Goal: Contribute content: Contribute content

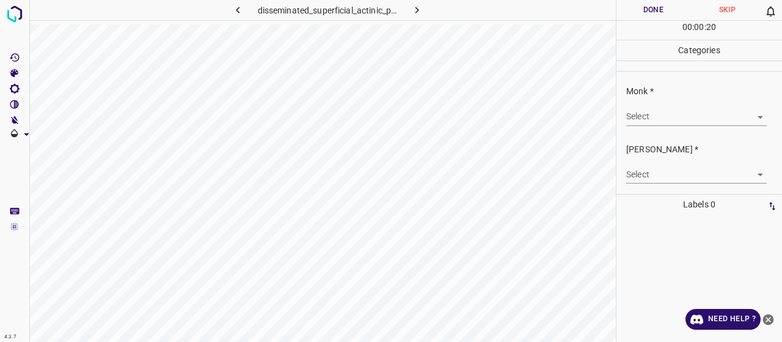
click at [694, 119] on body "4.3.7 disseminated_superficial_actinic_porokeratosis5.jpg Done Skip 0 00 : 00 :…" at bounding box center [391, 171] width 782 height 342
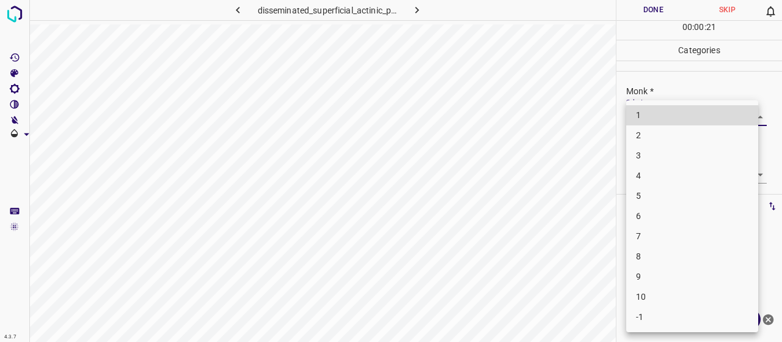
click at [661, 160] on li "3" at bounding box center [692, 155] width 132 height 20
type input "3"
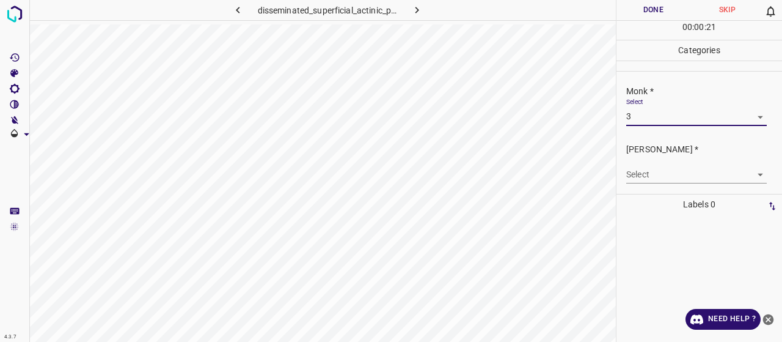
click at [661, 163] on div "Select ​" at bounding box center [696, 170] width 141 height 28
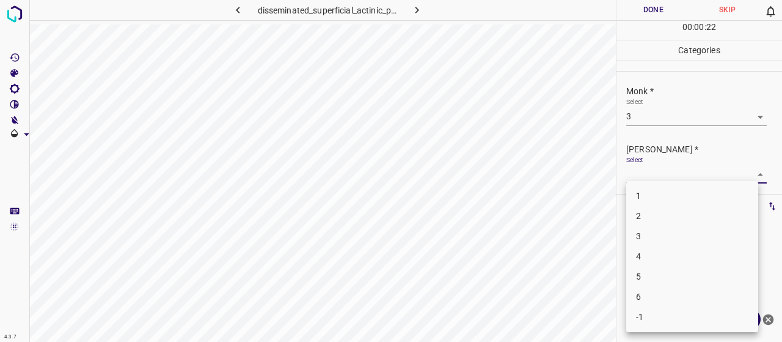
click at [662, 169] on body "4.3.7 disseminated_superficial_actinic_porokeratosis5.jpg Done Skip 0 00 : 00 :…" at bounding box center [391, 171] width 782 height 342
click at [661, 210] on li "2" at bounding box center [692, 216] width 132 height 20
type input "2"
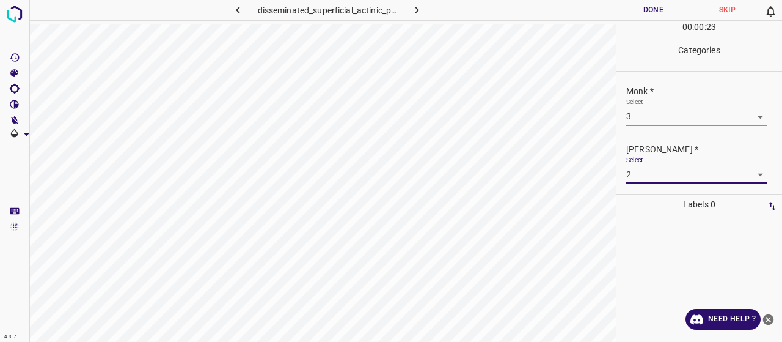
click at [648, 1] on button "Done" at bounding box center [654, 10] width 74 height 20
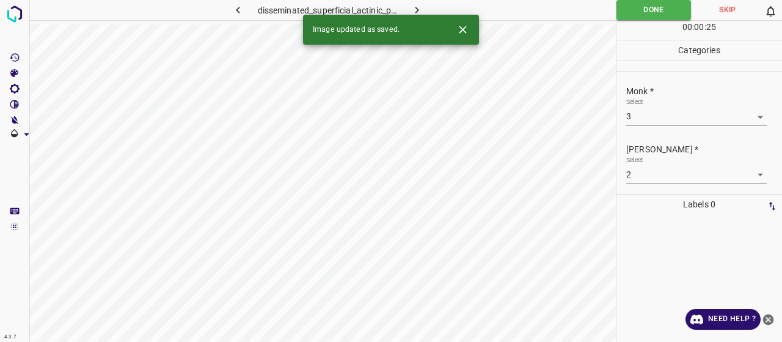
click at [420, 6] on icon "button" at bounding box center [417, 10] width 13 height 13
click at [683, 120] on body "4.3.7 drug_eruption157.jpg Done Skip 0 00 : 00 : 25 Categories Monk * Select ​ …" at bounding box center [391, 171] width 782 height 342
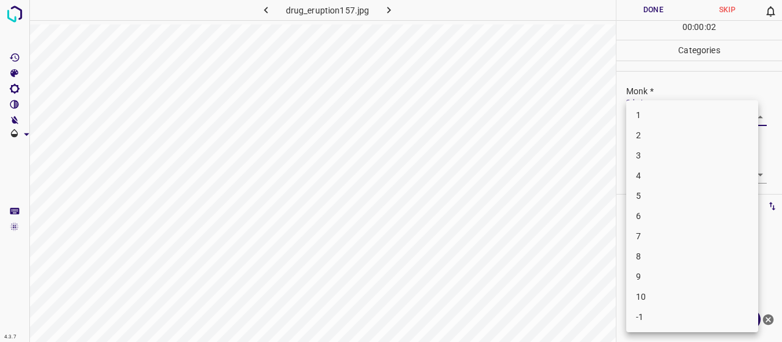
click at [669, 217] on li "6" at bounding box center [692, 216] width 132 height 20
type input "6"
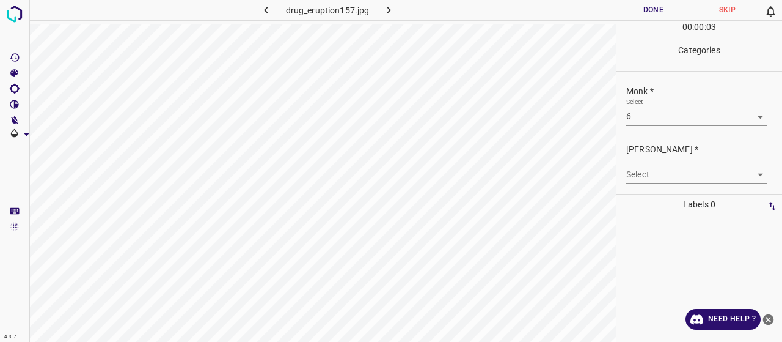
click at [666, 159] on div "Fitzpatrick * Select ​" at bounding box center [704, 163] width 156 height 40
click at [666, 164] on div "Select ​" at bounding box center [696, 170] width 141 height 28
click at [663, 176] on body "4.3.7 drug_eruption157.jpg Done Skip 0 00 : 00 : 03 Categories Monk * Select 6 …" at bounding box center [391, 171] width 782 height 342
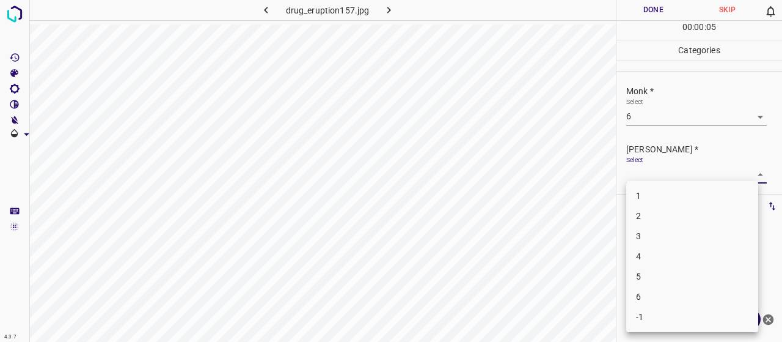
click at [664, 255] on li "4" at bounding box center [692, 256] width 132 height 20
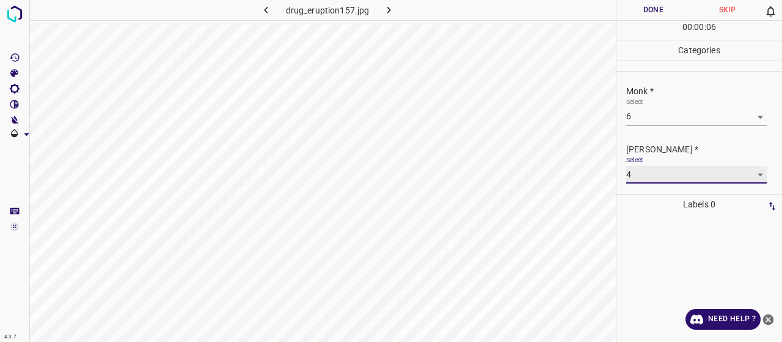
type input "4"
click at [658, 7] on button "Done" at bounding box center [654, 10] width 74 height 20
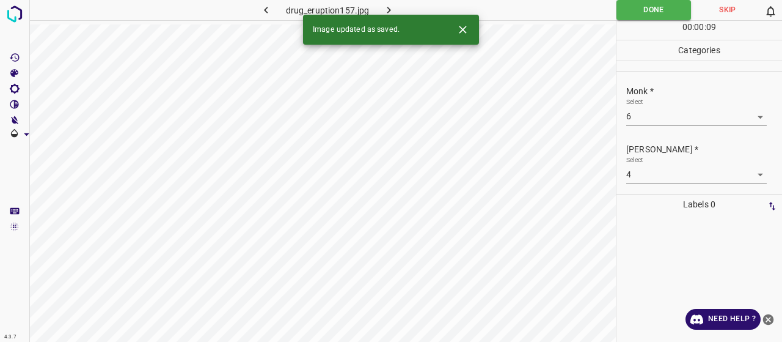
click at [768, 316] on icon "close-help" at bounding box center [768, 319] width 11 height 11
click at [391, 9] on icon "button" at bounding box center [389, 10] width 13 height 13
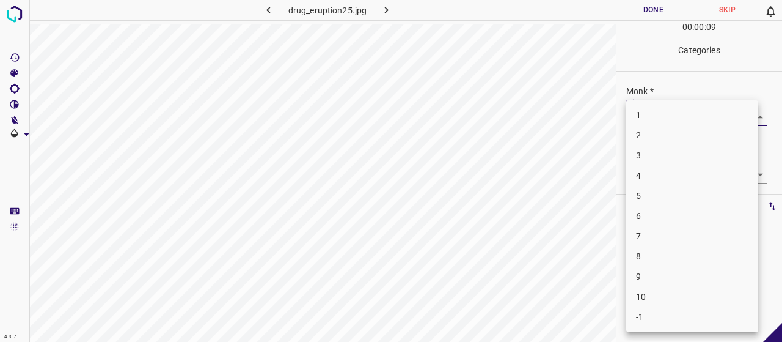
click at [686, 116] on body "4.3.7 drug_eruption25.jpg Done Skip 0 00 : 00 : 09 Categories Monk * Select ​ F…" at bounding box center [391, 171] width 782 height 342
click at [643, 140] on li "2" at bounding box center [692, 135] width 132 height 20
type input "2"
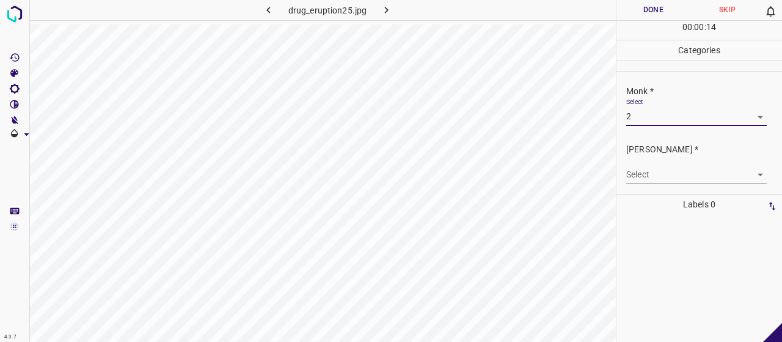
click at [671, 172] on body "4.3.7 drug_eruption25.jpg Done Skip 0 00 : 00 : 14 Categories Monk * Select 2 2…" at bounding box center [391, 171] width 782 height 342
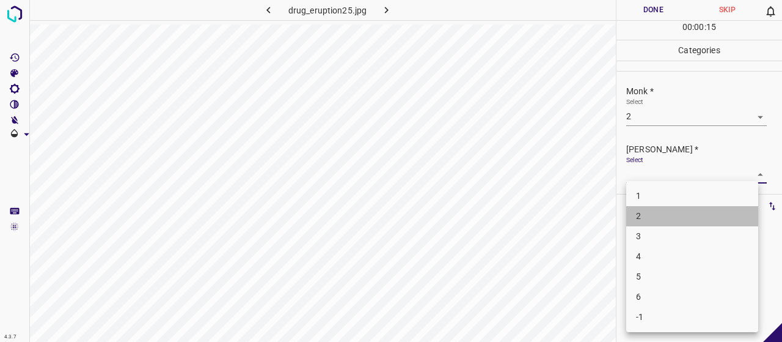
drag, startPoint x: 684, startPoint y: 219, endPoint x: 675, endPoint y: 205, distance: 17.3
click at [677, 205] on ul "1 2 3 4 5 6 -1" at bounding box center [692, 256] width 132 height 151
click at [675, 205] on li "1" at bounding box center [692, 196] width 132 height 20
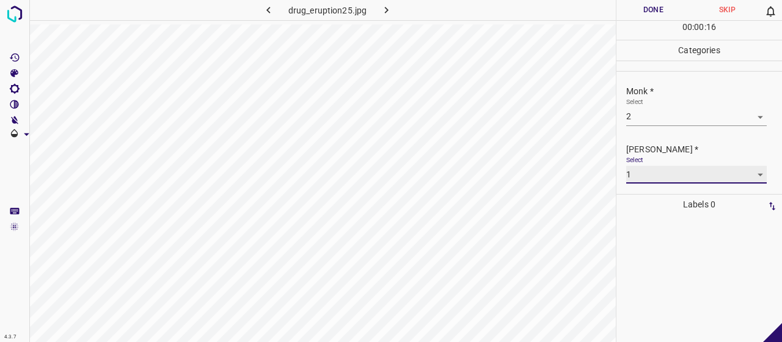
type input "1"
click at [631, 15] on button "Done" at bounding box center [654, 10] width 74 height 20
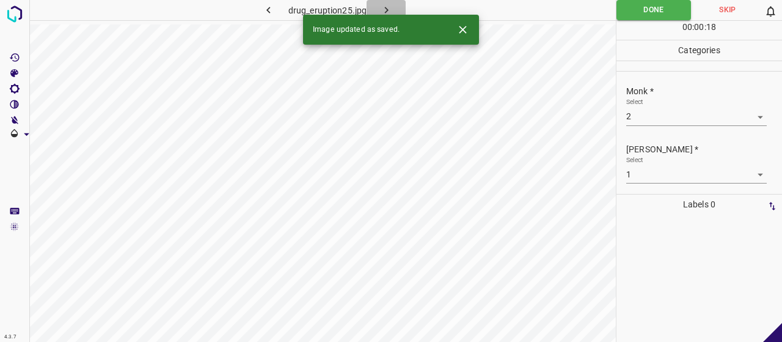
click at [389, 1] on button "button" at bounding box center [386, 10] width 39 height 20
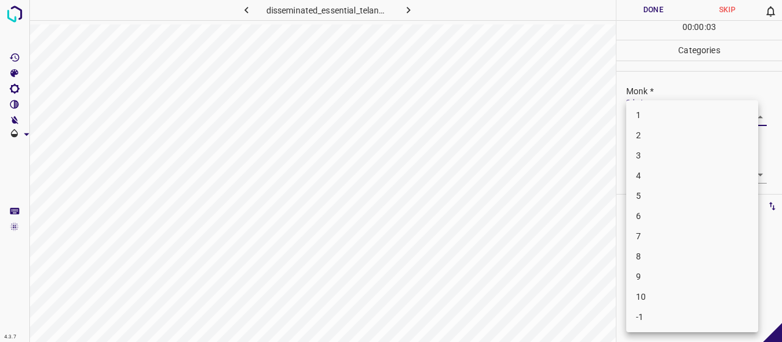
click at [696, 113] on body "4.3.7 disseminated_essential_telangiectasia9.jpg Done Skip 0 00 : 00 : 03 Categ…" at bounding box center [391, 171] width 782 height 342
click at [673, 150] on li "3" at bounding box center [692, 155] width 132 height 20
type input "3"
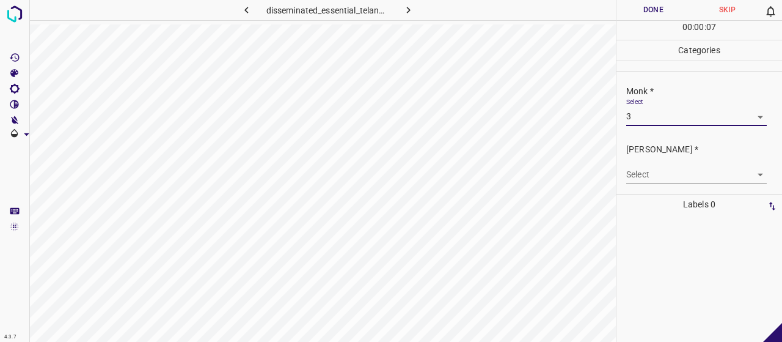
click at [678, 174] on body "4.3.7 disseminated_essential_telangiectasia9.jpg Done Skip 0 00 : 00 : 07 Categ…" at bounding box center [391, 171] width 782 height 342
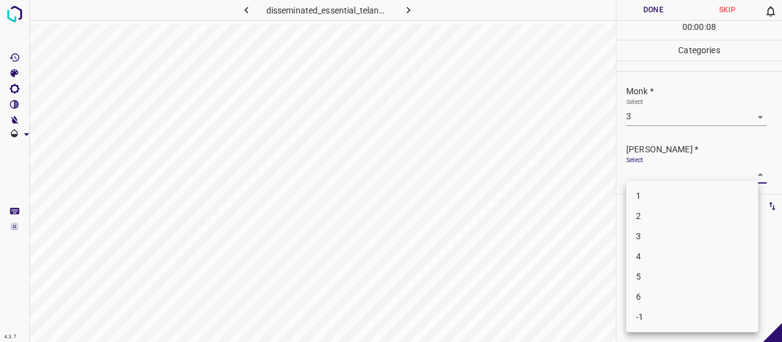
click at [684, 215] on li "2" at bounding box center [692, 216] width 132 height 20
type input "2"
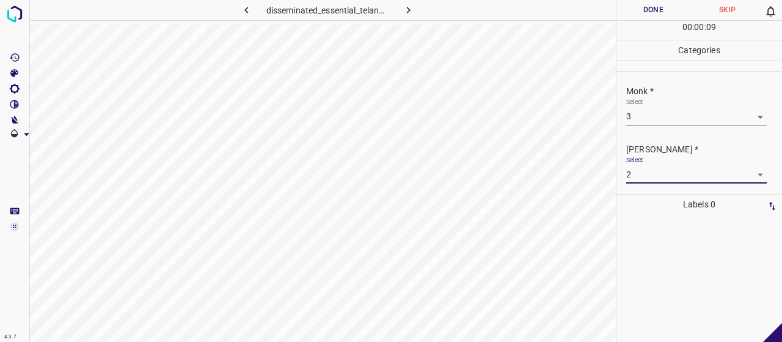
click at [671, 11] on button "Done" at bounding box center [654, 10] width 74 height 20
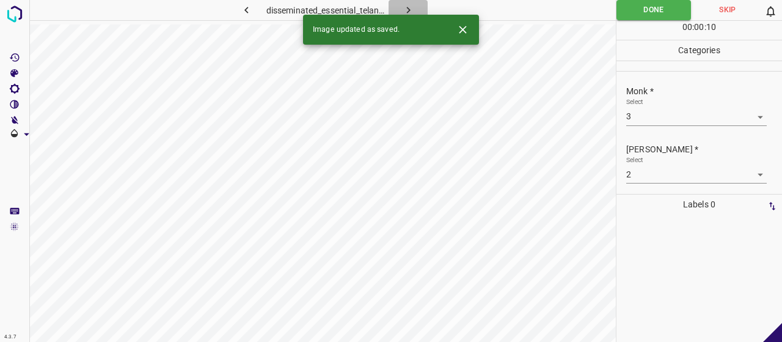
click at [401, 2] on button "button" at bounding box center [408, 10] width 39 height 20
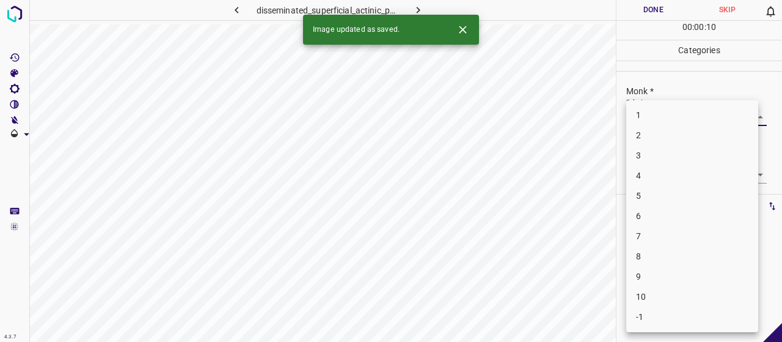
click at [682, 113] on body "4.3.7 disseminated_superficial_actinic_porokeratosis15.jpg Done Skip 0 00 : 00 …" at bounding box center [391, 171] width 782 height 342
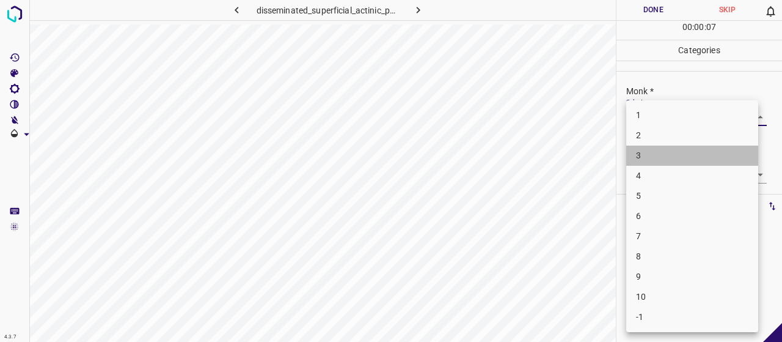
click at [644, 151] on li "3" at bounding box center [692, 155] width 132 height 20
type input "3"
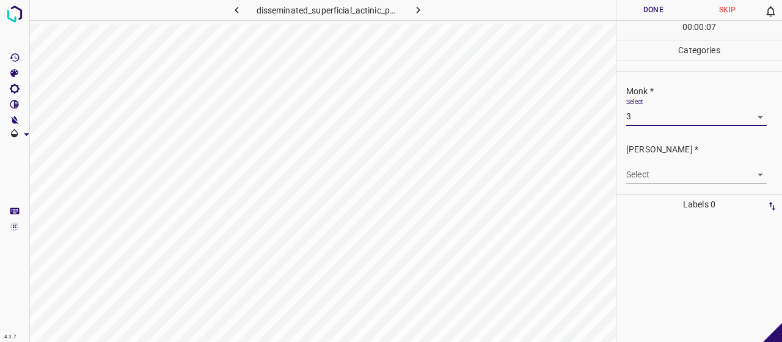
click at [655, 183] on div "Fitzpatrick * Select ​" at bounding box center [700, 162] width 166 height 57
click at [659, 180] on body "4.3.7 disseminated_superficial_actinic_porokeratosis15.jpg Done Skip 0 00 : 00 …" at bounding box center [391, 171] width 782 height 342
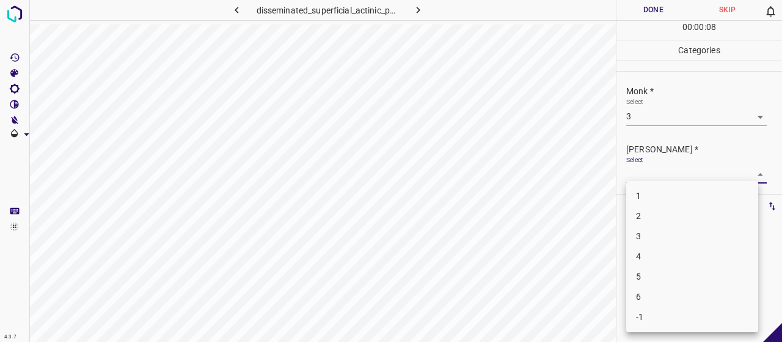
click at [667, 216] on li "2" at bounding box center [692, 216] width 132 height 20
type input "2"
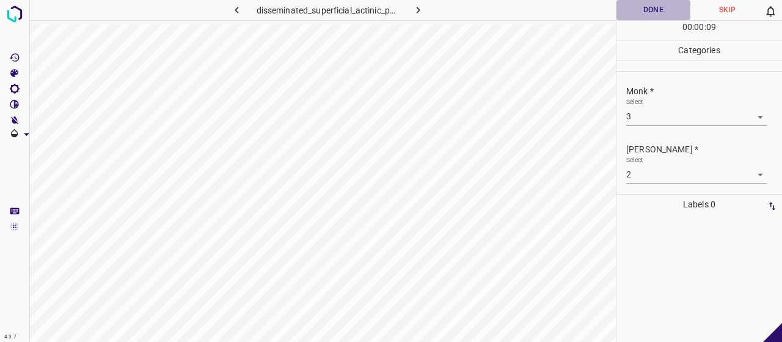
click at [649, 12] on button "Done" at bounding box center [654, 10] width 74 height 20
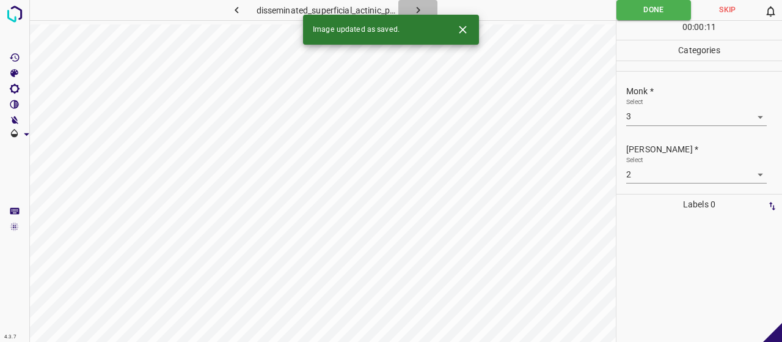
click at [430, 9] on button "button" at bounding box center [417, 10] width 39 height 20
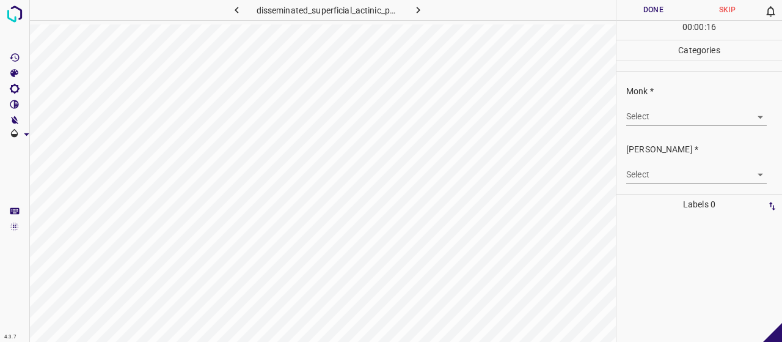
click at [726, 107] on body "4.3.7 disseminated_superficial_actinic_porokeratosis50.jpg Done Skip 0 00 : 00 …" at bounding box center [391, 171] width 782 height 342
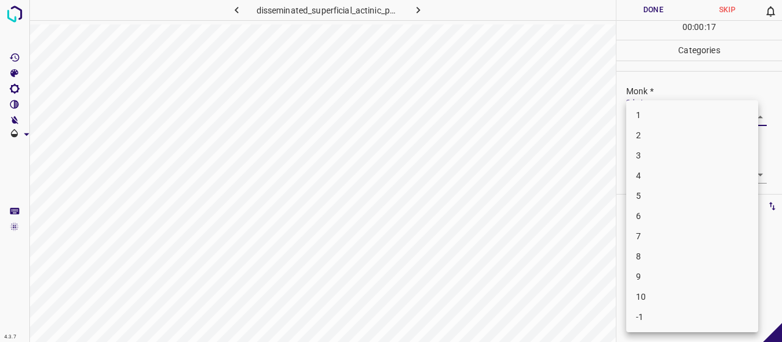
click at [719, 141] on li "2" at bounding box center [692, 135] width 132 height 20
type input "2"
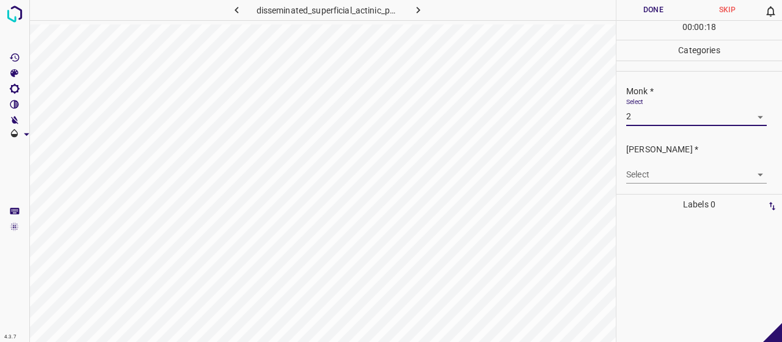
click at [670, 167] on body "4.3.7 disseminated_superficial_actinic_porokeratosis50.jpg Done Skip 0 00 : 00 …" at bounding box center [391, 171] width 782 height 342
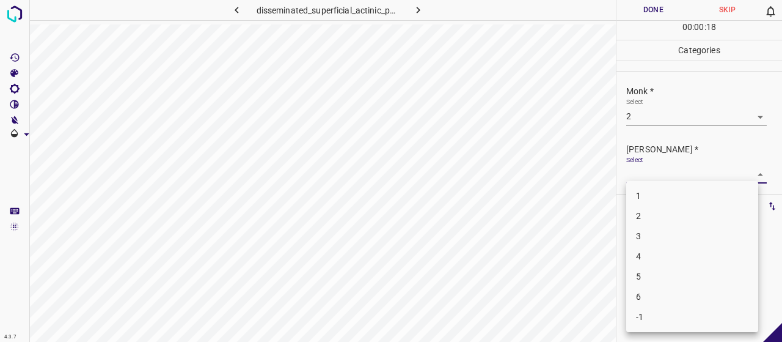
click at [673, 208] on li "2" at bounding box center [692, 216] width 132 height 20
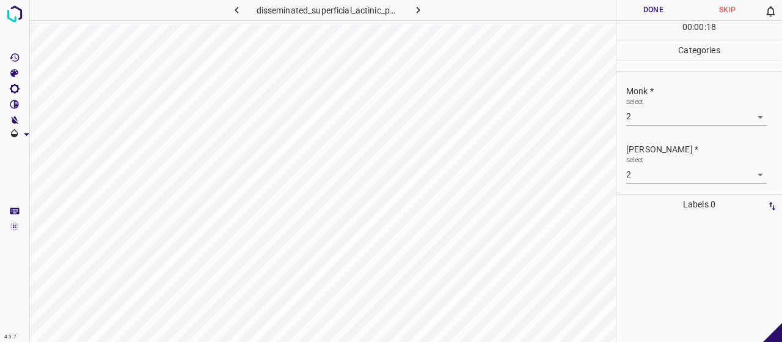
click at [673, 207] on li "2" at bounding box center [692, 202] width 99 height 12
click at [667, 166] on body "4.3.7 disseminated_superficial_actinic_porokeratosis50.jpg Done Skip 0 00 : 00 …" at bounding box center [391, 171] width 782 height 342
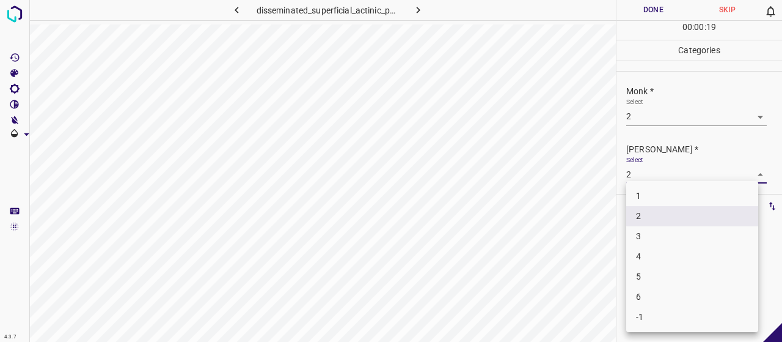
click at [667, 197] on li "1" at bounding box center [692, 196] width 132 height 20
type input "1"
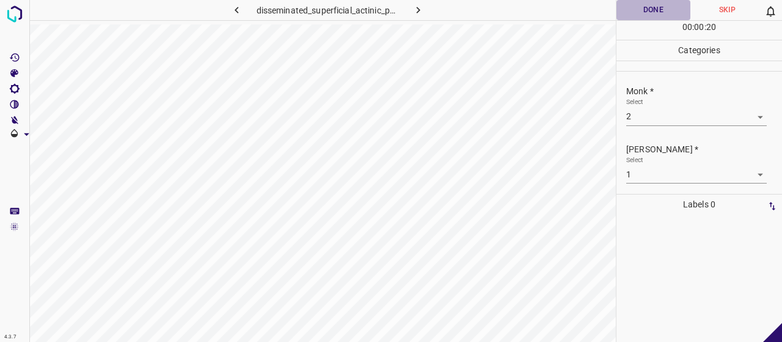
click at [650, 13] on button "Done" at bounding box center [654, 10] width 74 height 20
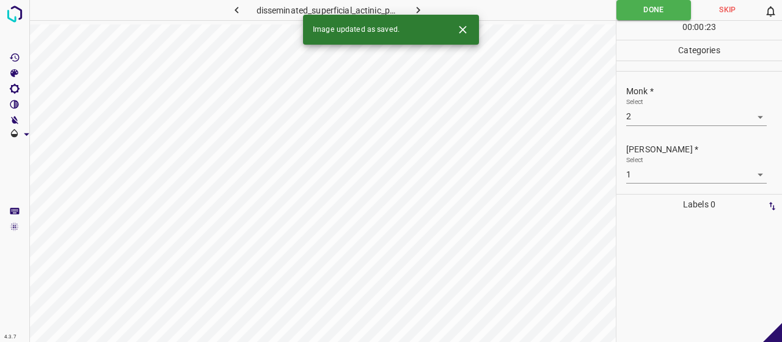
click at [427, 12] on button "button" at bounding box center [417, 10] width 39 height 20
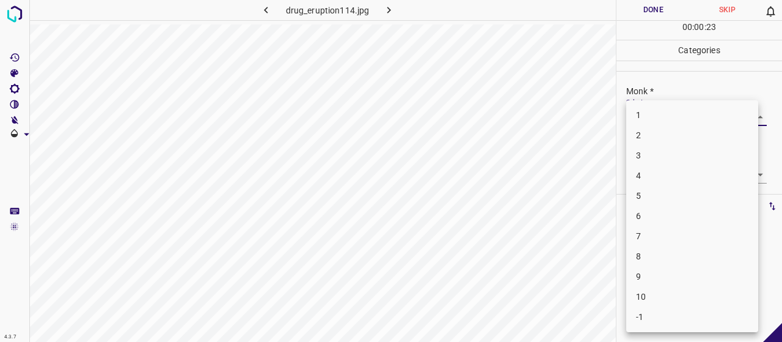
click at [696, 107] on body "4.3.7 drug_eruption114.jpg Done Skip 0 00 : 00 : 23 Categories Monk * Select ​ …" at bounding box center [391, 171] width 782 height 342
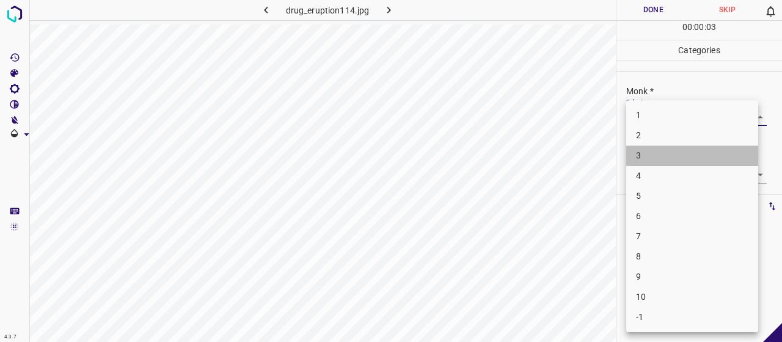
click at [670, 161] on li "3" at bounding box center [692, 155] width 132 height 20
type input "3"
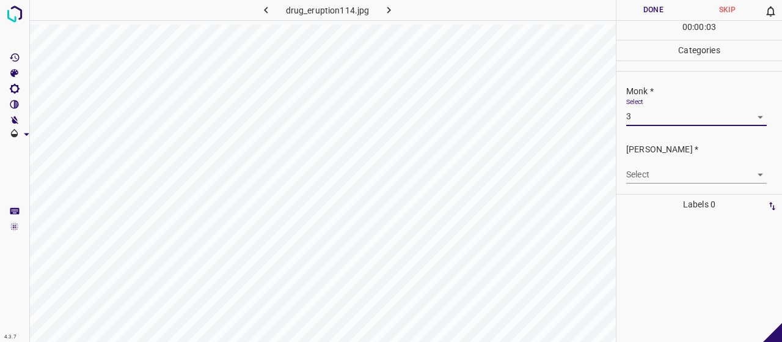
click at [669, 168] on body "4.3.7 drug_eruption114.jpg Done Skip 0 00 : 00 : 03 Categories Monk * Select 3 …" at bounding box center [391, 171] width 782 height 342
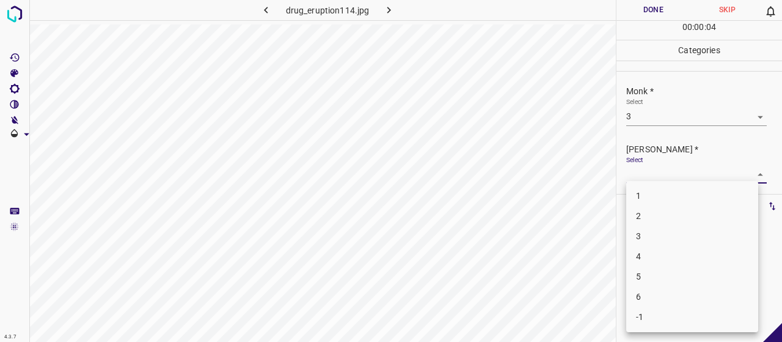
click at [664, 210] on li "2" at bounding box center [692, 216] width 132 height 20
type input "2"
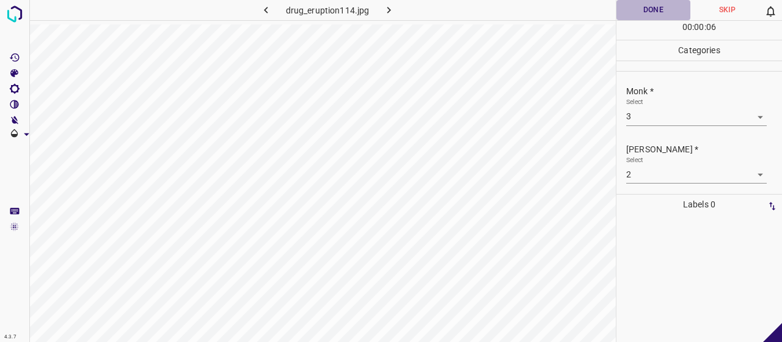
click at [648, 13] on button "Done" at bounding box center [654, 10] width 74 height 20
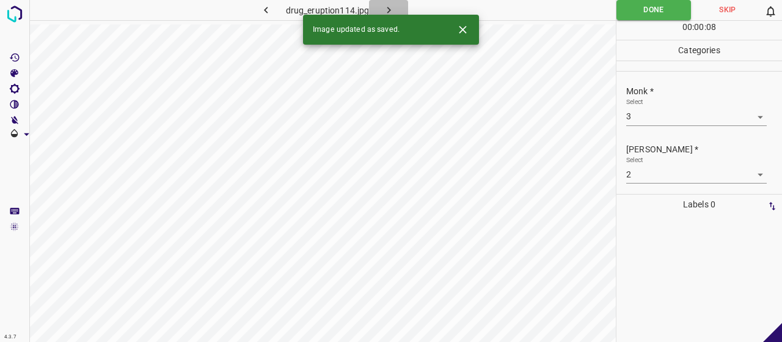
click at [384, 9] on icon "button" at bounding box center [389, 10] width 13 height 13
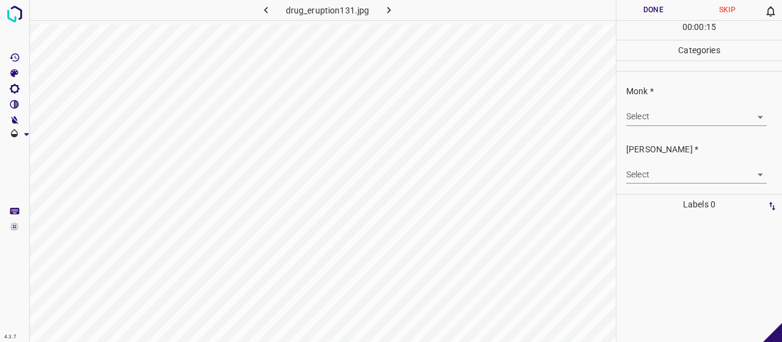
click at [636, 112] on body "4.3.7 drug_eruption131.jpg Done Skip 0 00 : 00 : 15 Categories Monk * Select ​ …" at bounding box center [391, 171] width 782 height 342
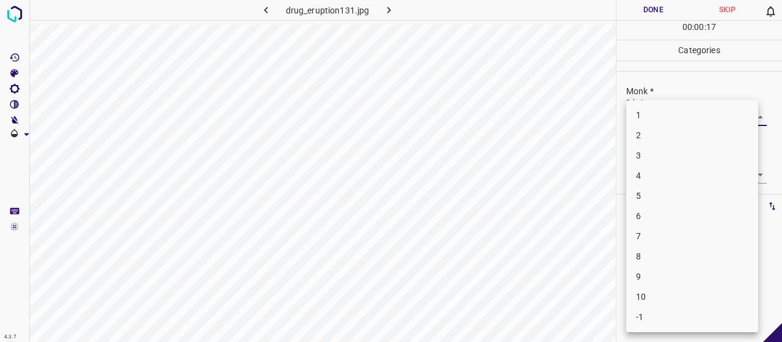
click at [656, 173] on li "4" at bounding box center [692, 176] width 132 height 20
type input "4"
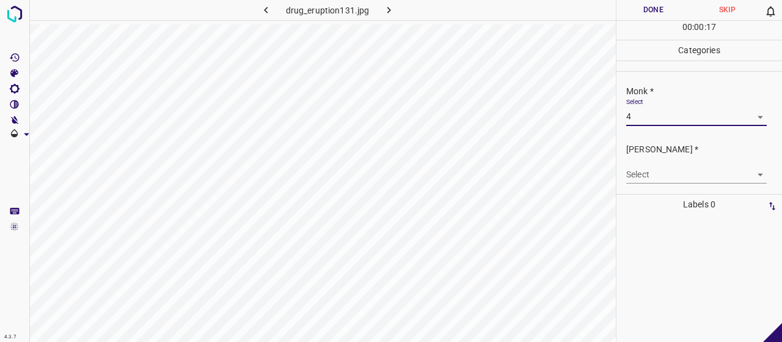
click at [654, 180] on body "4.3.7 drug_eruption131.jpg Done Skip 0 00 : 00 : 17 Categories Monk * Select 4 …" at bounding box center [391, 171] width 782 height 342
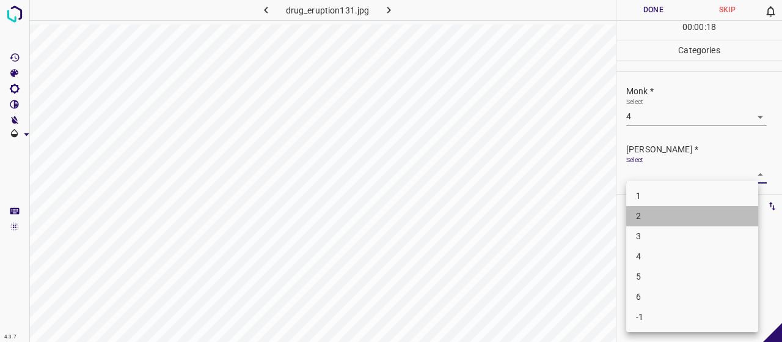
click at [669, 215] on li "2" at bounding box center [692, 216] width 132 height 20
type input "2"
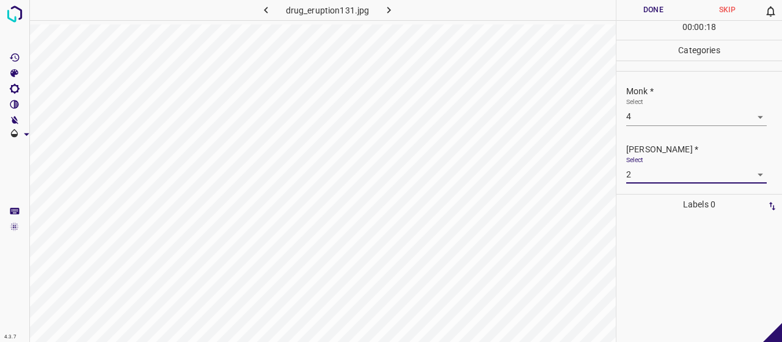
click at [639, 9] on button "Done" at bounding box center [654, 10] width 74 height 20
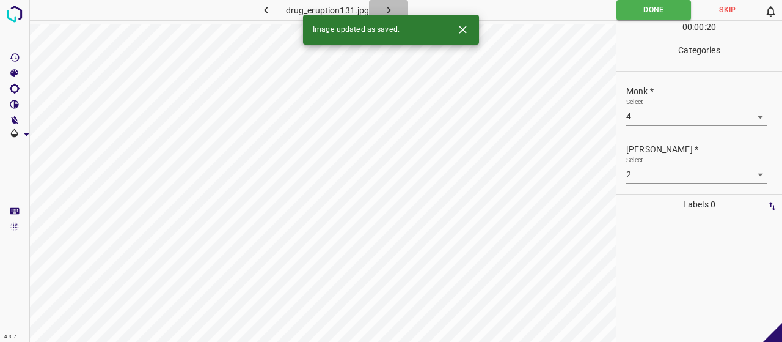
click at [390, 1] on button "button" at bounding box center [388, 10] width 39 height 20
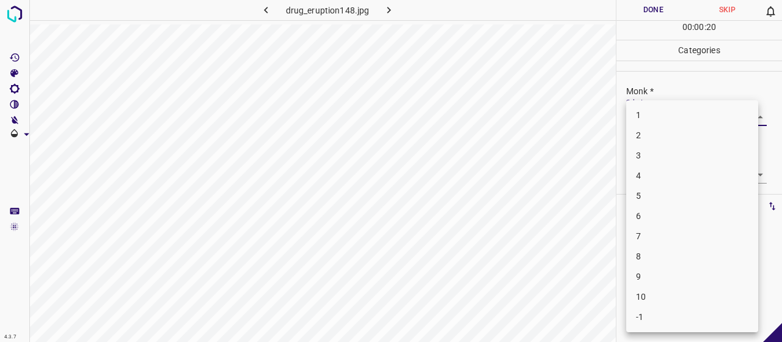
click at [654, 108] on body "4.3.7 drug_eruption148.jpg Done Skip 0 00 : 00 : 20 Categories Monk * Select ​ …" at bounding box center [391, 171] width 782 height 342
click at [659, 159] on li "3" at bounding box center [692, 155] width 132 height 20
type input "3"
click at [662, 166] on body "4.3.7 drug_eruption148.jpg Done Skip 0 00 : 00 : 02 Categories Monk * Select 3 …" at bounding box center [391, 171] width 782 height 342
click at [667, 212] on li "2" at bounding box center [692, 216] width 132 height 20
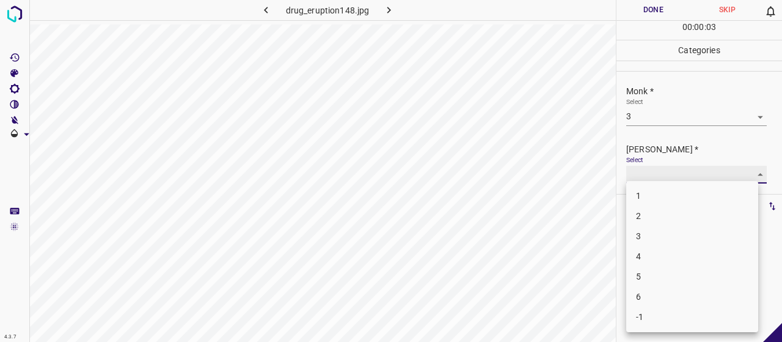
type input "2"
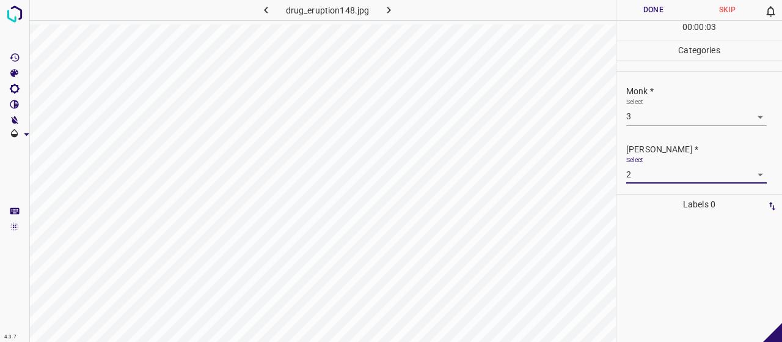
click at [662, 13] on button "Done" at bounding box center [654, 10] width 74 height 20
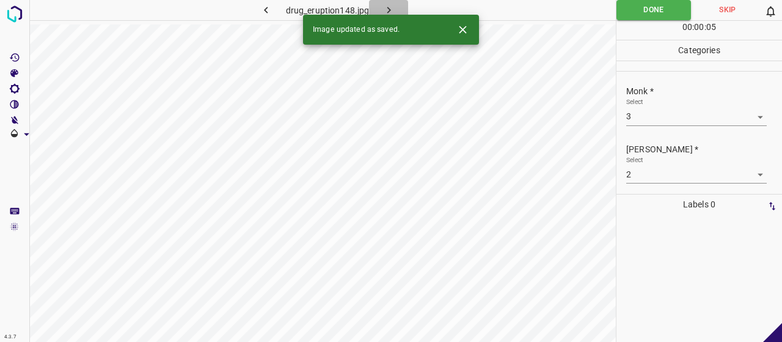
click at [393, 8] on icon "button" at bounding box center [389, 10] width 13 height 13
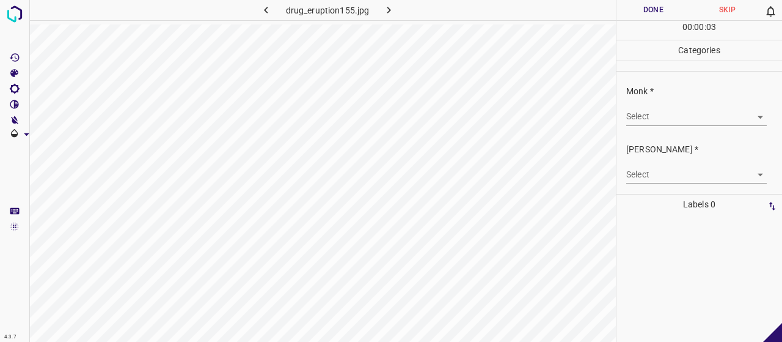
click at [654, 112] on body "4.3.7 drug_eruption155.jpg Done Skip 0 00 : 00 : 03 Categories Monk * Select ​ …" at bounding box center [391, 171] width 782 height 342
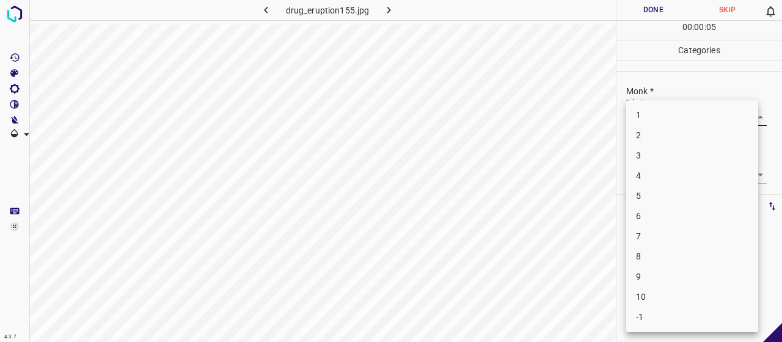
click at [669, 167] on li "4" at bounding box center [692, 176] width 132 height 20
type input "4"
click at [670, 168] on body "4.3.7 drug_eruption155.jpg Done Skip 0 00 : 00 : 05 Categories Monk * Select 4 …" at bounding box center [391, 171] width 782 height 342
click at [672, 218] on li "2" at bounding box center [692, 216] width 132 height 20
type input "2"
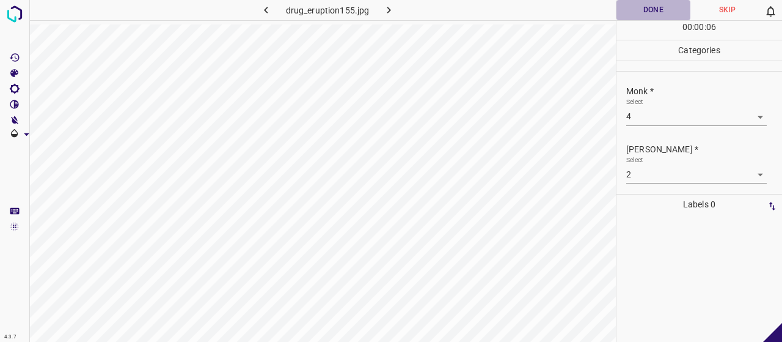
click at [654, 12] on button "Done" at bounding box center [654, 10] width 74 height 20
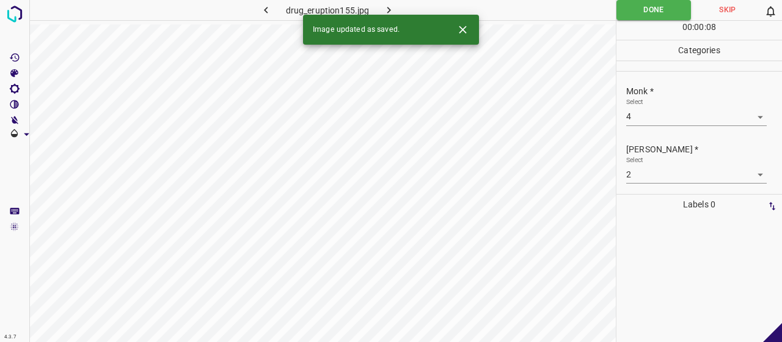
click at [387, 17] on div "Image updated as saved." at bounding box center [391, 30] width 176 height 30
drag, startPoint x: 387, startPoint y: 7, endPoint x: 373, endPoint y: 12, distance: 14.3
click at [383, 9] on icon "button" at bounding box center [389, 10] width 13 height 13
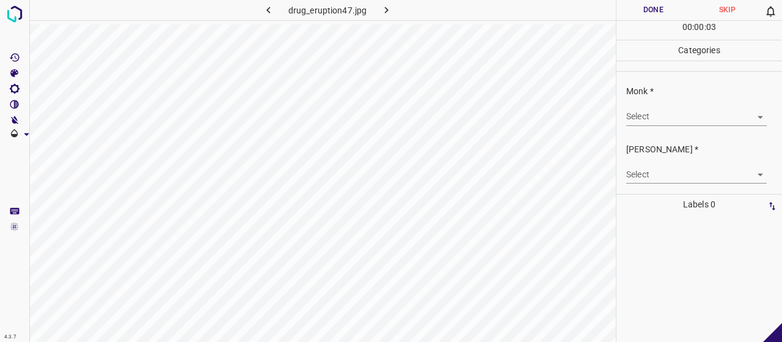
click at [658, 95] on p "Monk *" at bounding box center [704, 91] width 156 height 13
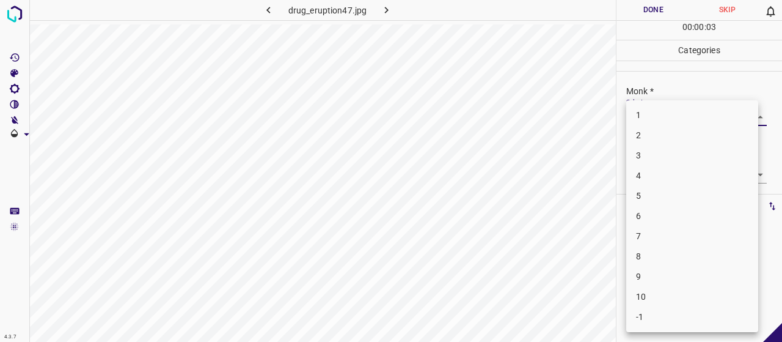
click at [672, 111] on body "4.3.7 drug_eruption47.jpg Done Skip 0 00 : 00 : 03 Categories Monk * Select ​ F…" at bounding box center [391, 171] width 782 height 342
click at [674, 208] on li "6" at bounding box center [692, 216] width 132 height 20
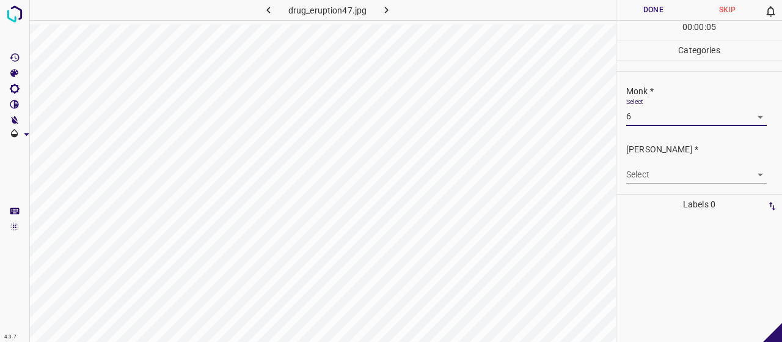
click at [677, 117] on body "4.3.7 drug_eruption47.jpg Done Skip 0 00 : 00 : 05 Categories Monk * Select 6 6…" at bounding box center [391, 171] width 782 height 342
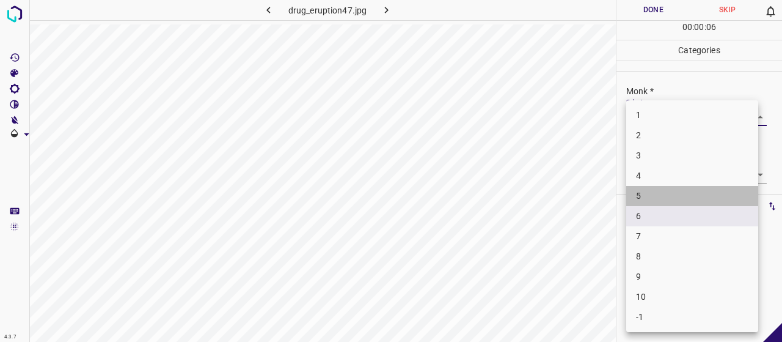
click at [686, 188] on li "5" at bounding box center [692, 196] width 132 height 20
type input "5"
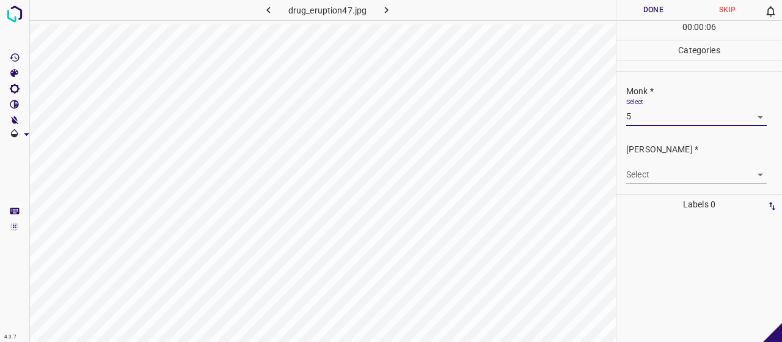
click at [677, 170] on body "4.3.7 drug_eruption47.jpg Done Skip 0 00 : 00 : 06 Categories Monk * Select 5 5…" at bounding box center [391, 171] width 782 height 342
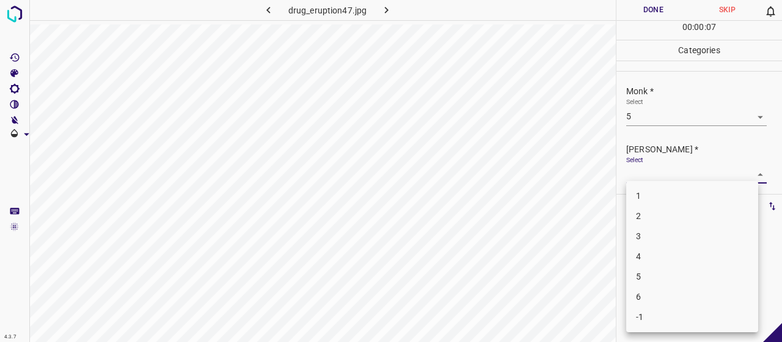
click at [669, 234] on li "3" at bounding box center [692, 236] width 132 height 20
type input "3"
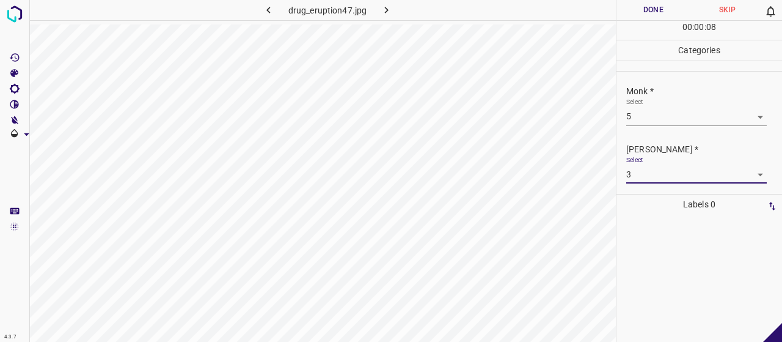
click at [649, 21] on div "00 : 00 : 08" at bounding box center [700, 30] width 166 height 19
click at [648, 13] on button "Done" at bounding box center [654, 10] width 74 height 20
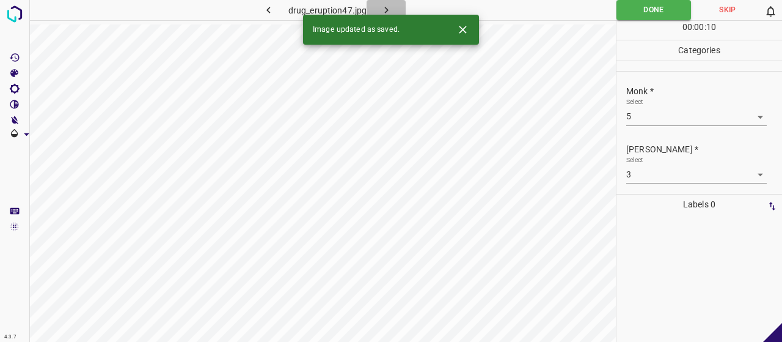
click at [393, 10] on button "button" at bounding box center [386, 10] width 39 height 20
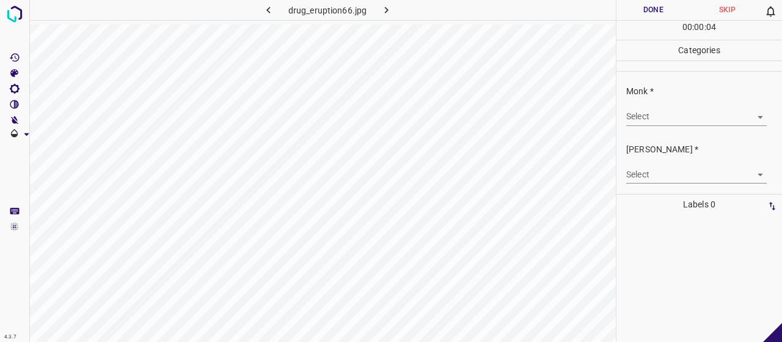
click at [675, 114] on body "4.3.7 drug_eruption66.jpg Done Skip 0 00 : 00 : 04 Categories Monk * Select ​ F…" at bounding box center [391, 171] width 782 height 342
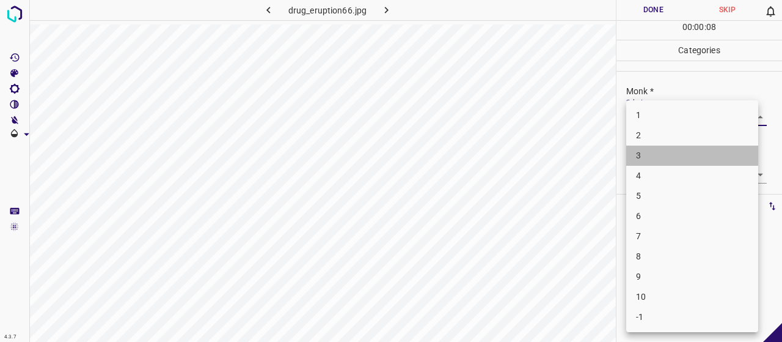
click at [677, 157] on li "3" at bounding box center [692, 155] width 132 height 20
type input "3"
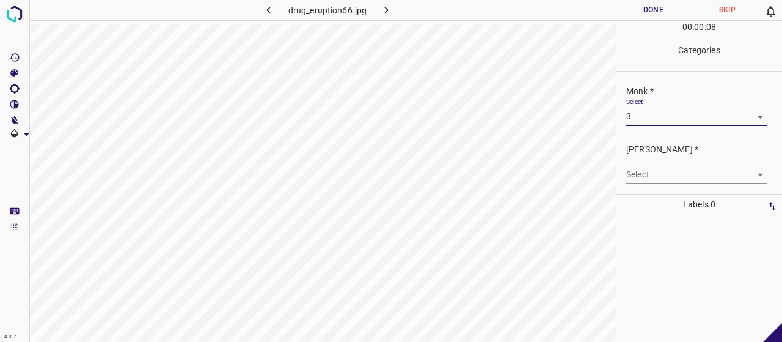
click at [677, 167] on body "4.3.7 drug_eruption66.jpg Done Skip 0 00 : 00 : 08 Categories Monk * Select 3 3…" at bounding box center [391, 171] width 782 height 342
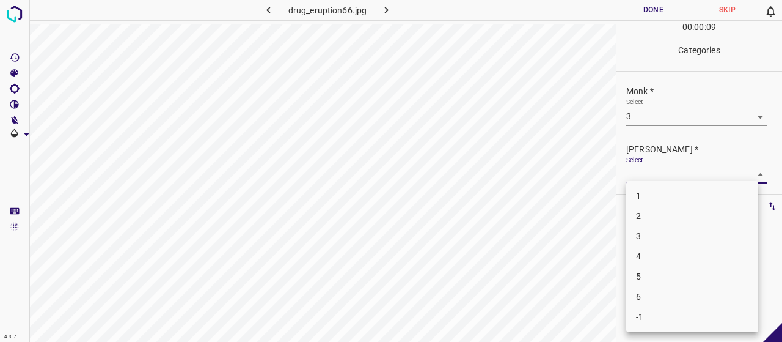
click at [678, 217] on li "2" at bounding box center [692, 216] width 132 height 20
type input "2"
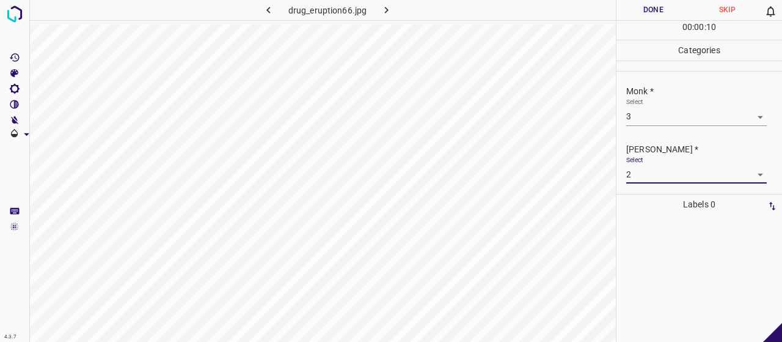
click at [661, 1] on button "Done" at bounding box center [654, 10] width 74 height 20
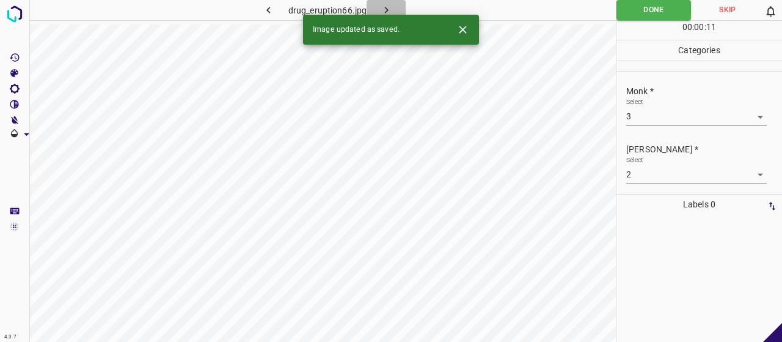
click at [383, 9] on icon "button" at bounding box center [386, 10] width 13 height 13
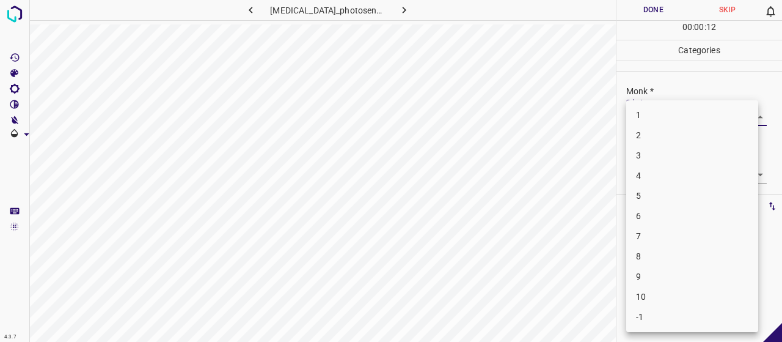
click at [730, 111] on body "4.3.7 drug_eruption_photosensitivity7.jpg Done Skip 0 00 : 00 : 12 Categories M…" at bounding box center [391, 171] width 782 height 342
click at [687, 232] on li "7" at bounding box center [692, 236] width 132 height 20
type input "7"
click at [672, 175] on body "4.3.7 drug_eruption_photosensitivity7.jpg Done Skip 0 00 : 00 : 12 Categories M…" at bounding box center [391, 171] width 782 height 342
drag, startPoint x: 689, startPoint y: 288, endPoint x: 685, endPoint y: 282, distance: 7.5
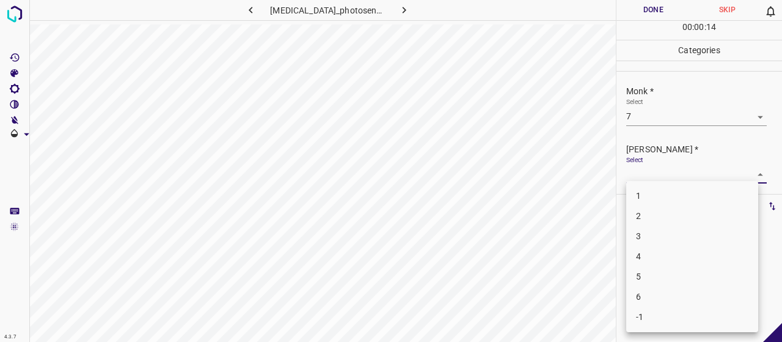
click at [685, 282] on ul "1 2 3 4 5 6 -1" at bounding box center [692, 256] width 132 height 151
click at [684, 282] on li "5" at bounding box center [692, 276] width 132 height 20
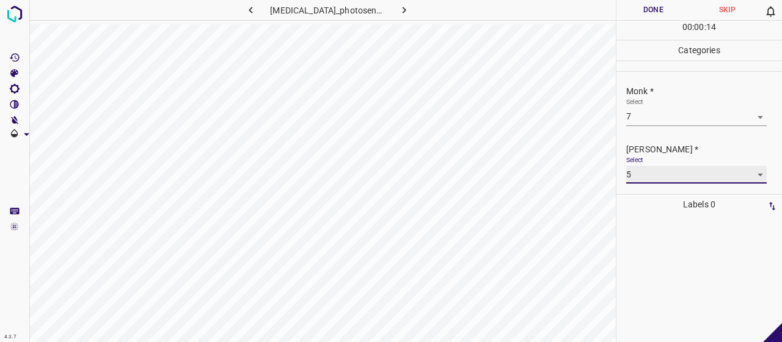
type input "5"
click at [659, 11] on button "Done" at bounding box center [654, 10] width 74 height 20
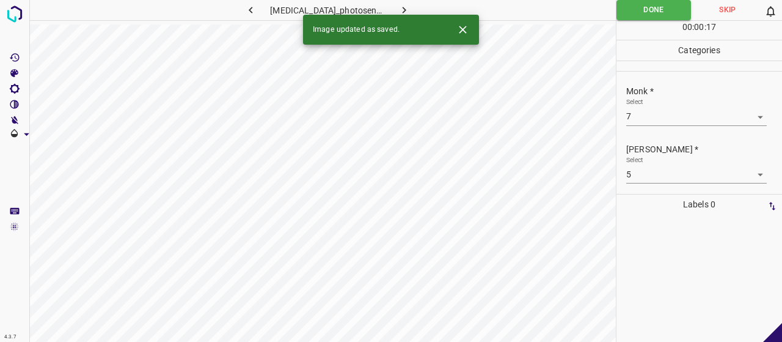
click at [398, 4] on icon "button" at bounding box center [404, 10] width 13 height 13
click at [671, 117] on body "4.3.7 dracunculiasis1.jpg Done Skip 0 00 : 00 : 01 Categories Monk * Select ​ F…" at bounding box center [391, 171] width 782 height 342
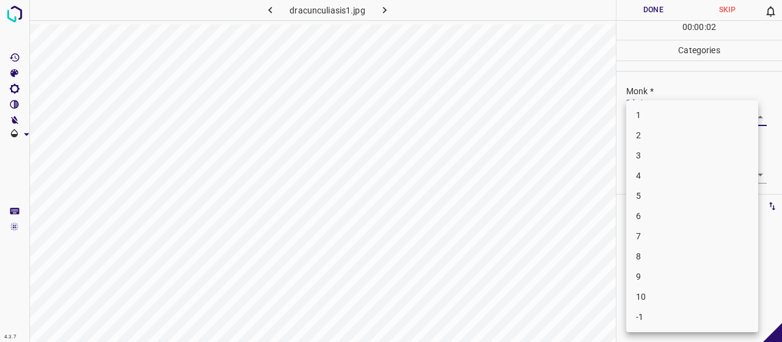
click at [679, 263] on li "8" at bounding box center [692, 256] width 132 height 20
type input "8"
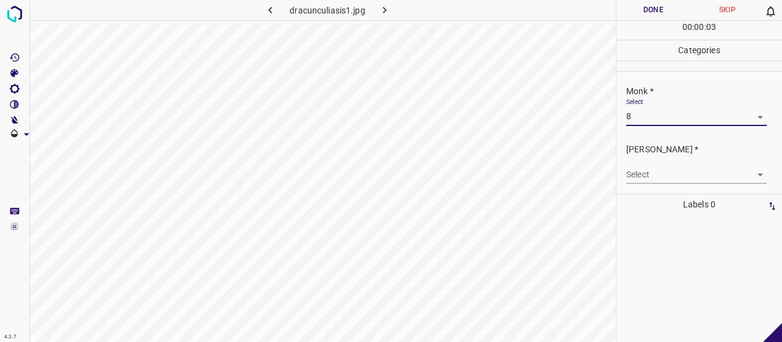
click at [640, 171] on body "4.3.7 dracunculiasis1.jpg Done Skip 0 00 : 00 : 03 Categories Monk * Select 8 8…" at bounding box center [391, 171] width 782 height 342
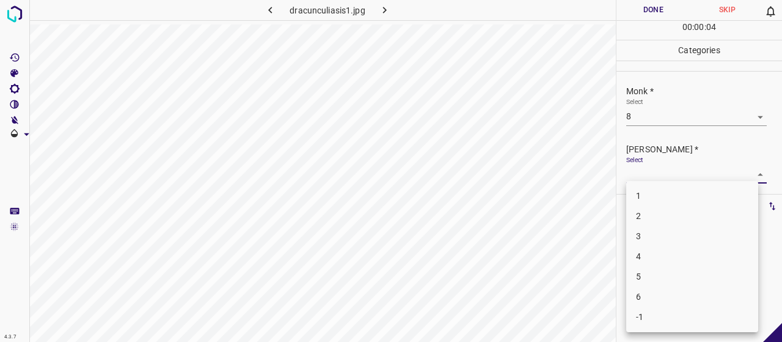
click at [657, 282] on li "5" at bounding box center [692, 276] width 132 height 20
type input "5"
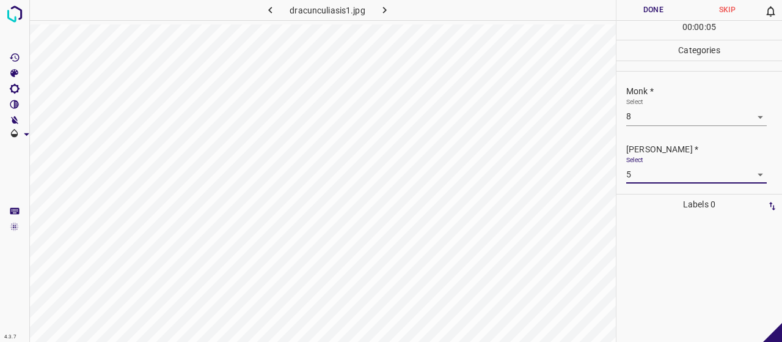
click at [633, 21] on div "00 : 00 : 05" at bounding box center [700, 30] width 166 height 19
click at [634, 13] on button "Done" at bounding box center [654, 10] width 74 height 20
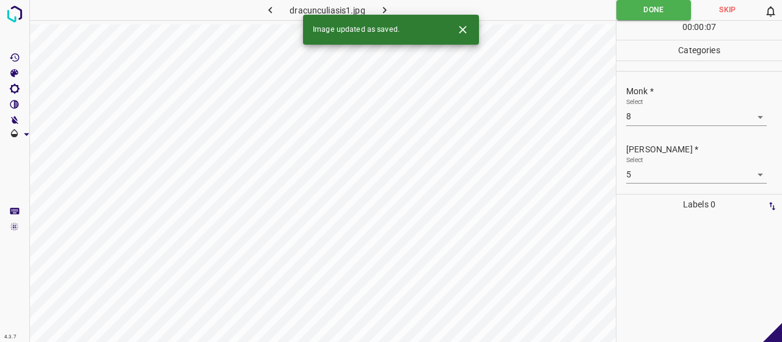
click at [381, 7] on icon "button" at bounding box center [384, 10] width 13 height 13
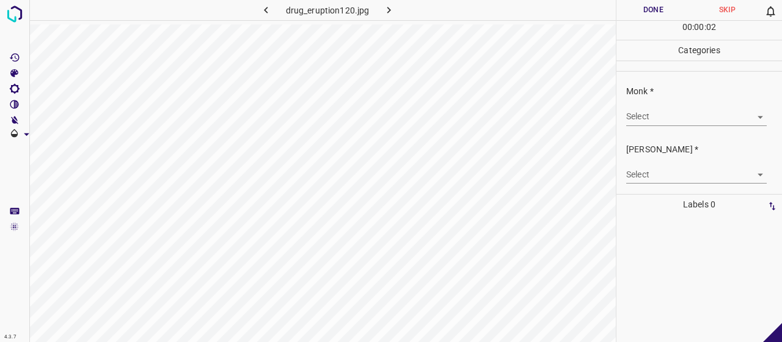
click at [699, 108] on body "4.3.7 drug_eruption120.jpg Done Skip 0 00 : 00 : 02 Categories Monk * Select ​ …" at bounding box center [391, 171] width 782 height 342
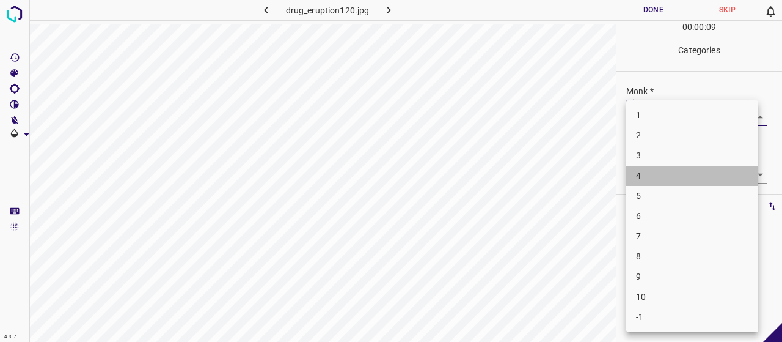
click at [706, 183] on li "4" at bounding box center [692, 176] width 132 height 20
type input "4"
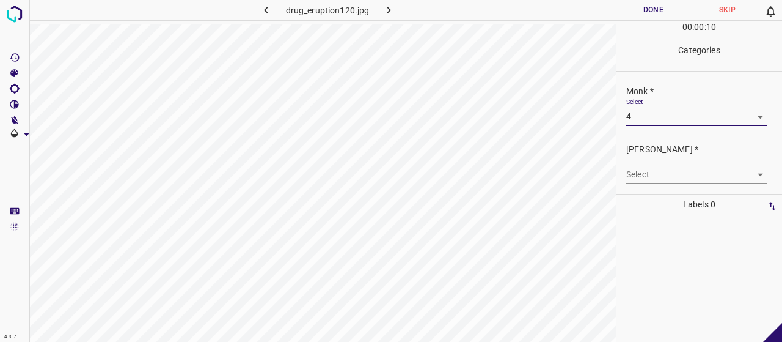
click at [708, 167] on body "4.3.7 drug_eruption120.jpg Done Skip 0 00 : 00 : 10 Categories Monk * Select 4 …" at bounding box center [391, 171] width 782 height 342
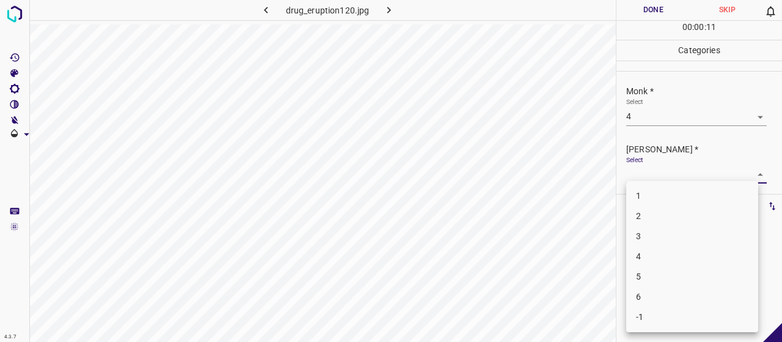
drag, startPoint x: 703, startPoint y: 218, endPoint x: 694, endPoint y: 151, distance: 67.2
click at [703, 217] on li "2" at bounding box center [692, 216] width 132 height 20
type input "2"
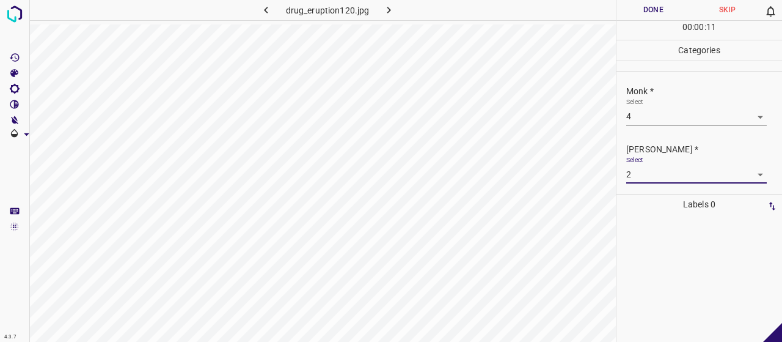
click at [658, 19] on button "Done" at bounding box center [654, 10] width 74 height 20
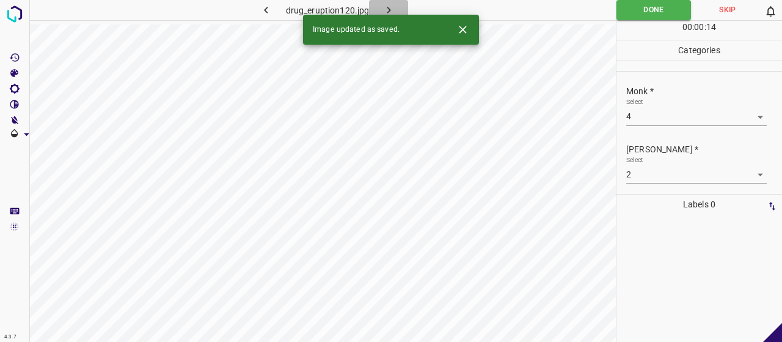
click at [398, 1] on button "button" at bounding box center [388, 10] width 39 height 20
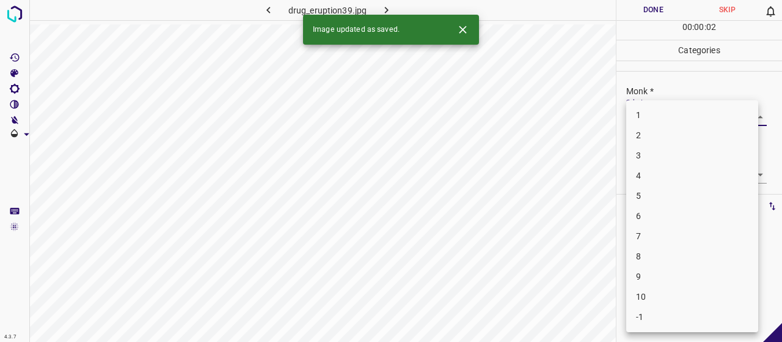
click at [691, 120] on body "4.3.7 drug_eruption39.jpg Done Skip 0 00 : 00 : 02 Categories Monk * Select ​ F…" at bounding box center [391, 171] width 782 height 342
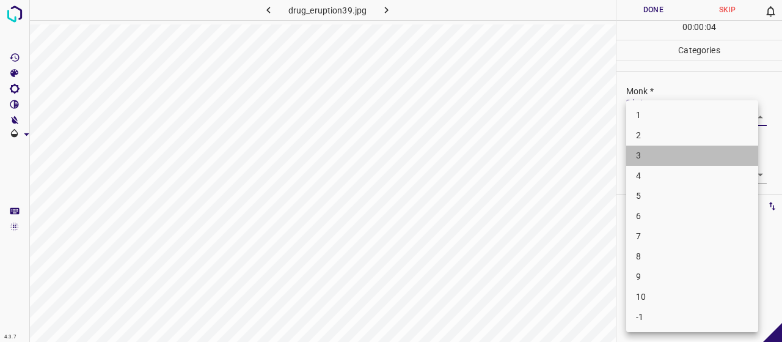
click at [681, 163] on li "3" at bounding box center [692, 155] width 132 height 20
type input "3"
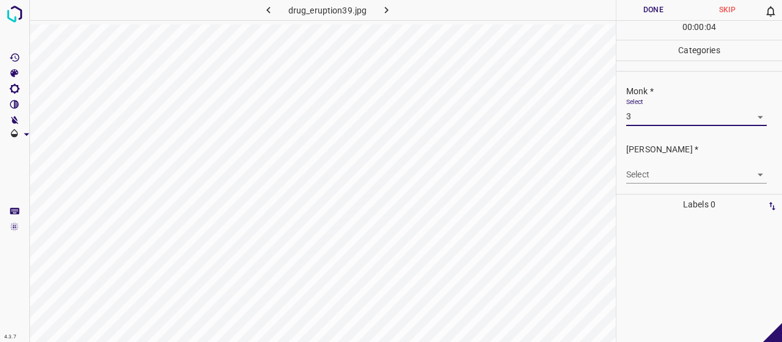
click at [681, 178] on body "4.3.7 drug_eruption39.jpg Done Skip 0 00 : 00 : 04 Categories Monk * Select 3 3…" at bounding box center [391, 171] width 782 height 342
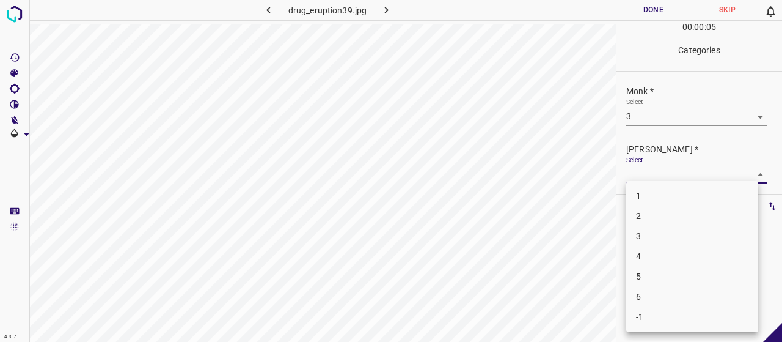
click at [680, 217] on li "2" at bounding box center [692, 216] width 132 height 20
type input "2"
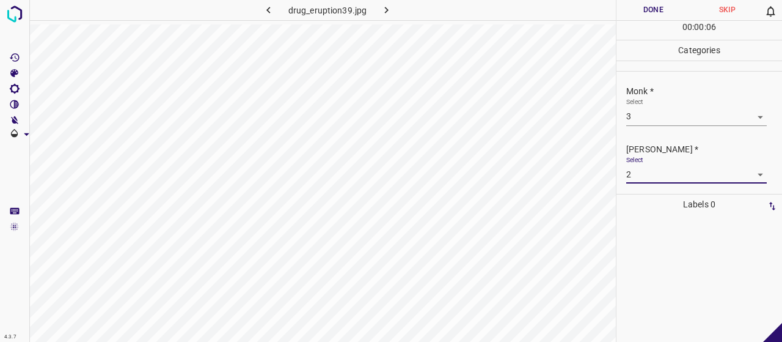
click at [675, 6] on button "Done" at bounding box center [654, 10] width 74 height 20
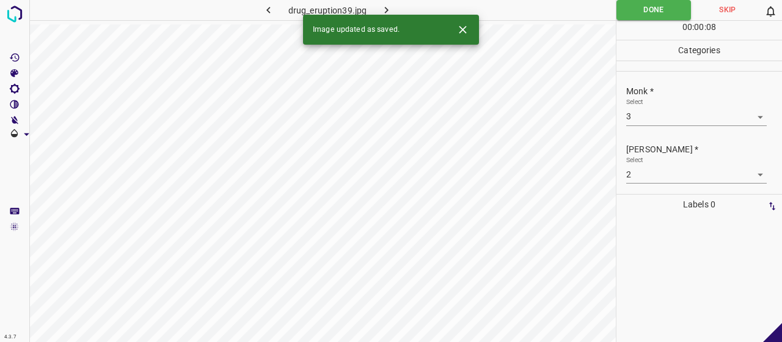
click at [394, 15] on div "Image updated as saved." at bounding box center [391, 30] width 176 height 30
click at [392, 12] on icon "button" at bounding box center [386, 10] width 13 height 13
drag, startPoint x: 677, startPoint y: 129, endPoint x: 673, endPoint y: 120, distance: 9.9
click at [676, 129] on div "Monk * Select ​" at bounding box center [700, 104] width 166 height 57
click at [672, 119] on body "4.3.7 drug_eruption6.jpg Done Skip 0 00 : 00 : 01 Categories Monk * Select ​ Fi…" at bounding box center [391, 171] width 782 height 342
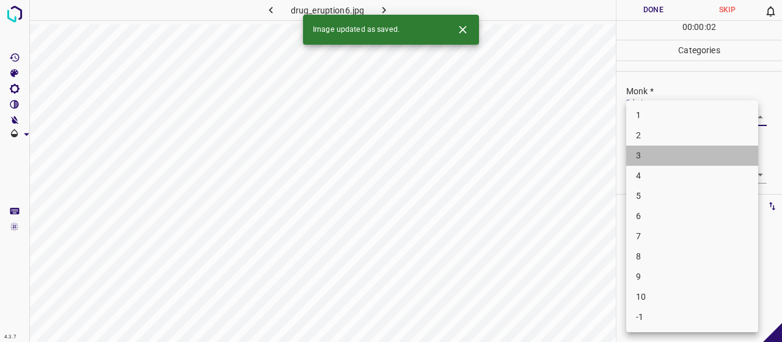
click at [670, 156] on li "3" at bounding box center [692, 155] width 132 height 20
type input "3"
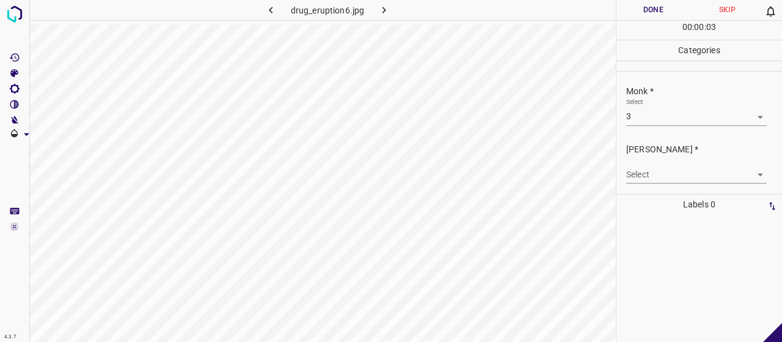
click at [681, 172] on body "4.3.7 drug_eruption6.jpg Done Skip 0 00 : 00 : 03 Categories Monk * Select 3 3 …" at bounding box center [391, 171] width 782 height 342
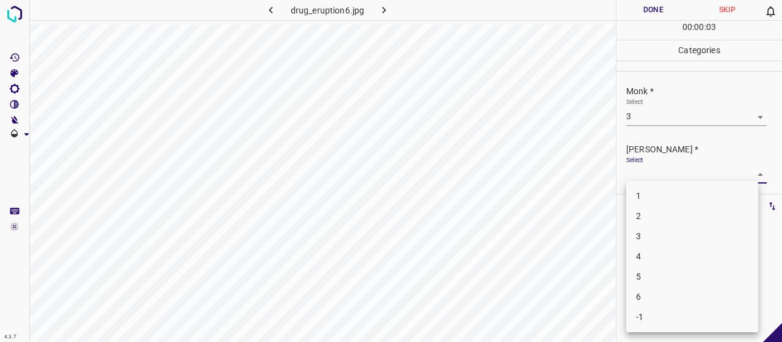
click at [677, 221] on li "2" at bounding box center [692, 216] width 132 height 20
type input "2"
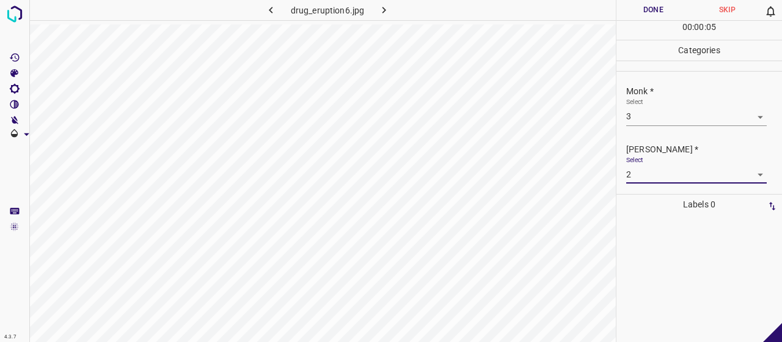
click at [658, 6] on button "Done" at bounding box center [654, 10] width 74 height 20
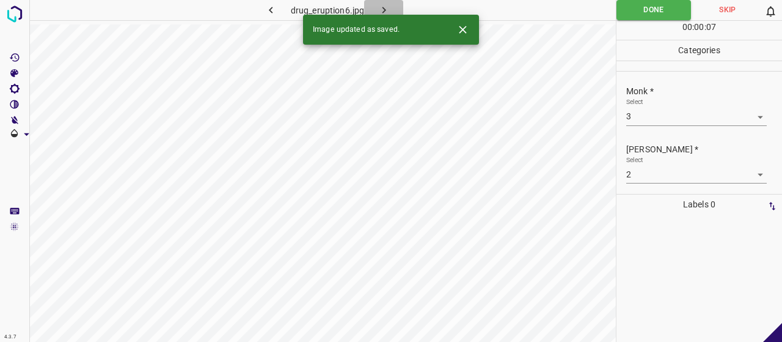
click at [381, 9] on icon "button" at bounding box center [384, 10] width 13 height 13
click at [653, 111] on body "4.3.7 drug_eruption92.jpg Done Skip 0 00 : 00 : 07 Categories Monk * Select ​ F…" at bounding box center [391, 171] width 782 height 342
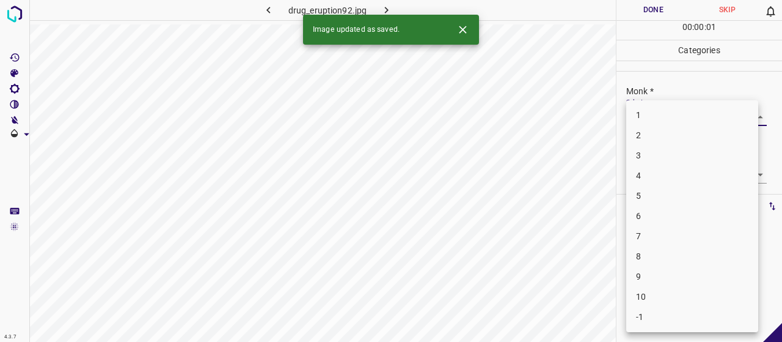
click at [659, 172] on li "4" at bounding box center [692, 176] width 132 height 20
type input "4"
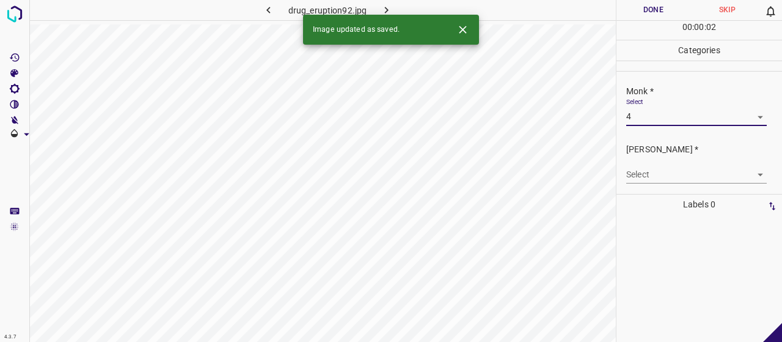
click at [659, 172] on body "4.3.7 drug_eruption92.jpg Done Skip 0 00 : 00 : 02 Categories Monk * Select 4 4…" at bounding box center [391, 171] width 782 height 342
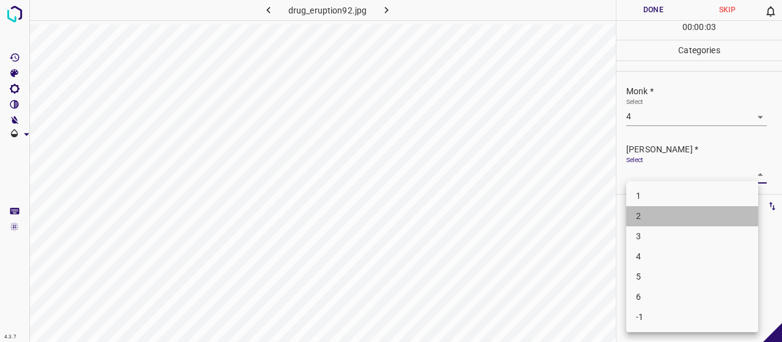
click at [663, 225] on li "2" at bounding box center [692, 216] width 132 height 20
type input "2"
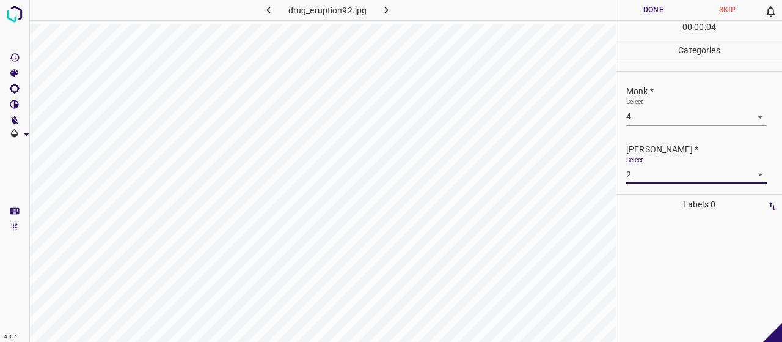
click at [647, 2] on button "Done" at bounding box center [654, 10] width 74 height 20
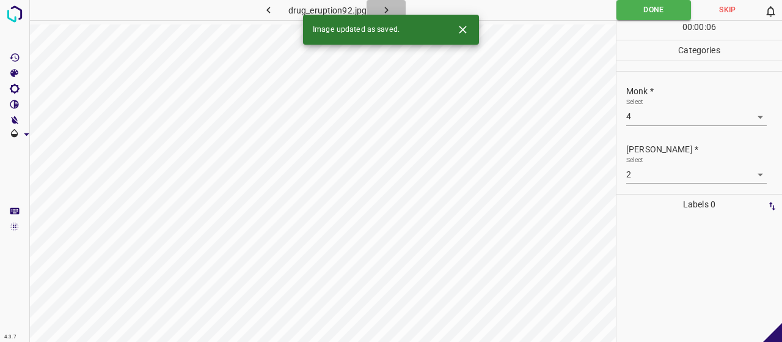
click at [385, 4] on icon "button" at bounding box center [386, 10] width 13 height 13
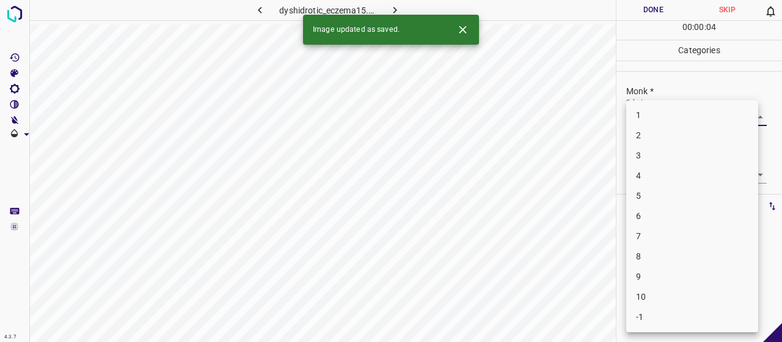
click at [719, 115] on body "4.3.7 dyshidrotic_eczema15.jpg Done Skip 0 00 : 00 : 04 Categories Monk * Selec…" at bounding box center [391, 171] width 782 height 342
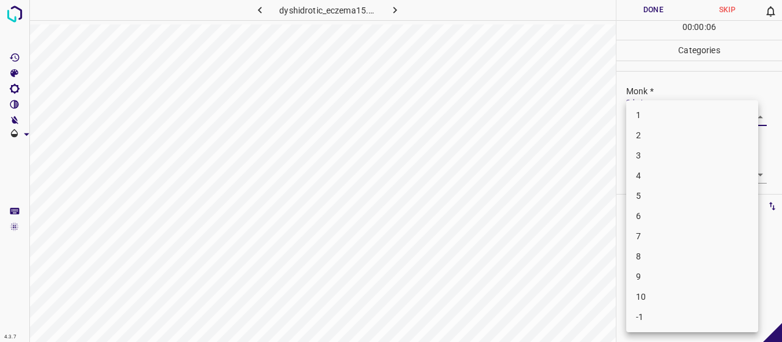
click at [720, 173] on li "4" at bounding box center [692, 176] width 132 height 20
type input "4"
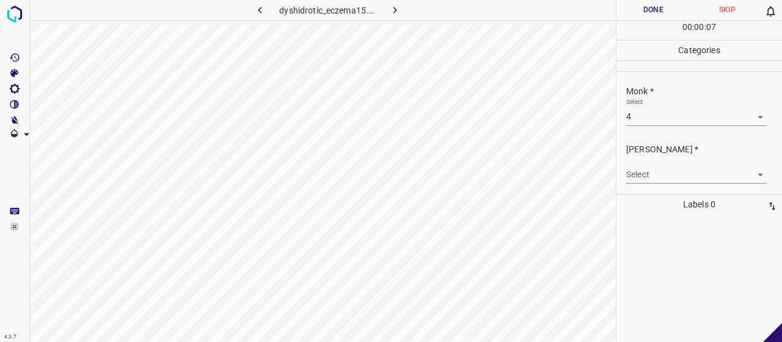
click at [720, 184] on div "Fitzpatrick * Select ​" at bounding box center [700, 162] width 166 height 57
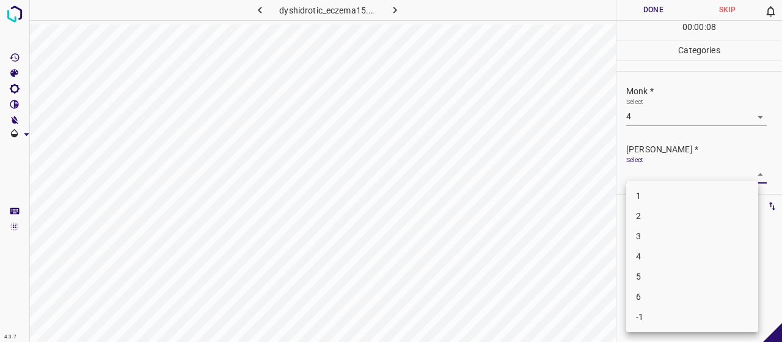
click at [716, 178] on body "4.3.7 dyshidrotic_eczema15.jpg Done Skip 0 00 : 00 : 08 Categories Monk * Selec…" at bounding box center [391, 171] width 782 height 342
click at [703, 214] on li "2" at bounding box center [692, 216] width 132 height 20
type input "2"
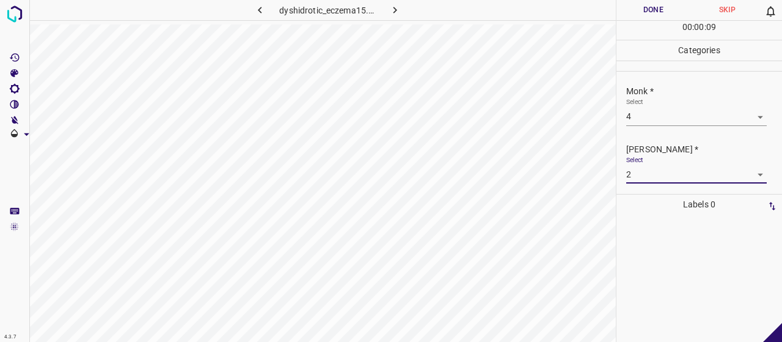
click at [661, 17] on button "Done" at bounding box center [654, 10] width 74 height 20
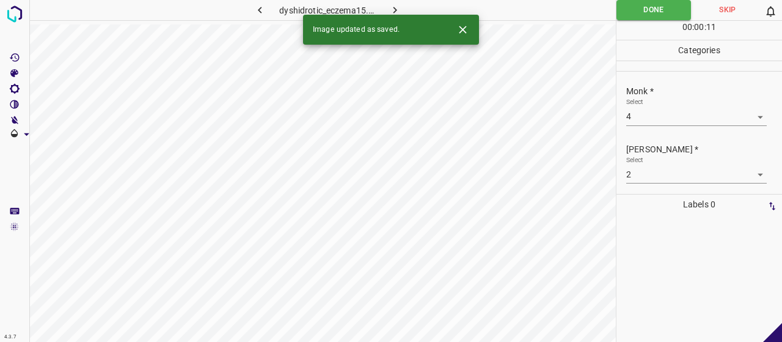
click at [397, 4] on icon "button" at bounding box center [395, 10] width 13 height 13
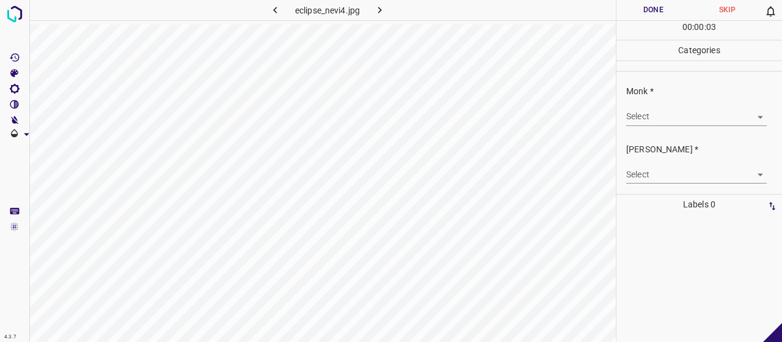
click at [653, 124] on body "4.3.7 eclipse_nevi4.jpg Done Skip 0 00 : 00 : 03 Categories Monk * Select ​ Fit…" at bounding box center [391, 171] width 782 height 342
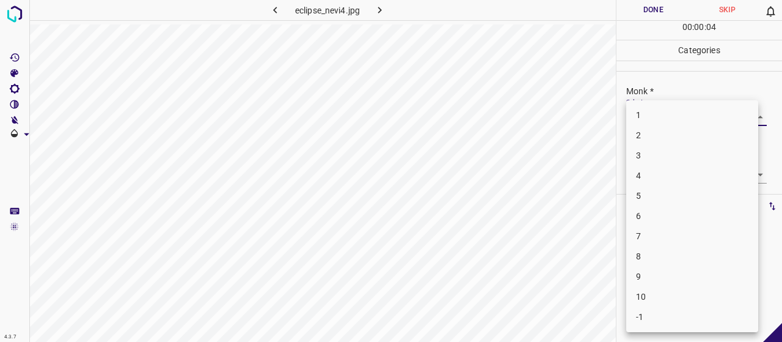
click at [691, 320] on li "-1" at bounding box center [692, 317] width 132 height 20
type input "-1"
click at [680, 172] on body "4.3.7 eclipse_nevi4.jpg Done Skip 0 00 : 00 : 05 Categories Monk * Select -1 -1…" at bounding box center [391, 171] width 782 height 342
click at [677, 311] on li "-1" at bounding box center [692, 317] width 132 height 20
type input "-1"
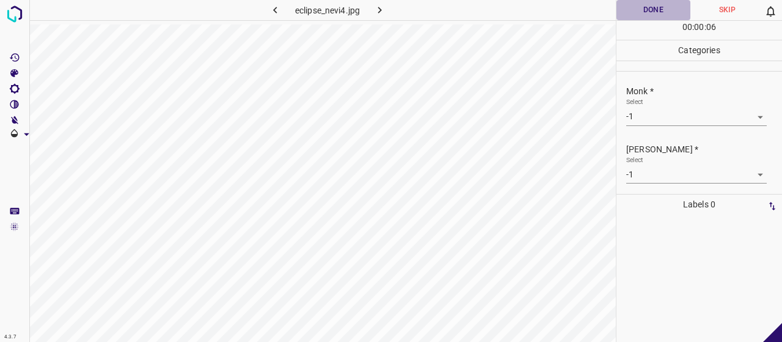
click at [659, 6] on button "Done" at bounding box center [654, 10] width 74 height 20
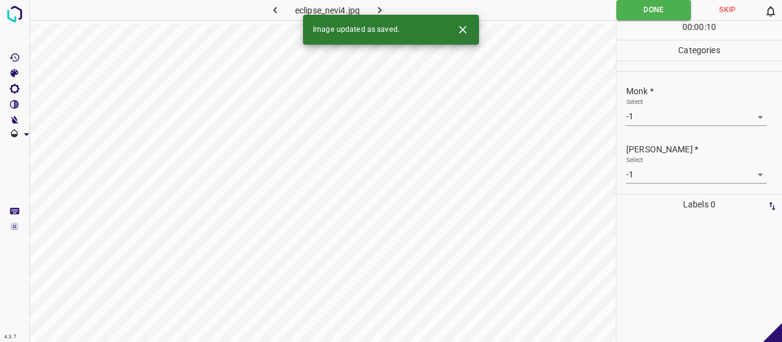
click at [395, 7] on button "button" at bounding box center [379, 10] width 39 height 20
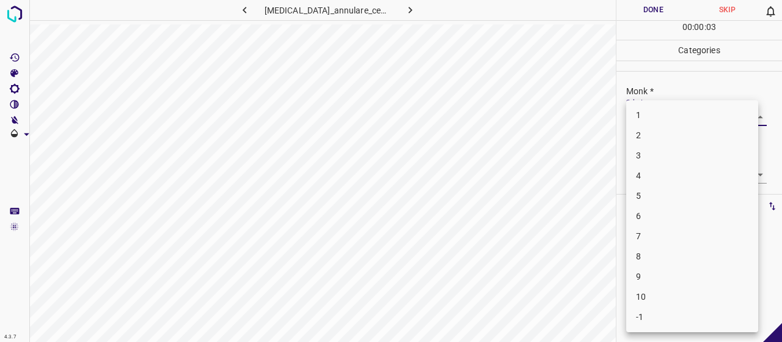
click at [636, 113] on body "4.3.7 erythema_annulare_centrifugum4.jpg Done Skip 0 00 : 00 : 03 Categories Mo…" at bounding box center [391, 171] width 782 height 342
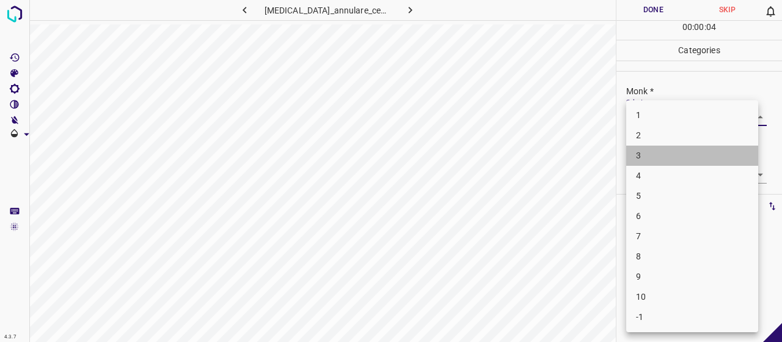
click at [662, 153] on li "3" at bounding box center [692, 155] width 132 height 20
type input "3"
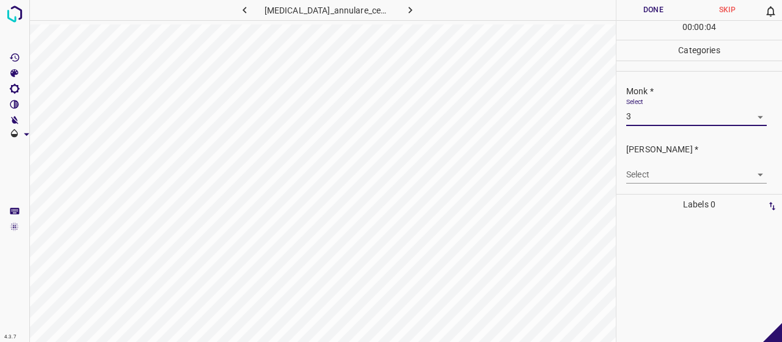
click at [678, 168] on body "4.3.7 erythema_annulare_centrifugum4.jpg Done Skip 0 00 : 00 : 04 Categories Mo…" at bounding box center [391, 171] width 782 height 342
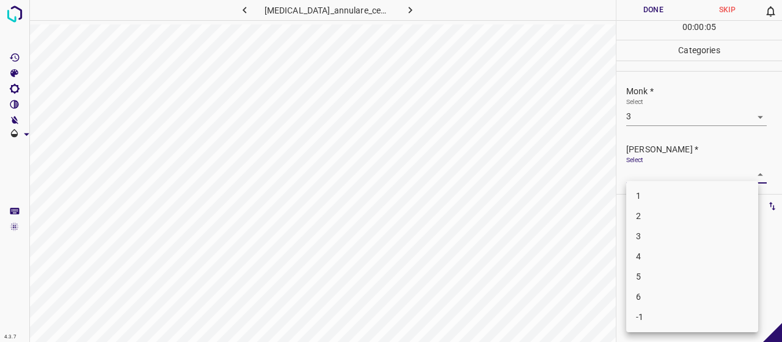
click at [685, 213] on li "2" at bounding box center [692, 216] width 132 height 20
type input "2"
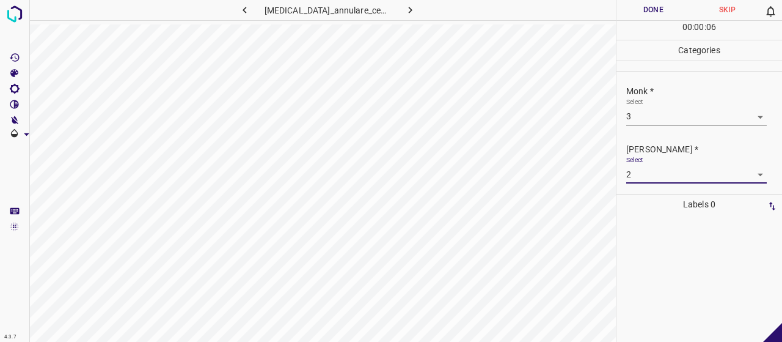
click at [662, 11] on button "Done" at bounding box center [654, 10] width 74 height 20
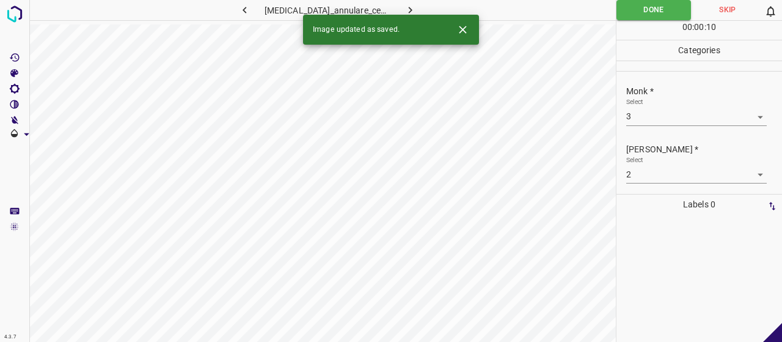
click at [406, 6] on icon "button" at bounding box center [410, 10] width 13 height 13
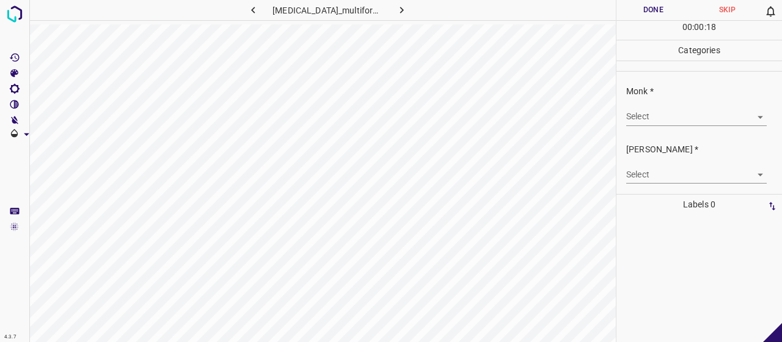
click at [704, 120] on body "4.3.7 erythema_multiforme100.jpg Done Skip 0 00 : 00 : 18 Categories Monk * Sel…" at bounding box center [391, 171] width 782 height 342
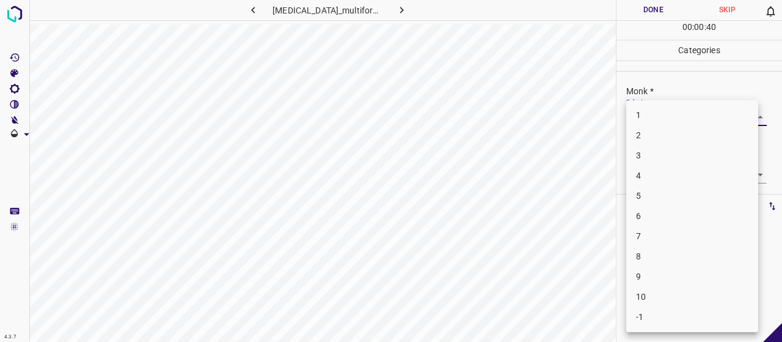
click at [664, 158] on li "3" at bounding box center [692, 155] width 132 height 20
type input "3"
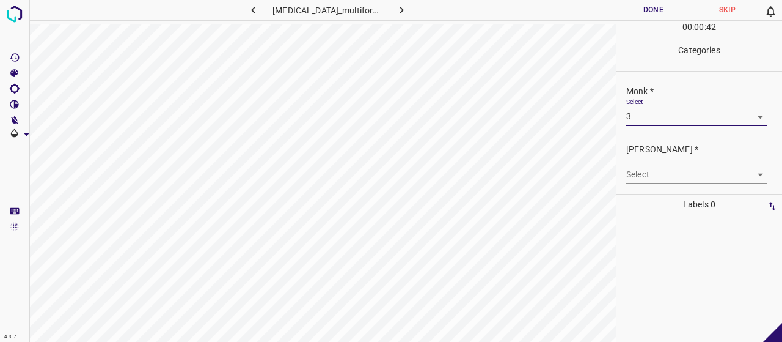
click at [672, 177] on body "4.3.7 erythema_multiforme100.jpg Done Skip 0 00 : 00 : 42 Categories Monk * Sel…" at bounding box center [391, 171] width 782 height 342
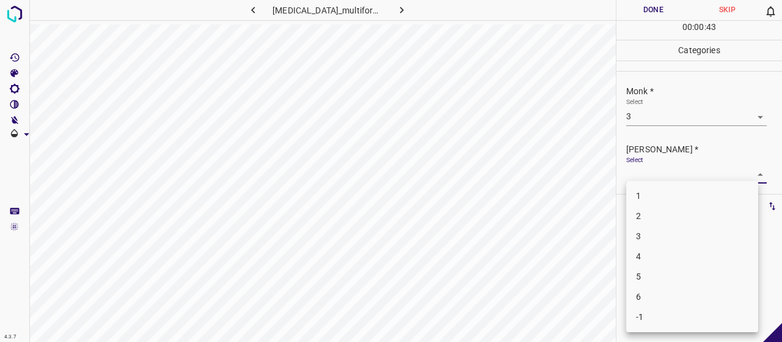
click at [673, 216] on li "2" at bounding box center [692, 216] width 132 height 20
type input "2"
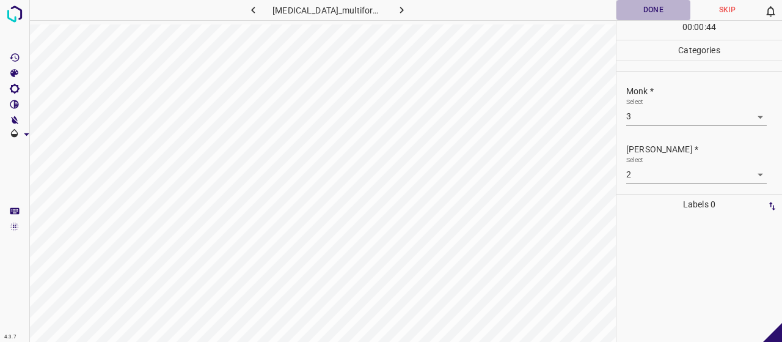
click at [655, 8] on button "Done" at bounding box center [654, 10] width 74 height 20
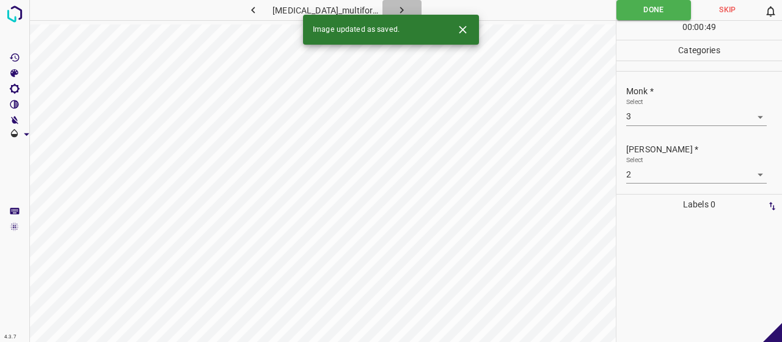
click at [404, 9] on button "button" at bounding box center [402, 10] width 39 height 20
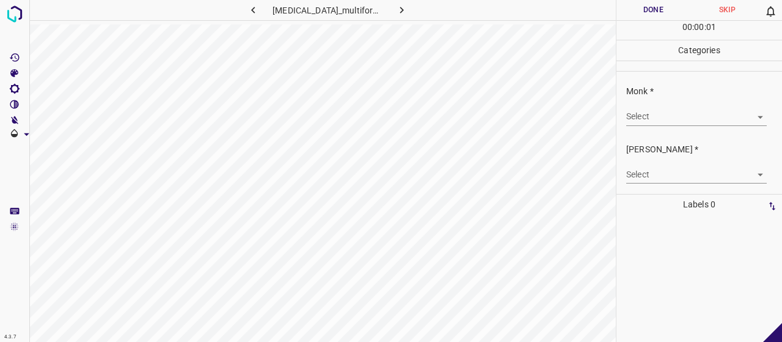
click at [656, 132] on div "Monk * Select ​" at bounding box center [700, 104] width 166 height 57
click at [659, 112] on body "4.3.7 erythema_multiforme126.jpg Done Skip 0 00 : 00 : 01 Categories Monk * Sel…" at bounding box center [391, 171] width 782 height 342
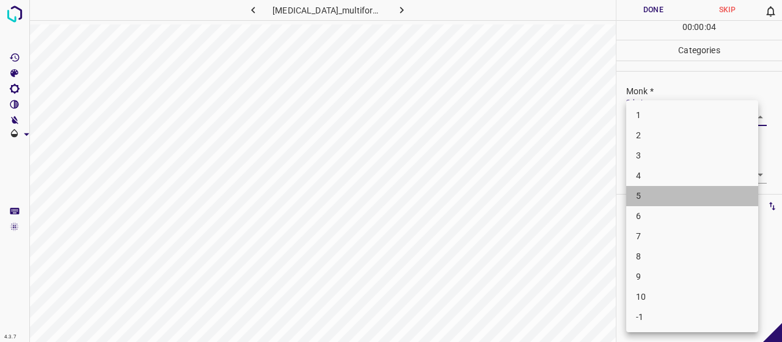
click at [656, 188] on li "5" at bounding box center [692, 196] width 132 height 20
type input "5"
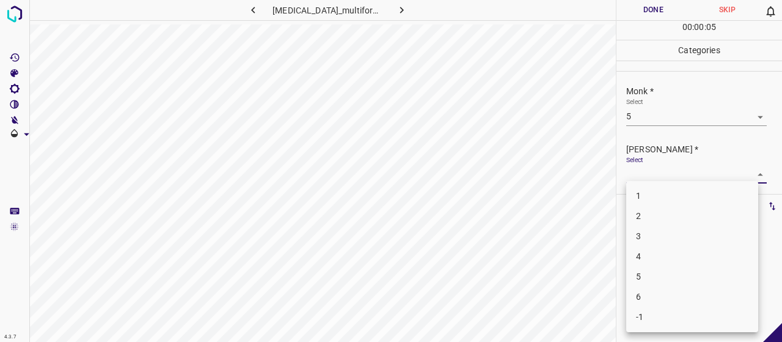
click at [656, 181] on body "4.3.7 erythema_multiforme126.jpg Done Skip 0 00 : 00 : 05 Categories Monk * Sel…" at bounding box center [391, 171] width 782 height 342
click at [673, 236] on li "3" at bounding box center [692, 236] width 132 height 20
type input "3"
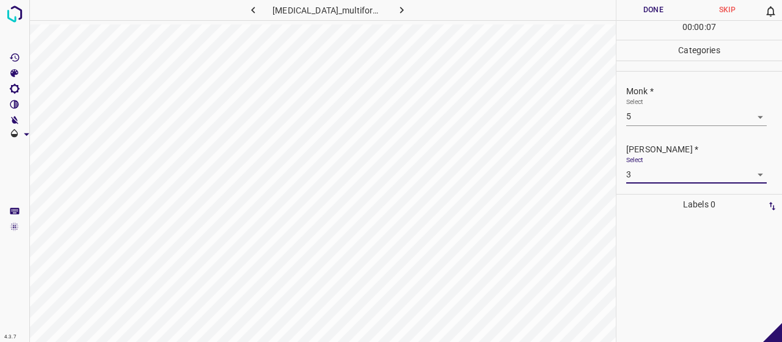
click at [639, 6] on button "Done" at bounding box center [654, 10] width 74 height 20
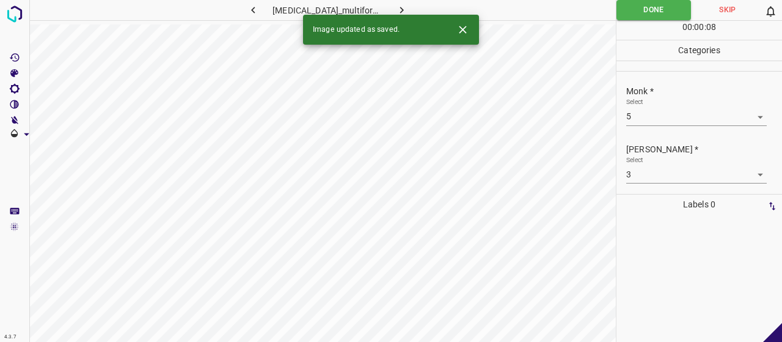
click at [398, 13] on icon "button" at bounding box center [401, 10] width 13 height 13
click at [676, 106] on div "Select ​" at bounding box center [696, 112] width 141 height 28
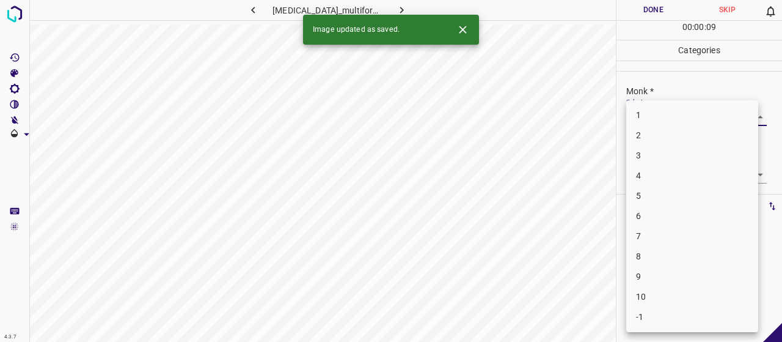
click at [676, 118] on body "4.3.7 erythema_multiforme164.jpg Done Skip 0 00 : 00 : 09 Categories Monk * Sel…" at bounding box center [391, 171] width 782 height 342
click at [681, 172] on li "4" at bounding box center [692, 176] width 132 height 20
type input "4"
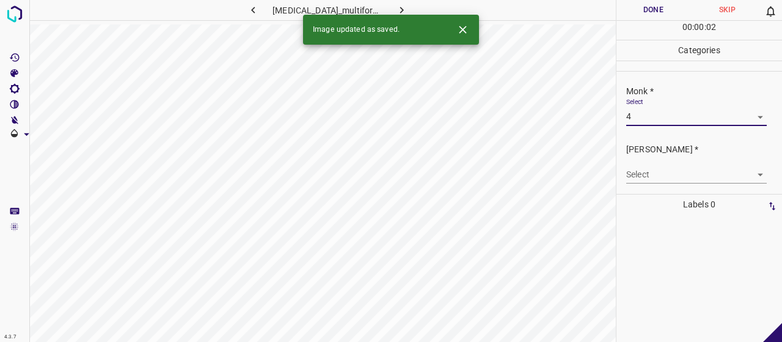
click at [684, 174] on body "4.3.7 erythema_multiforme164.jpg Done Skip 0 00 : 00 : 02 Categories Monk * Sel…" at bounding box center [391, 171] width 782 height 342
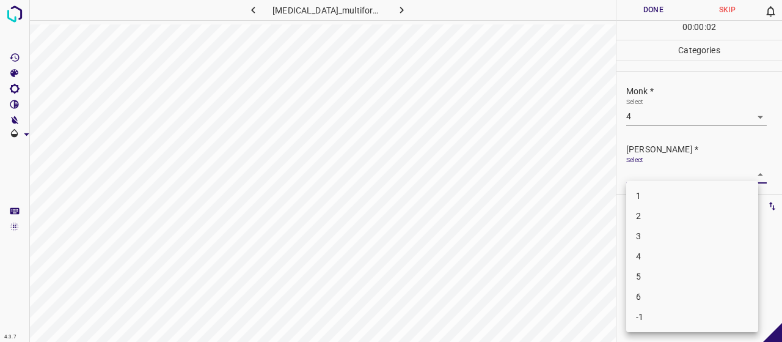
click at [686, 217] on li "2" at bounding box center [692, 216] width 132 height 20
type input "2"
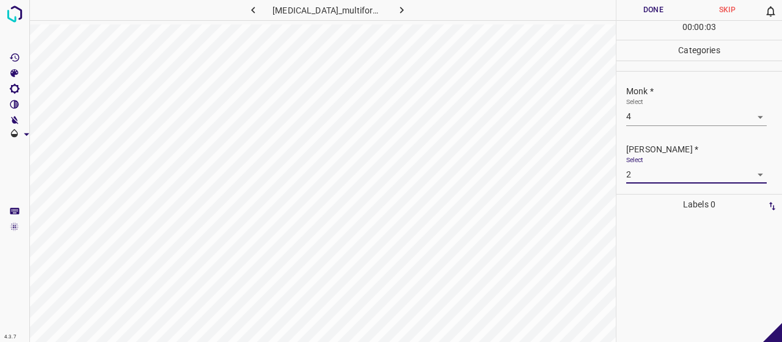
click at [673, 2] on button "Done" at bounding box center [654, 10] width 74 height 20
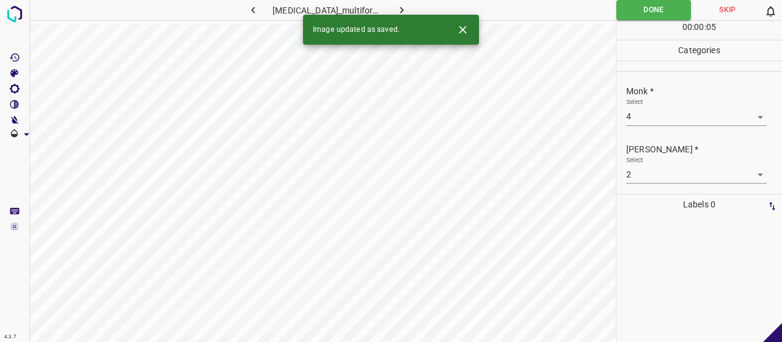
click at [407, 4] on button "button" at bounding box center [402, 10] width 39 height 20
click at [721, 120] on body "4.3.7 erythema_multiforme35.jpg Done Skip 0 00 : 00 : 05 Categories Monk * Sele…" at bounding box center [391, 171] width 782 height 342
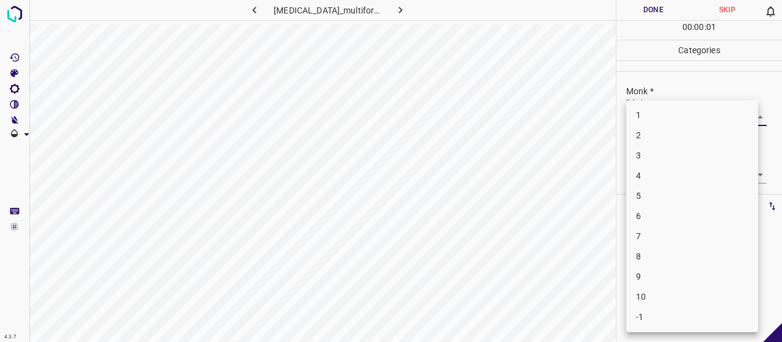
click at [717, 182] on li "4" at bounding box center [692, 176] width 132 height 20
type input "4"
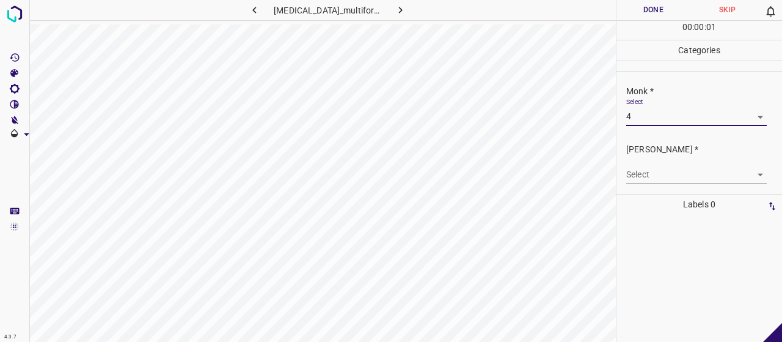
click at [716, 181] on body "4.3.7 erythema_multiforme35.jpg Done Skip 0 00 : 00 : 01 Categories Monk * Sele…" at bounding box center [391, 171] width 782 height 342
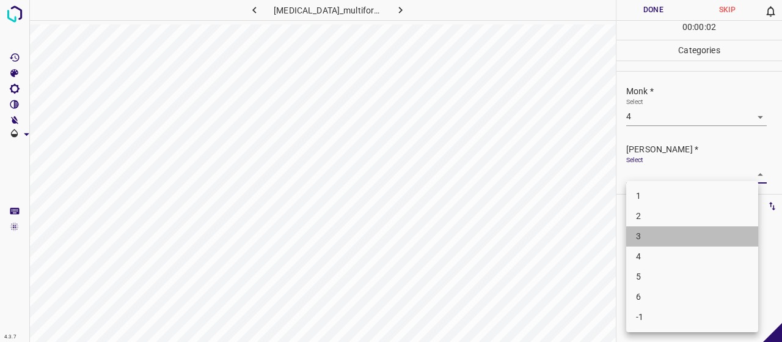
drag, startPoint x: 719, startPoint y: 230, endPoint x: 714, endPoint y: 222, distance: 10.2
click at [714, 222] on ul "1 2 3 4 5 6 -1" at bounding box center [692, 256] width 132 height 151
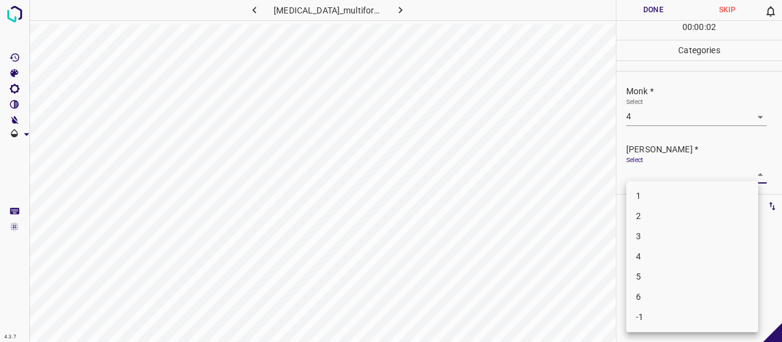
click at [714, 222] on li "2" at bounding box center [692, 216] width 132 height 20
type input "2"
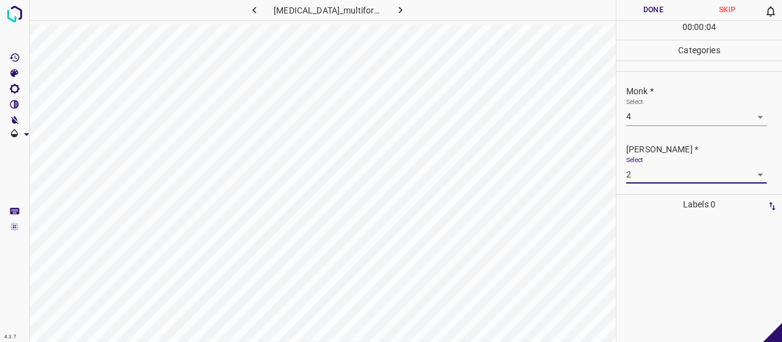
click at [654, 10] on button "Done" at bounding box center [654, 10] width 74 height 20
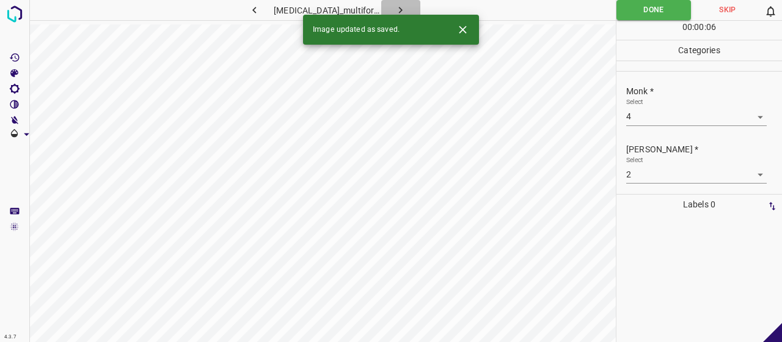
click at [386, 2] on button "button" at bounding box center [400, 10] width 39 height 20
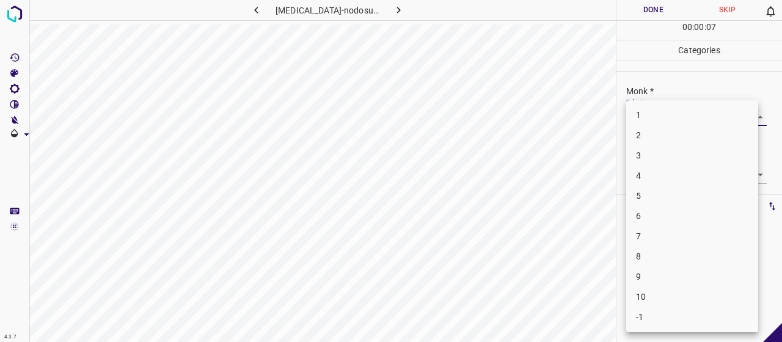
click at [673, 116] on body "4.3.7 erythema-nodosum41.jpg Done Skip 0 00 : 00 : 07 Categories Monk * Select …" at bounding box center [391, 171] width 782 height 342
click at [665, 207] on li "6" at bounding box center [692, 216] width 132 height 20
type input "6"
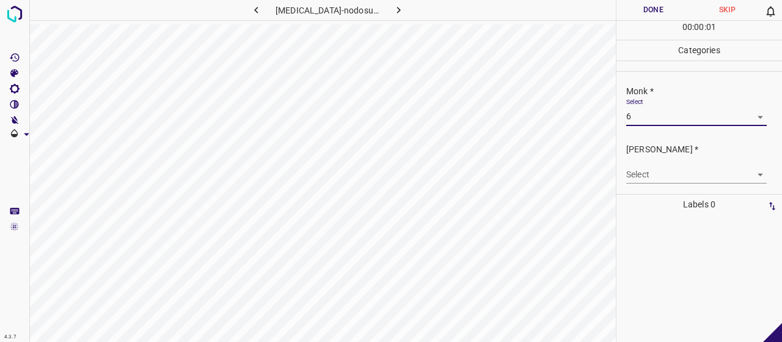
click at [665, 181] on body "4.3.7 erythema-nodosum41.jpg Done Skip 0 00 : 00 : 01 Categories Monk * Select …" at bounding box center [391, 171] width 782 height 342
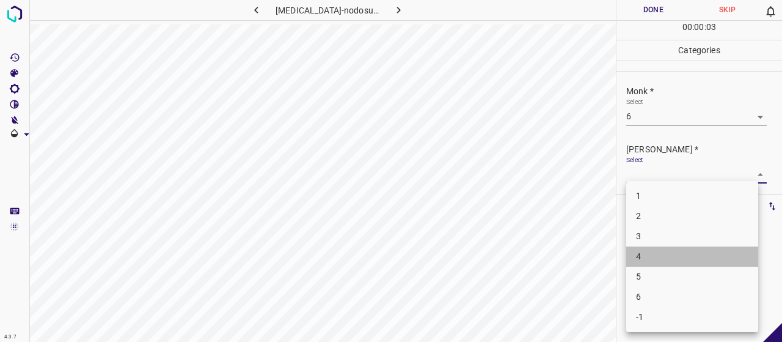
click at [653, 256] on li "4" at bounding box center [692, 256] width 132 height 20
type input "4"
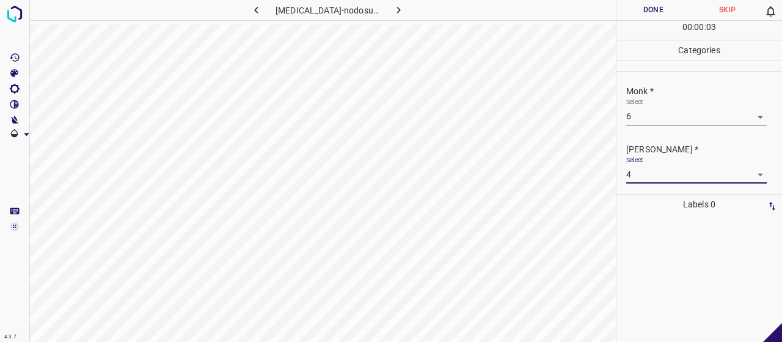
click at [658, 18] on button "Done" at bounding box center [654, 10] width 74 height 20
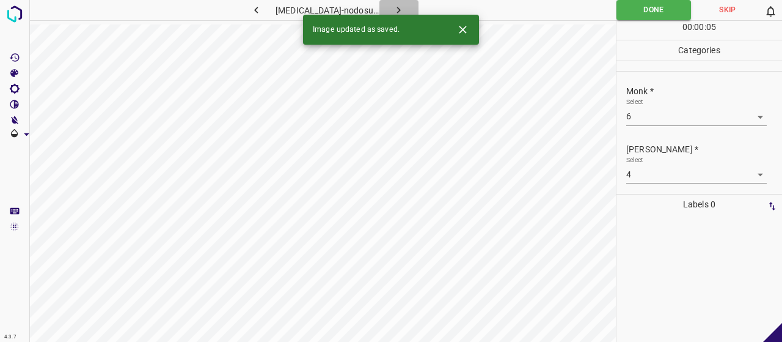
click at [393, 6] on icon "button" at bounding box center [398, 10] width 13 height 13
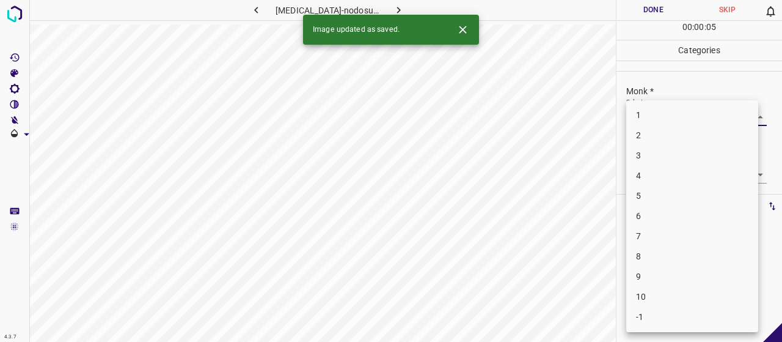
click at [646, 120] on body "4.3.7 erythema-nodosum50.jpg Done Skip 0 00 : 00 : 05 Categories Monk * Select …" at bounding box center [391, 171] width 782 height 342
click at [665, 156] on li "3" at bounding box center [692, 155] width 132 height 20
type input "3"
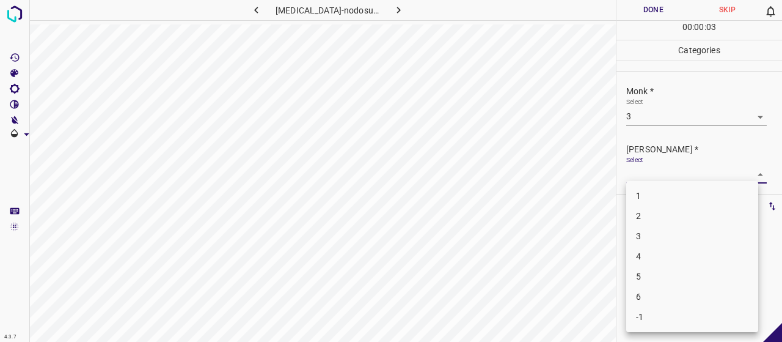
drag, startPoint x: 668, startPoint y: 169, endPoint x: 670, endPoint y: 199, distance: 30.0
click at [668, 170] on body "4.3.7 erythema-nodosum50.jpg Done Skip 0 00 : 00 : 03 Categories Monk * Select …" at bounding box center [391, 171] width 782 height 342
click at [673, 210] on li "2" at bounding box center [692, 216] width 132 height 20
type input "2"
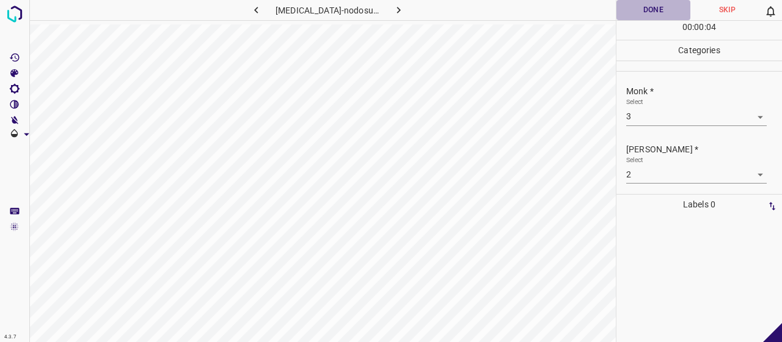
click at [659, 12] on button "Done" at bounding box center [654, 10] width 74 height 20
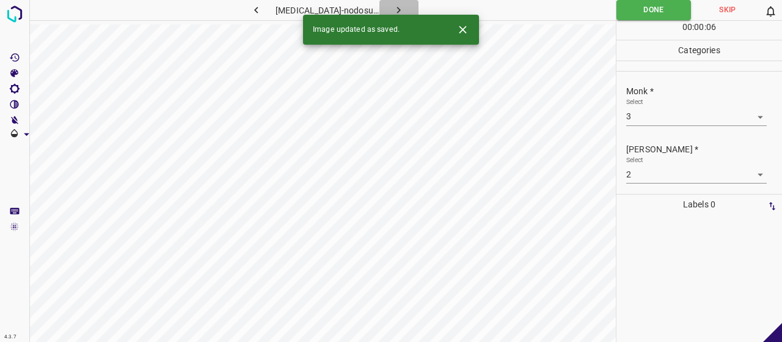
click at [383, 3] on button "button" at bounding box center [399, 10] width 39 height 20
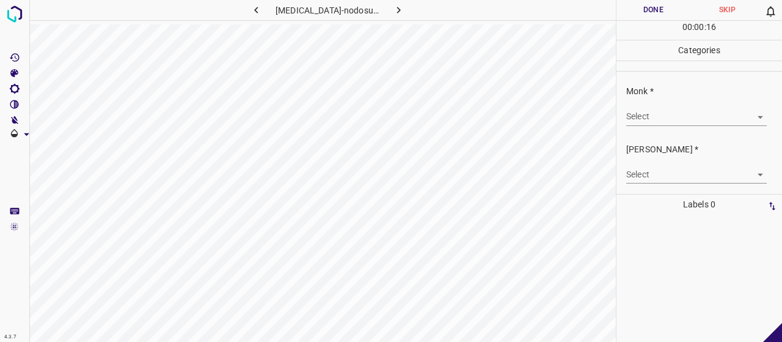
click at [661, 131] on div "Monk * Select ​" at bounding box center [700, 104] width 166 height 57
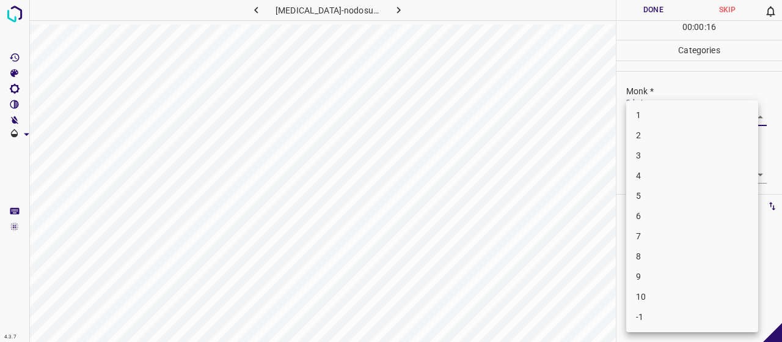
click at [662, 118] on body "4.3.7 erythema-nodosum65.jpg Done Skip 0 00 : 00 : 16 Categories Monk * Select …" at bounding box center [391, 171] width 782 height 342
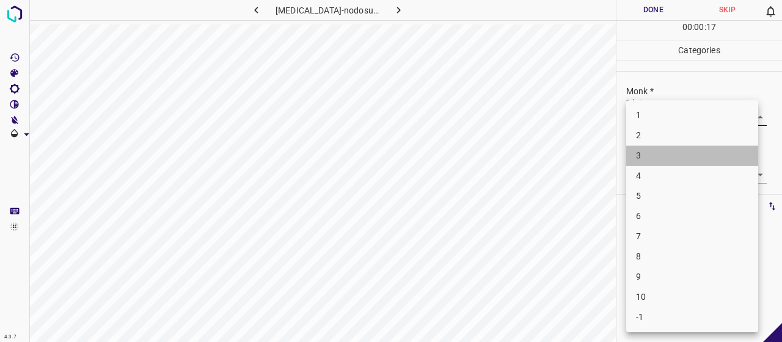
click at [672, 163] on li "3" at bounding box center [692, 155] width 132 height 20
type input "3"
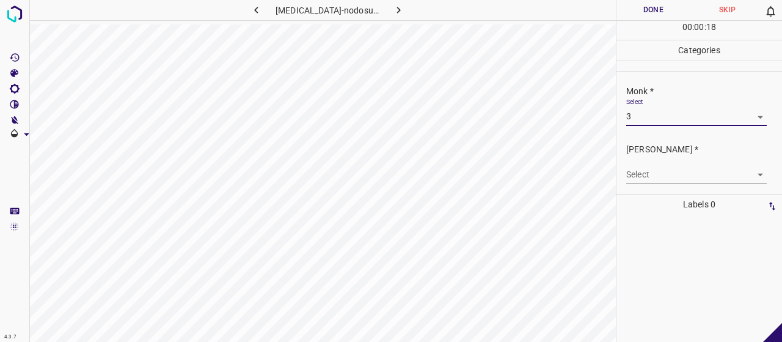
click at [675, 172] on body "4.3.7 erythema-nodosum65.jpg Done Skip 0 00 : 00 : 18 Categories Monk * Select …" at bounding box center [391, 171] width 782 height 342
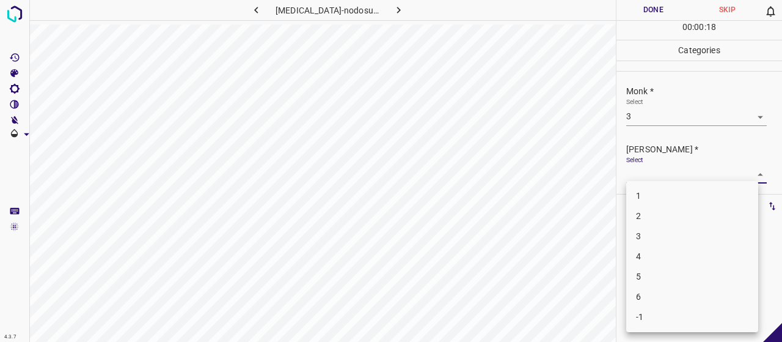
click at [673, 213] on li "2" at bounding box center [692, 216] width 132 height 20
type input "2"
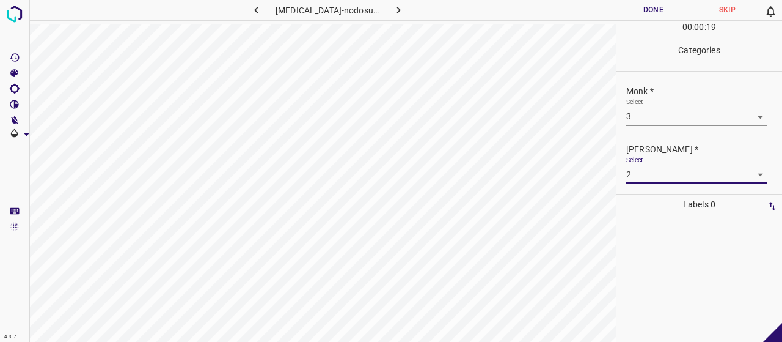
click at [644, 13] on button "Done" at bounding box center [654, 10] width 74 height 20
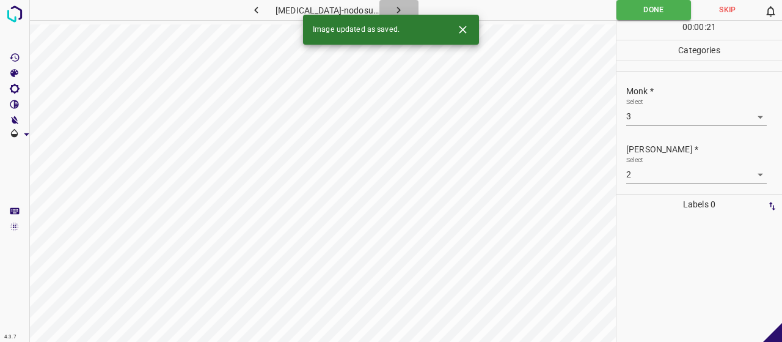
click at [398, 2] on button "button" at bounding box center [399, 10] width 39 height 20
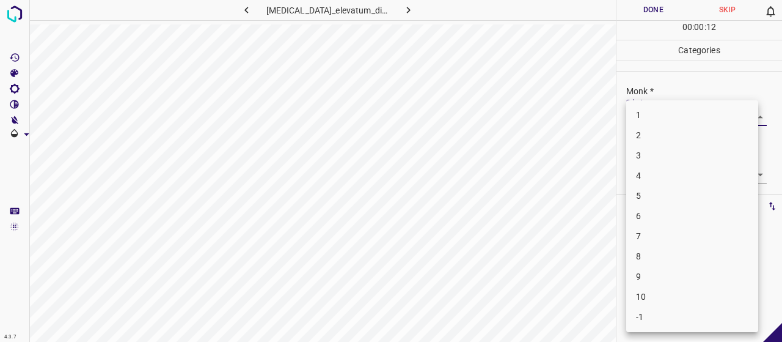
click at [658, 114] on body "4.3.7 erythema_elevatum_diutinum22.jpg Done Skip 0 00 : 00 : 12 Categories Monk…" at bounding box center [391, 171] width 782 height 342
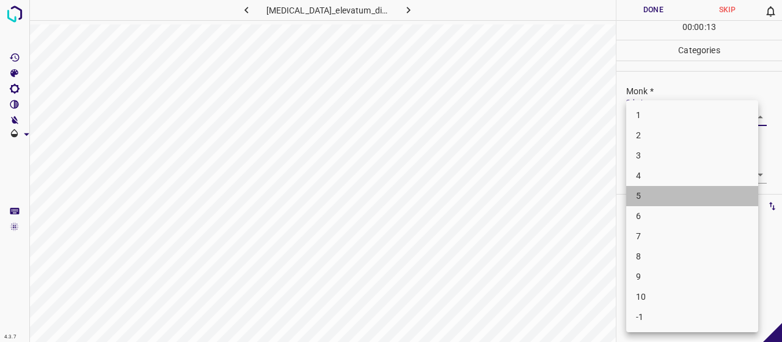
click at [670, 200] on li "5" at bounding box center [692, 196] width 132 height 20
type input "5"
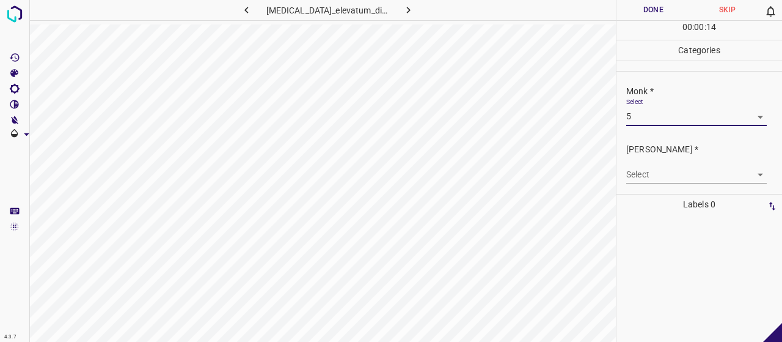
click at [700, 188] on div "Fitzpatrick * Select ​" at bounding box center [700, 162] width 166 height 57
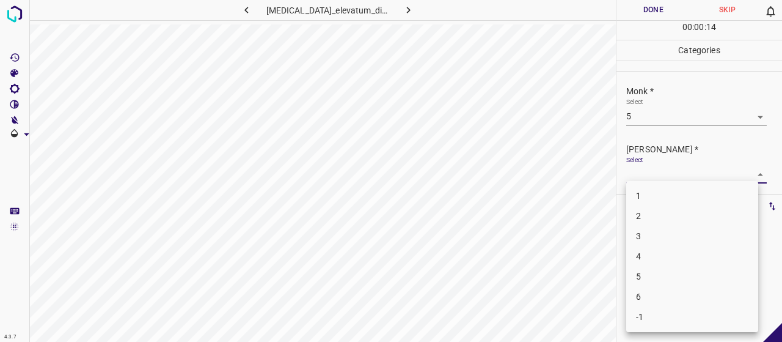
click at [693, 178] on body "4.3.7 erythema_elevatum_diutinum22.jpg Done Skip 0 00 : 00 : 14 Categories Monk…" at bounding box center [391, 171] width 782 height 342
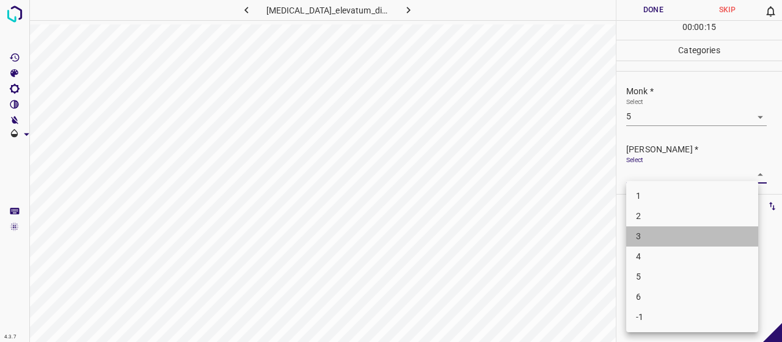
drag, startPoint x: 686, startPoint y: 238, endPoint x: 681, endPoint y: 220, distance: 18.4
click at [686, 238] on li "3" at bounding box center [692, 236] width 132 height 20
type input "3"
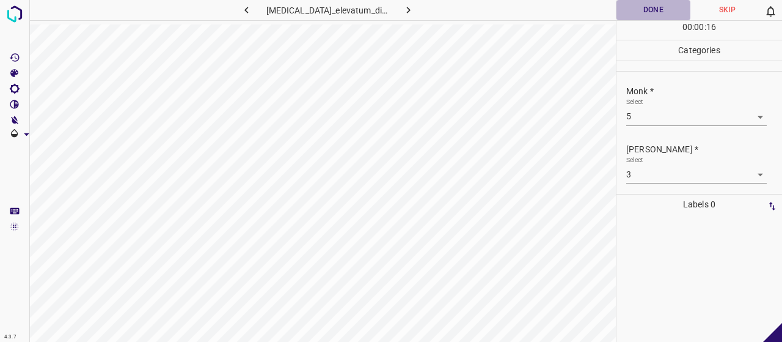
click at [653, 6] on button "Done" at bounding box center [654, 10] width 74 height 20
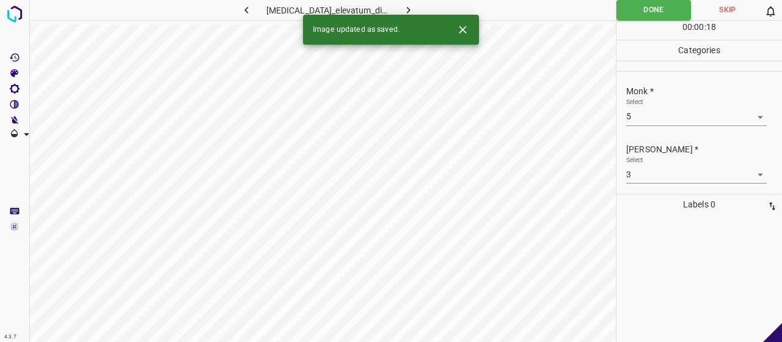
click at [402, 7] on icon "button" at bounding box center [408, 10] width 13 height 13
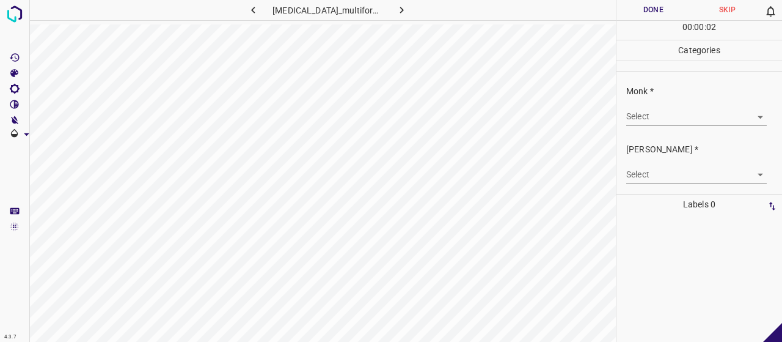
click at [653, 109] on body "4.3.7 erythema_multiforme110.jpg Done Skip 0 00 : 00 : 02 Categories Monk * Sel…" at bounding box center [391, 171] width 782 height 342
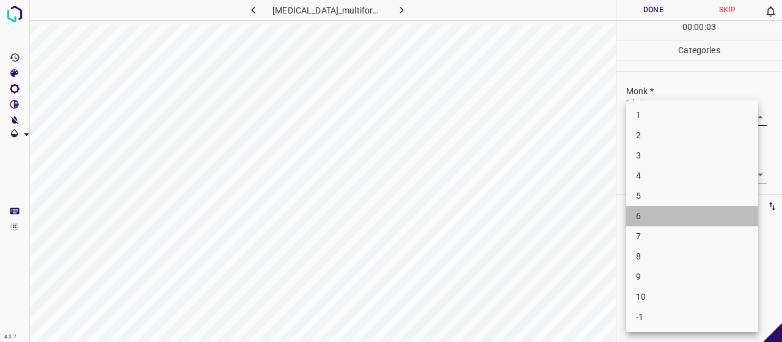
click at [647, 211] on li "6" at bounding box center [692, 216] width 132 height 20
type input "6"
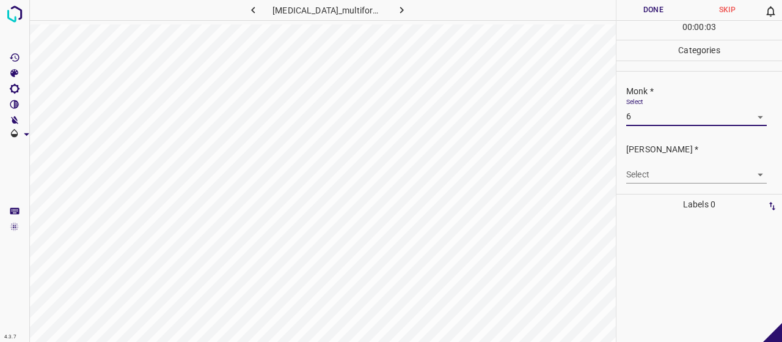
click at [655, 164] on div "Select ​" at bounding box center [696, 170] width 141 height 28
click at [657, 171] on body "4.3.7 erythema_multiforme110.jpg Done Skip 0 00 : 00 : 04 Categories Monk * Sel…" at bounding box center [391, 171] width 782 height 342
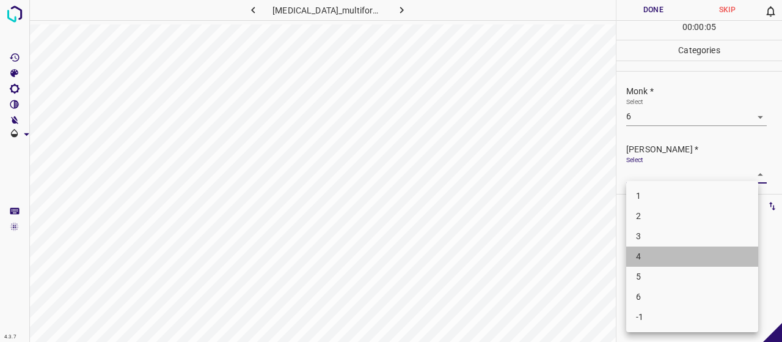
click at [663, 260] on li "4" at bounding box center [692, 256] width 132 height 20
type input "4"
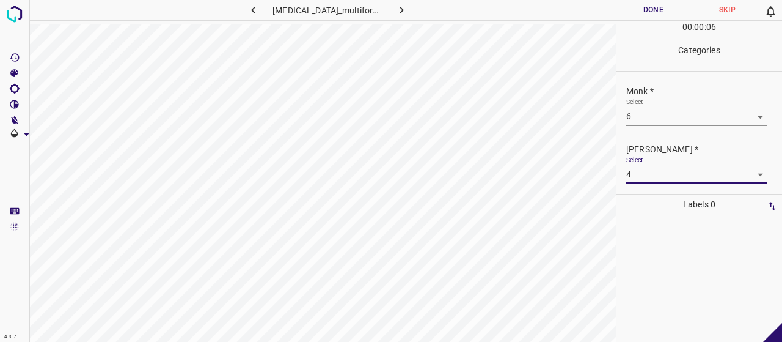
click at [643, 24] on div "00 : 00 : 06" at bounding box center [700, 30] width 166 height 19
click at [640, 18] on button "Done" at bounding box center [654, 10] width 74 height 20
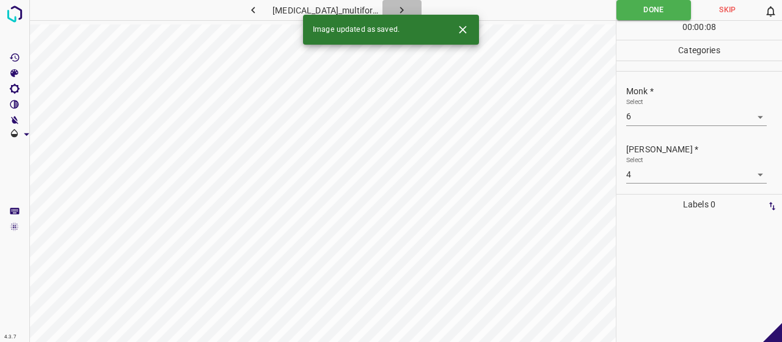
click at [397, 4] on icon "button" at bounding box center [401, 10] width 13 height 13
click at [648, 106] on div "Select ​" at bounding box center [696, 112] width 141 height 28
click at [656, 112] on body "4.3.7 erythema_multiforme128.jpg Done Skip 0 00 : 00 : 04 Categories Monk * Sel…" at bounding box center [391, 171] width 782 height 342
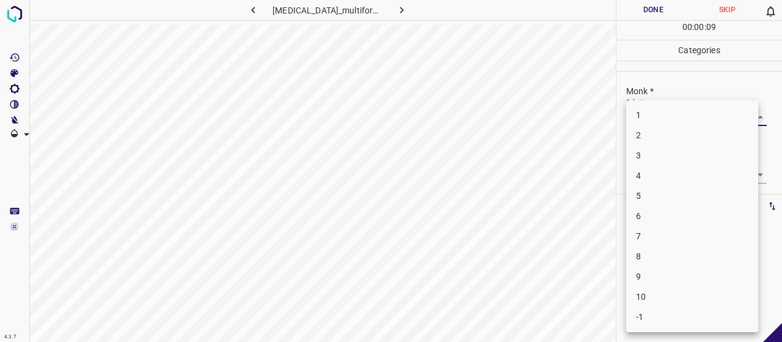
click at [729, 314] on li "-1" at bounding box center [692, 317] width 132 height 20
type input "-1"
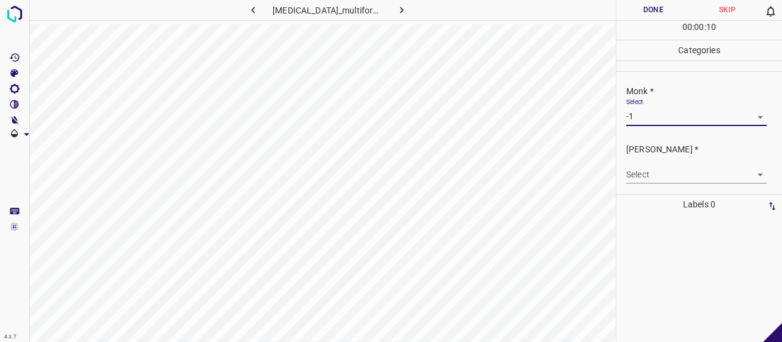
click at [696, 162] on div "Select ​" at bounding box center [696, 170] width 141 height 28
click at [706, 178] on body "4.3.7 erythema_multiforme128.jpg Done Skip 0 00 : 00 : 11 Categories Monk * Sel…" at bounding box center [391, 171] width 782 height 342
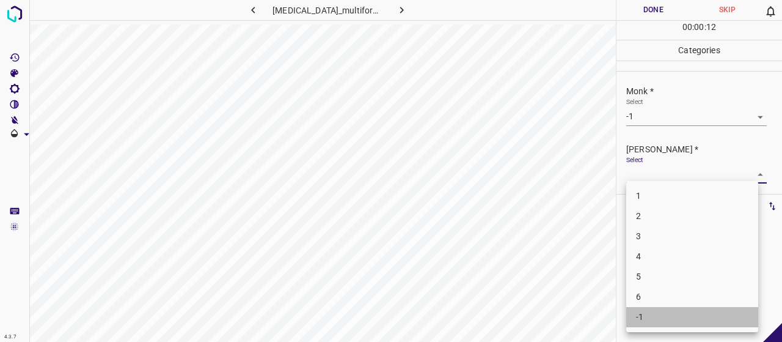
click at [694, 307] on li "-1" at bounding box center [692, 317] width 132 height 20
type input "-1"
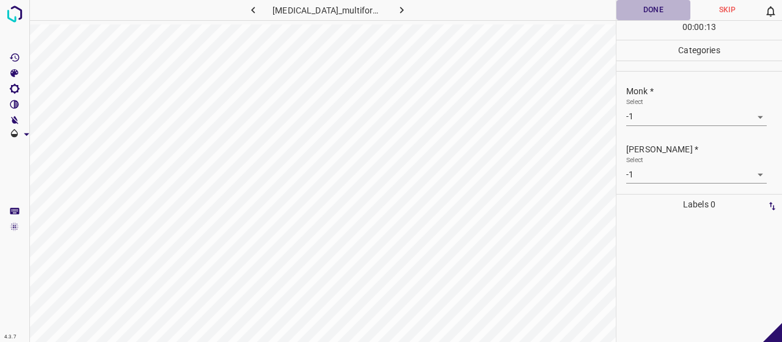
click at [661, 6] on button "Done" at bounding box center [654, 10] width 74 height 20
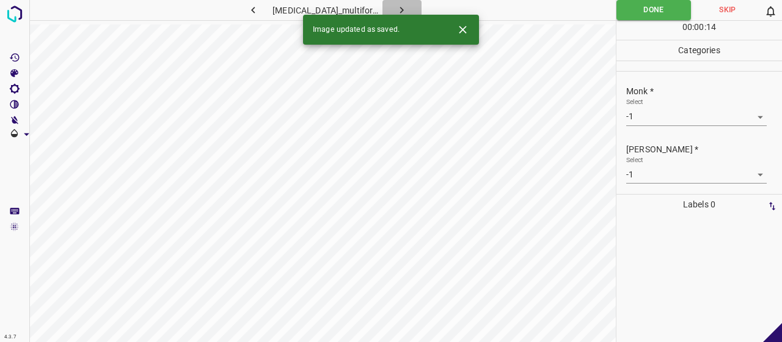
click at [407, 6] on button "button" at bounding box center [402, 10] width 39 height 20
click at [654, 119] on body "4.3.7 erythema_multiforme176.jpg Done Skip 0 00 : 00 : 16 Categories Monk * Sel…" at bounding box center [391, 171] width 782 height 342
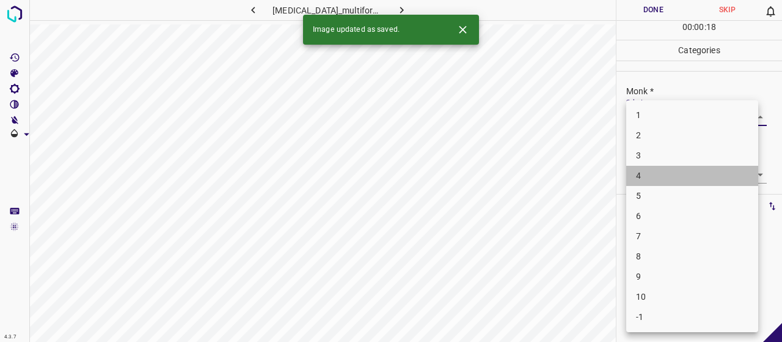
click at [676, 179] on li "4" at bounding box center [692, 176] width 132 height 20
type input "4"
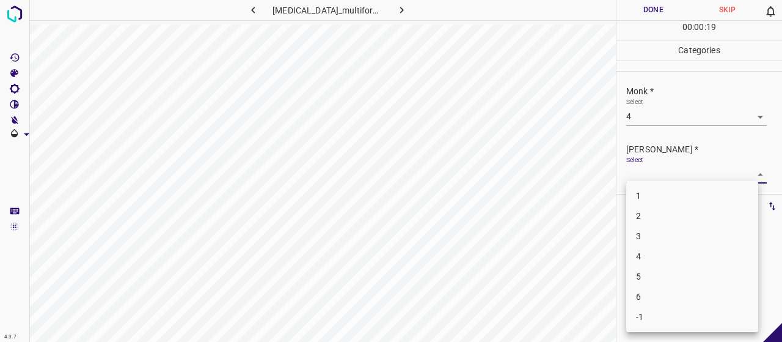
click at [676, 179] on body "4.3.7 erythema_multiforme176.jpg Done Skip 0 00 : 00 : 19 Categories Monk * Sel…" at bounding box center [391, 171] width 782 height 342
drag, startPoint x: 688, startPoint y: 218, endPoint x: 677, endPoint y: 204, distance: 17.8
click at [687, 218] on li "2" at bounding box center [692, 216] width 132 height 20
type input "2"
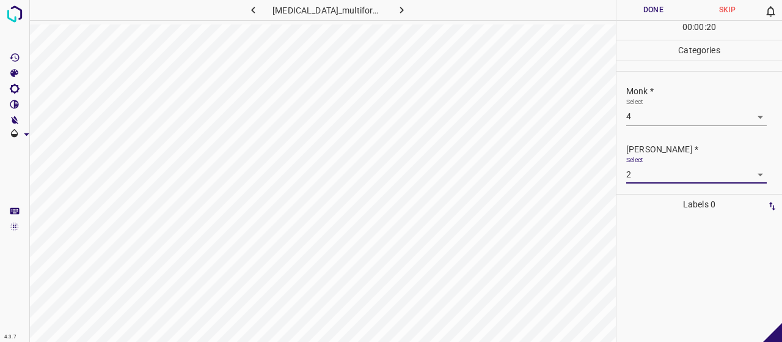
click at [666, 11] on button "Done" at bounding box center [654, 10] width 74 height 20
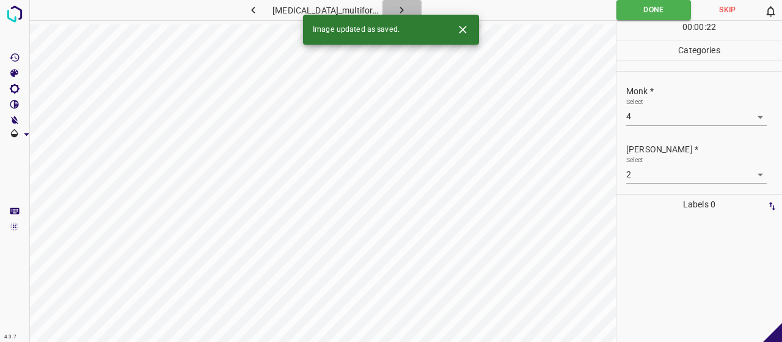
click at [395, 4] on icon "button" at bounding box center [401, 10] width 13 height 13
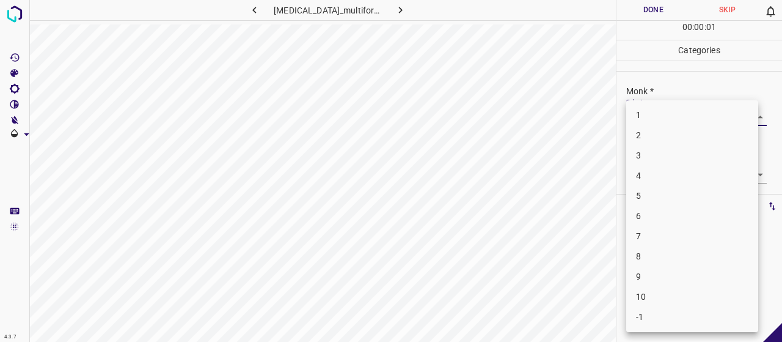
click at [715, 113] on body "4.3.7 erythema_multiforme29.jpg Done Skip 0 00 : 00 : 01 Categories Monk * Sele…" at bounding box center [391, 171] width 782 height 342
click at [704, 150] on li "3" at bounding box center [692, 155] width 132 height 20
type input "3"
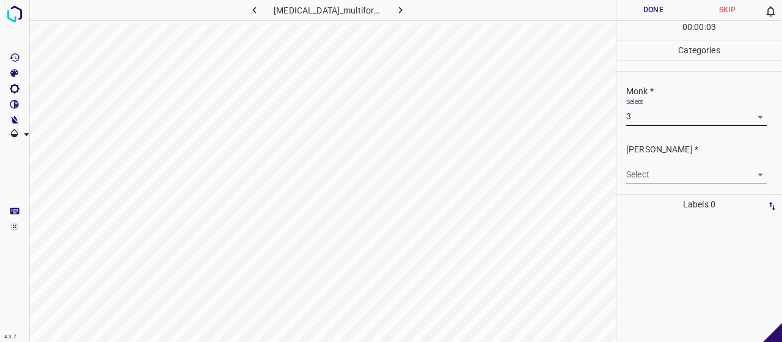
click at [703, 172] on body "4.3.7 erythema_multiforme29.jpg Done Skip 0 00 : 00 : 03 Categories Monk * Sele…" at bounding box center [391, 171] width 782 height 342
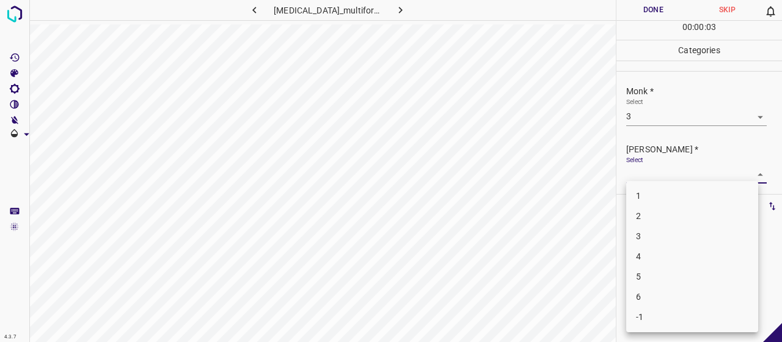
click at [713, 213] on li "2" at bounding box center [692, 216] width 132 height 20
type input "2"
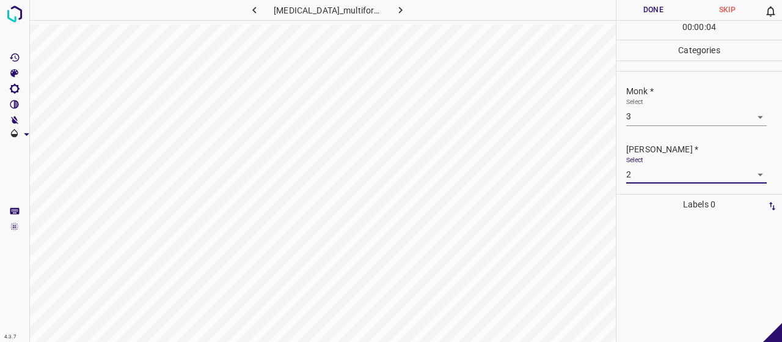
click at [670, 9] on button "Done" at bounding box center [654, 10] width 74 height 20
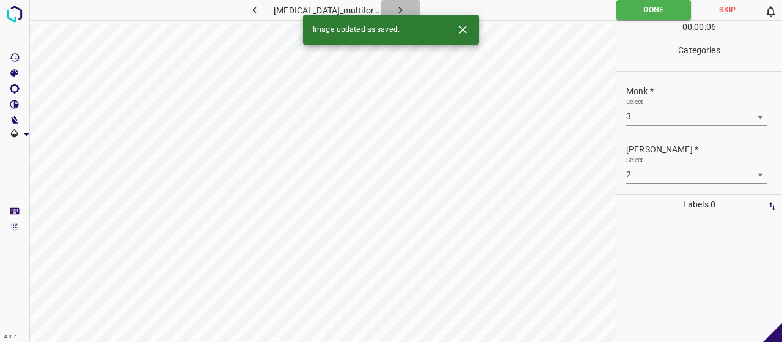
click at [396, 7] on icon "button" at bounding box center [400, 10] width 13 height 13
drag, startPoint x: 662, startPoint y: 100, endPoint x: 667, endPoint y: 106, distance: 7.4
click at [664, 102] on div "Select ​" at bounding box center [696, 112] width 141 height 28
click at [671, 112] on body "4.3.7 erythema_elevatum_diutinum35.jpg Done Skip 0 00 : 00 : 03 Categories Monk…" at bounding box center [391, 171] width 782 height 342
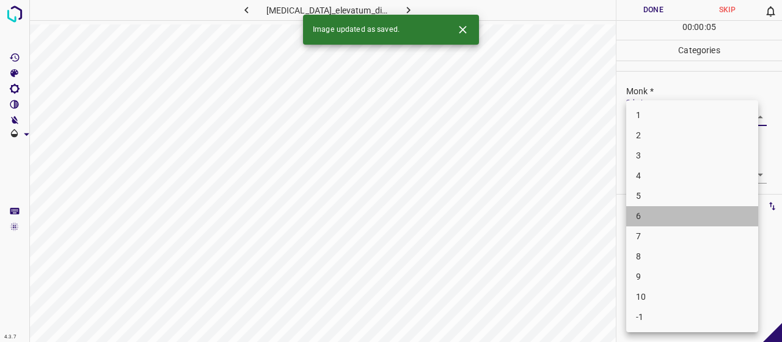
click at [698, 222] on li "6" at bounding box center [692, 216] width 132 height 20
type input "6"
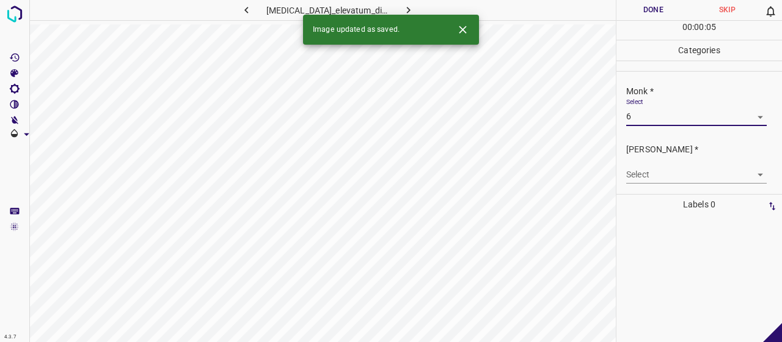
click at [680, 178] on body "4.3.7 erythema_elevatum_diutinum35.jpg Done Skip 0 00 : 00 : 05 Categories Monk…" at bounding box center [391, 171] width 782 height 342
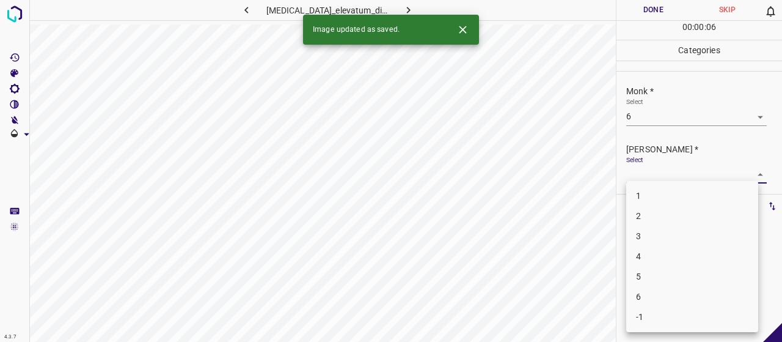
click at [689, 259] on li "4" at bounding box center [692, 256] width 132 height 20
type input "4"
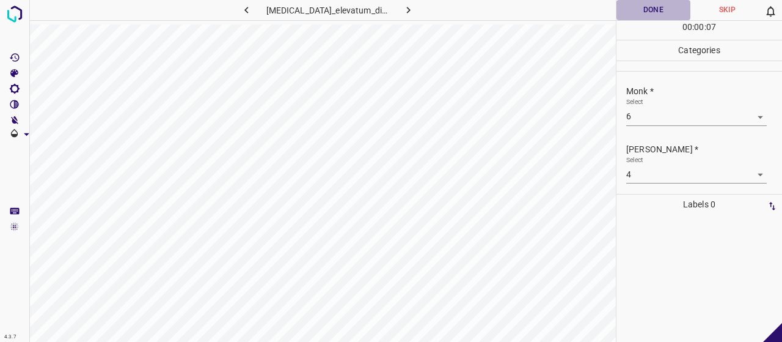
click at [674, 8] on button "Done" at bounding box center [654, 10] width 74 height 20
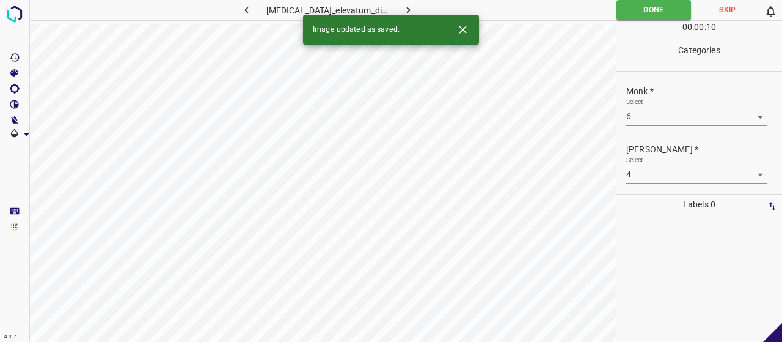
click at [410, 4] on button "button" at bounding box center [408, 10] width 39 height 20
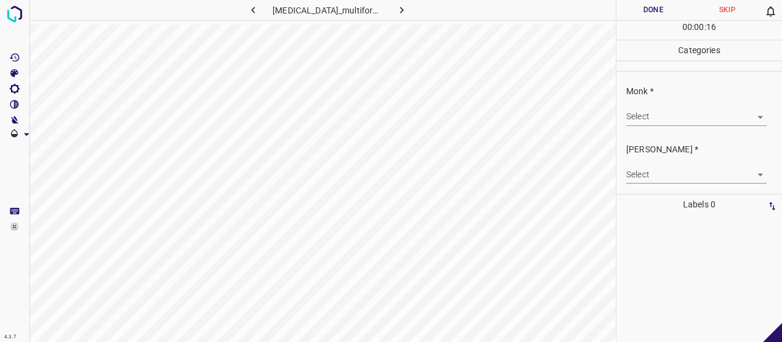
click at [651, 129] on div "Monk * Select ​" at bounding box center [700, 104] width 166 height 57
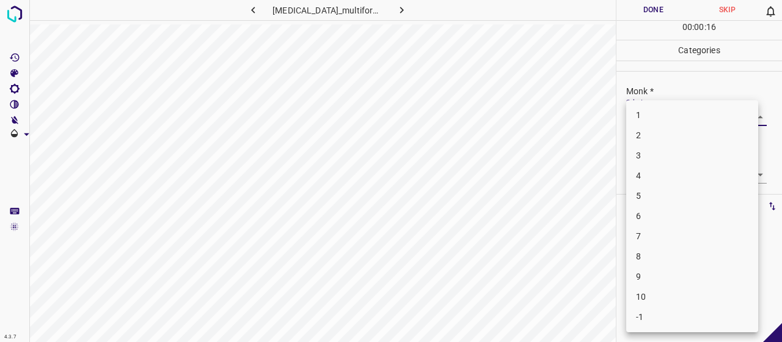
click at [655, 112] on body "4.3.7 erythema_multiforme127.jpg Done Skip 0 00 : 00 : 16 Categories Monk * Sel…" at bounding box center [391, 171] width 782 height 342
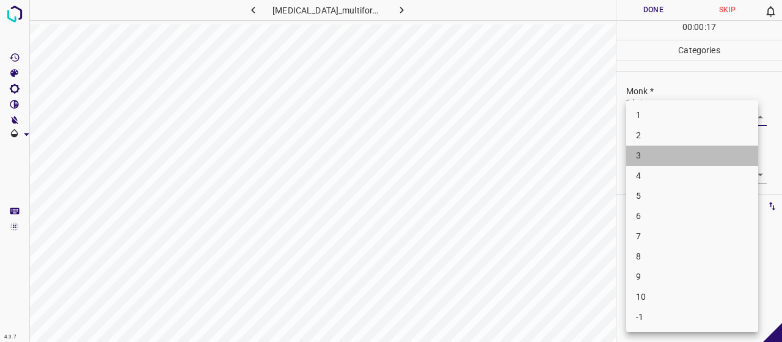
click at [662, 161] on li "3" at bounding box center [692, 155] width 132 height 20
type input "3"
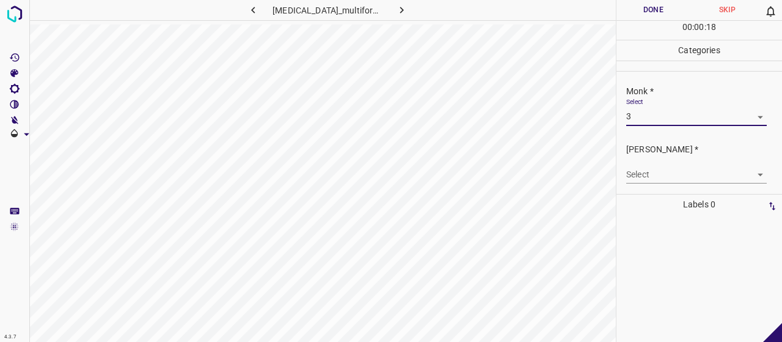
click at [668, 171] on body "4.3.7 erythema_multiforme127.jpg Done Skip 0 00 : 00 : 18 Categories Monk * Sel…" at bounding box center [391, 171] width 782 height 342
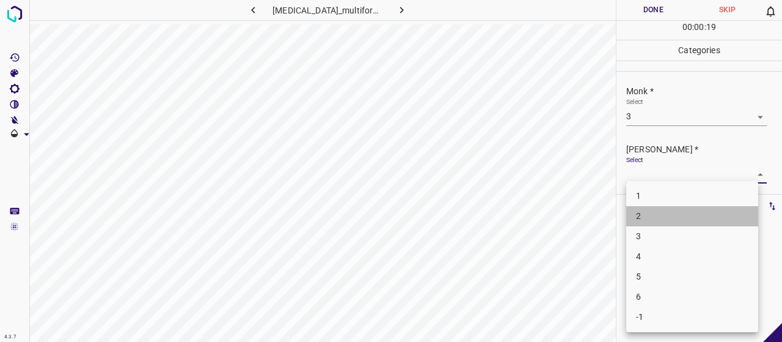
click at [688, 215] on li "2" at bounding box center [692, 216] width 132 height 20
type input "2"
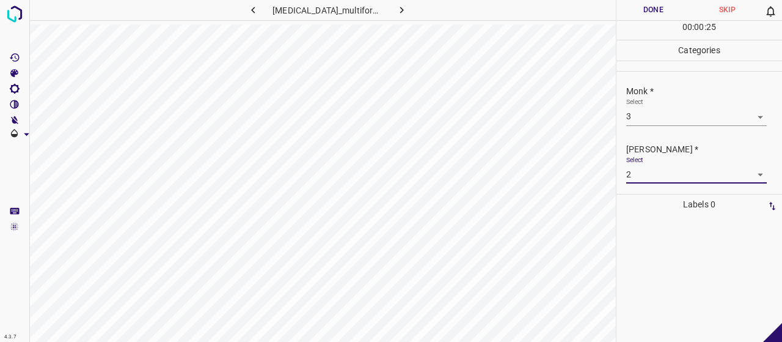
click at [651, 3] on button "Done" at bounding box center [654, 10] width 74 height 20
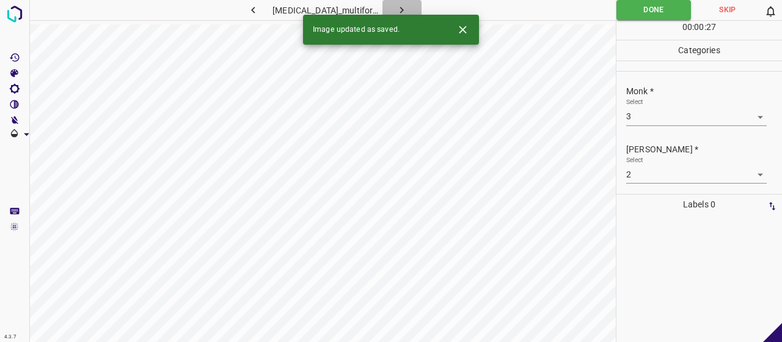
click at [398, 8] on icon "button" at bounding box center [401, 10] width 13 height 13
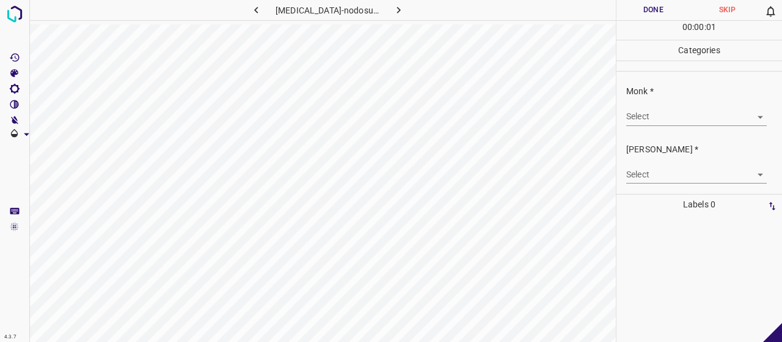
click at [693, 116] on body "4.3.7 erythema-nodosum51.jpg Done Skip 0 00 : 00 : 01 Categories Monk * Select …" at bounding box center [391, 171] width 782 height 342
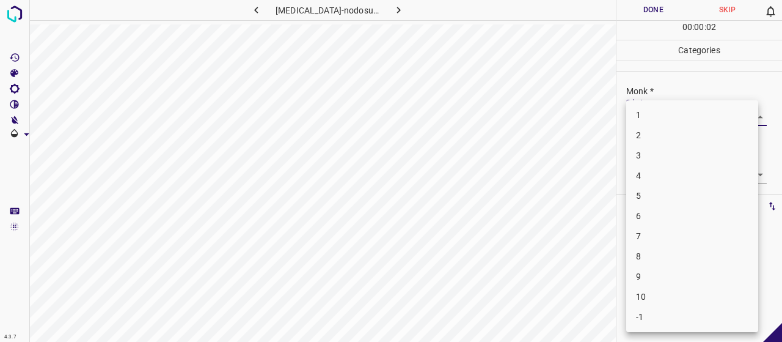
click at [695, 153] on li "3" at bounding box center [692, 155] width 132 height 20
type input "3"
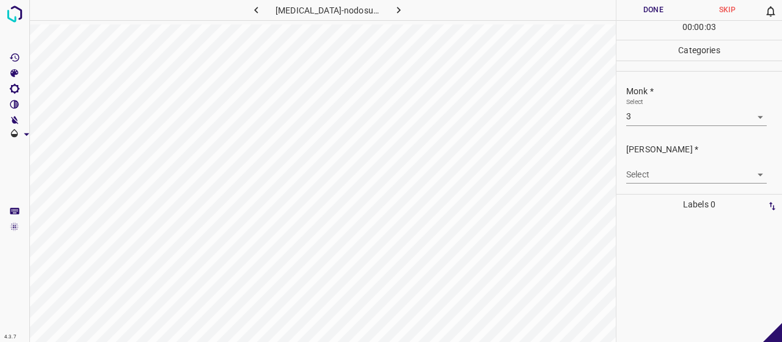
click at [689, 172] on body "4.3.7 erythema-nodosum51.jpg Done Skip 0 00 : 00 : 03 Categories Monk * Select …" at bounding box center [391, 171] width 782 height 342
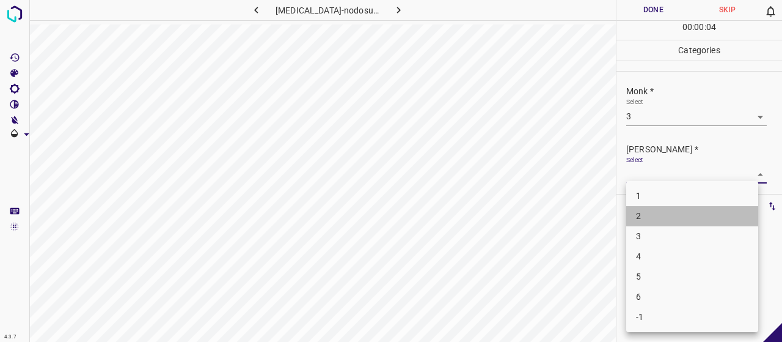
click at [691, 219] on li "2" at bounding box center [692, 216] width 132 height 20
type input "2"
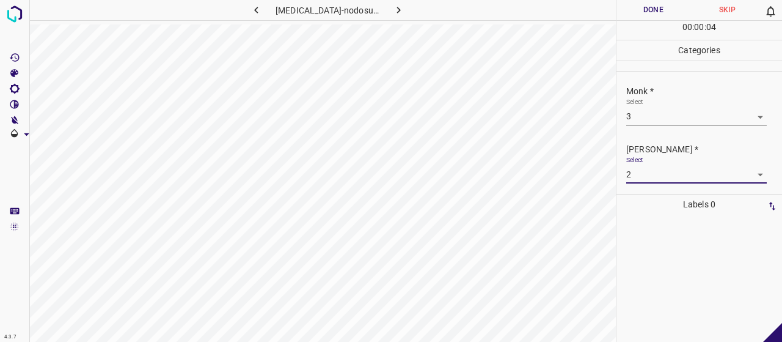
click at [653, 13] on button "Done" at bounding box center [654, 10] width 74 height 20
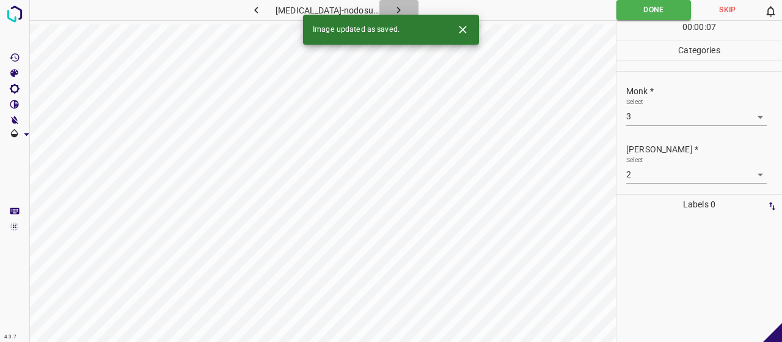
click at [397, 4] on icon "button" at bounding box center [398, 10] width 13 height 13
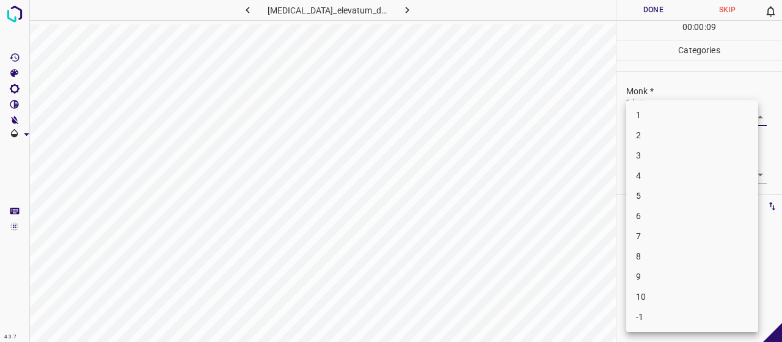
click at [695, 121] on body "4.3.7 erythema_elevatum_diutinum4.jpg Done Skip 0 00 : 00 : 09 Categories Monk …" at bounding box center [391, 171] width 782 height 342
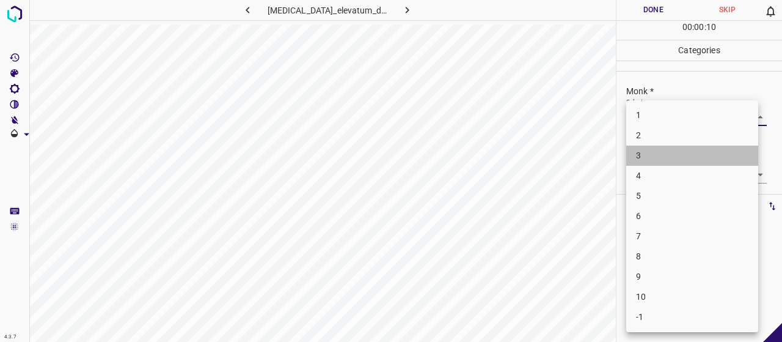
click at [715, 158] on li "3" at bounding box center [692, 155] width 132 height 20
type input "3"
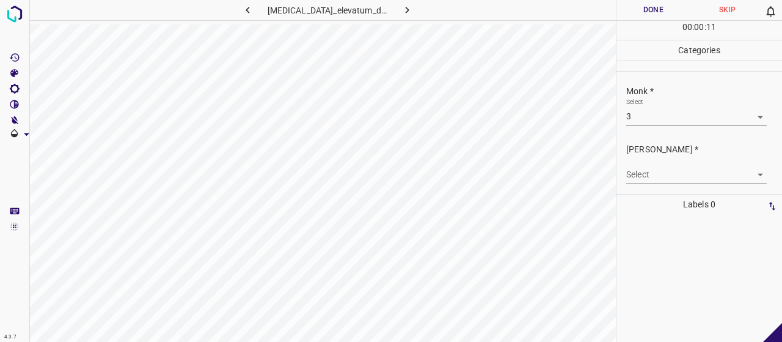
click at [666, 173] on body "4.3.7 erythema_elevatum_diutinum4.jpg Done Skip 0 00 : 00 : 11 Categories Monk …" at bounding box center [391, 171] width 782 height 342
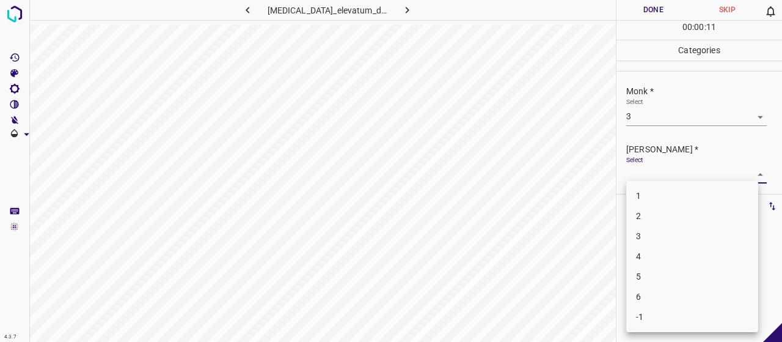
click at [650, 220] on li "2" at bounding box center [692, 216] width 132 height 20
type input "2"
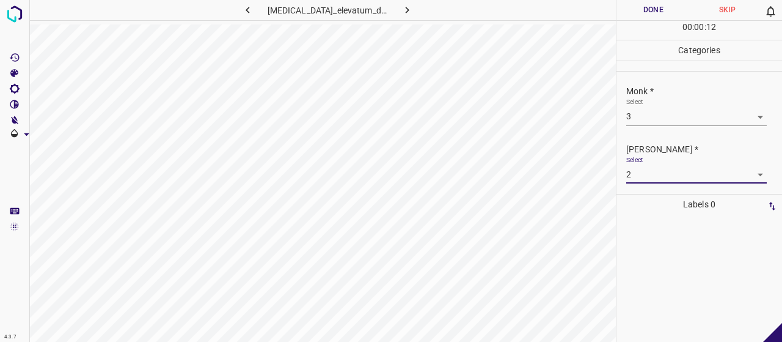
click at [629, 15] on button "Done" at bounding box center [654, 10] width 74 height 20
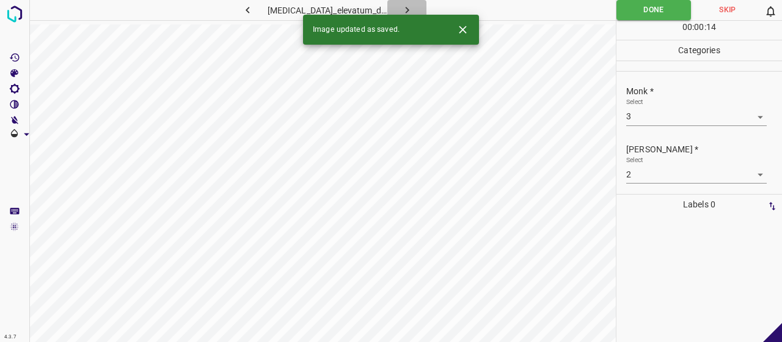
click at [402, 1] on button "button" at bounding box center [406, 10] width 39 height 20
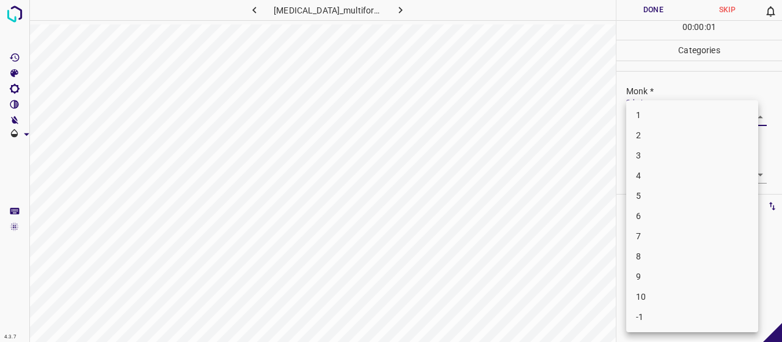
click at [660, 119] on body "4.3.7 erythema_multiforme12.jpg Done Skip 0 00 : 00 : 01 Categories Monk * Sele…" at bounding box center [391, 171] width 782 height 342
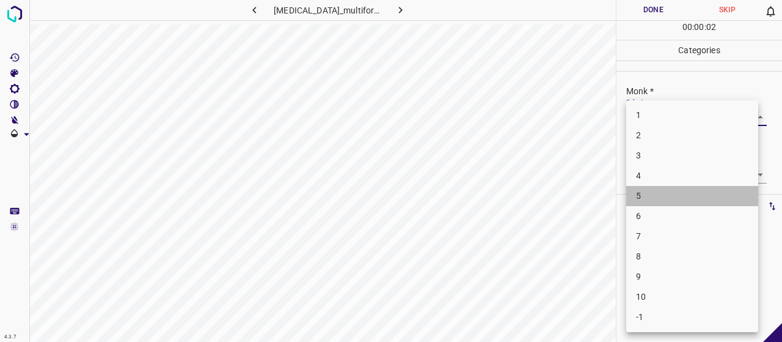
click at [661, 203] on li "5" at bounding box center [692, 196] width 132 height 20
type input "5"
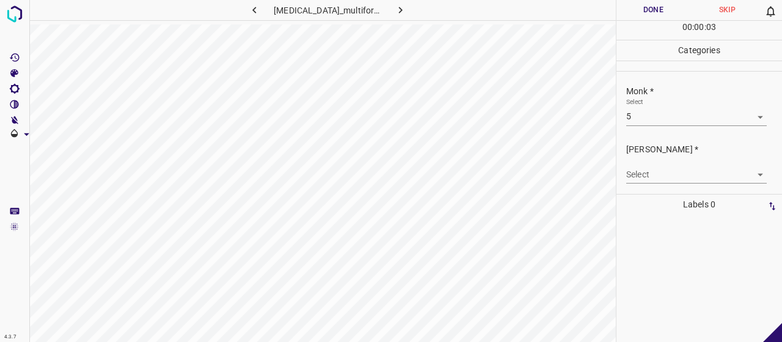
click at [663, 161] on div "Select ​" at bounding box center [696, 170] width 141 height 28
click at [665, 169] on body "4.3.7 erythema_multiforme12.jpg Done Skip 0 00 : 00 : 03 Categories Monk * Sele…" at bounding box center [391, 171] width 782 height 342
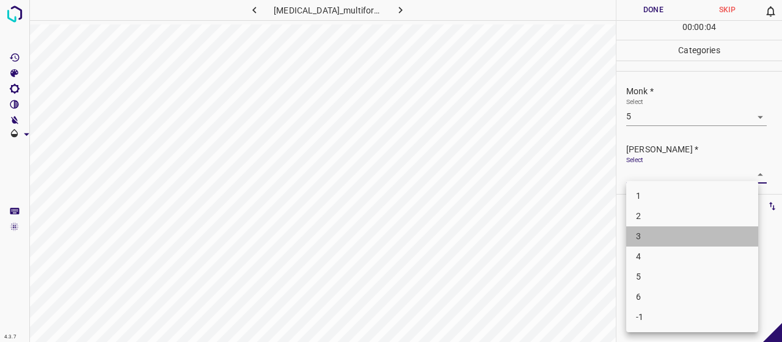
click at [688, 238] on li "3" at bounding box center [692, 236] width 132 height 20
type input "3"
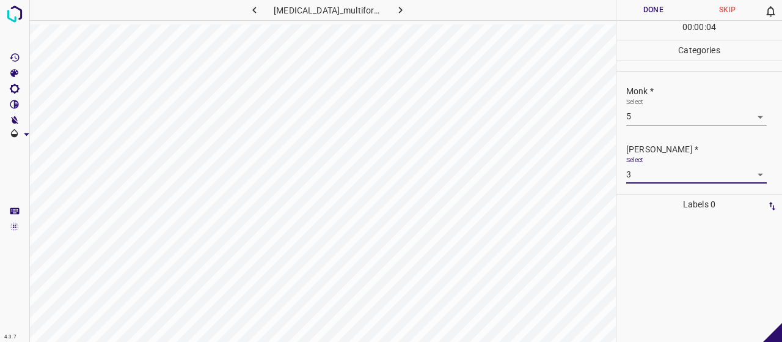
click at [653, 1] on button "Done" at bounding box center [654, 10] width 74 height 20
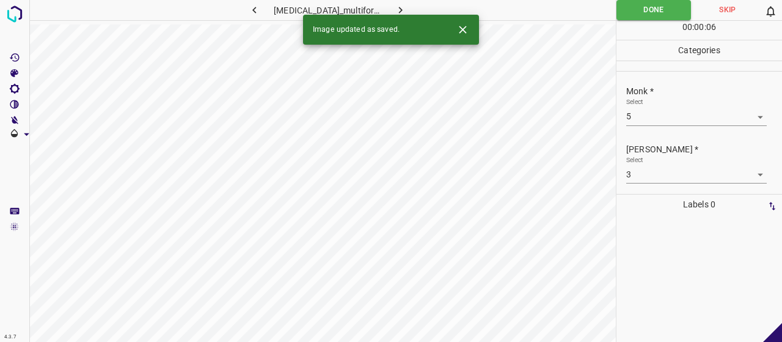
click at [398, 5] on icon "button" at bounding box center [400, 10] width 13 height 13
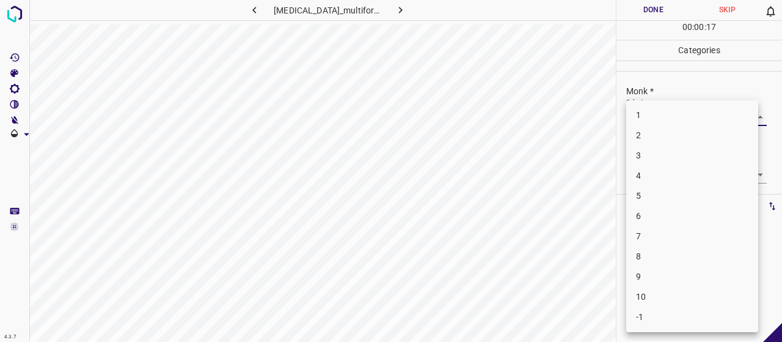
click at [638, 120] on body "4.3.7 erythema_multiforme30.jpg Done Skip 0 00 : 00 : 17 Categories Monk * Sele…" at bounding box center [391, 171] width 782 height 342
click at [646, 155] on li "3" at bounding box center [692, 155] width 132 height 20
type input "3"
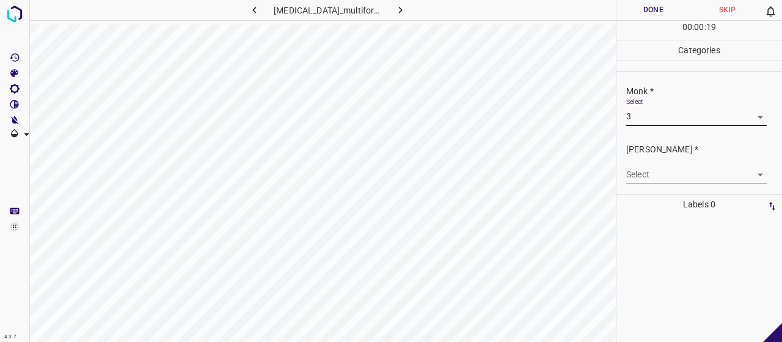
click at [656, 173] on body "4.3.7 erythema_multiforme30.jpg Done Skip 0 00 : 00 : 19 Categories Monk * Sele…" at bounding box center [391, 171] width 782 height 342
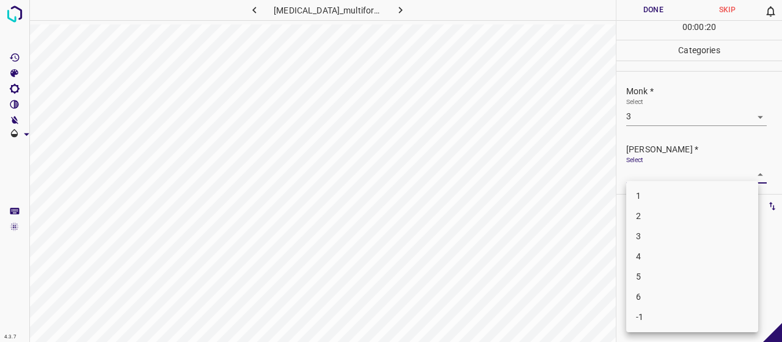
click at [688, 222] on li "2" at bounding box center [692, 216] width 132 height 20
type input "2"
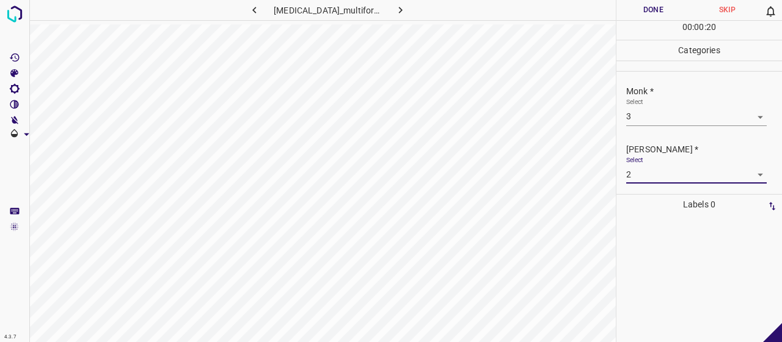
click at [647, 4] on button "Done" at bounding box center [654, 10] width 74 height 20
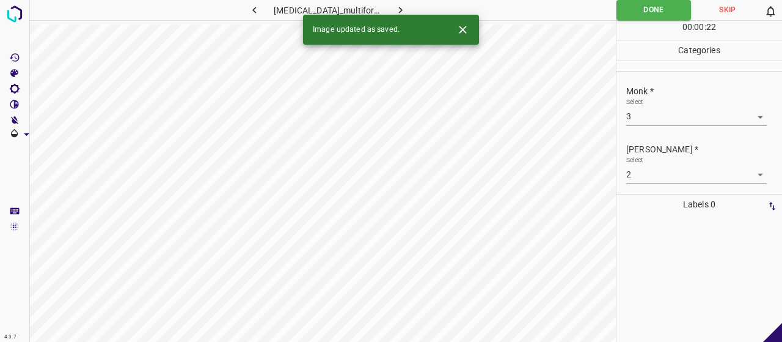
click at [406, 1] on button "button" at bounding box center [400, 10] width 39 height 20
click at [640, 116] on body "4.3.7 erythema_multiforme158.jpg Done Skip 0 00 : 00 : 01 Categories Monk * Sel…" at bounding box center [391, 171] width 782 height 342
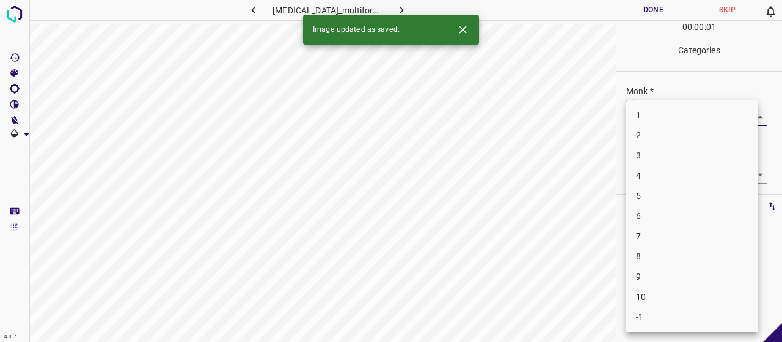
click at [655, 149] on li "3" at bounding box center [692, 155] width 132 height 20
type input "3"
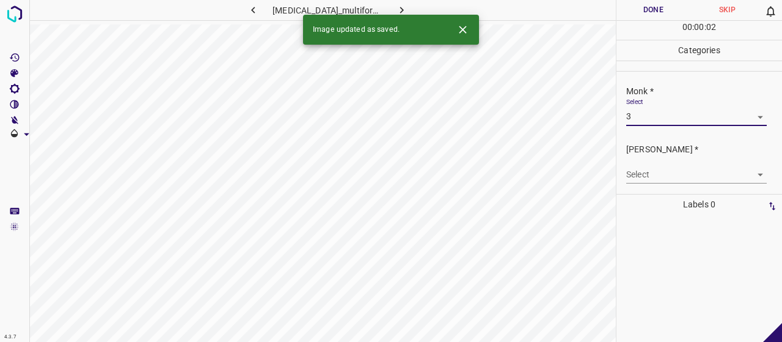
click at [657, 162] on div "Select ​" at bounding box center [696, 170] width 141 height 28
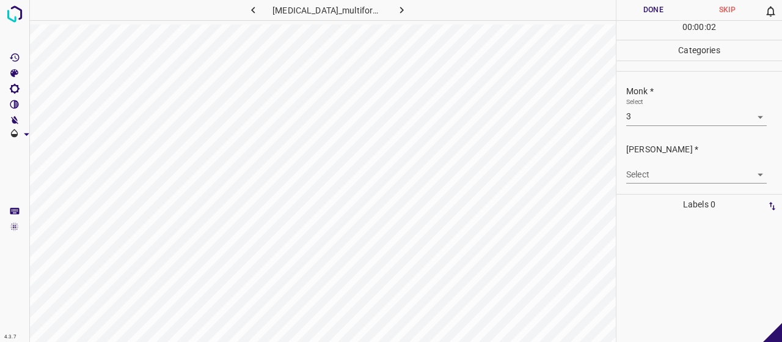
click at [659, 166] on body "4.3.7 erythema_multiforme158.jpg Done Skip 0 00 : 00 : 02 Categories Monk * Sel…" at bounding box center [391, 171] width 782 height 342
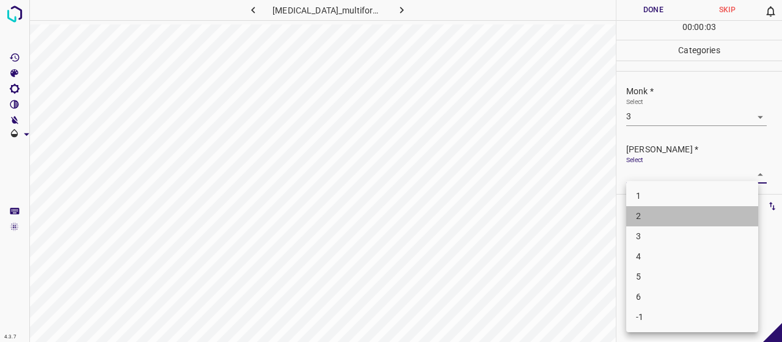
click at [653, 216] on li "2" at bounding box center [692, 216] width 132 height 20
type input "2"
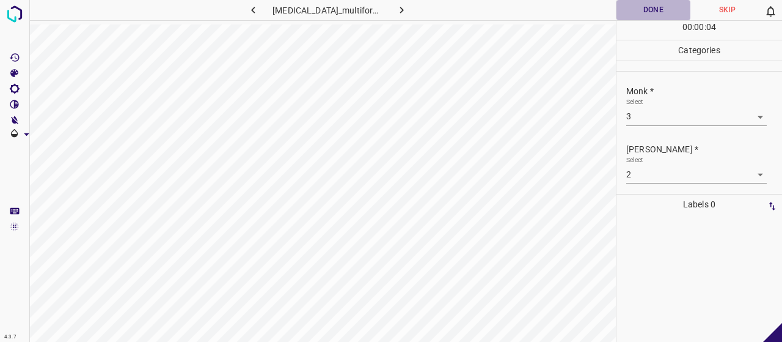
click at [647, 8] on button "Done" at bounding box center [654, 10] width 74 height 20
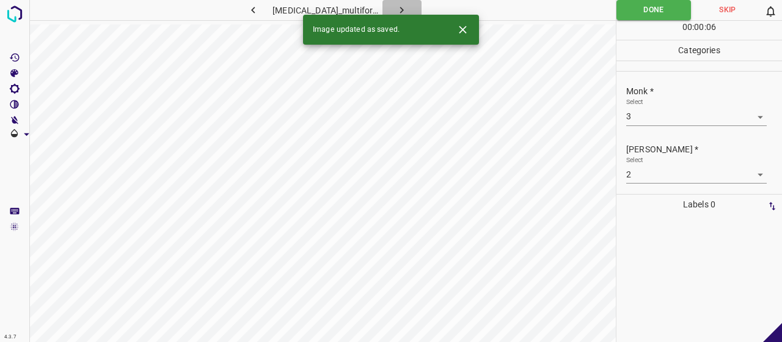
click at [395, 7] on icon "button" at bounding box center [401, 10] width 13 height 13
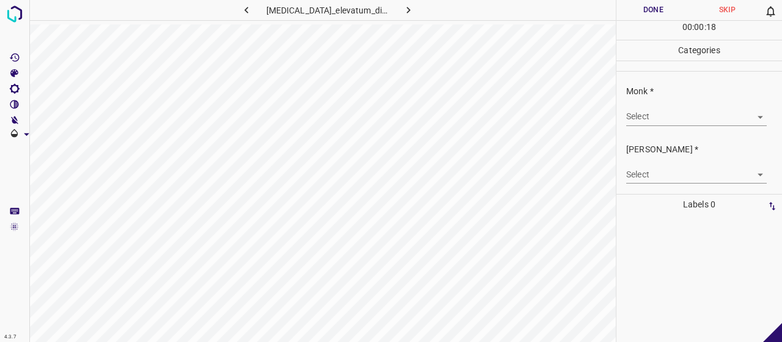
click at [686, 107] on body "4.3.7 erythema_elevatum_diutinum33.jpg Done Skip 0 00 : 00 : 18 Categories Monk…" at bounding box center [391, 171] width 782 height 342
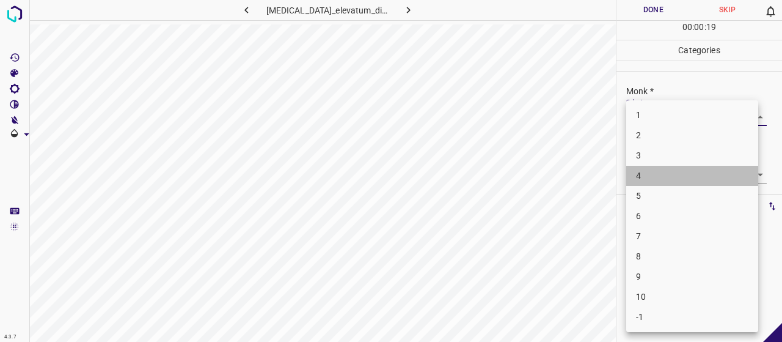
click at [675, 167] on li "4" at bounding box center [692, 176] width 132 height 20
type input "4"
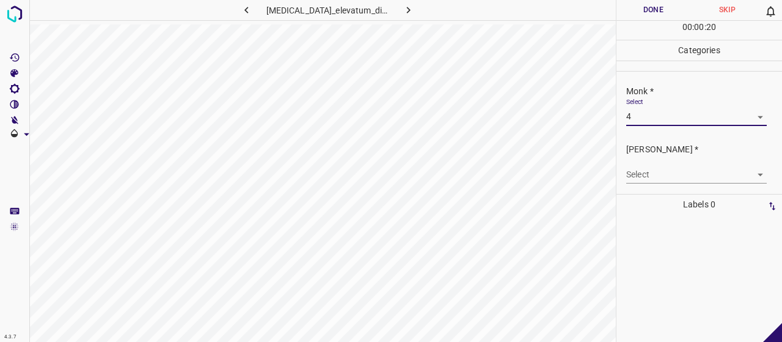
click at [679, 172] on body "4.3.7 erythema_elevatum_diutinum33.jpg Done Skip 0 00 : 00 : 20 Categories Monk…" at bounding box center [391, 171] width 782 height 342
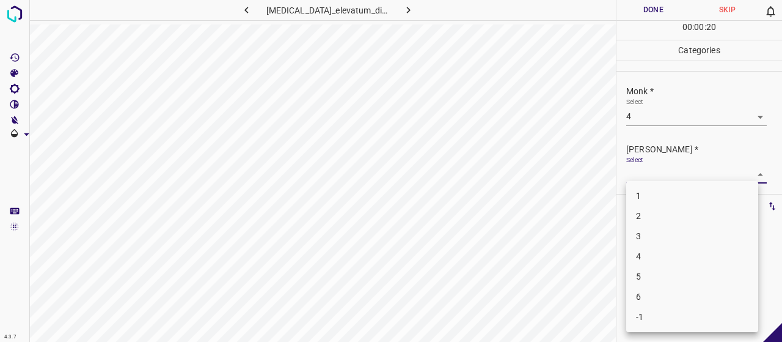
click at [678, 215] on li "2" at bounding box center [692, 216] width 132 height 20
type input "2"
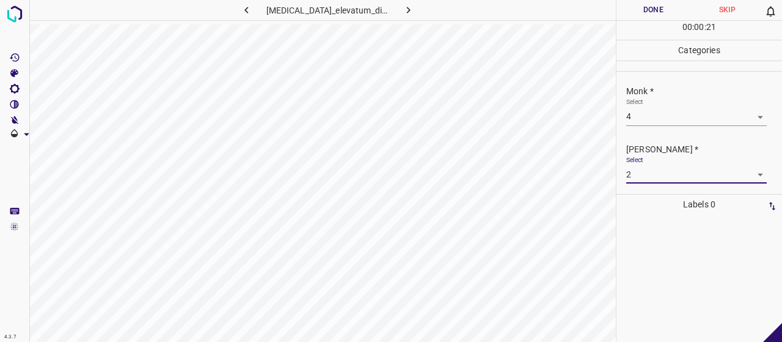
click at [651, 2] on button "Done" at bounding box center [654, 10] width 74 height 20
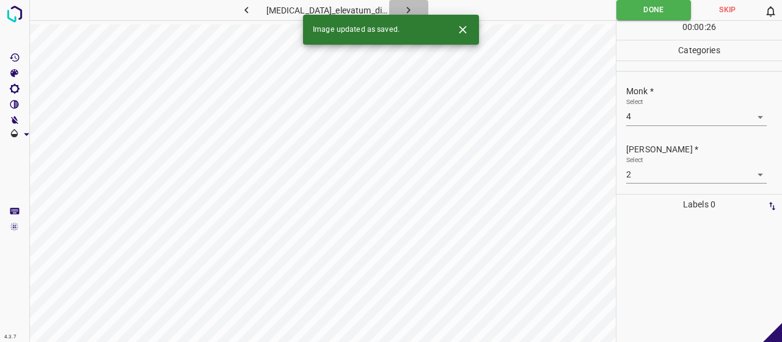
click at [404, 4] on icon "button" at bounding box center [408, 10] width 13 height 13
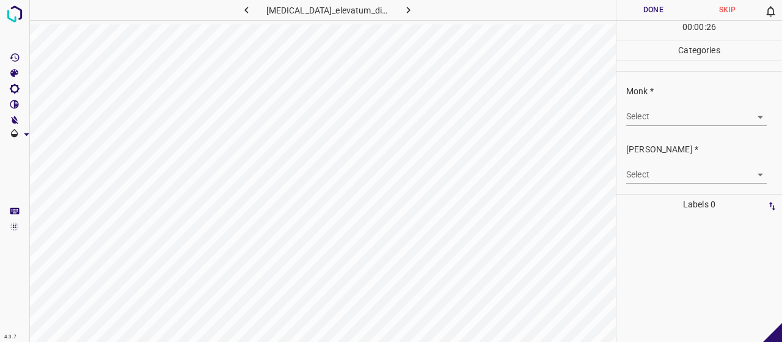
click at [677, 118] on body "4.3.7 erythema_elevatum_diutinum29.jpg Done Skip 0 00 : 00 : 26 Categories Monk…" at bounding box center [391, 171] width 782 height 342
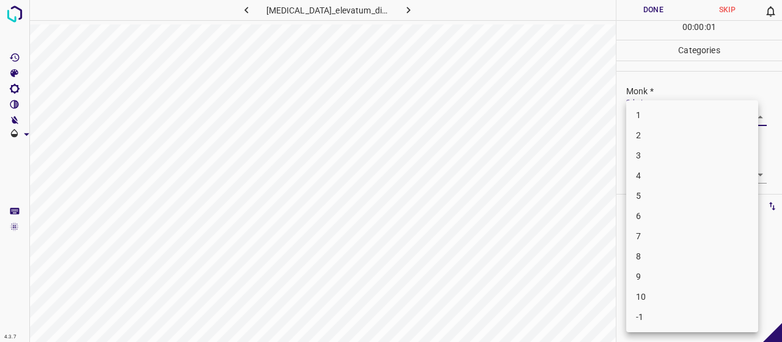
click at [676, 189] on li "5" at bounding box center [692, 196] width 132 height 20
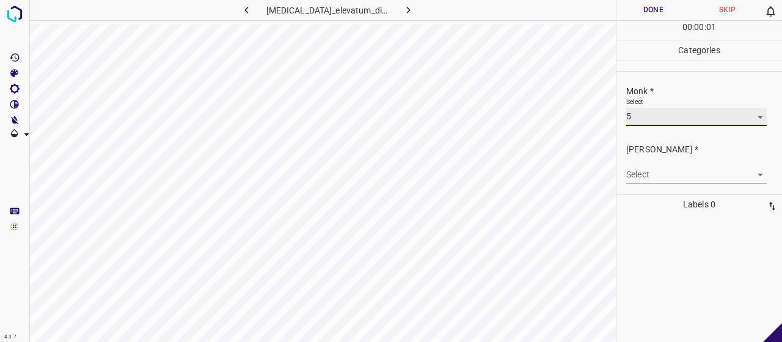
type input "5"
click at [675, 172] on body "4.3.7 erythema_elevatum_diutinum29.jpg Done Skip 0 00 : 00 : 02 Categories Monk…" at bounding box center [391, 171] width 782 height 342
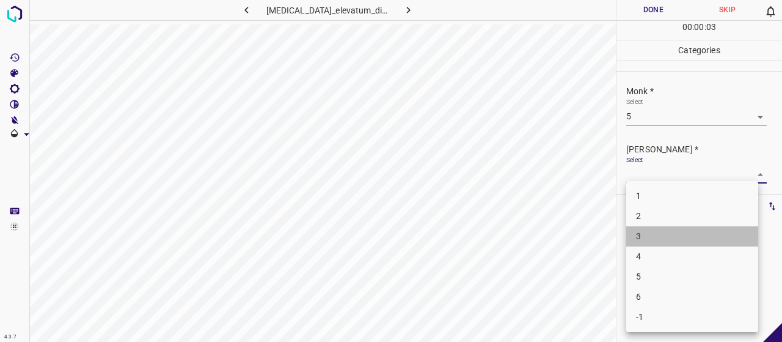
click at [678, 235] on li "3" at bounding box center [692, 236] width 132 height 20
type input "3"
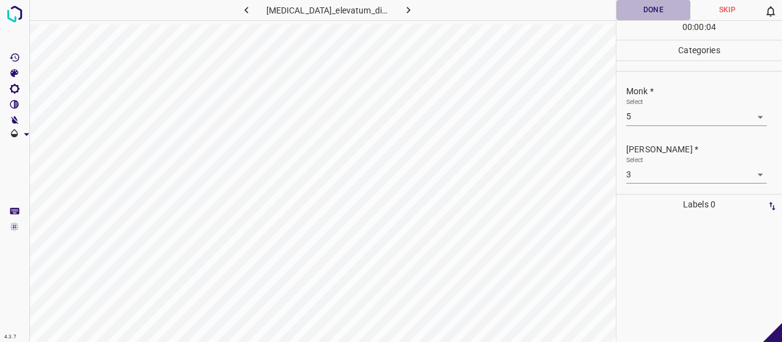
click at [657, 8] on button "Done" at bounding box center [654, 10] width 74 height 20
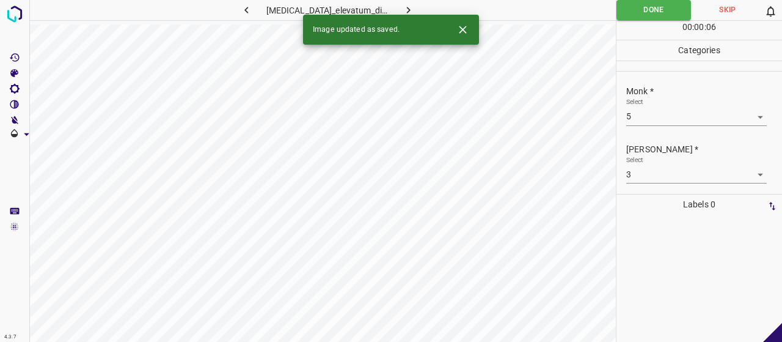
click at [408, 2] on button "button" at bounding box center [408, 10] width 39 height 20
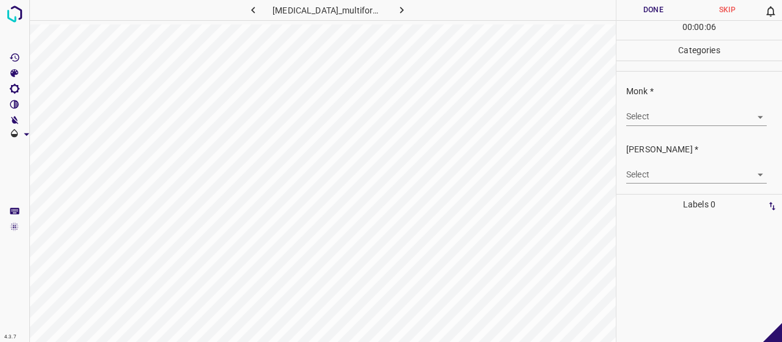
click at [715, 118] on body "4.3.7 erythema_multiforme132.jpg Done Skip 0 00 : 00 : 06 Categories Monk * Sel…" at bounding box center [391, 171] width 782 height 342
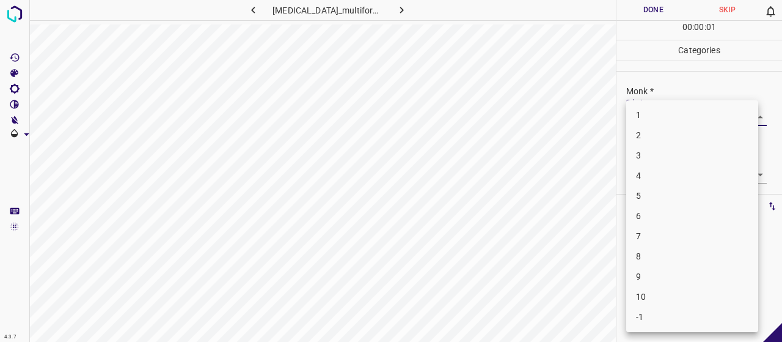
click at [695, 173] on li "4" at bounding box center [692, 176] width 132 height 20
type input "4"
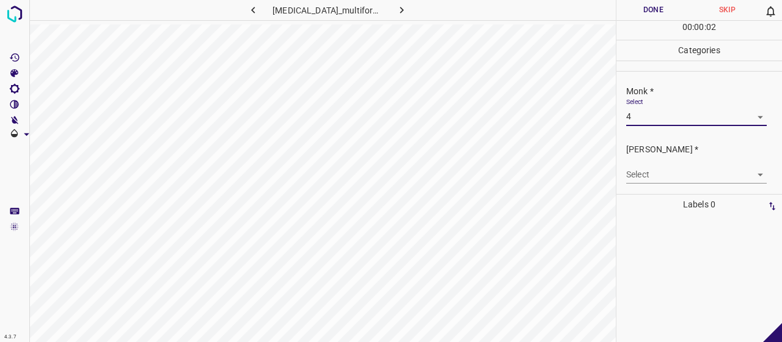
click at [680, 170] on body "4.3.7 erythema_multiforme132.jpg Done Skip 0 00 : 00 : 02 Categories Monk * Sel…" at bounding box center [391, 171] width 782 height 342
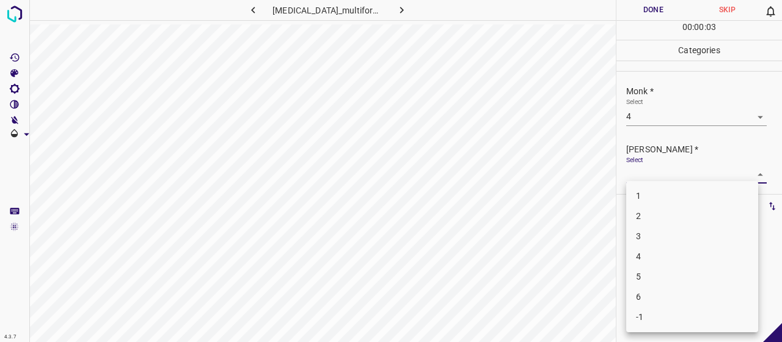
click at [676, 231] on li "3" at bounding box center [692, 236] width 132 height 20
type input "3"
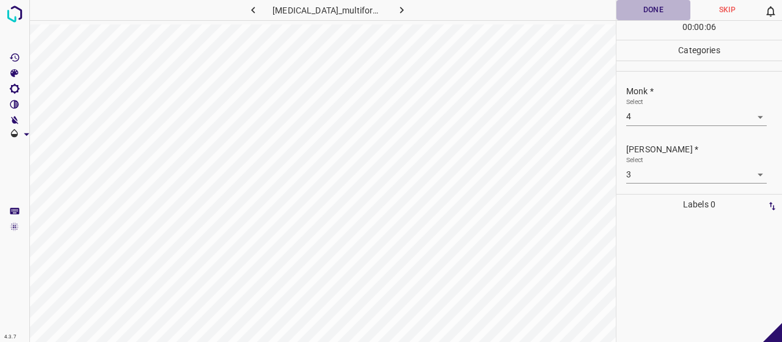
click at [657, 10] on button "Done" at bounding box center [654, 10] width 74 height 20
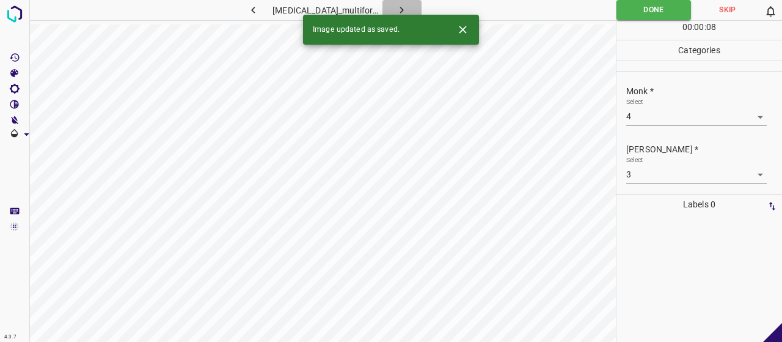
click at [399, 14] on icon "button" at bounding box center [401, 10] width 13 height 13
click at [649, 112] on body "4.3.7 erythema_multiforme156.jpg Done Skip 0 00 : 00 : 08 Categories Monk * Sel…" at bounding box center [391, 171] width 782 height 342
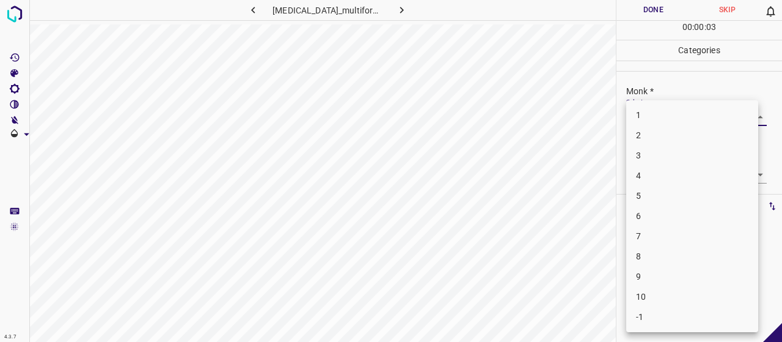
click at [662, 180] on li "4" at bounding box center [692, 176] width 132 height 20
type input "4"
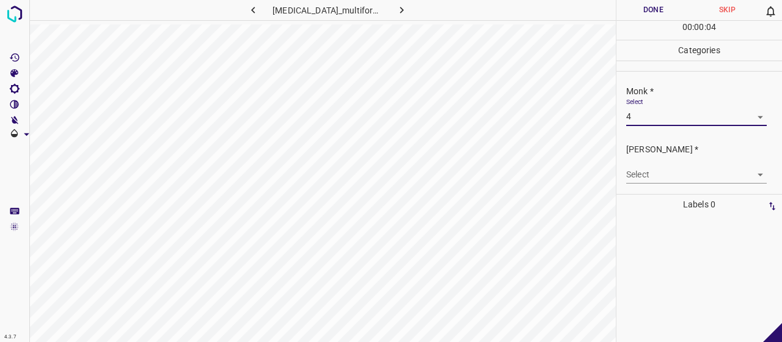
click at [656, 171] on body "4.3.7 erythema_multiforme156.jpg Done Skip 0 00 : 00 : 04 Categories Monk * Sel…" at bounding box center [391, 171] width 782 height 342
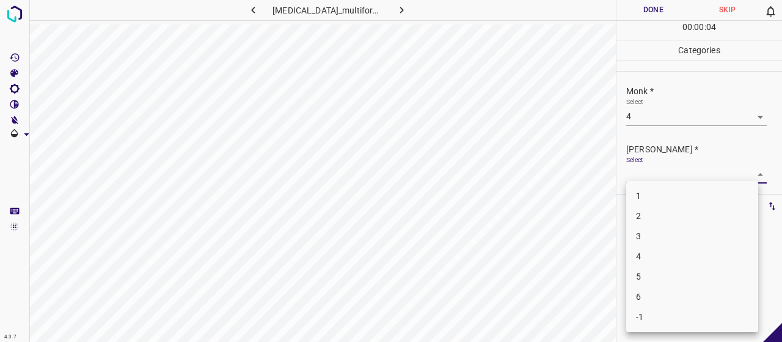
click at [699, 218] on li "2" at bounding box center [692, 216] width 132 height 20
type input "2"
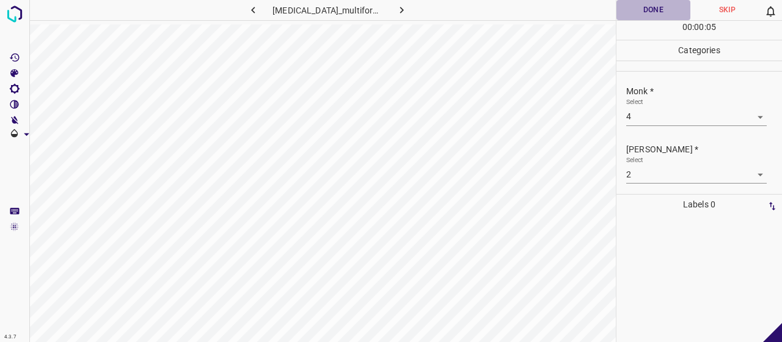
click at [672, 8] on button "Done" at bounding box center [654, 10] width 74 height 20
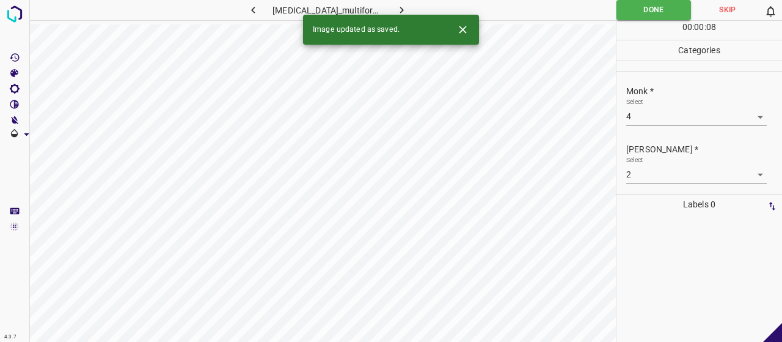
click at [397, 4] on icon "button" at bounding box center [401, 10] width 13 height 13
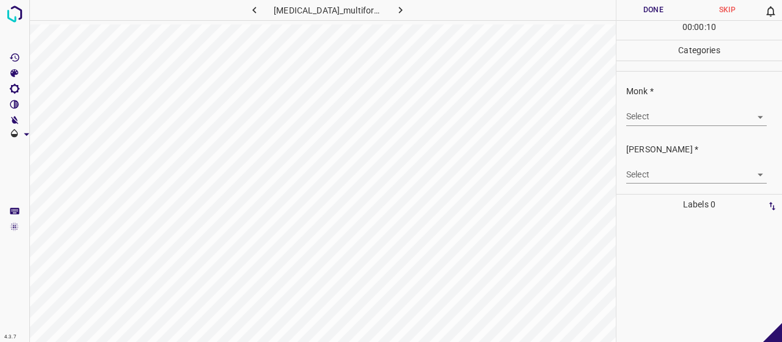
click at [661, 115] on body "4.3.7 erythema_multiforme59.jpg Done Skip 0 00 : 00 : 10 Categories Monk * Sele…" at bounding box center [391, 171] width 782 height 342
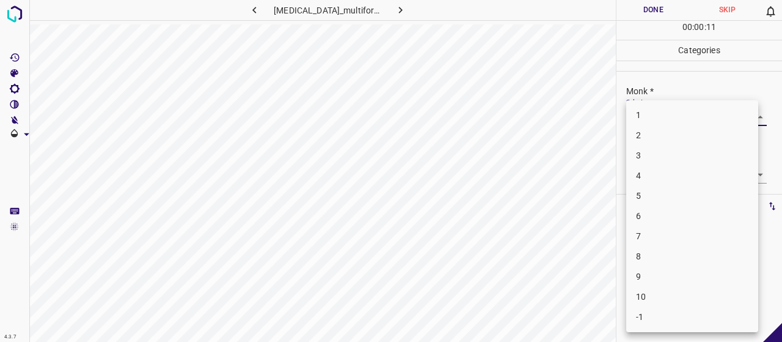
click at [664, 160] on li "3" at bounding box center [692, 155] width 132 height 20
type input "3"
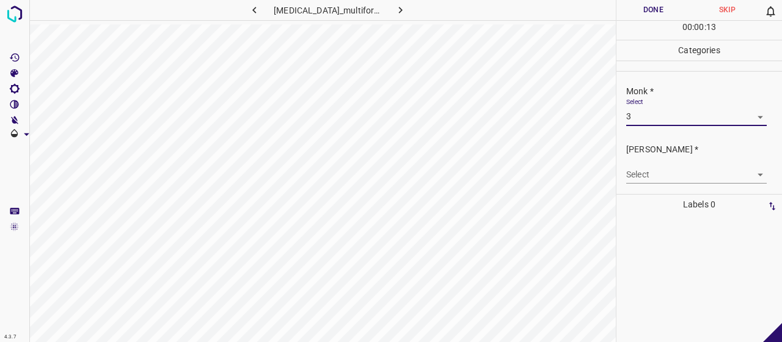
click at [648, 179] on body "4.3.7 erythema_multiforme59.jpg Done Skip 0 00 : 00 : 13 Categories Monk * Sele…" at bounding box center [391, 171] width 782 height 342
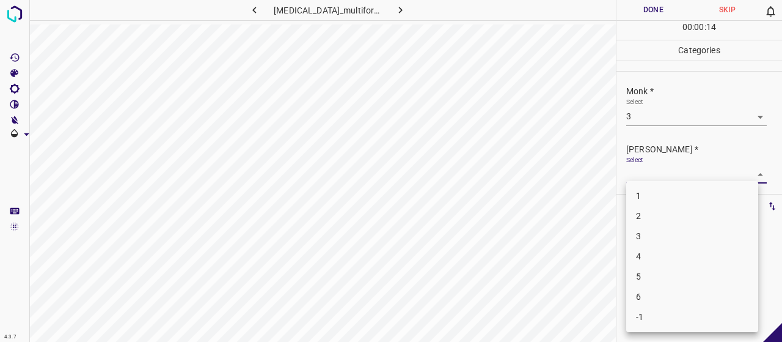
click at [666, 224] on li "2" at bounding box center [692, 216] width 132 height 20
type input "2"
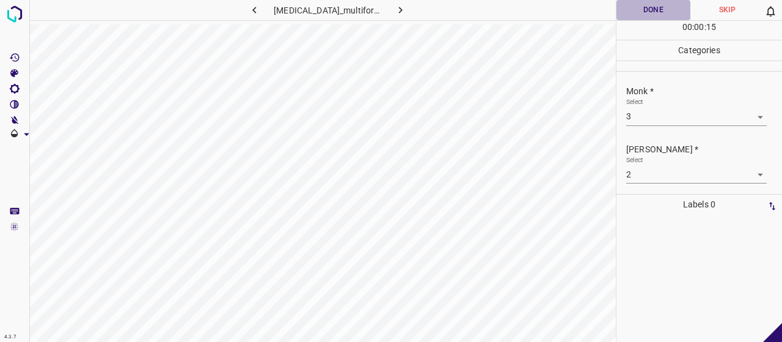
click at [643, 15] on button "Done" at bounding box center [654, 10] width 74 height 20
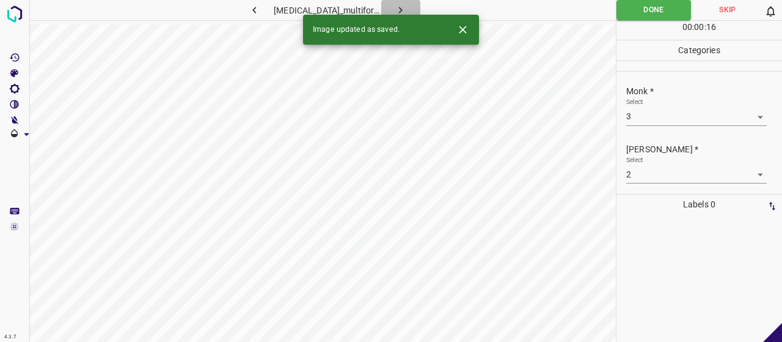
click at [398, 13] on icon "button" at bounding box center [400, 10] width 13 height 13
click at [626, 119] on body "4.3.7 erythema_multiforme6.jpg Done Skip 0 00 : 00 : 12 Categories Monk * Selec…" at bounding box center [391, 171] width 782 height 342
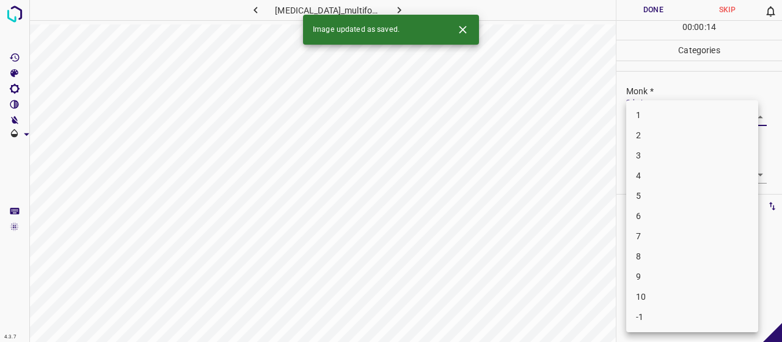
click at [665, 193] on li "5" at bounding box center [692, 196] width 132 height 20
type input "5"
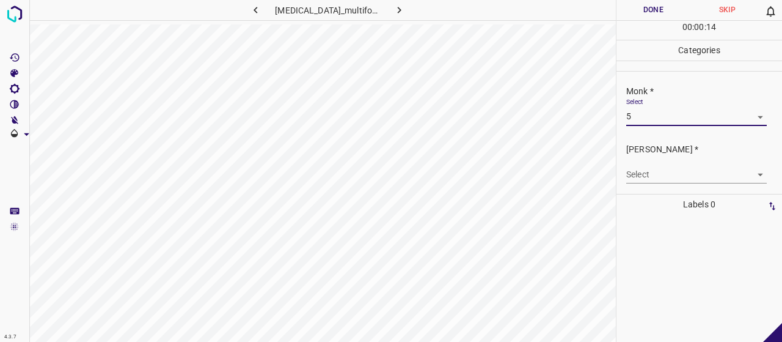
click at [662, 170] on body "4.3.7 erythema_multiforme6.jpg Done Skip 0 00 : 00 : 14 Categories Monk * Selec…" at bounding box center [391, 171] width 782 height 342
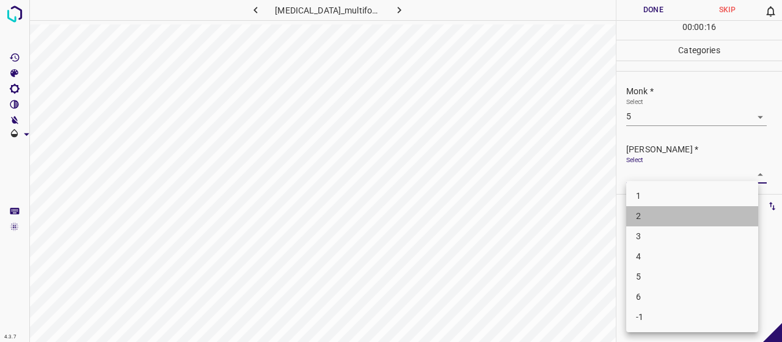
drag, startPoint x: 677, startPoint y: 226, endPoint x: 677, endPoint y: 234, distance: 8.6
click at [677, 233] on ul "1 2 3 4 5 6 -1" at bounding box center [692, 256] width 132 height 151
click at [677, 234] on li "3" at bounding box center [692, 236] width 132 height 20
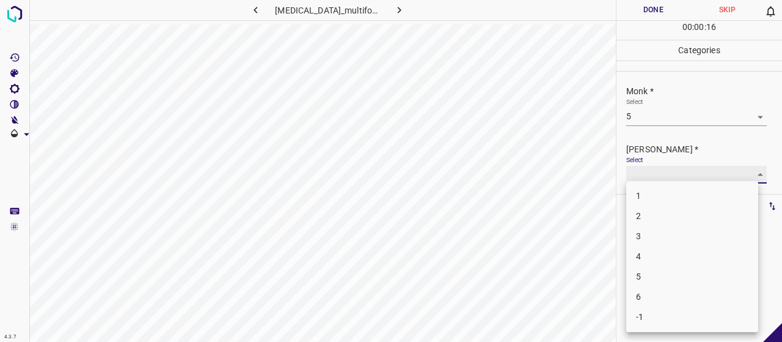
type input "3"
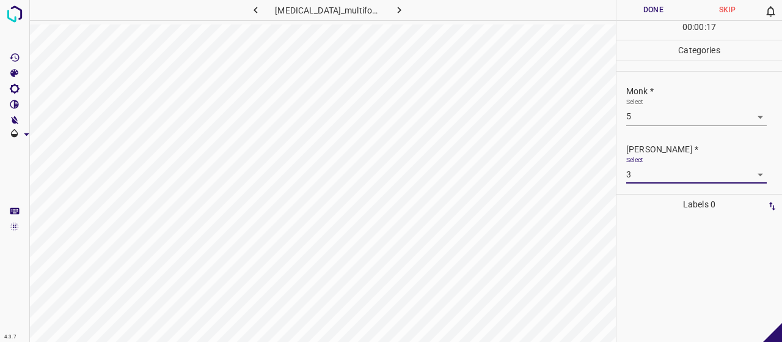
click at [650, 2] on button "Done" at bounding box center [654, 10] width 74 height 20
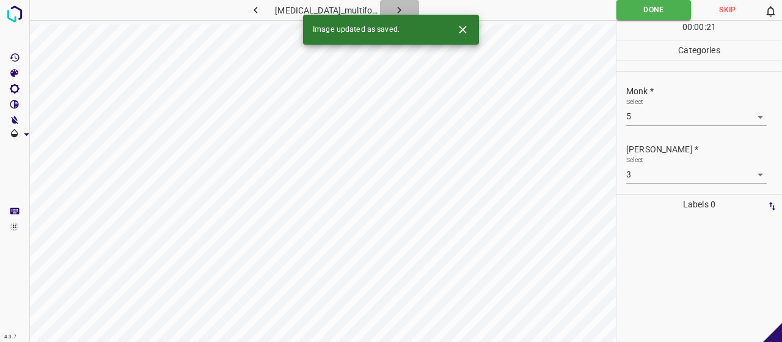
click at [398, 7] on icon "button" at bounding box center [400, 10] width 4 height 7
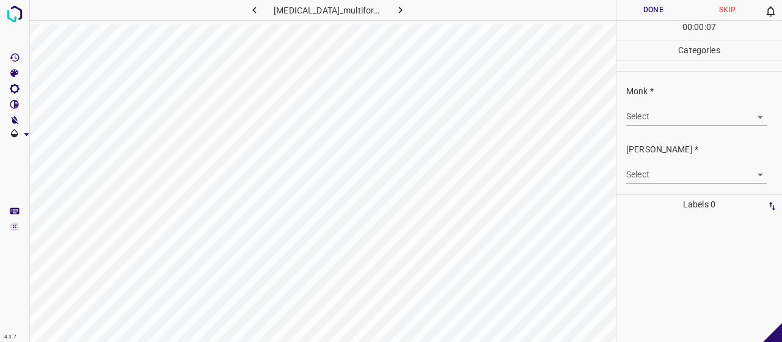
click at [655, 116] on body "4.3.7 erythema_multiforme63.jpg Done Skip 0 00 : 00 : 07 Categories Monk * Sele…" at bounding box center [391, 171] width 782 height 342
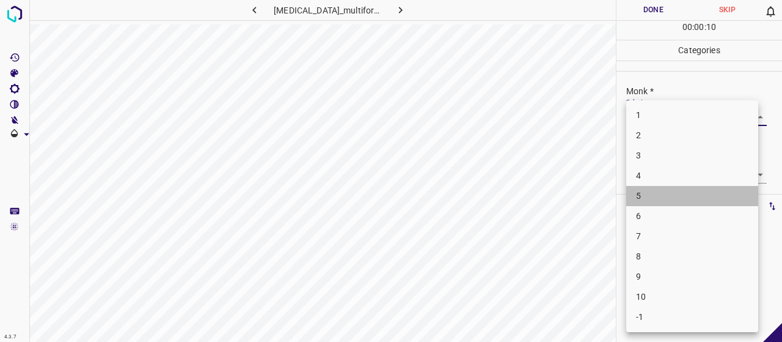
click at [660, 197] on li "5" at bounding box center [692, 196] width 132 height 20
type input "5"
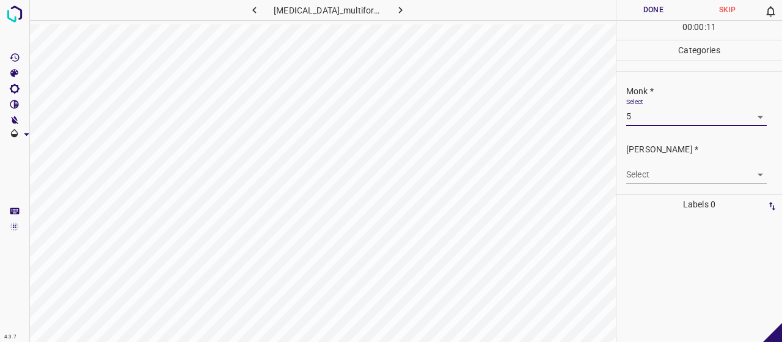
click at [664, 177] on body "4.3.7 erythema_multiforme63.jpg Done Skip 0 00 : 00 : 11 Categories Monk * Sele…" at bounding box center [391, 171] width 782 height 342
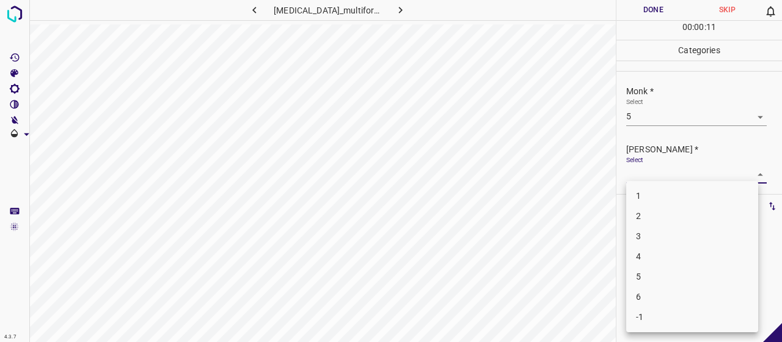
click at [685, 227] on li "3" at bounding box center [692, 236] width 132 height 20
type input "3"
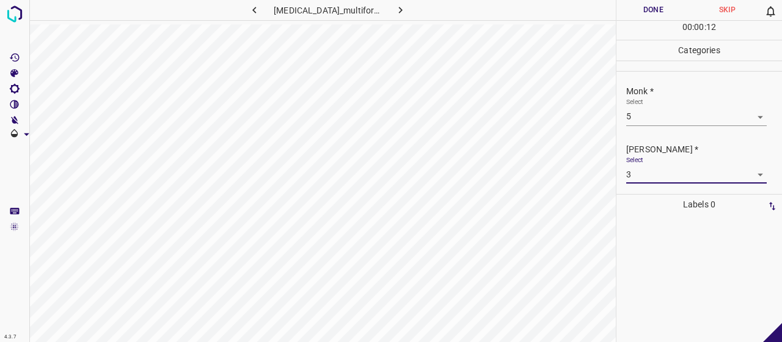
click at [630, 9] on button "Done" at bounding box center [654, 10] width 74 height 20
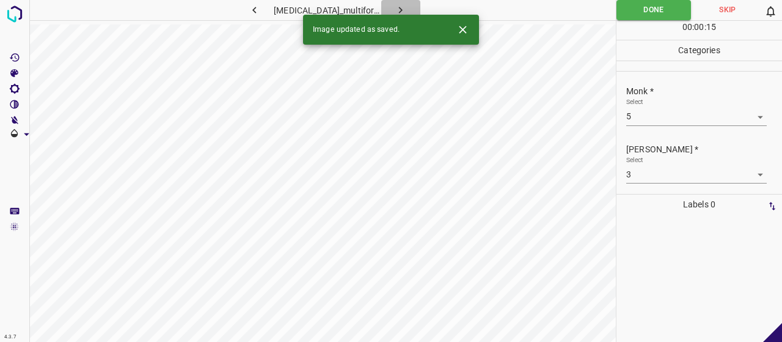
click at [394, 4] on icon "button" at bounding box center [400, 10] width 13 height 13
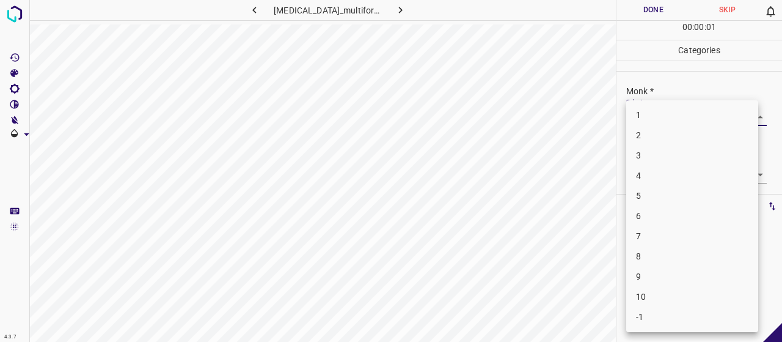
click at [670, 114] on body "4.3.7 erythema_multiforme64.jpg Done Skip 0 00 : 00 : 01 Categories Monk * Sele…" at bounding box center [391, 171] width 782 height 342
click at [662, 193] on li "5" at bounding box center [692, 196] width 132 height 20
type input "5"
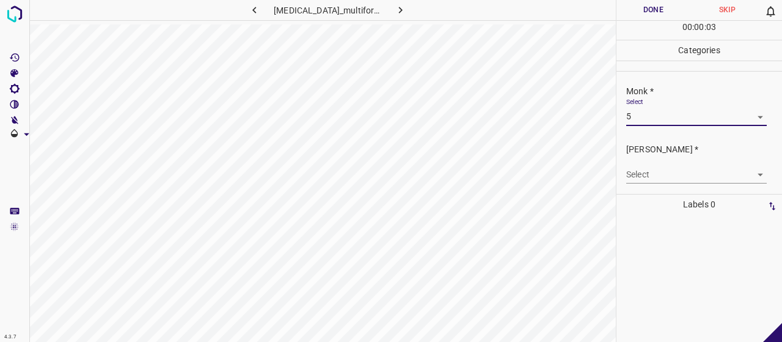
click at [662, 172] on body "4.3.7 erythema_multiforme64.jpg Done Skip 0 00 : 00 : 03 Categories Monk * Sele…" at bounding box center [391, 171] width 782 height 342
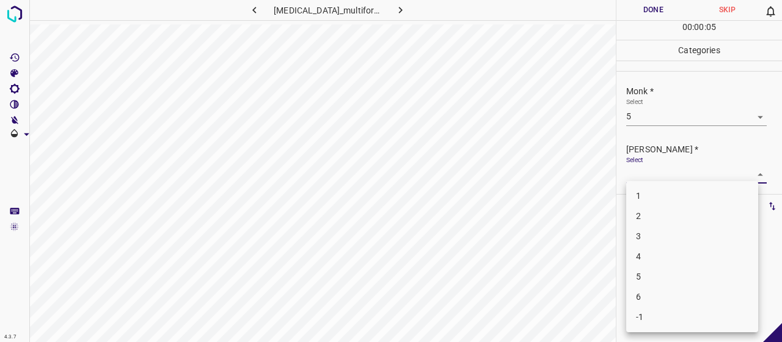
click at [673, 238] on li "3" at bounding box center [692, 236] width 132 height 20
type input "3"
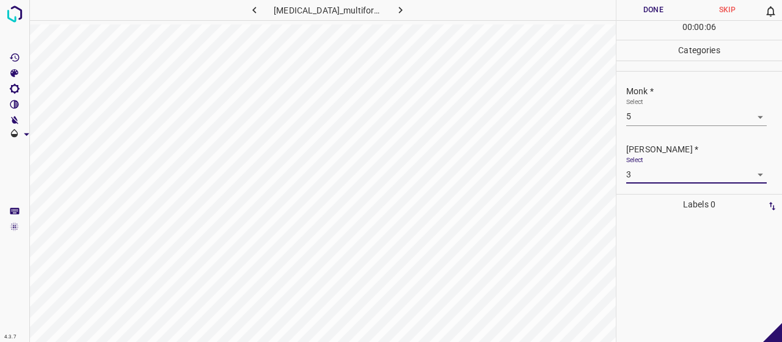
click at [654, 24] on div "00 : 00 : 06" at bounding box center [700, 30] width 166 height 19
click at [653, 12] on button "Done" at bounding box center [654, 10] width 74 height 20
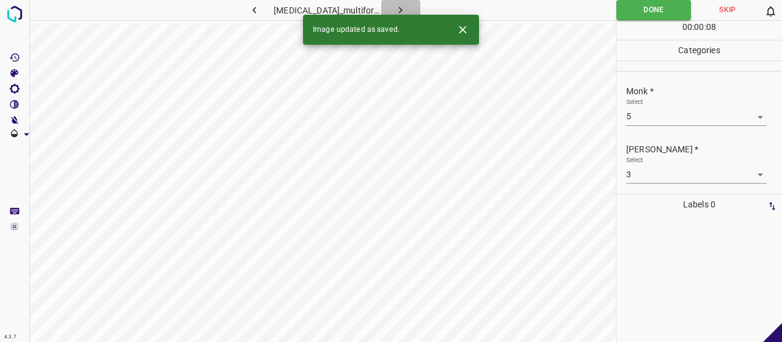
click at [403, 3] on button "button" at bounding box center [400, 10] width 39 height 20
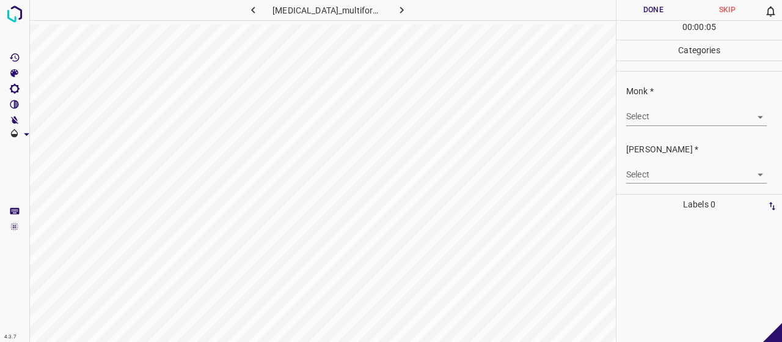
click at [648, 116] on body "4.3.7 erythema_multiforme161.jpg Done Skip 0 00 : 00 : 05 Categories Monk * Sel…" at bounding box center [391, 171] width 782 height 342
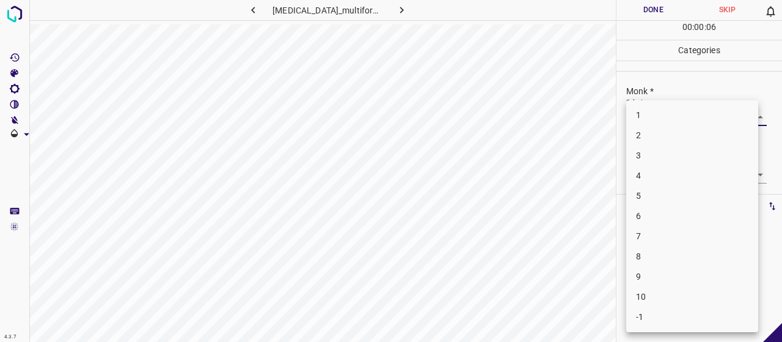
click at [659, 193] on li "5" at bounding box center [692, 196] width 132 height 20
type input "5"
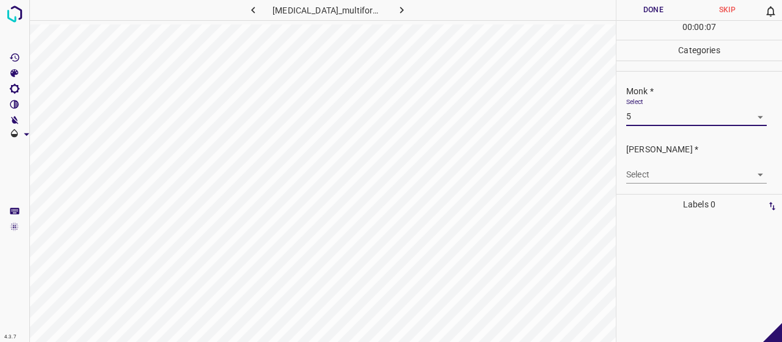
click at [655, 172] on body "4.3.7 erythema_multiforme161.jpg Done Skip 0 00 : 00 : 07 Categories Monk * Sel…" at bounding box center [391, 171] width 782 height 342
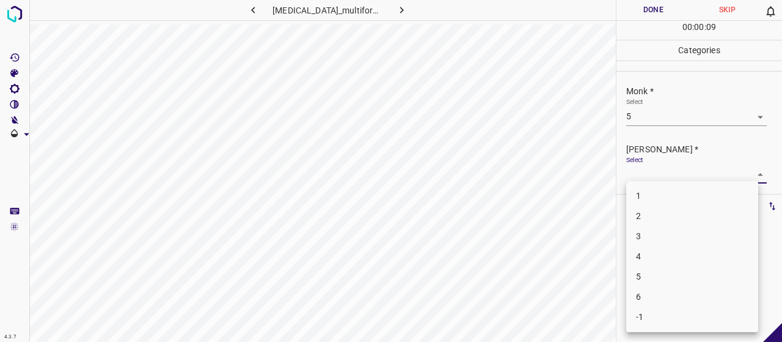
click at [658, 235] on li "3" at bounding box center [692, 236] width 132 height 20
type input "3"
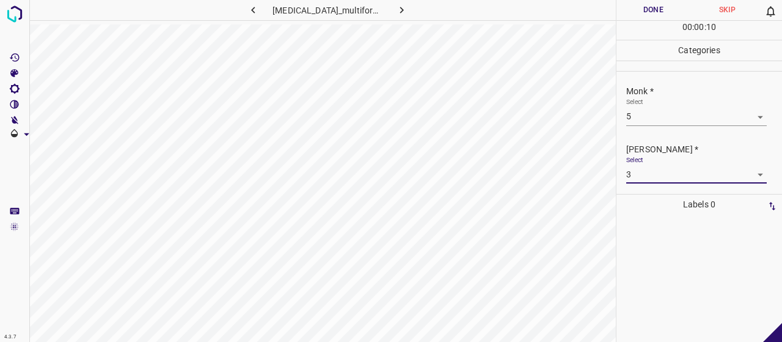
click at [650, 1] on button "Done" at bounding box center [654, 10] width 74 height 20
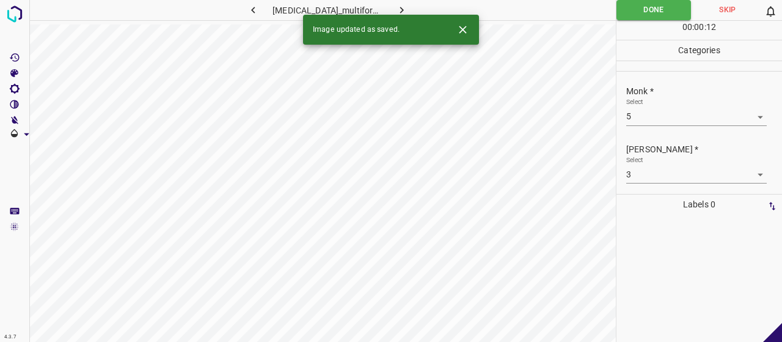
click at [395, 2] on button "button" at bounding box center [402, 10] width 39 height 20
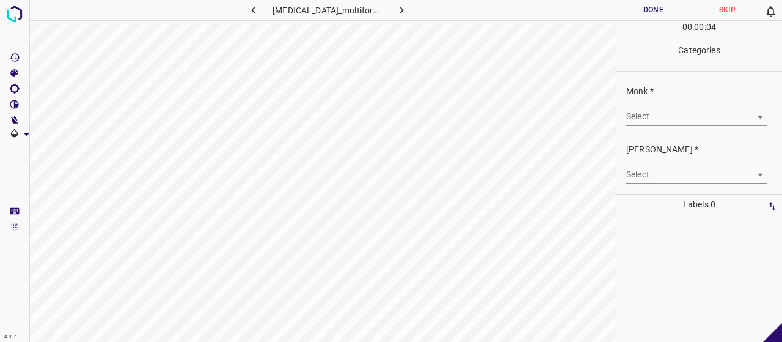
click at [684, 109] on body "4.3.7 erythema_multiforme171.jpg Done Skip 0 00 : 00 : 04 Categories Monk * Sel…" at bounding box center [391, 171] width 782 height 342
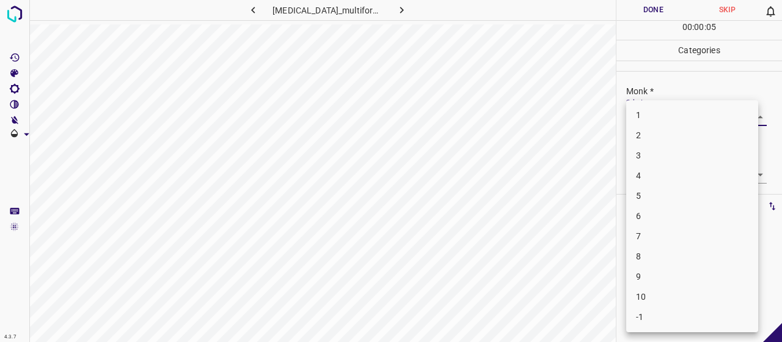
click at [676, 189] on li "5" at bounding box center [692, 196] width 132 height 20
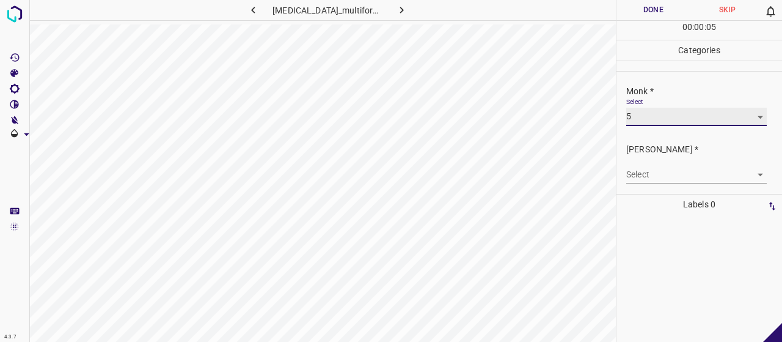
type input "5"
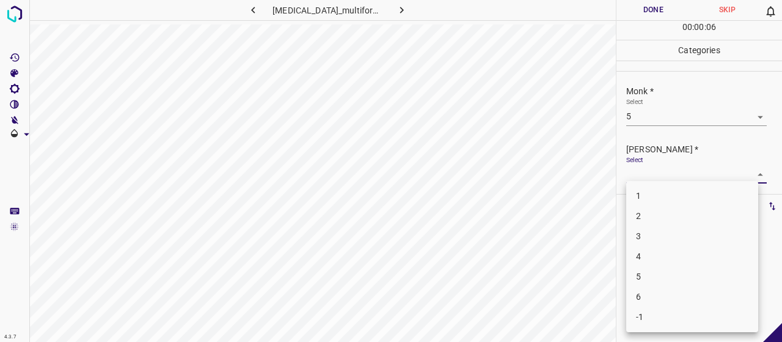
click at [667, 177] on body "4.3.7 erythema_multiforme171.jpg Done Skip 0 00 : 00 : 06 Categories Monk * Sel…" at bounding box center [391, 171] width 782 height 342
click at [664, 241] on li "3" at bounding box center [692, 236] width 132 height 20
type input "3"
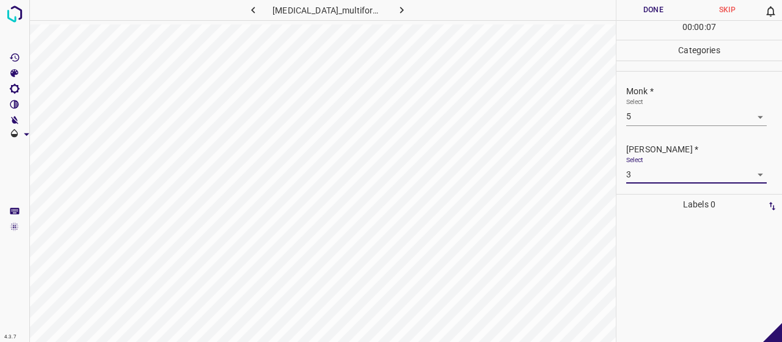
click at [644, 14] on button "Done" at bounding box center [654, 10] width 74 height 20
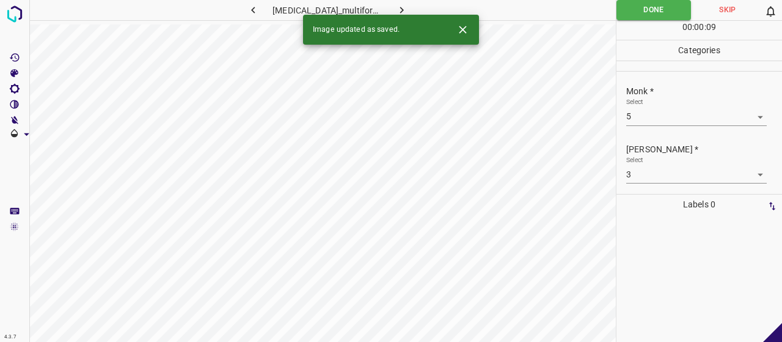
click at [396, 2] on button "button" at bounding box center [402, 10] width 39 height 20
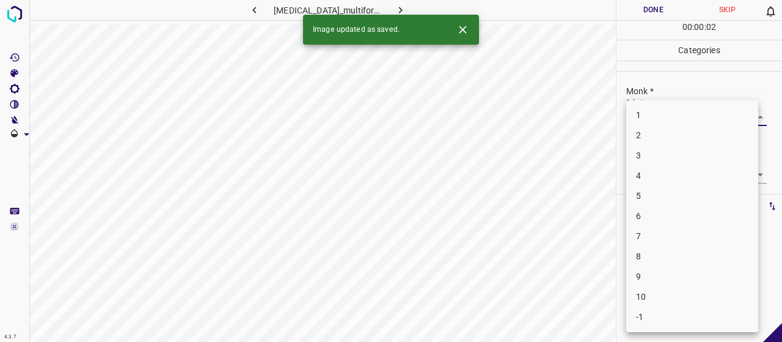
click at [659, 122] on body "4.3.7 erythema_multiforme20.jpg Done Skip 0 00 : 00 : 02 Categories Monk * Sele…" at bounding box center [391, 171] width 782 height 342
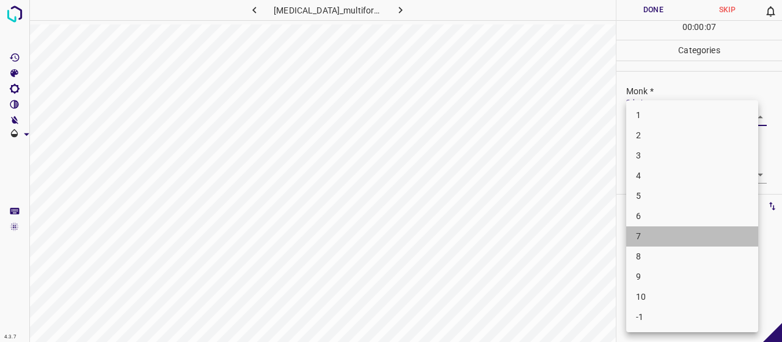
click at [666, 234] on li "7" at bounding box center [692, 236] width 132 height 20
type input "7"
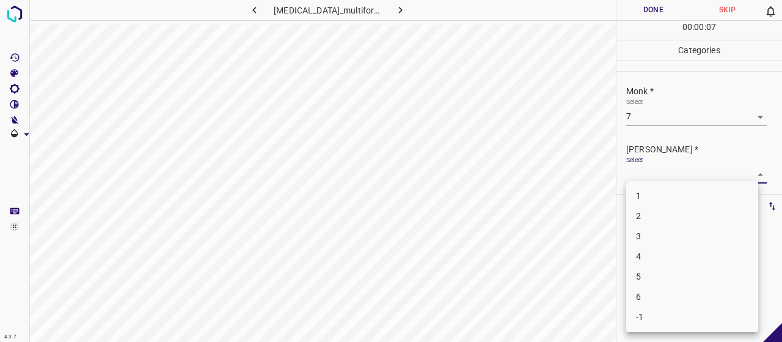
drag, startPoint x: 657, startPoint y: 178, endPoint x: 656, endPoint y: 184, distance: 6.2
click at [656, 178] on body "4.3.7 erythema_multiforme20.jpg Done Skip 0 00 : 00 : 07 Categories Monk * Sele…" at bounding box center [391, 171] width 782 height 342
click at [667, 274] on li "5" at bounding box center [692, 276] width 132 height 20
type input "5"
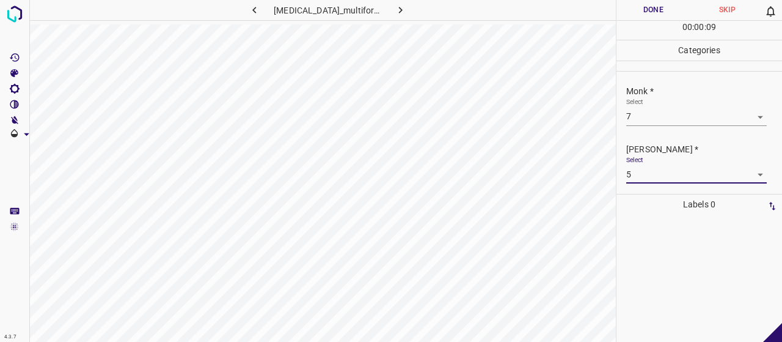
click at [629, 8] on button "Done" at bounding box center [654, 10] width 74 height 20
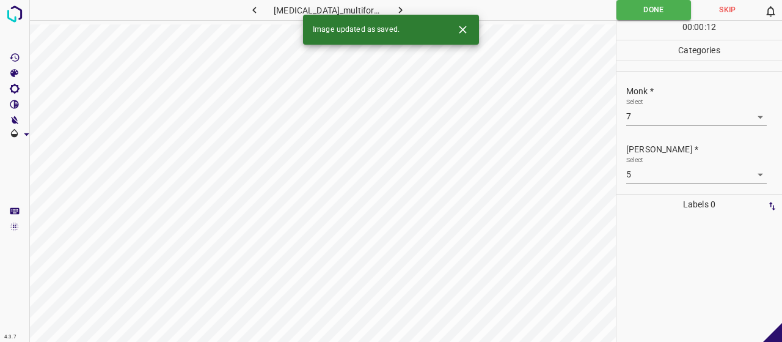
click at [403, 2] on button "button" at bounding box center [400, 10] width 39 height 20
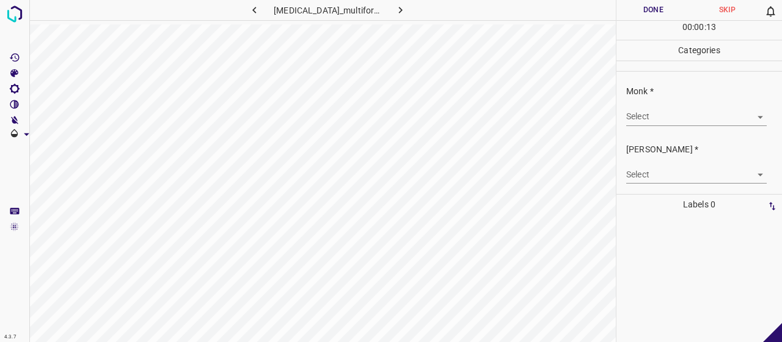
drag, startPoint x: 632, startPoint y: 99, endPoint x: 637, endPoint y: 104, distance: 6.9
click at [633, 101] on div "Select ​" at bounding box center [696, 112] width 141 height 28
click at [653, 115] on body "4.3.7 erythema_multiforme26.jpg Done Skip 0 00 : 00 : 13 Categories Monk * Sele…" at bounding box center [391, 171] width 782 height 342
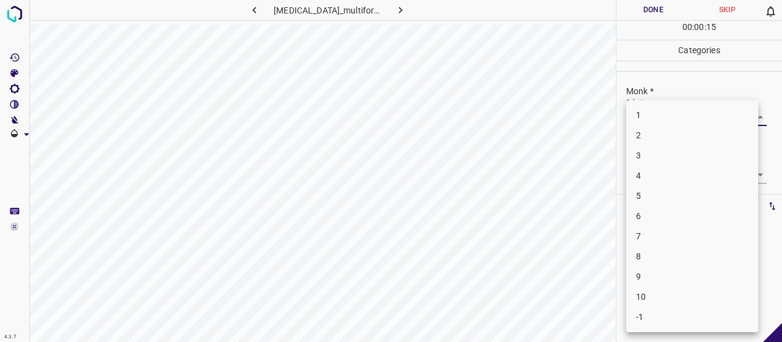
click at [669, 237] on li "7" at bounding box center [692, 236] width 132 height 20
type input "7"
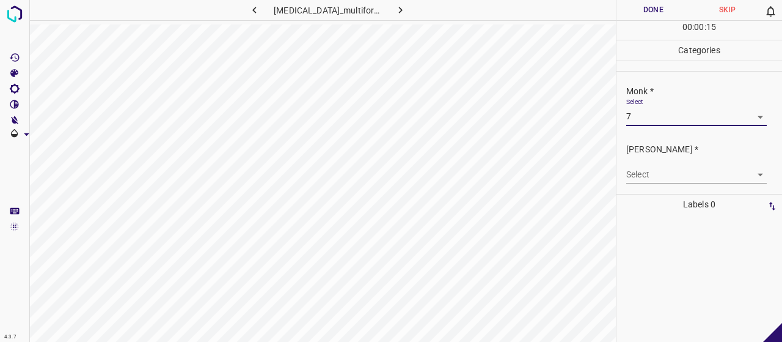
click at [651, 177] on body "4.3.7 erythema_multiforme26.jpg Done Skip 0 00 : 00 : 15 Categories Monk * Sele…" at bounding box center [391, 171] width 782 height 342
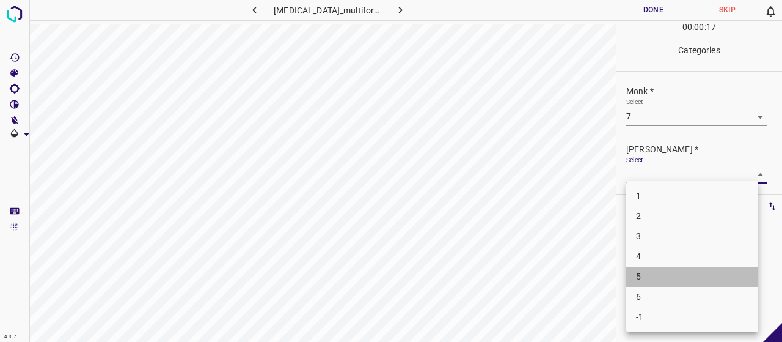
click at [672, 281] on li "5" at bounding box center [692, 276] width 132 height 20
type input "5"
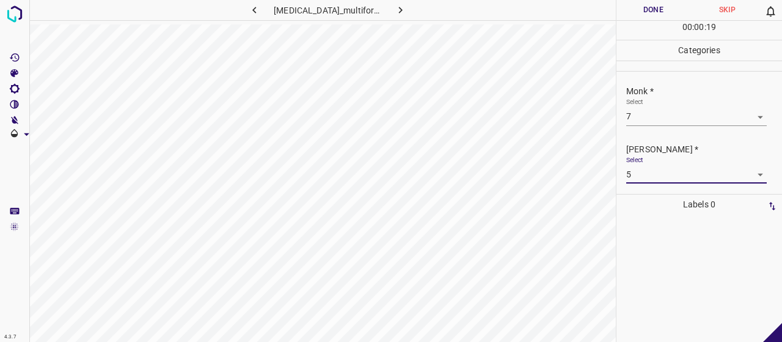
click at [644, 5] on button "Done" at bounding box center [654, 10] width 74 height 20
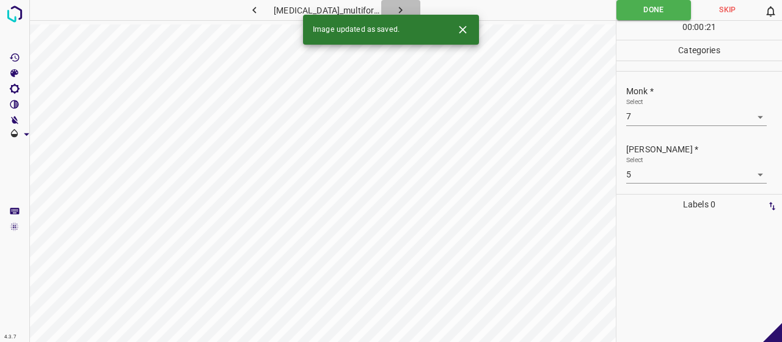
click at [405, 10] on button "button" at bounding box center [400, 10] width 39 height 20
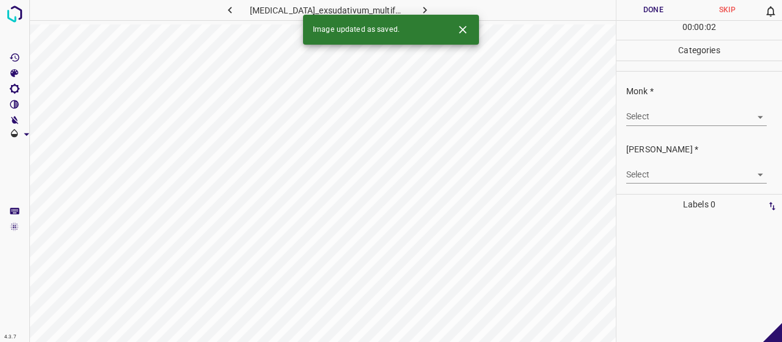
click at [678, 116] on body "4.3.7 erythema_exsudativum_multiforme_minor_form7.jpg Done Skip 0 00 : 00 : 02 …" at bounding box center [391, 171] width 782 height 342
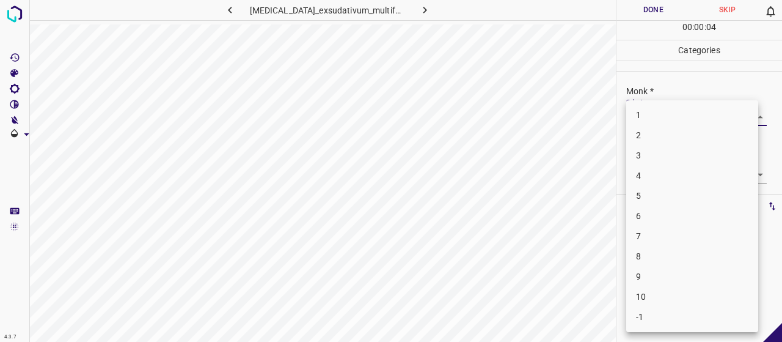
click at [659, 174] on li "4" at bounding box center [692, 176] width 132 height 20
type input "4"
click at [659, 175] on body "4.3.7 erythema_exsudativum_multiforme_minor_form7.jpg Done Skip 0 00 : 00 : 05 …" at bounding box center [391, 171] width 782 height 342
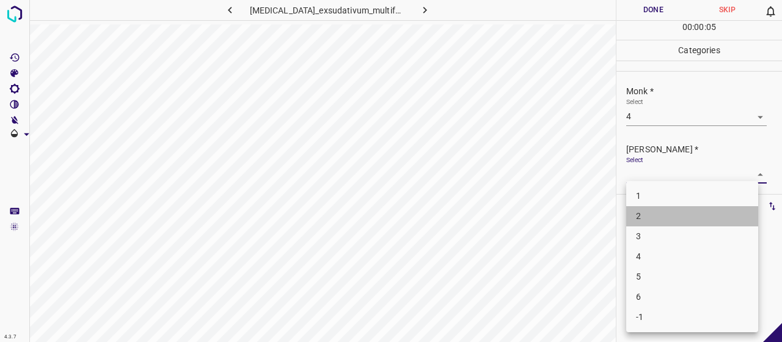
click at [656, 215] on li "2" at bounding box center [692, 216] width 132 height 20
type input "2"
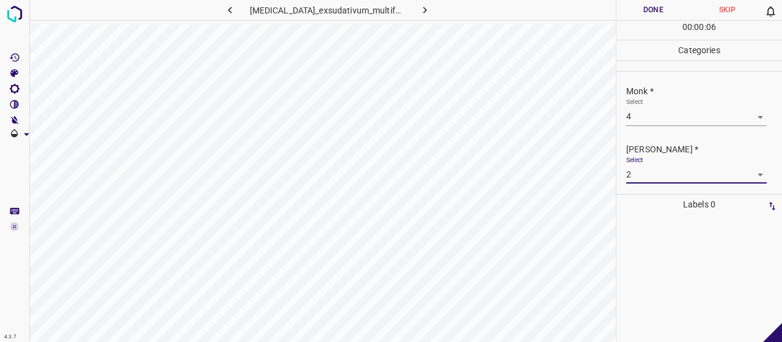
click at [645, 18] on button "Done" at bounding box center [654, 10] width 74 height 20
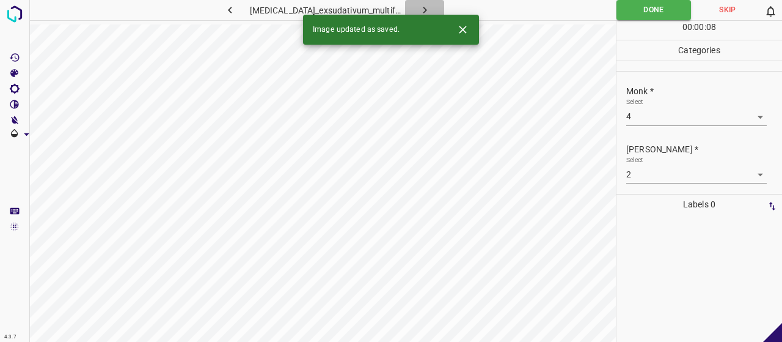
click at [422, 2] on button "button" at bounding box center [424, 10] width 39 height 20
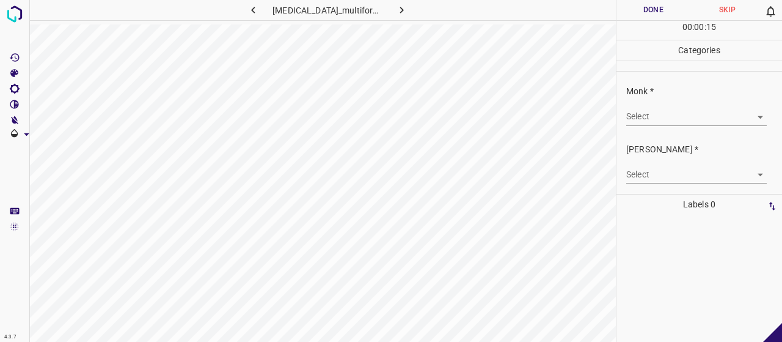
click at [695, 115] on body "4.3.7 erythema_multiforme129.jpg Done Skip 0 00 : 00 : 15 Categories Monk * Sel…" at bounding box center [391, 171] width 782 height 342
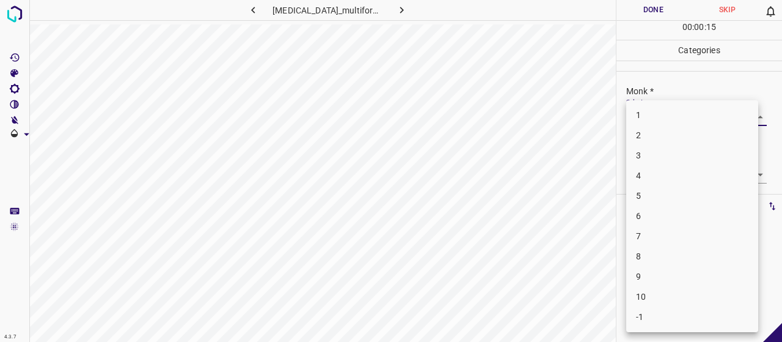
click at [681, 195] on li "5" at bounding box center [692, 196] width 132 height 20
type input "5"
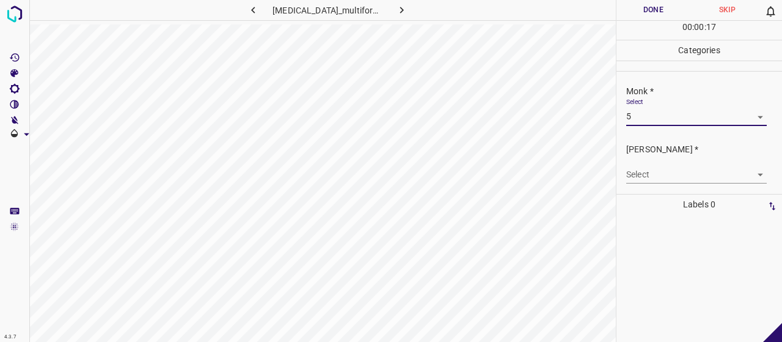
click at [695, 163] on div "Select ​" at bounding box center [696, 170] width 141 height 28
click at [691, 173] on body "4.3.7 erythema_multiforme129.jpg Done Skip 0 00 : 00 : 17 Categories Monk * Sel…" at bounding box center [391, 171] width 782 height 342
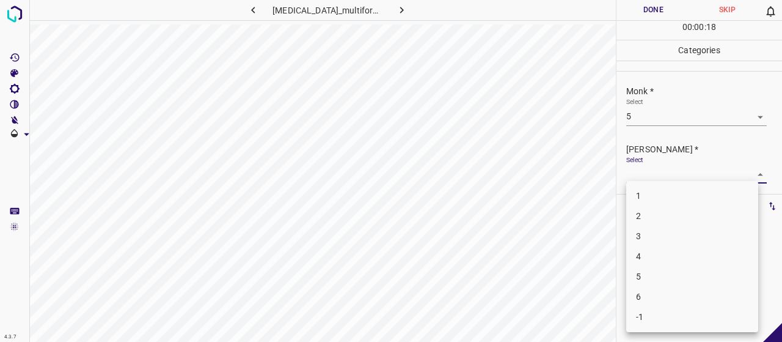
click at [684, 238] on li "3" at bounding box center [692, 236] width 132 height 20
type input "3"
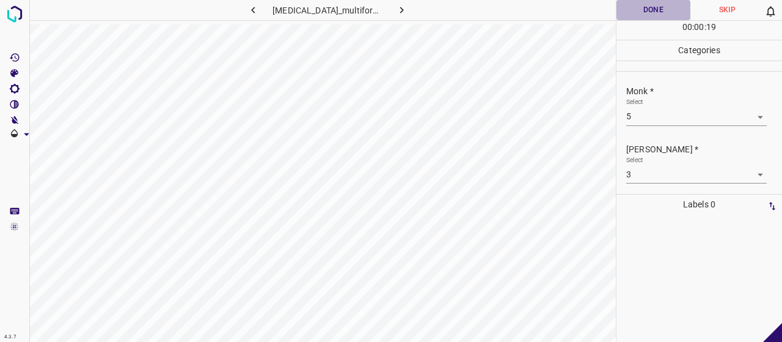
click at [653, 12] on button "Done" at bounding box center [654, 10] width 74 height 20
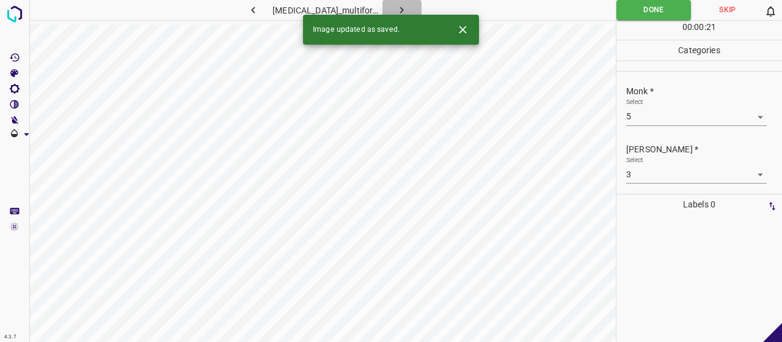
click at [400, 7] on icon "button" at bounding box center [401, 10] width 13 height 13
click at [661, 128] on div "Monk * Select ​" at bounding box center [700, 104] width 166 height 57
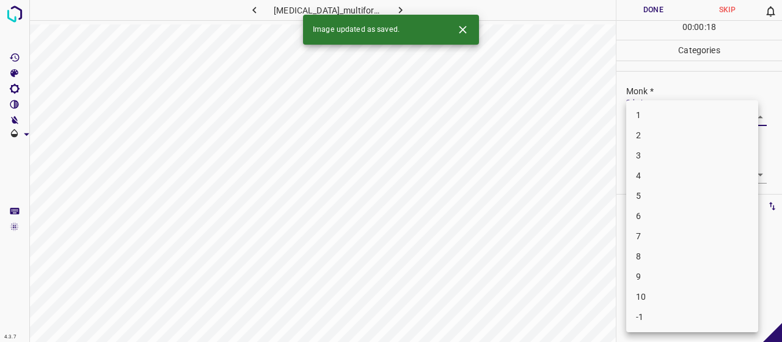
drag, startPoint x: 659, startPoint y: 119, endPoint x: 661, endPoint y: 128, distance: 8.9
click at [659, 122] on body "4.3.7 erythema_multiforme13.jpg Done Skip 0 00 : 00 : 18 Categories Monk * Sele…" at bounding box center [391, 171] width 782 height 342
click at [664, 175] on li "4" at bounding box center [692, 176] width 132 height 20
type input "4"
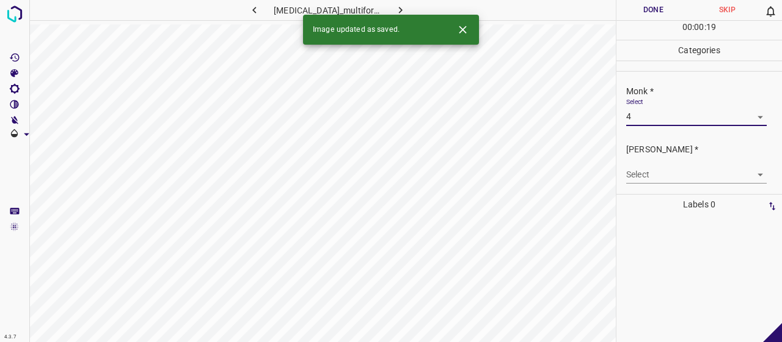
click at [666, 185] on div "Fitzpatrick * Select ​" at bounding box center [700, 162] width 166 height 57
click at [666, 166] on body "4.3.7 erythema_multiforme13.jpg Done Skip 0 00 : 00 : 19 Categories Monk * Sele…" at bounding box center [391, 171] width 782 height 342
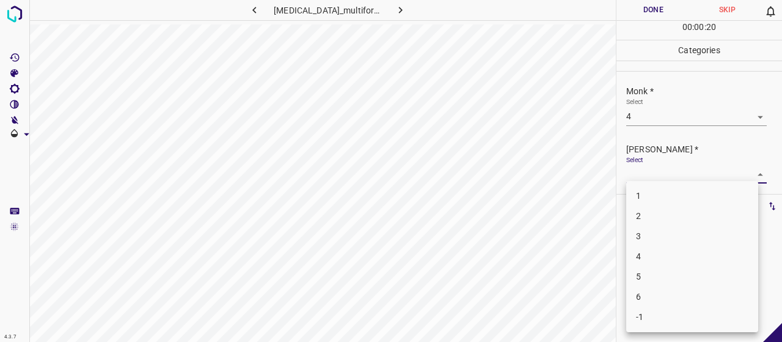
click at [673, 210] on li "2" at bounding box center [692, 216] width 132 height 20
type input "2"
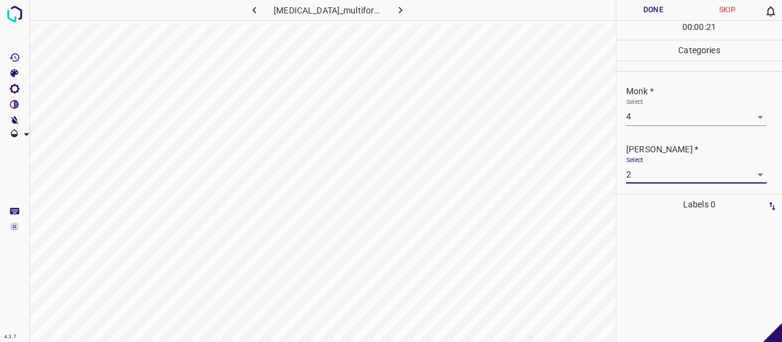
click at [665, 14] on button "Done" at bounding box center [654, 10] width 74 height 20
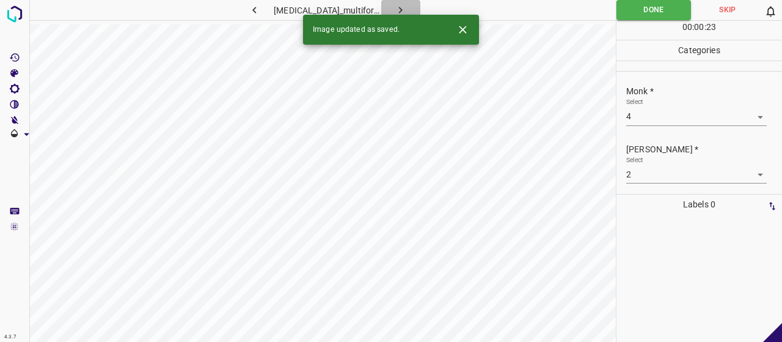
click at [396, 5] on icon "button" at bounding box center [400, 10] width 13 height 13
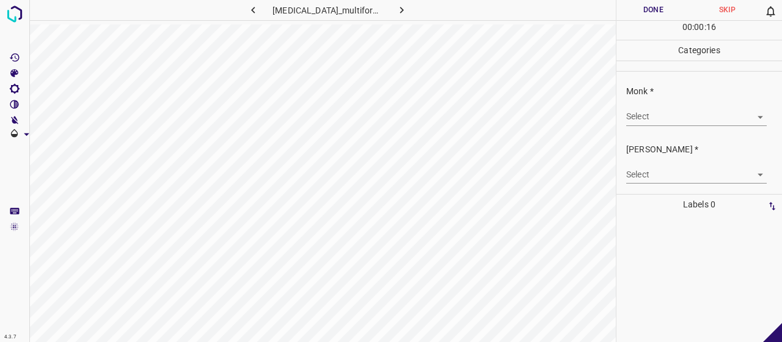
drag, startPoint x: 741, startPoint y: 105, endPoint x: 730, endPoint y: 134, distance: 30.5
click at [739, 116] on div "Select ​" at bounding box center [696, 112] width 141 height 28
click at [719, 114] on body "4.3.7 erythema_multiforme140.jpg Done Skip 0 00 : 00 : 17 Categories Monk * Sel…" at bounding box center [391, 171] width 782 height 342
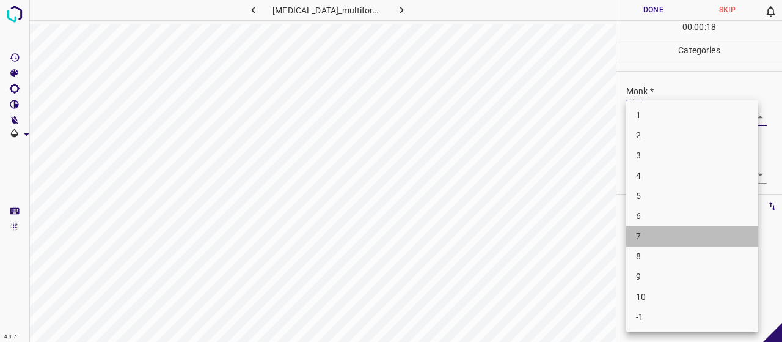
click at [689, 231] on li "7" at bounding box center [692, 236] width 132 height 20
type input "7"
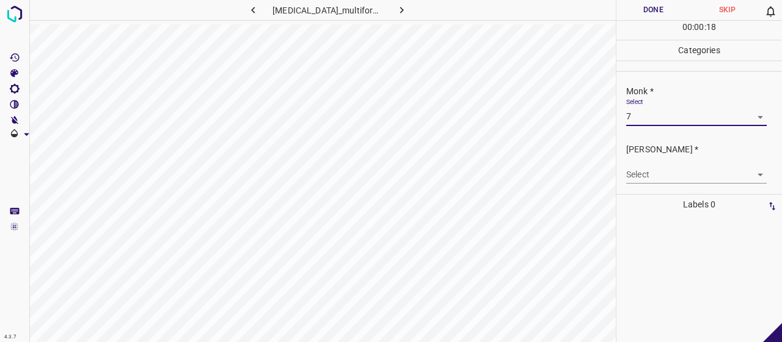
click at [672, 180] on body "4.3.7 erythema_multiforme140.jpg Done Skip 0 00 : 00 : 18 Categories Monk * Sel…" at bounding box center [391, 171] width 782 height 342
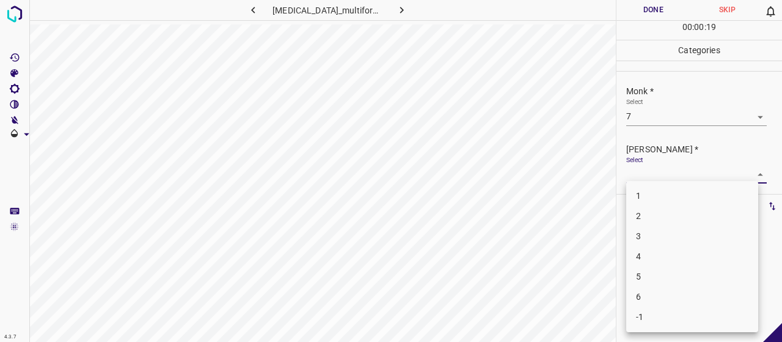
click at [681, 273] on li "5" at bounding box center [692, 276] width 132 height 20
type input "5"
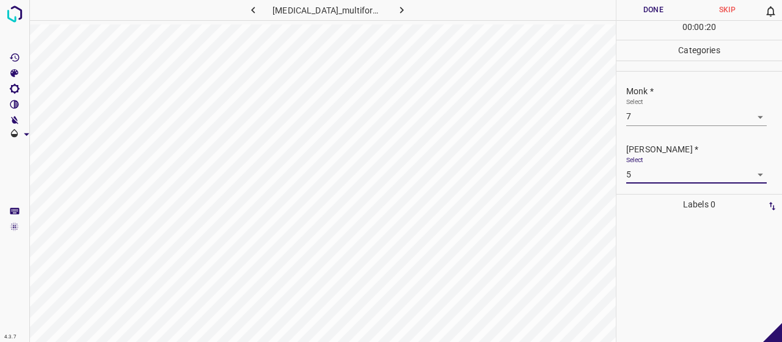
click at [617, 6] on button "Done" at bounding box center [654, 10] width 74 height 20
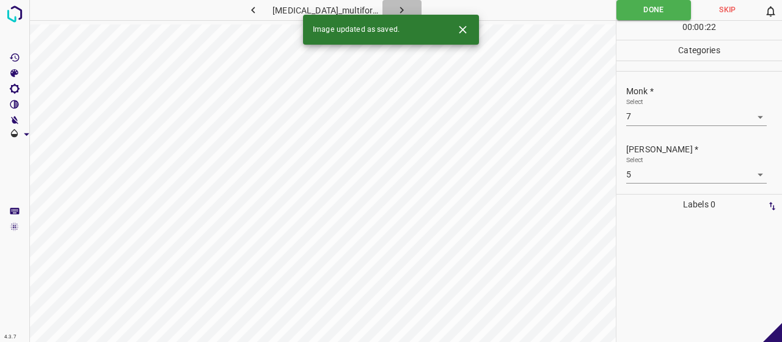
click at [395, 6] on icon "button" at bounding box center [401, 10] width 13 height 13
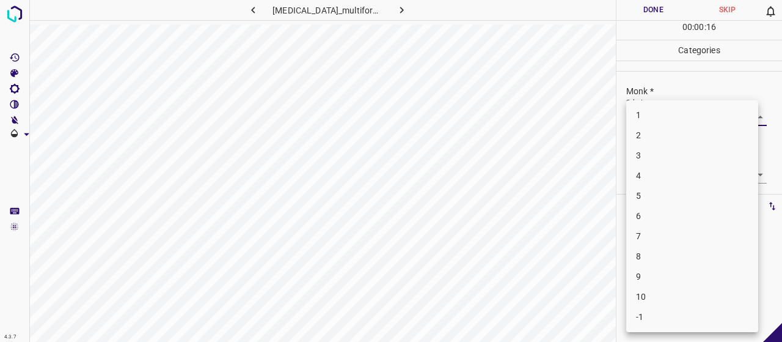
click at [711, 123] on body "4.3.7 erythema_multiforme146.jpg Done Skip 0 00 : 00 : 16 Categories Monk * Sel…" at bounding box center [391, 171] width 782 height 342
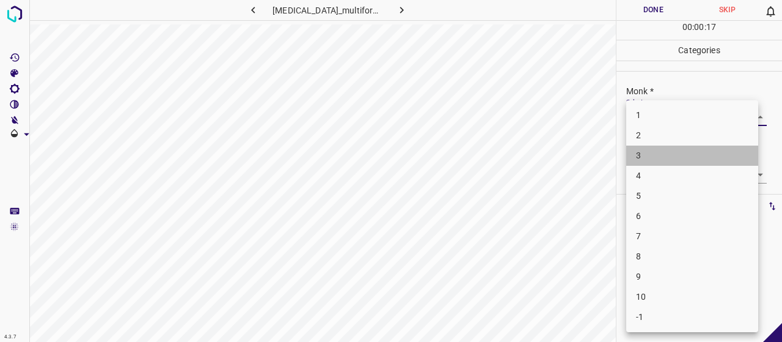
click at [704, 150] on li "3" at bounding box center [692, 155] width 132 height 20
type input "3"
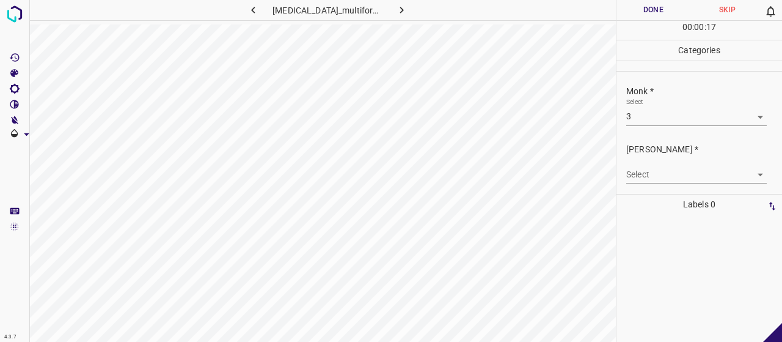
click at [695, 186] on div "Fitzpatrick * Select ​" at bounding box center [700, 162] width 166 height 57
click at [693, 179] on body "4.3.7 erythema_multiforme146.jpg Done Skip 0 00 : 00 : 17 Categories Monk * Sel…" at bounding box center [391, 171] width 782 height 342
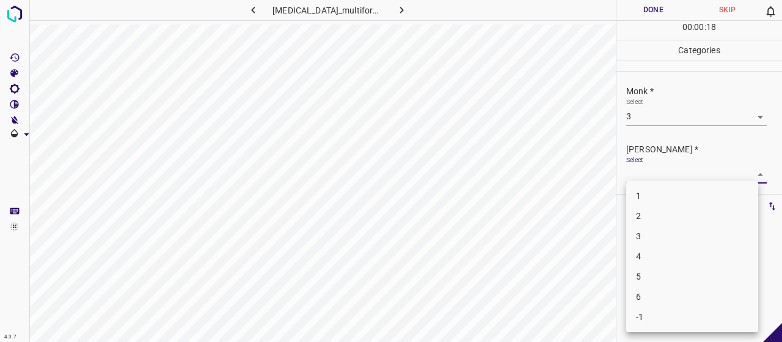
click at [686, 210] on li "2" at bounding box center [692, 216] width 132 height 20
type input "2"
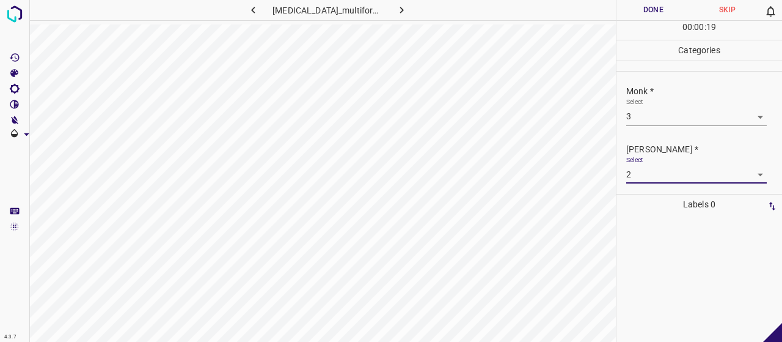
click at [667, 10] on button "Done" at bounding box center [654, 10] width 74 height 20
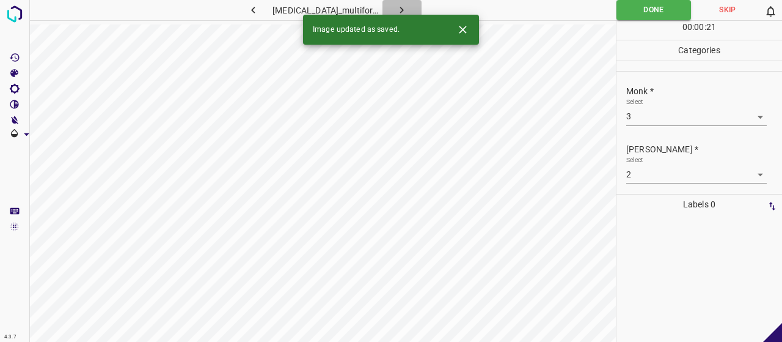
click at [385, 7] on button "button" at bounding box center [402, 10] width 39 height 20
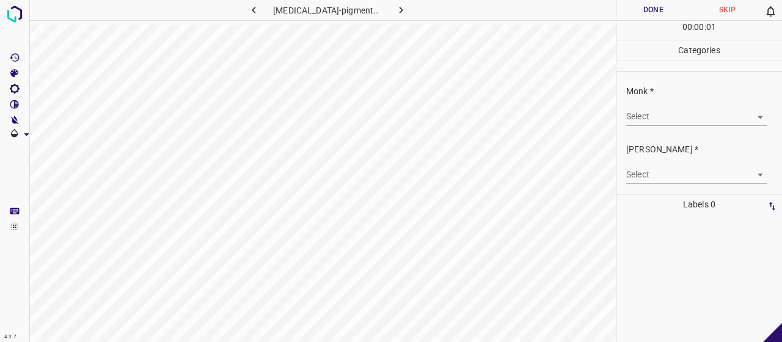
click at [644, 106] on div "Select ​" at bounding box center [696, 112] width 141 height 28
click at [656, 117] on body "4.3.7 urticaria-pigmentosa11.jpg Done Skip 0 00 : 00 : 01 Categories Monk * Sel…" at bounding box center [391, 171] width 782 height 342
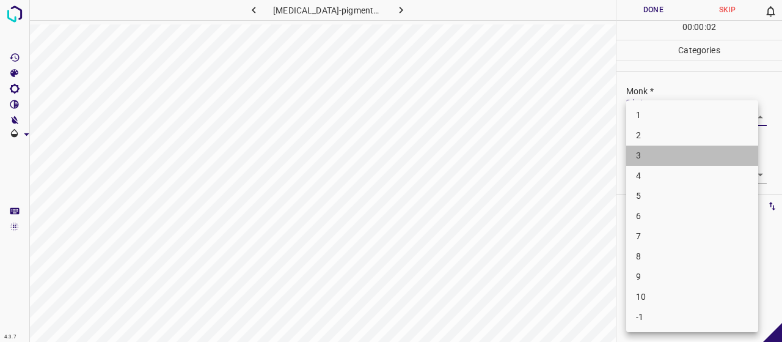
click at [662, 157] on li "3" at bounding box center [692, 155] width 132 height 20
type input "3"
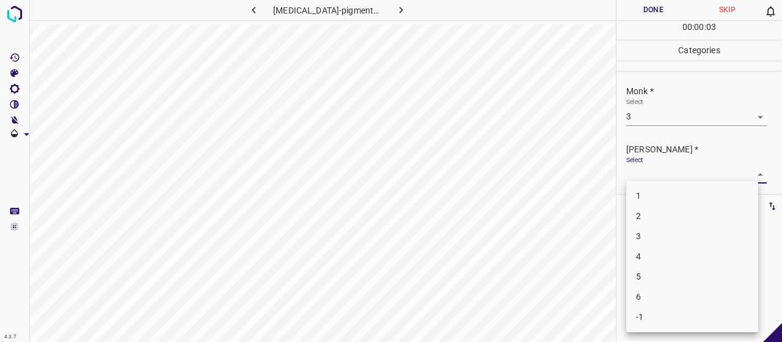
click at [662, 168] on body "4.3.7 urticaria-pigmentosa11.jpg Done Skip 0 00 : 00 : 03 Categories Monk * Sel…" at bounding box center [391, 171] width 782 height 342
drag, startPoint x: 660, startPoint y: 215, endPoint x: 656, endPoint y: 207, distance: 8.8
click at [659, 215] on li "2" at bounding box center [692, 216] width 132 height 20
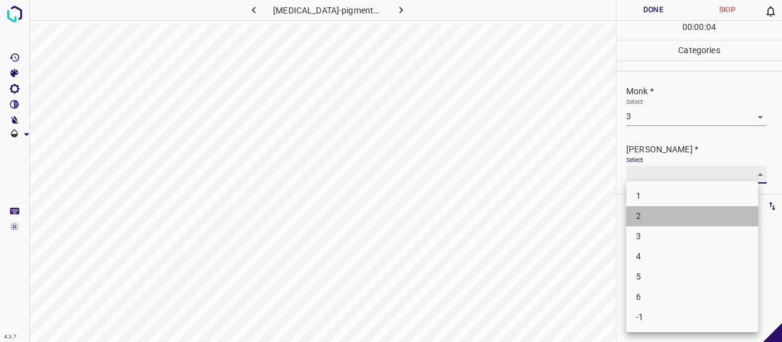
type input "2"
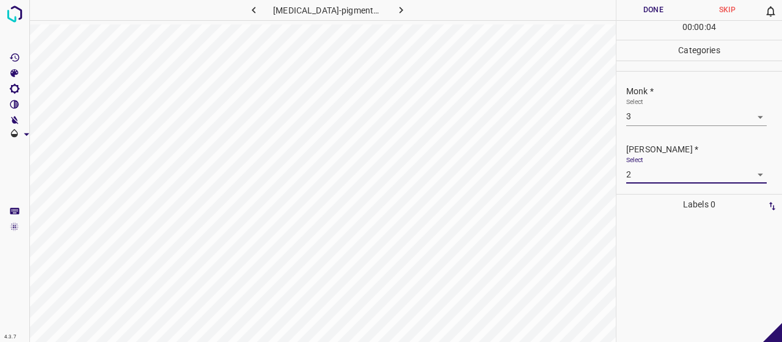
click at [636, 15] on button "Done" at bounding box center [654, 10] width 74 height 20
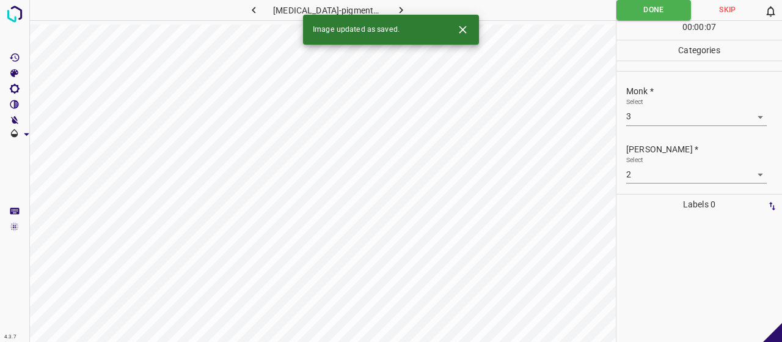
click at [409, 5] on button "button" at bounding box center [401, 10] width 39 height 20
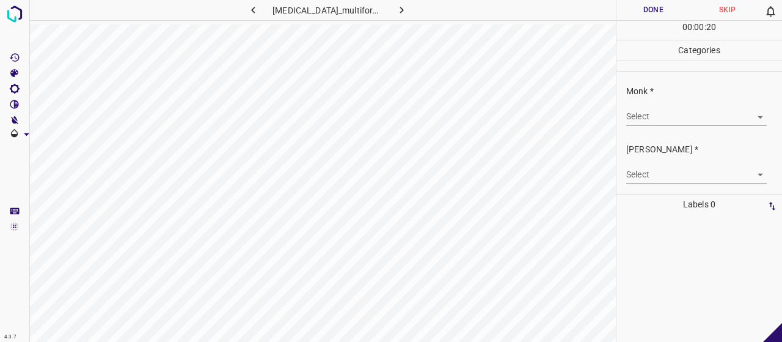
click at [717, 115] on body "4.3.7 erythema_multiforme163.jpg Done Skip 0 00 : 00 : 20 Categories Monk * Sel…" at bounding box center [391, 171] width 782 height 342
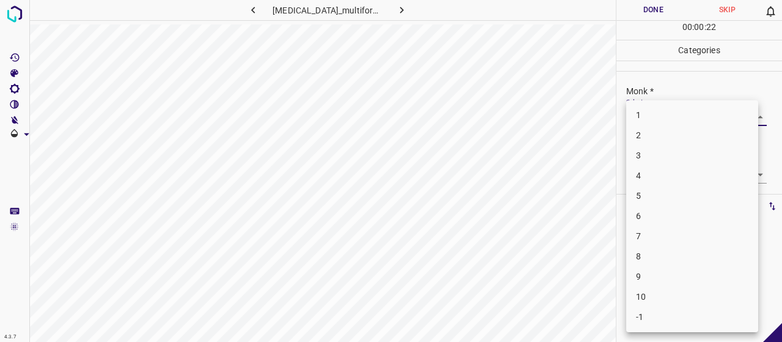
click at [653, 151] on li "3" at bounding box center [692, 155] width 132 height 20
type input "3"
click at [669, 165] on body "4.3.7 erythema_multiforme163.jpg Done Skip 0 00 : 00 : 23 Categories Monk * Sel…" at bounding box center [391, 171] width 782 height 342
click at [658, 222] on li "2" at bounding box center [692, 216] width 132 height 20
type input "2"
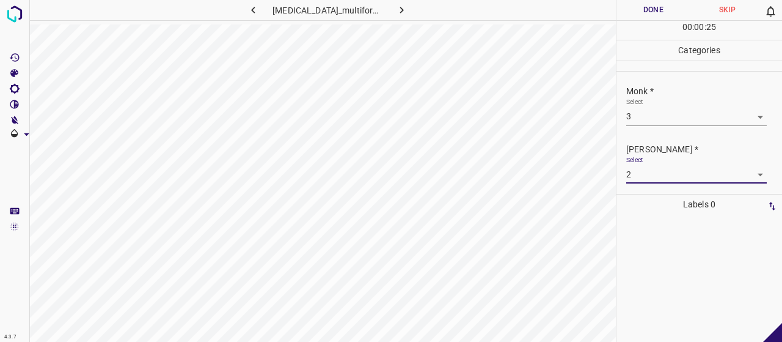
click at [639, 9] on button "Done" at bounding box center [654, 10] width 74 height 20
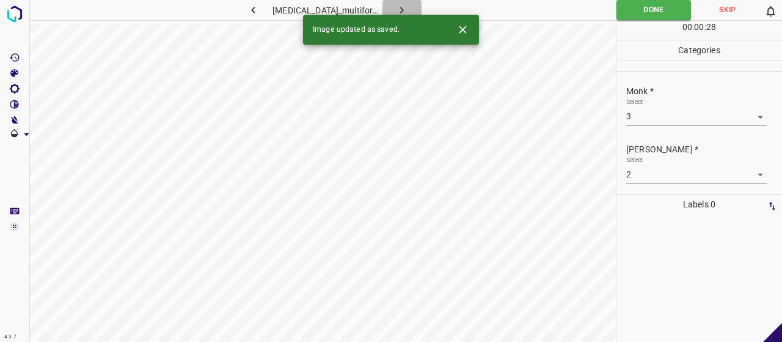
click at [392, 0] on button "button" at bounding box center [402, 10] width 39 height 20
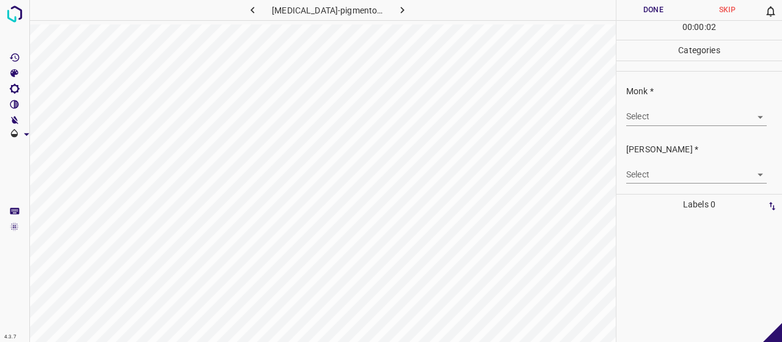
click at [645, 119] on body "4.3.7 urticaria-pigmentosa113.jpg Done Skip 0 00 : 00 : 02 Categories Monk * Se…" at bounding box center [391, 171] width 782 height 342
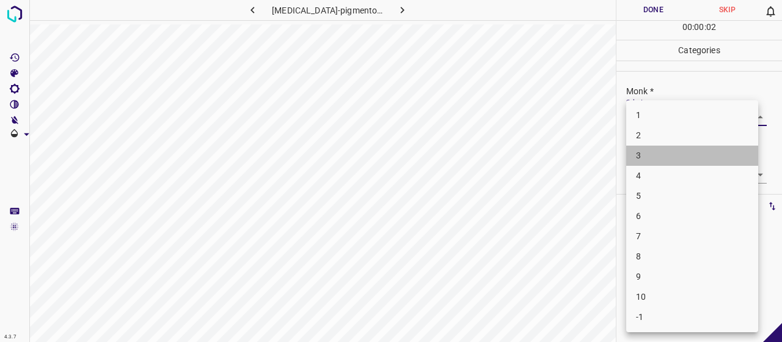
click at [665, 160] on li "3" at bounding box center [692, 155] width 132 height 20
type input "3"
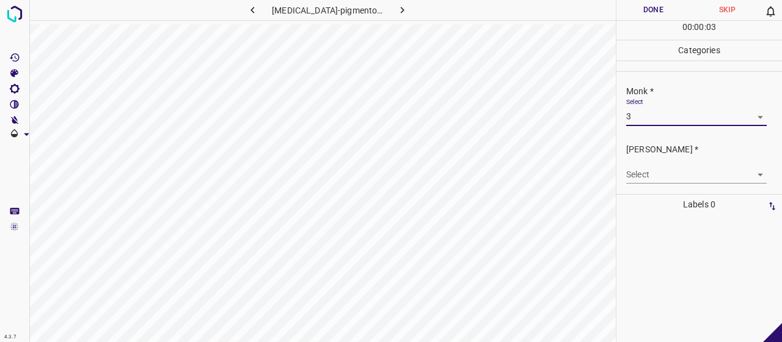
click at [649, 180] on body "4.3.7 urticaria-pigmentosa113.jpg Done Skip 0 00 : 00 : 03 Categories Monk * Se…" at bounding box center [391, 171] width 782 height 342
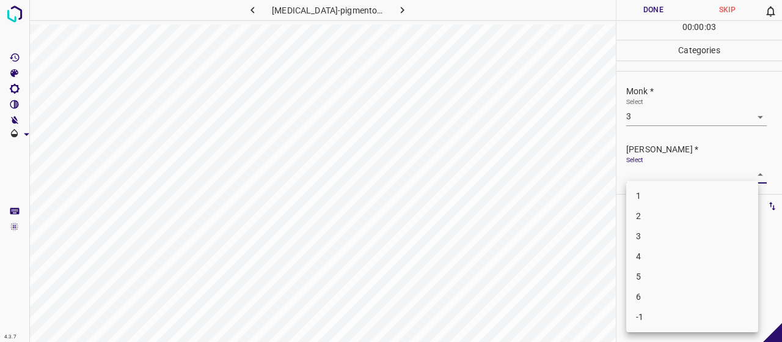
click at [655, 224] on li "2" at bounding box center [692, 216] width 132 height 20
type input "2"
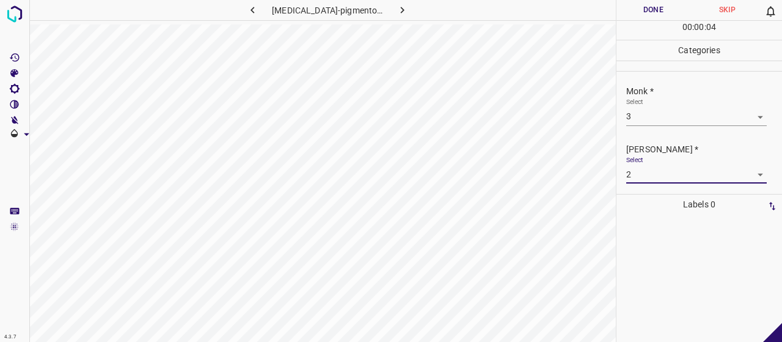
click at [624, 6] on button "Done" at bounding box center [654, 10] width 74 height 20
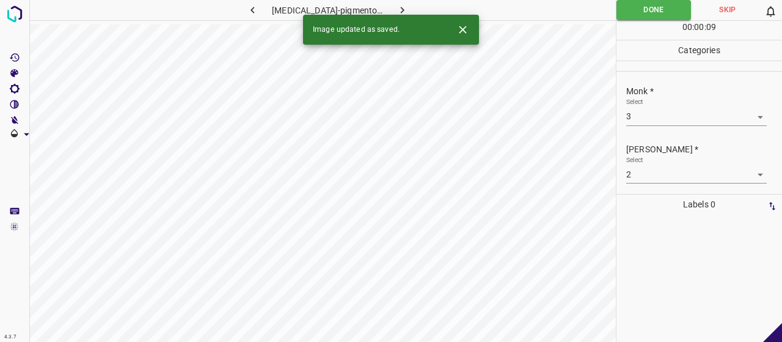
click at [392, 2] on button "button" at bounding box center [402, 10] width 39 height 20
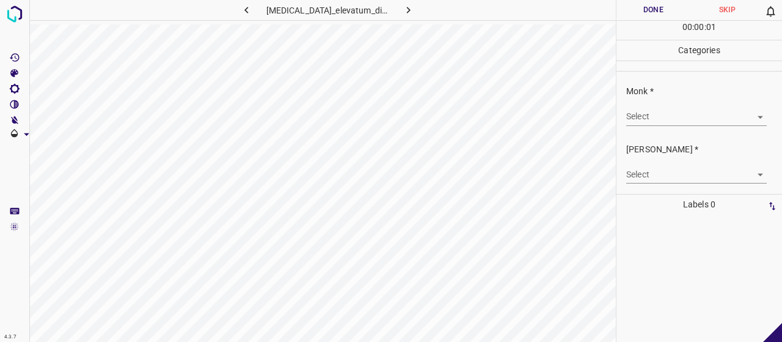
click at [660, 98] on div "Select ​" at bounding box center [696, 112] width 141 height 28
click at [666, 116] on body "4.3.7 erythema_elevatum_diutinum16.jpg Done Skip 0 00 : 00 : 01 Categories Monk…" at bounding box center [391, 171] width 782 height 342
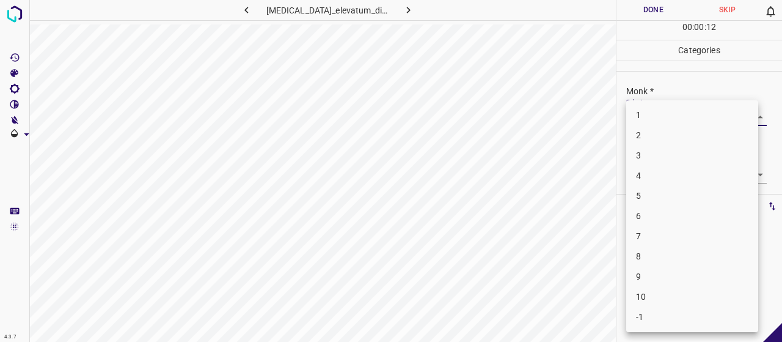
click at [697, 196] on li "5" at bounding box center [692, 196] width 132 height 20
type input "5"
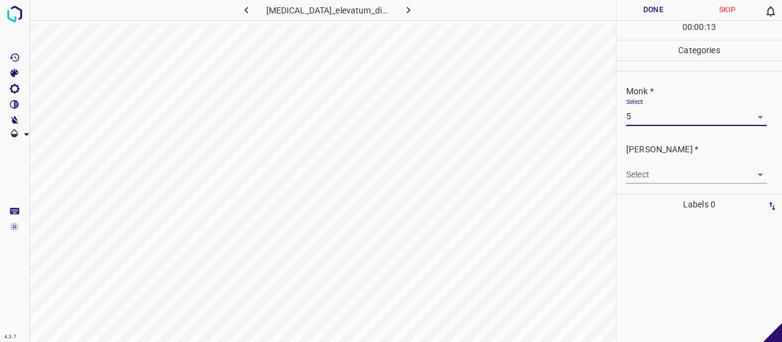
click at [670, 168] on body "4.3.7 erythema_elevatum_diutinum16.jpg Done Skip 0 00 : 00 : 13 Categories Monk…" at bounding box center [391, 171] width 782 height 342
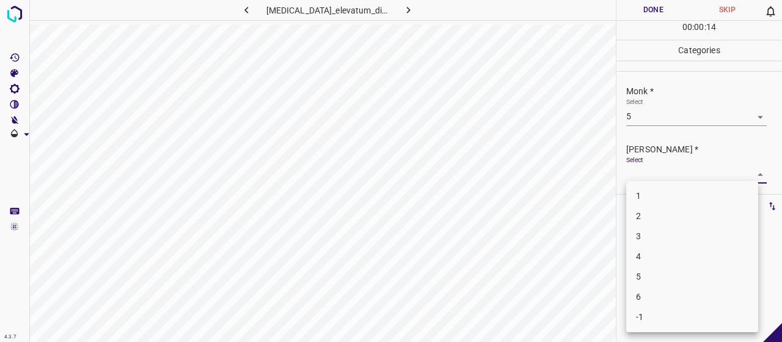
click at [680, 229] on li "3" at bounding box center [692, 236] width 132 height 20
type input "3"
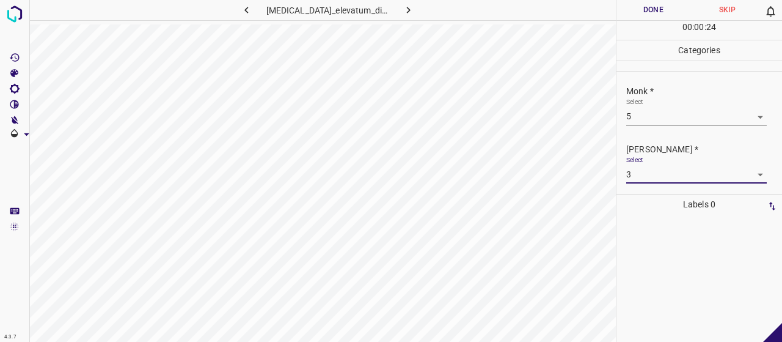
click at [666, 15] on button "Done" at bounding box center [654, 10] width 74 height 20
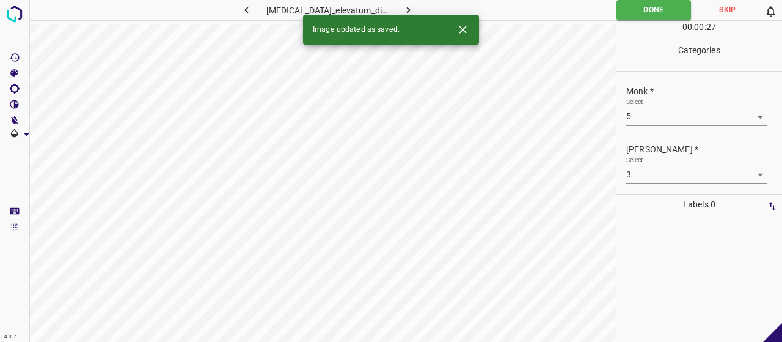
click at [413, 9] on button "button" at bounding box center [408, 10] width 39 height 20
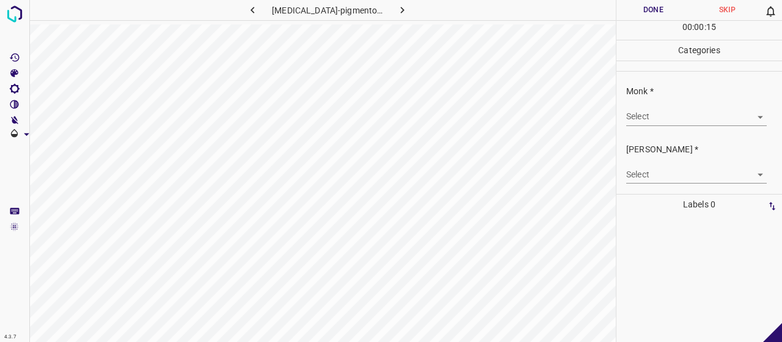
click at [669, 109] on body "4.3.7 urticaria-pigmentosa112.jpg Done Skip 0 00 : 00 : 15 Categories Monk * Se…" at bounding box center [391, 171] width 782 height 342
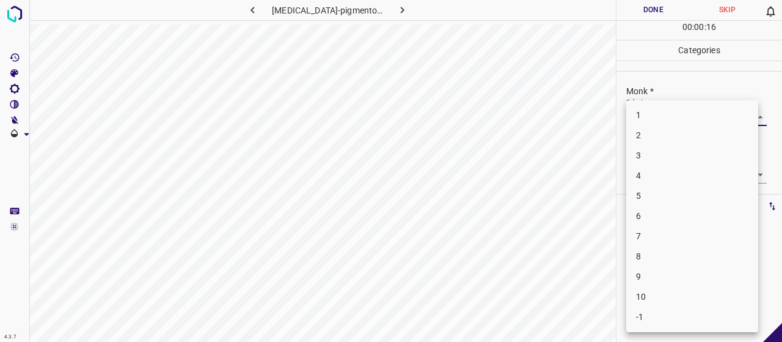
click at [673, 156] on li "3" at bounding box center [692, 155] width 132 height 20
type input "3"
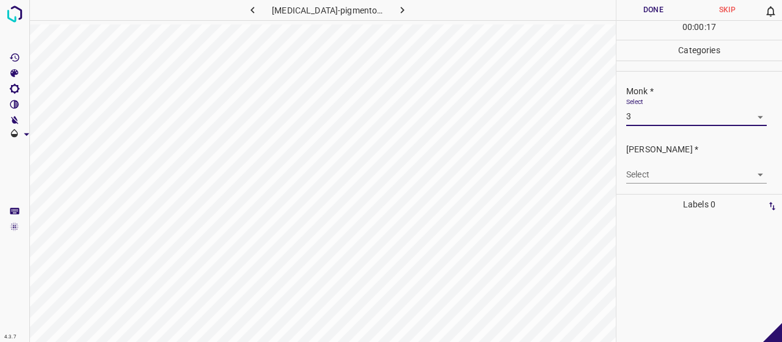
click at [678, 165] on body "4.3.7 urticaria-pigmentosa112.jpg Done Skip 0 00 : 00 : 17 Categories Monk * Se…" at bounding box center [391, 171] width 782 height 342
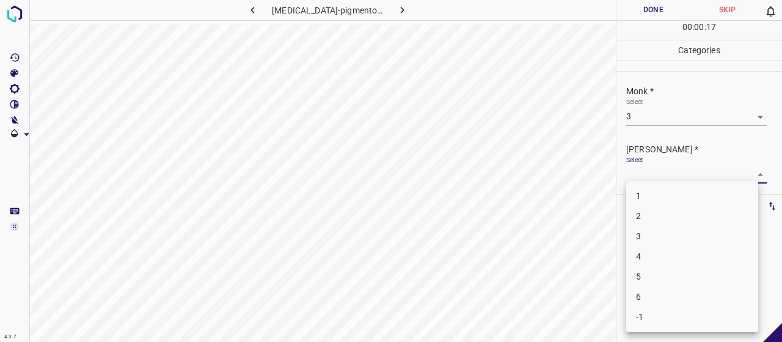
click at [682, 172] on div at bounding box center [391, 171] width 782 height 342
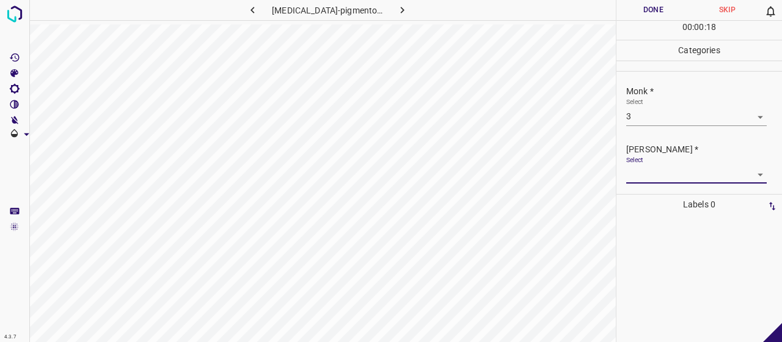
click at [672, 166] on body "4.3.7 urticaria-pigmentosa112.jpg Done Skip 0 00 : 00 : 18 Categories Monk * Se…" at bounding box center [391, 171] width 782 height 342
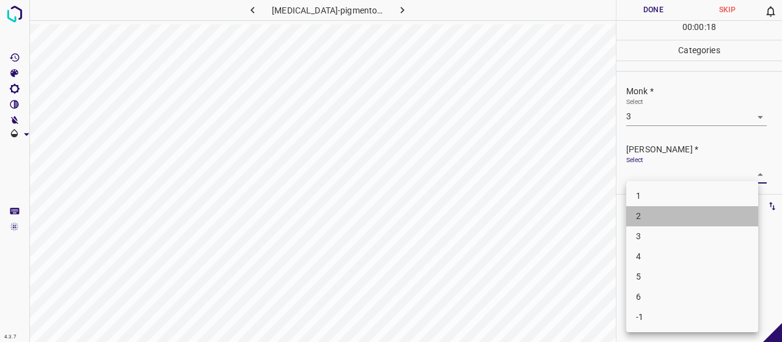
click at [672, 211] on li "2" at bounding box center [692, 216] width 132 height 20
type input "2"
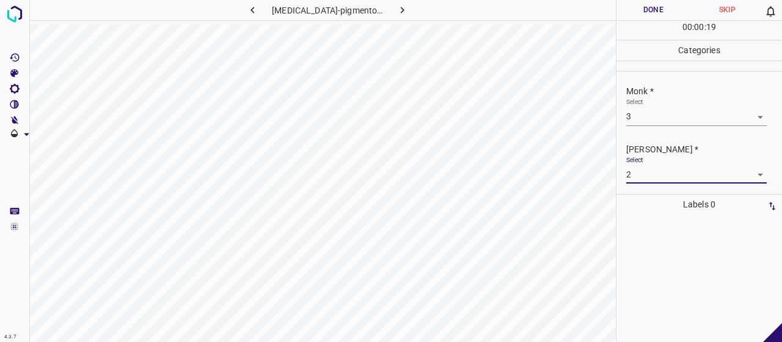
click at [648, 10] on button "Done" at bounding box center [654, 10] width 74 height 20
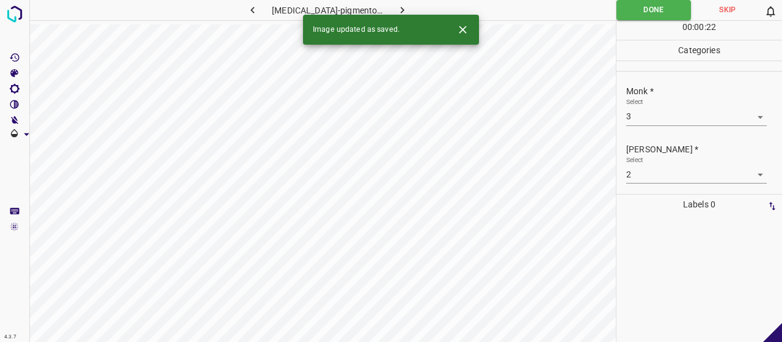
click at [398, 6] on icon "button" at bounding box center [402, 10] width 13 height 13
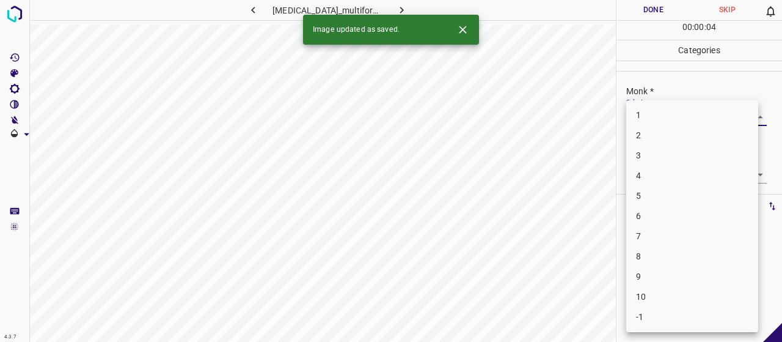
click at [687, 113] on body "4.3.7 erythema_multiforme108.jpg Done Skip 0 00 : 00 : 04 Categories Monk * Sel…" at bounding box center [391, 171] width 782 height 342
click at [693, 174] on li "4" at bounding box center [692, 176] width 132 height 20
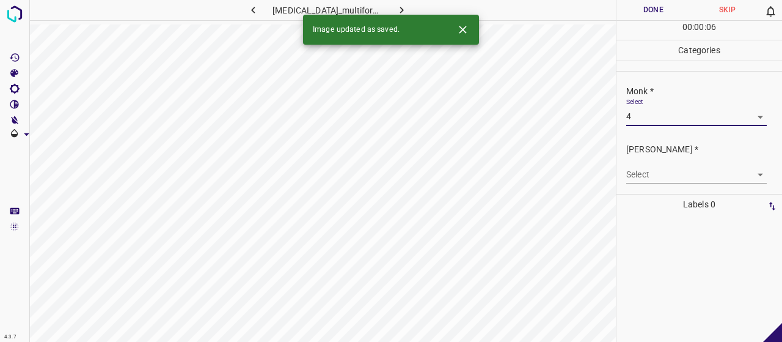
click at [664, 107] on body "4.3.7 erythema_multiforme108.jpg Done Skip 0 00 : 00 : 06 Categories Monk * Sel…" at bounding box center [391, 171] width 782 height 342
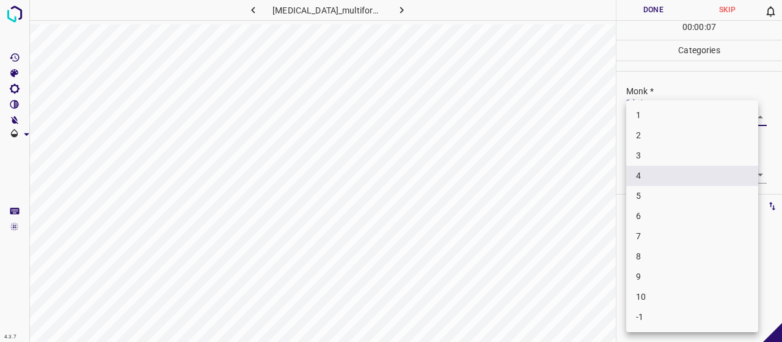
click at [661, 197] on li "5" at bounding box center [692, 196] width 132 height 20
type input "5"
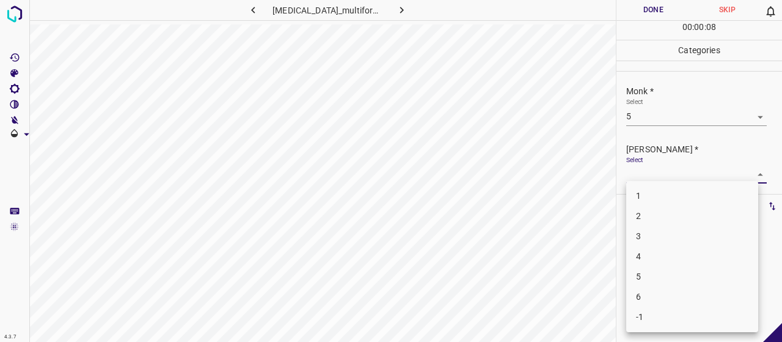
click at [669, 179] on body "4.3.7 erythema_multiforme108.jpg Done Skip 0 00 : 00 : 08 Categories Monk * Sel…" at bounding box center [391, 171] width 782 height 342
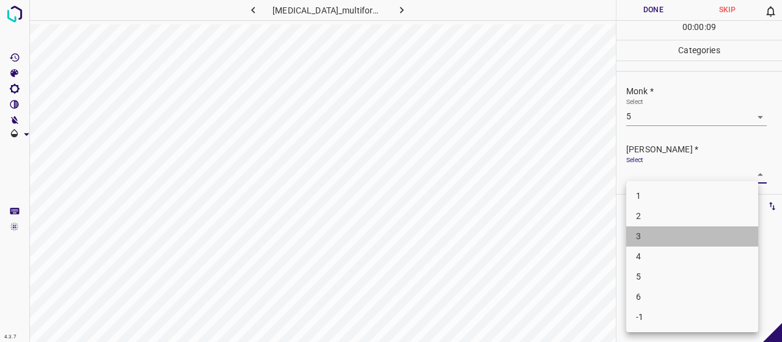
click at [682, 237] on li "3" at bounding box center [692, 236] width 132 height 20
type input "3"
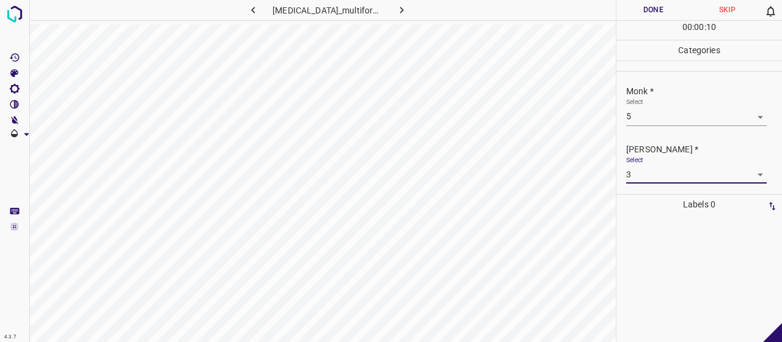
click at [651, 15] on button "Done" at bounding box center [654, 10] width 74 height 20
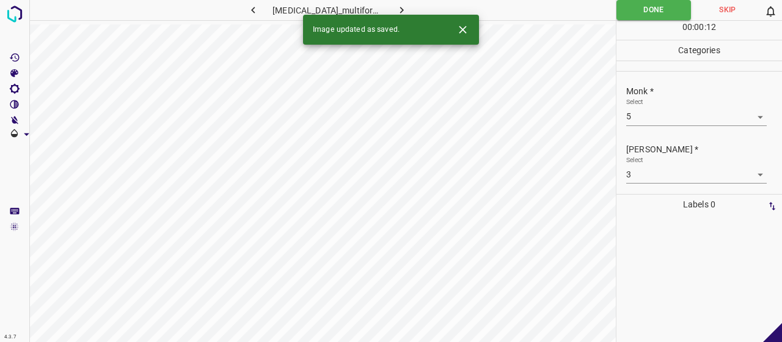
click at [395, 10] on icon "button" at bounding box center [401, 10] width 13 height 13
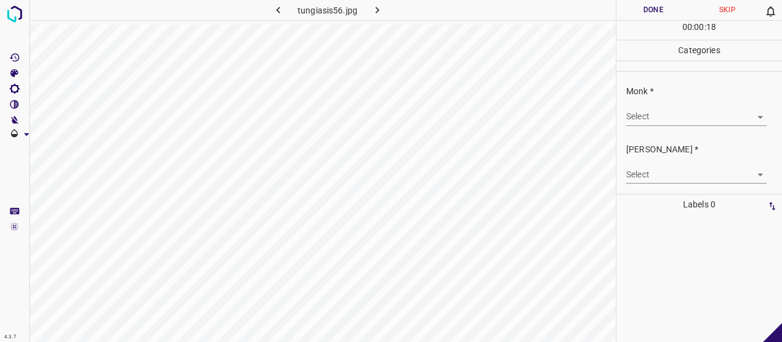
click at [713, 109] on body "4.3.7 tungiasis56.jpg Done Skip 0 00 : 00 : 18 Categories Monk * Select ​ Fitzp…" at bounding box center [391, 171] width 782 height 342
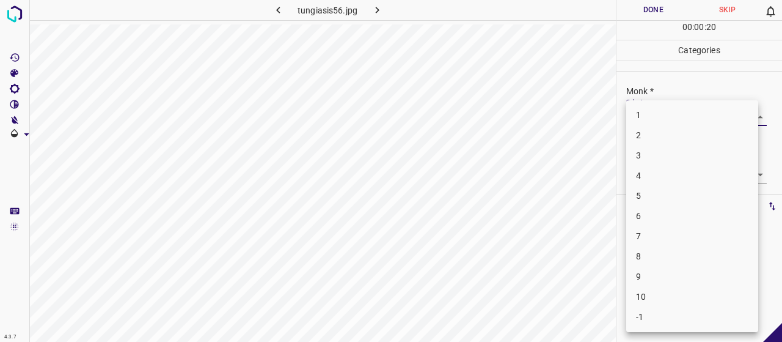
click at [705, 166] on li "4" at bounding box center [692, 176] width 132 height 20
type input "4"
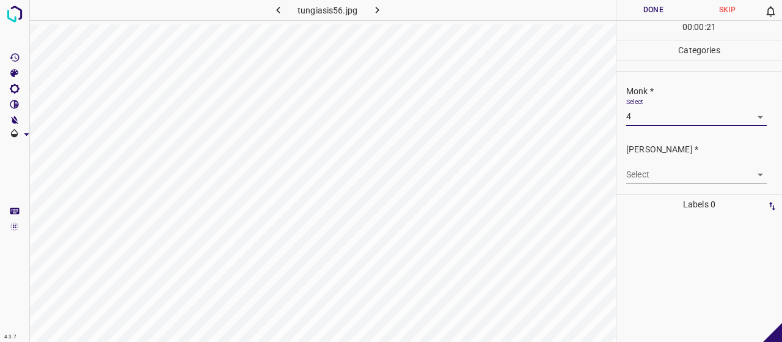
click at [695, 177] on body "4.3.7 tungiasis56.jpg Done Skip 0 00 : 00 : 21 Categories Monk * Select 4 4 Fit…" at bounding box center [391, 171] width 782 height 342
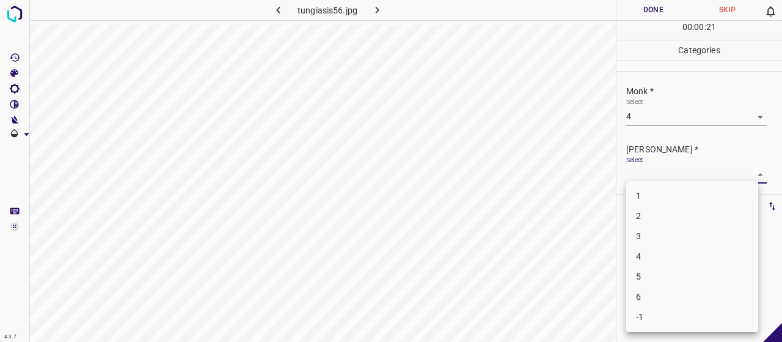
click at [683, 217] on li "2" at bounding box center [692, 216] width 132 height 20
type input "2"
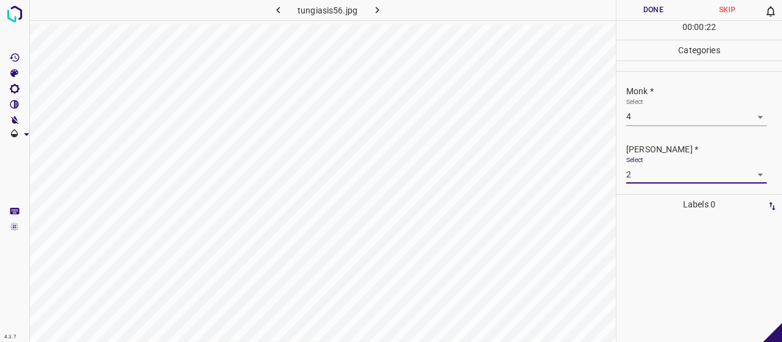
click at [662, 12] on button "Done" at bounding box center [654, 10] width 74 height 20
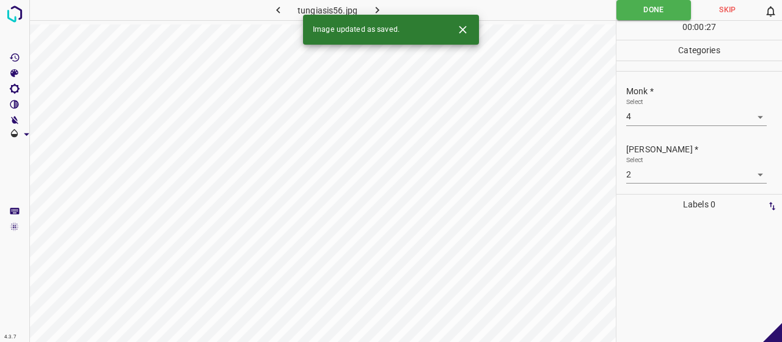
drag, startPoint x: 381, startPoint y: 21, endPoint x: 378, endPoint y: 10, distance: 12.2
click at [381, 21] on div "Image updated as saved." at bounding box center [356, 30] width 87 height 21
click at [378, 9] on icon "button" at bounding box center [377, 10] width 13 height 13
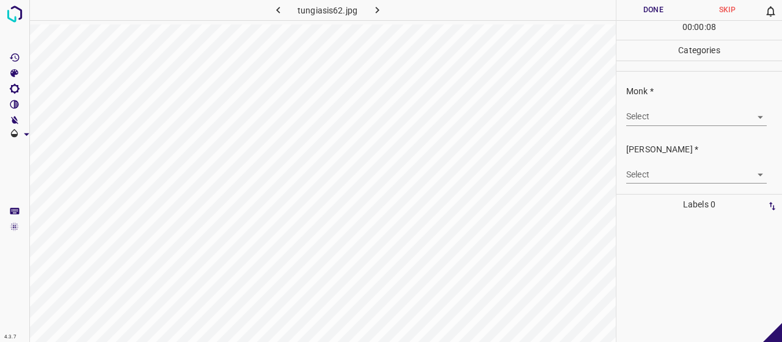
click at [693, 112] on body "4.3.7 tungiasis62.jpg Done Skip 0 00 : 00 : 08 Categories Monk * Select ​ Fitzp…" at bounding box center [391, 171] width 782 height 342
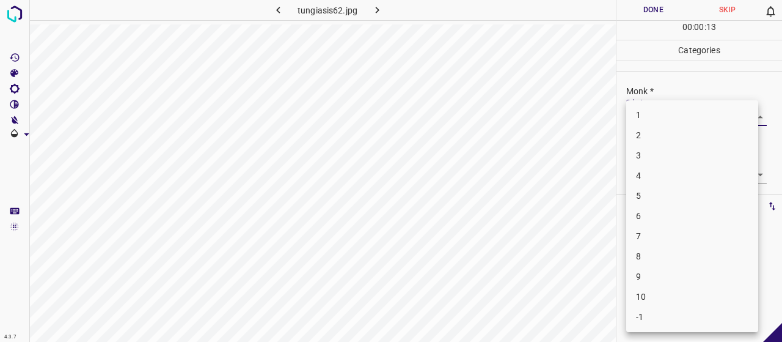
click at [650, 161] on li "3" at bounding box center [692, 155] width 132 height 20
type input "3"
drag, startPoint x: 650, startPoint y: 172, endPoint x: 653, endPoint y: 181, distance: 9.3
click at [653, 181] on body "4.3.7 tungiasis62.jpg Done Skip 0 00 : 00 : 14 Categories Monk * Select 3 3 Fit…" at bounding box center [391, 171] width 782 height 342
click at [658, 219] on li "2" at bounding box center [692, 216] width 132 height 20
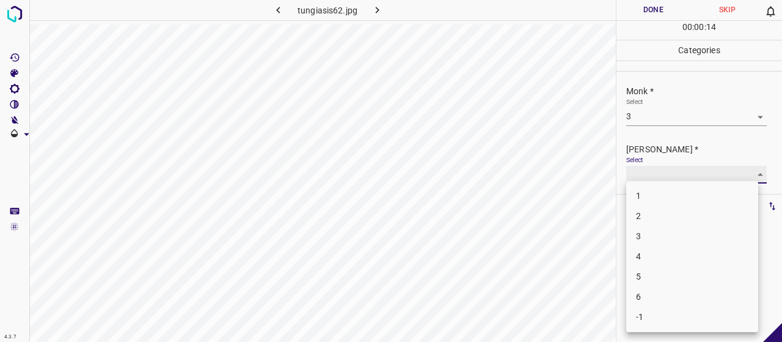
type input "2"
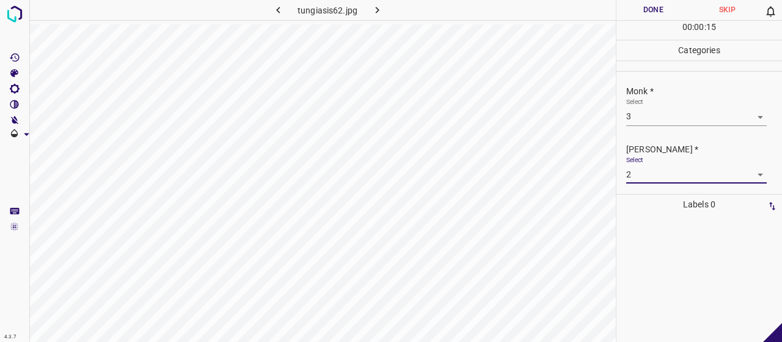
click at [639, 8] on button "Done" at bounding box center [654, 10] width 74 height 20
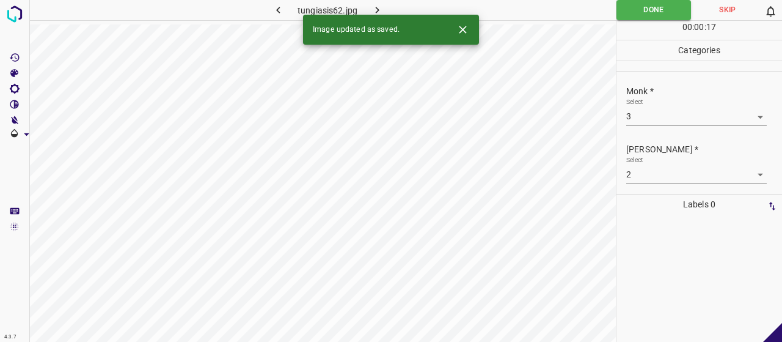
click at [374, 9] on icon "button" at bounding box center [377, 10] width 13 height 13
click at [651, 120] on body "4.3.7 erythema_multiforme130.jpg Done Skip 0 00 : 00 : 01 Categories Monk * Sel…" at bounding box center [391, 171] width 782 height 342
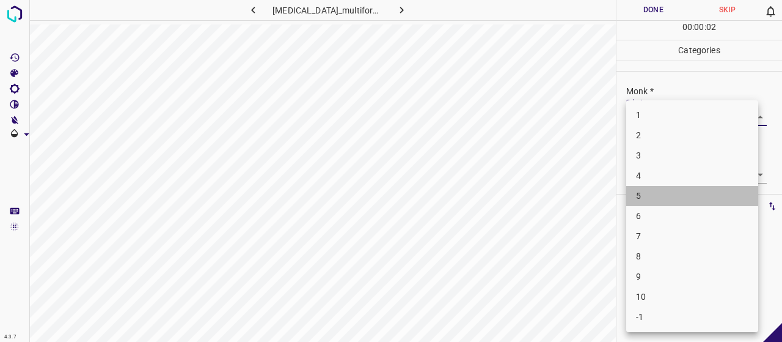
click at [654, 191] on li "5" at bounding box center [692, 196] width 132 height 20
type input "5"
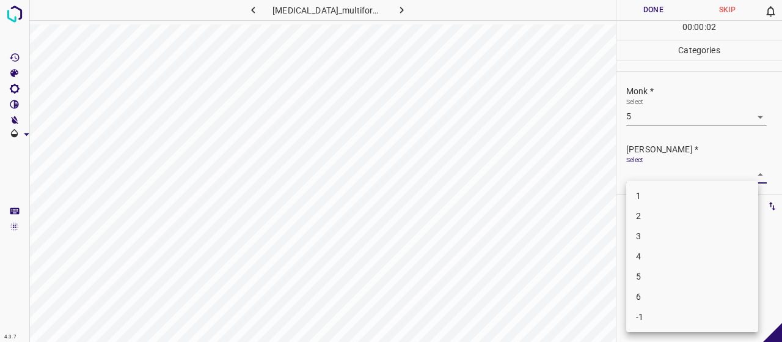
click at [655, 177] on body "4.3.7 erythema_multiforme130.jpg Done Skip 0 00 : 00 : 02 Categories Monk * Sel…" at bounding box center [391, 171] width 782 height 342
click at [669, 238] on li "3" at bounding box center [692, 236] width 132 height 20
type input "3"
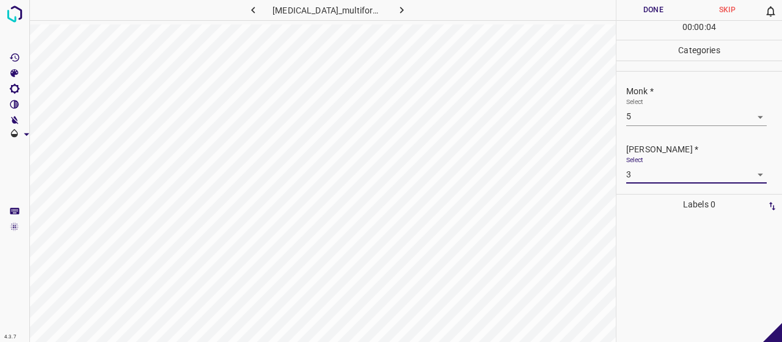
click at [618, 12] on button "Done" at bounding box center [654, 10] width 74 height 20
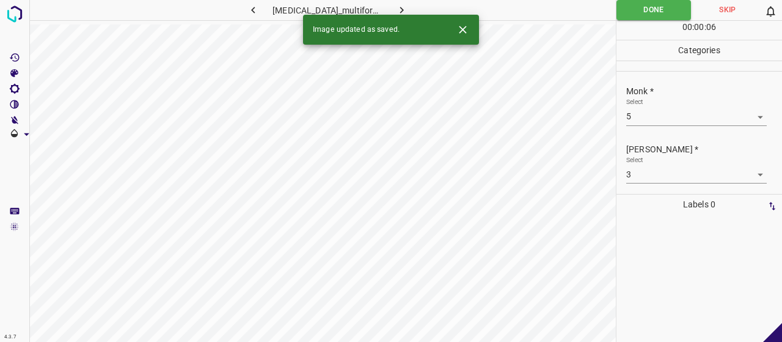
click at [413, 15] on div "Image updated as saved." at bounding box center [391, 30] width 176 height 30
click at [406, 4] on button "button" at bounding box center [402, 10] width 39 height 20
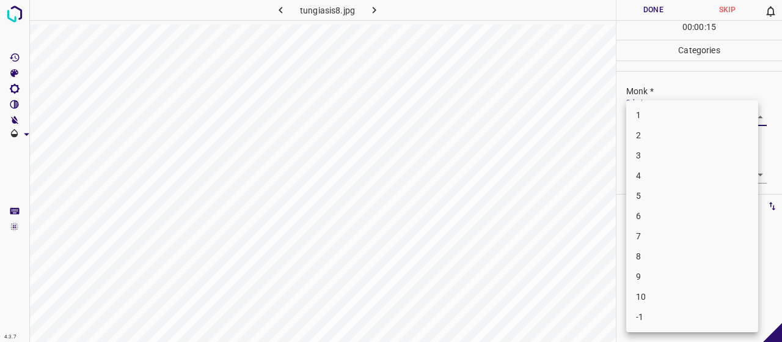
click at [721, 123] on body "4.3.7 tungiasis8.jpg Done Skip 0 00 : 00 : 15 Categories Monk * Select ​ Fitzpa…" at bounding box center [391, 171] width 782 height 342
click at [691, 237] on li "7" at bounding box center [692, 236] width 132 height 20
type input "7"
click at [670, 176] on body "4.3.7 tungiasis8.jpg Done Skip 0 00 : 00 : 16 Categories Monk * Select 7 7 Fitz…" at bounding box center [391, 171] width 782 height 342
click at [660, 274] on li "5" at bounding box center [692, 276] width 132 height 20
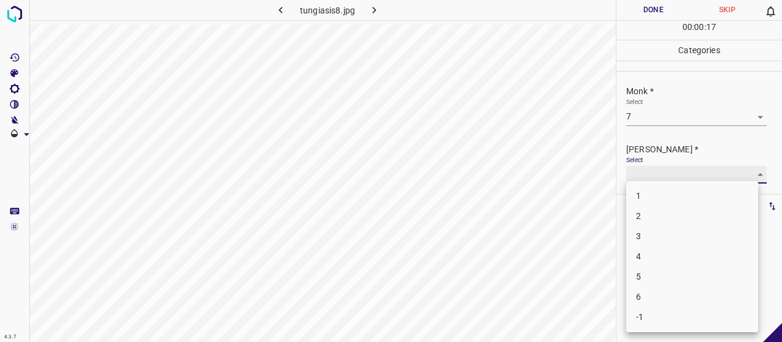
type input "5"
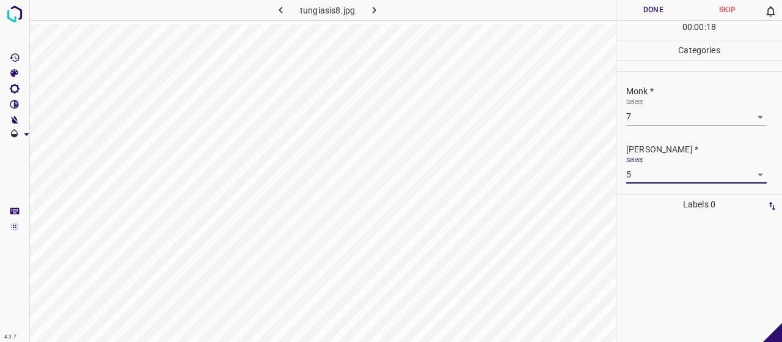
click at [646, 2] on button "Done" at bounding box center [654, 10] width 74 height 20
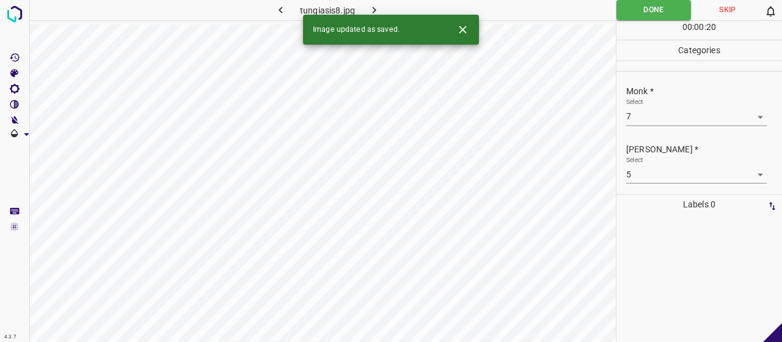
click at [372, 10] on icon "button" at bounding box center [374, 10] width 13 height 13
click at [710, 127] on div "Monk * Select ​" at bounding box center [700, 104] width 166 height 57
click at [703, 120] on body "4.3.7 tungiasis2.jpg Done Skip 0 00 : 00 : 01 Categories Monk * Select ​ Fitzpa…" at bounding box center [391, 171] width 782 height 342
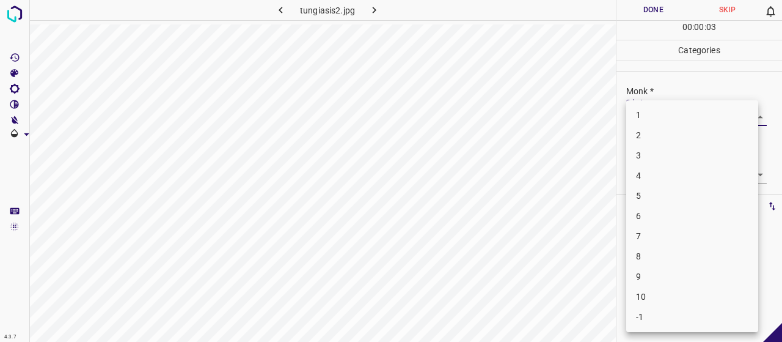
click at [678, 321] on li "-1" at bounding box center [692, 317] width 132 height 20
type input "-1"
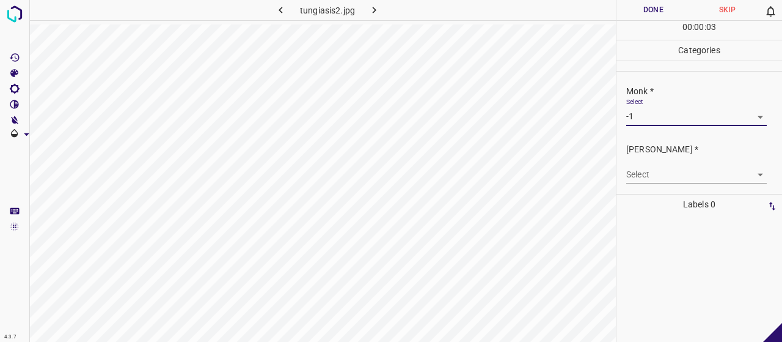
click at [656, 167] on body "4.3.7 tungiasis2.jpg Done Skip 0 00 : 00 : 03 Categories Monk * Select -1 -1 Fi…" at bounding box center [391, 171] width 782 height 342
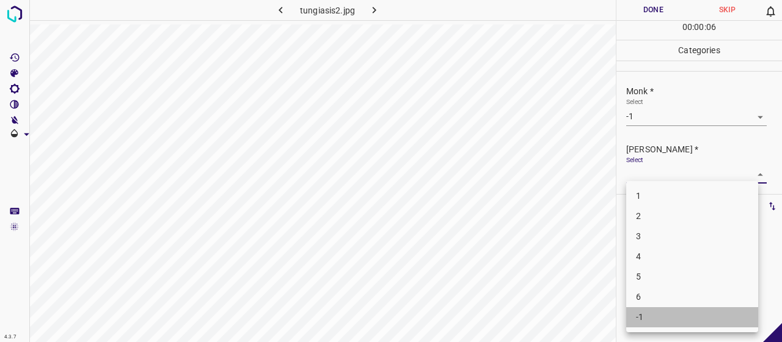
click at [662, 316] on li "-1" at bounding box center [692, 317] width 132 height 20
type input "-1"
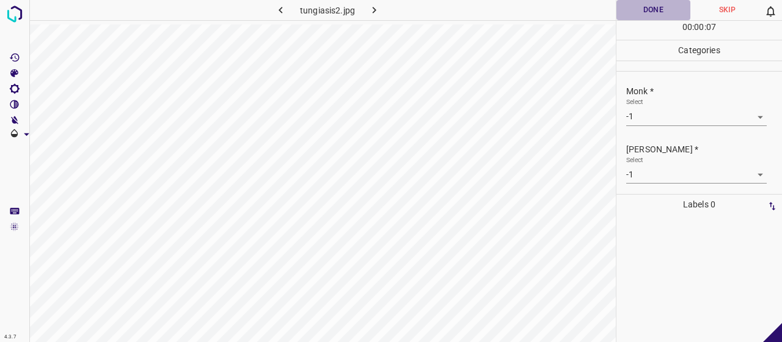
click at [648, 12] on button "Done" at bounding box center [654, 10] width 74 height 20
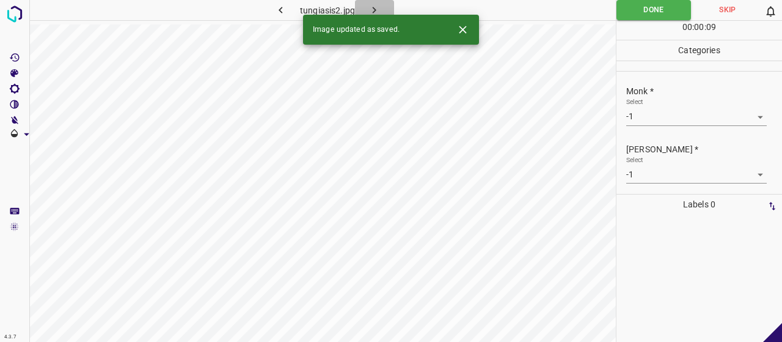
click at [381, 8] on button "button" at bounding box center [374, 10] width 39 height 20
click at [651, 108] on body "4.3.7 tungiasis25.jpg Done Skip 0 00 : 00 : 01 Categories Monk * Select ​ Fitzp…" at bounding box center [391, 171] width 782 height 342
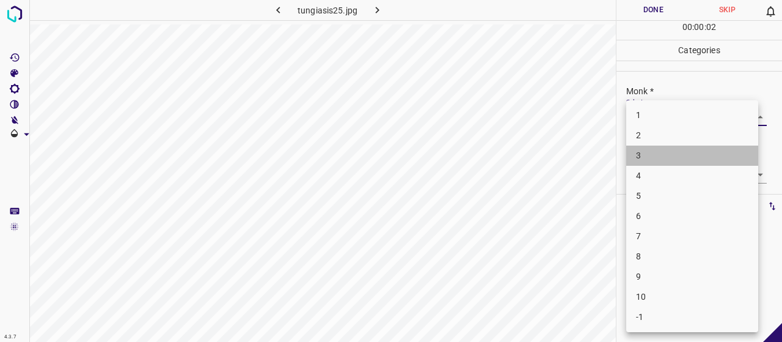
click at [659, 158] on li "3" at bounding box center [692, 155] width 132 height 20
type input "3"
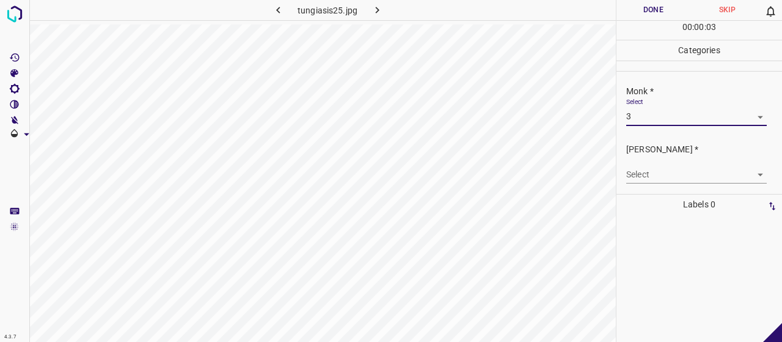
click at [680, 186] on div "Fitzpatrick * Select ​" at bounding box center [700, 162] width 166 height 57
click at [674, 177] on body "4.3.7 tungiasis25.jpg Done Skip 0 00 : 00 : 03 Categories Monk * Select 3 3 Fit…" at bounding box center [391, 171] width 782 height 342
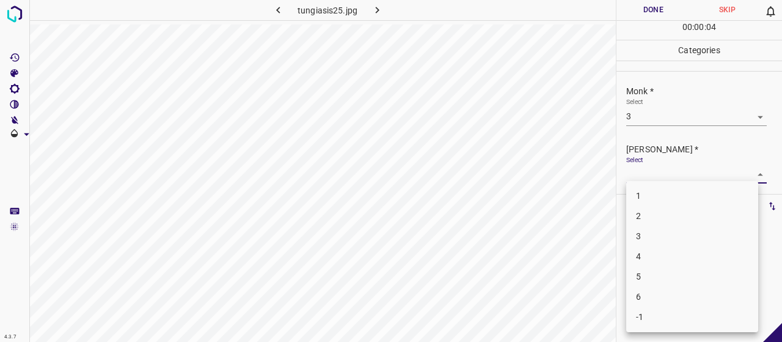
click at [676, 217] on li "2" at bounding box center [692, 216] width 132 height 20
type input "2"
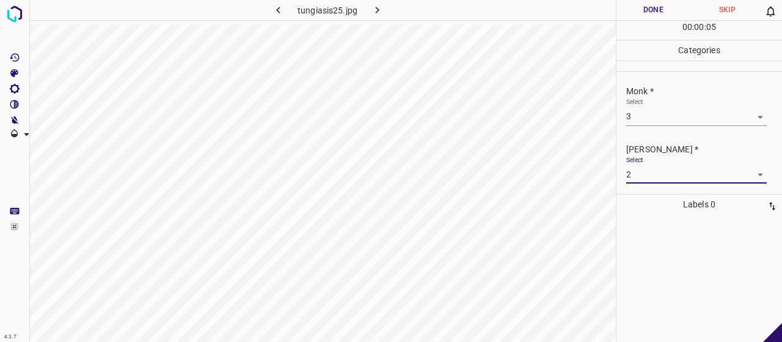
click at [642, 21] on div "00 : 00 : 05" at bounding box center [700, 30] width 166 height 19
click at [639, 16] on button "Done" at bounding box center [654, 10] width 74 height 20
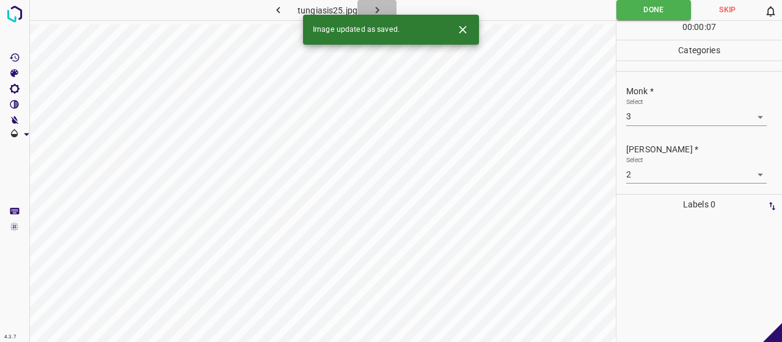
click at [380, 9] on icon "button" at bounding box center [377, 10] width 13 height 13
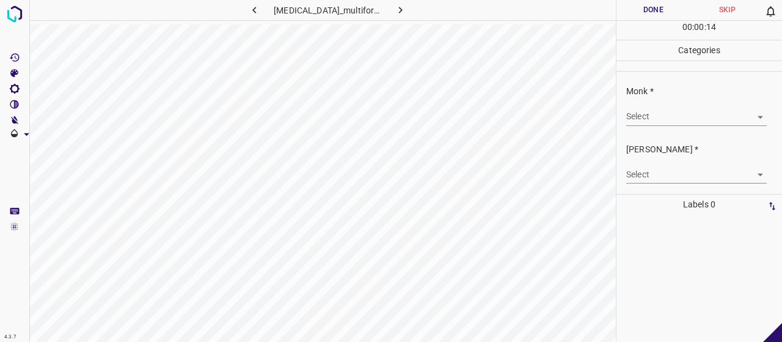
click at [692, 106] on body "4.3.7 erythema_multiforme83.jpg Done Skip 0 00 : 00 : 14 Categories Monk * Sele…" at bounding box center [391, 171] width 782 height 342
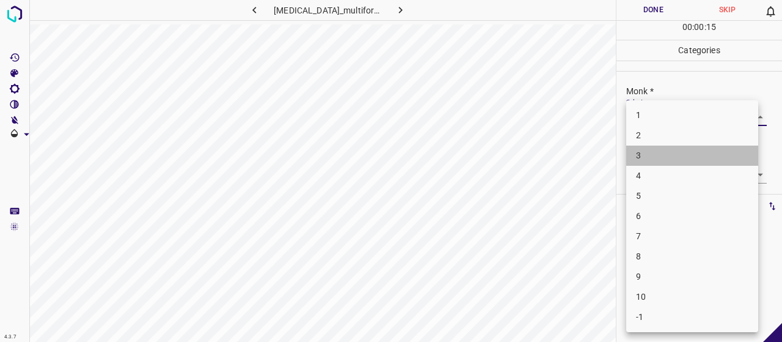
click at [678, 155] on li "3" at bounding box center [692, 155] width 132 height 20
type input "3"
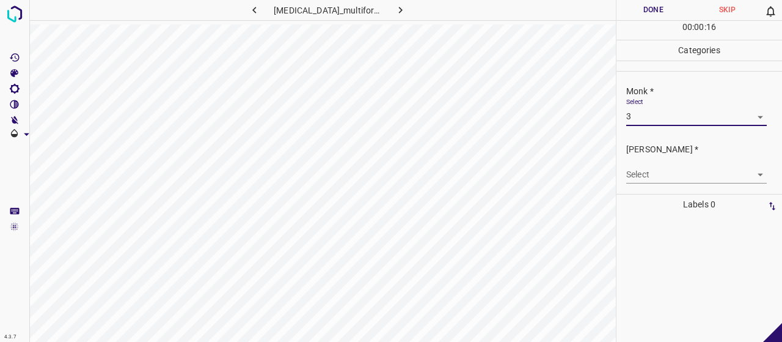
click at [715, 183] on div "Fitzpatrick * Select ​" at bounding box center [700, 162] width 166 height 57
click at [713, 173] on body "4.3.7 erythema_multiforme83.jpg Done Skip 0 00 : 00 : 16 Categories Monk * Sele…" at bounding box center [391, 171] width 782 height 342
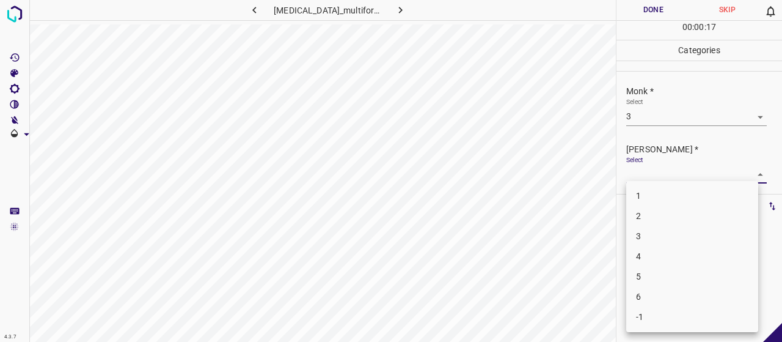
click at [700, 213] on li "2" at bounding box center [692, 216] width 132 height 20
type input "2"
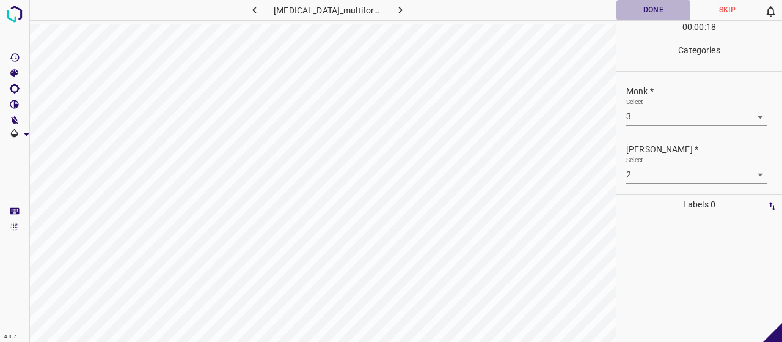
click at [643, 9] on button "Done" at bounding box center [654, 10] width 74 height 20
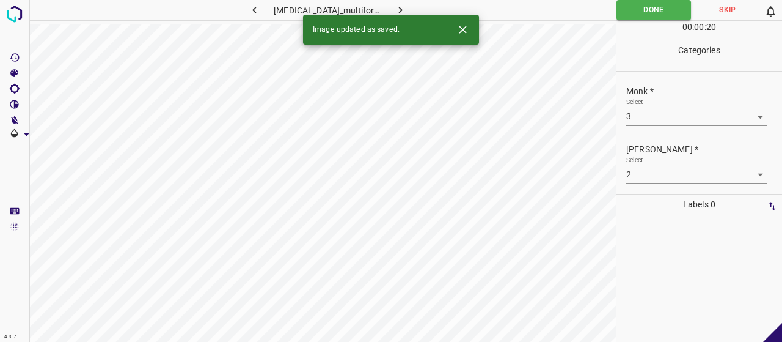
click at [394, 6] on icon "button" at bounding box center [400, 10] width 13 height 13
click at [648, 116] on body "4.3.7 tungiasis26.jpg Done Skip 0 00 : 00 : 20 Categories Monk * Select ​ Fitzp…" at bounding box center [391, 171] width 782 height 342
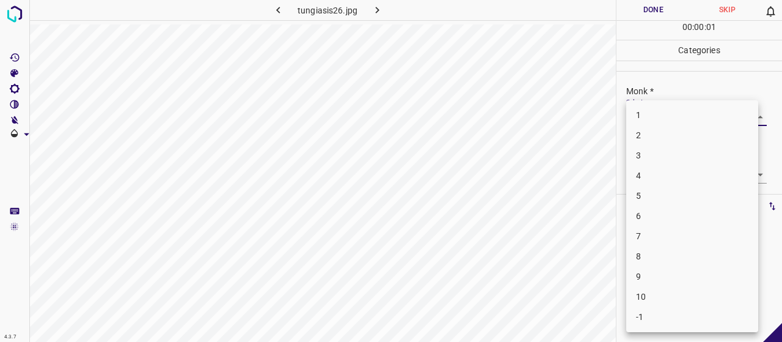
click at [648, 197] on li "5" at bounding box center [692, 196] width 132 height 20
type input "5"
click at [644, 172] on body "4.3.7 tungiasis26.jpg Done Skip 0 00 : 00 : 02 Categories Monk * Select 5 5 Fit…" at bounding box center [391, 171] width 782 height 342
click at [648, 227] on li "3" at bounding box center [692, 236] width 132 height 20
type input "3"
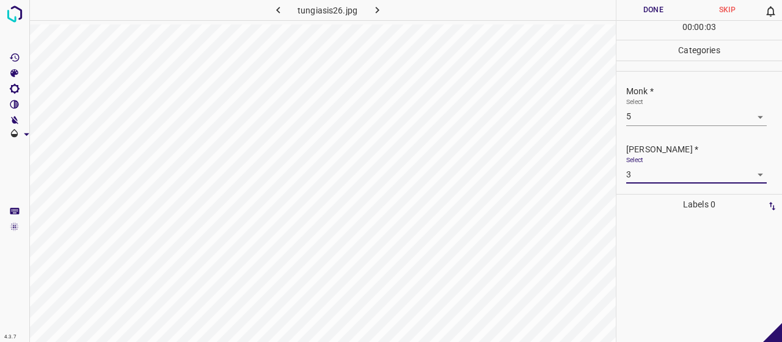
click at [642, 6] on button "Done" at bounding box center [654, 10] width 74 height 20
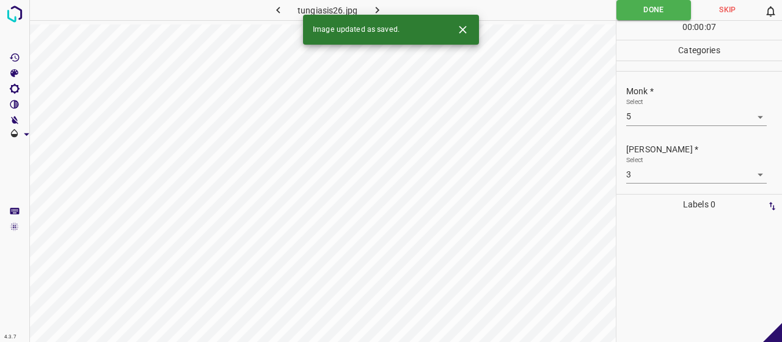
click at [374, 10] on icon "button" at bounding box center [377, 10] width 13 height 13
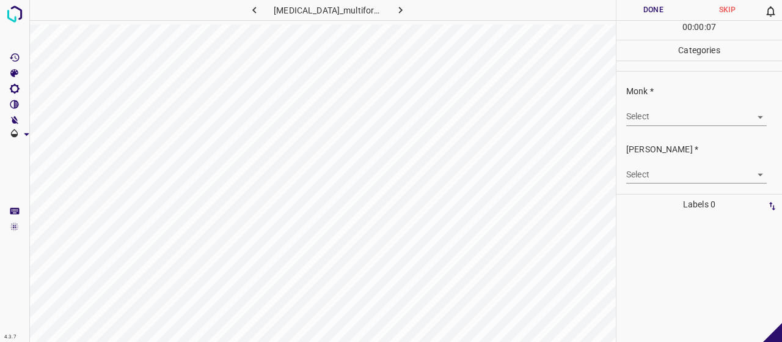
click at [658, 119] on body "4.3.7 erythema_multiforme86.jpg Done Skip 0 00 : 00 : 07 Categories Monk * Sele…" at bounding box center [391, 171] width 782 height 342
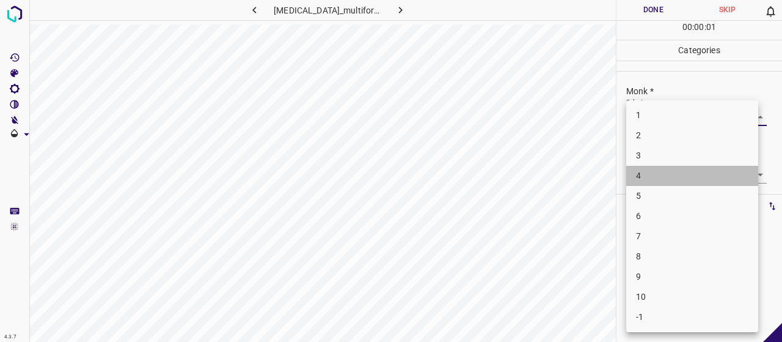
drag, startPoint x: 664, startPoint y: 166, endPoint x: 659, endPoint y: 155, distance: 12.0
click at [661, 158] on ul "1 2 3 4 5 6 7 8 9 10 -1" at bounding box center [692, 216] width 132 height 232
click at [659, 155] on li "3" at bounding box center [692, 155] width 132 height 20
type input "3"
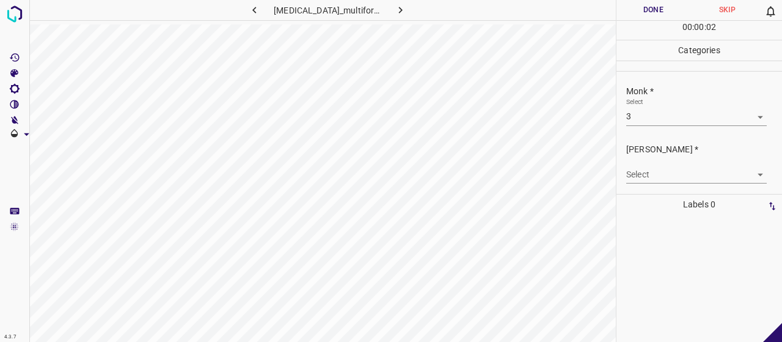
click at [655, 180] on body "4.3.7 erythema_multiforme86.jpg Done Skip 0 00 : 00 : 02 Categories Monk * Sele…" at bounding box center [391, 171] width 782 height 342
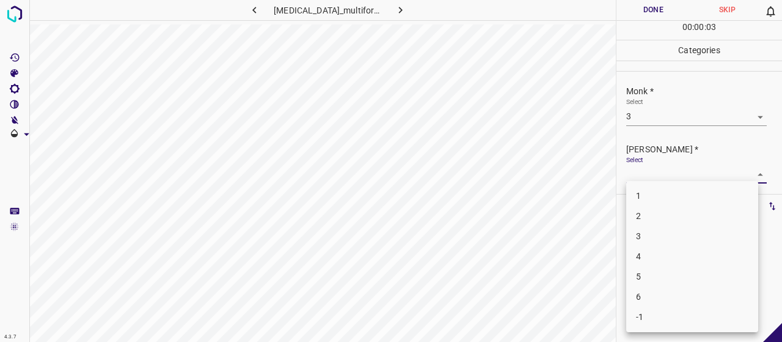
click at [650, 209] on li "2" at bounding box center [692, 216] width 132 height 20
type input "2"
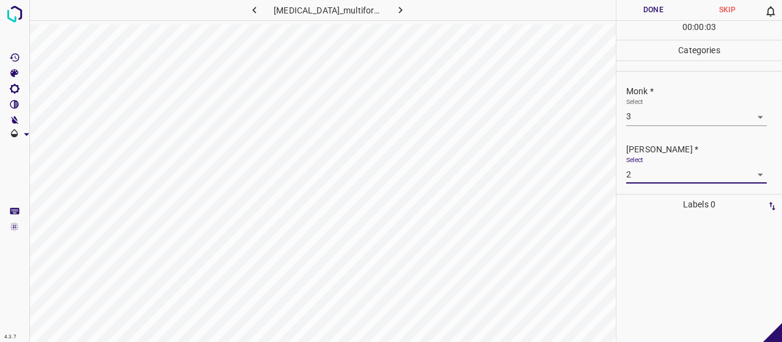
click at [634, 10] on button "Done" at bounding box center [654, 10] width 74 height 20
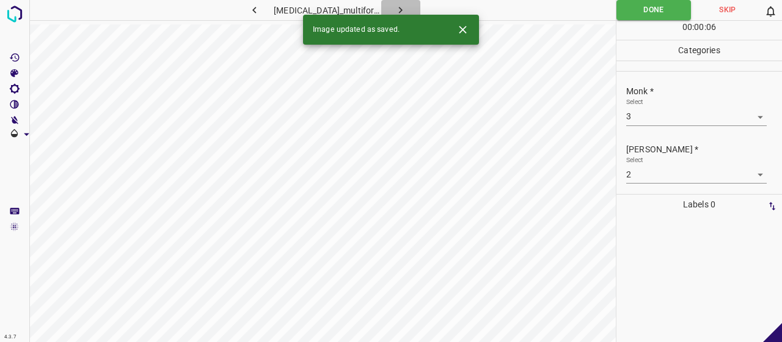
click at [403, 6] on button "button" at bounding box center [400, 10] width 39 height 20
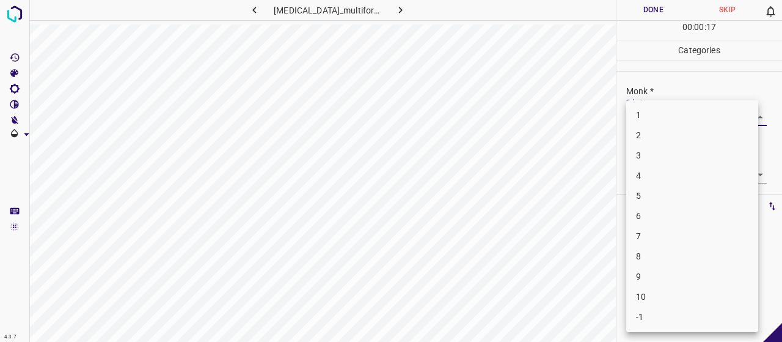
click at [681, 113] on body "4.3.7 erythema_multiforme90.jpg Done Skip 0 00 : 00 : 17 Categories Monk * Sele…" at bounding box center [391, 171] width 782 height 342
click at [677, 152] on li "3" at bounding box center [692, 155] width 132 height 20
type input "3"
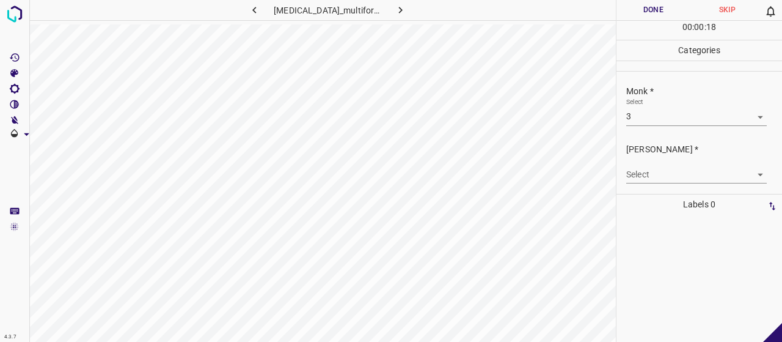
click at [672, 169] on body "4.3.7 erythema_multiforme90.jpg Done Skip 0 00 : 00 : 18 Categories Monk * Sele…" at bounding box center [391, 171] width 782 height 342
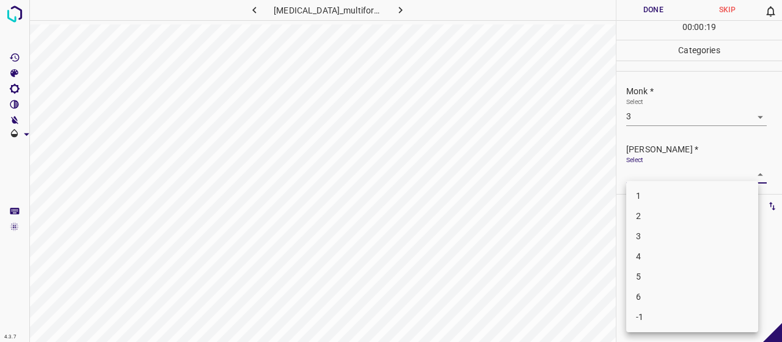
click at [683, 213] on li "2" at bounding box center [692, 216] width 132 height 20
type input "2"
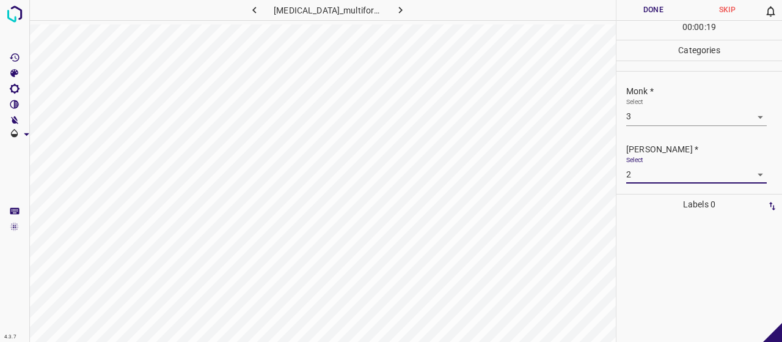
click at [657, 2] on button "Done" at bounding box center [654, 10] width 74 height 20
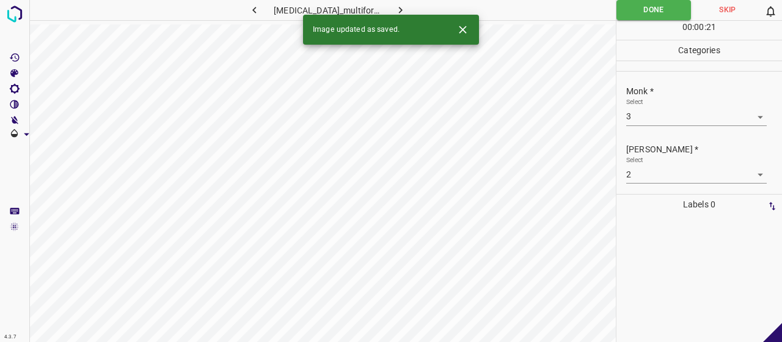
click at [406, 9] on button "button" at bounding box center [400, 10] width 39 height 20
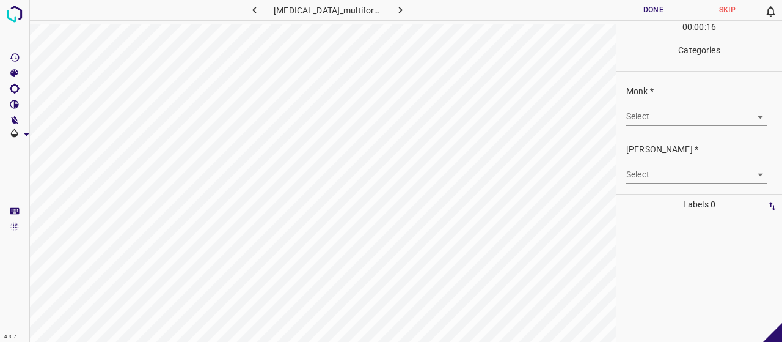
click at [627, 122] on body "4.3.7 erythema_multiforme97.jpg Done Skip 0 00 : 00 : 16 Categories Monk * Sele…" at bounding box center [391, 171] width 782 height 342
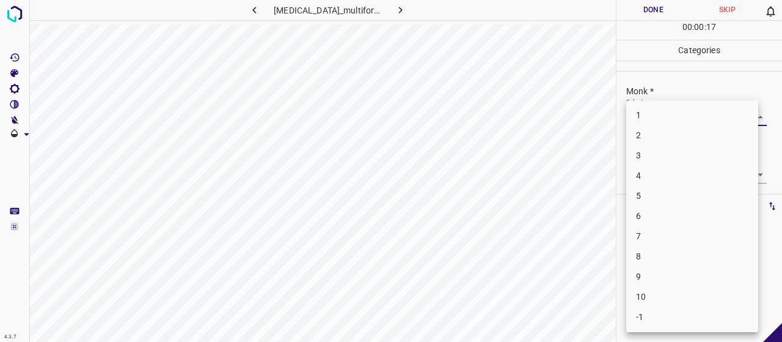
click at [666, 238] on li "7" at bounding box center [692, 236] width 132 height 20
type input "7"
click at [661, 174] on body "4.3.7 erythema_multiforme97.jpg Done Skip 0 00 : 00 : 18 Categories Monk * Sele…" at bounding box center [391, 171] width 782 height 342
click at [687, 273] on li "5" at bounding box center [692, 276] width 132 height 20
type input "5"
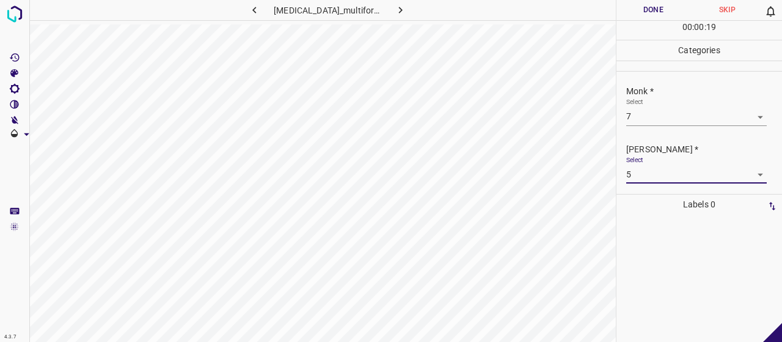
click at [656, 12] on button "Done" at bounding box center [654, 10] width 74 height 20
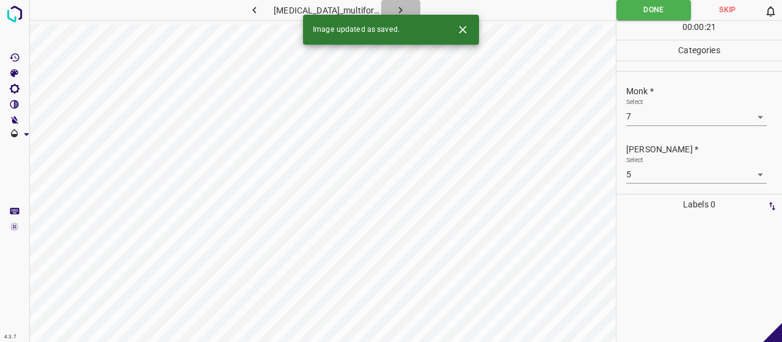
click at [397, 4] on icon "button" at bounding box center [400, 10] width 13 height 13
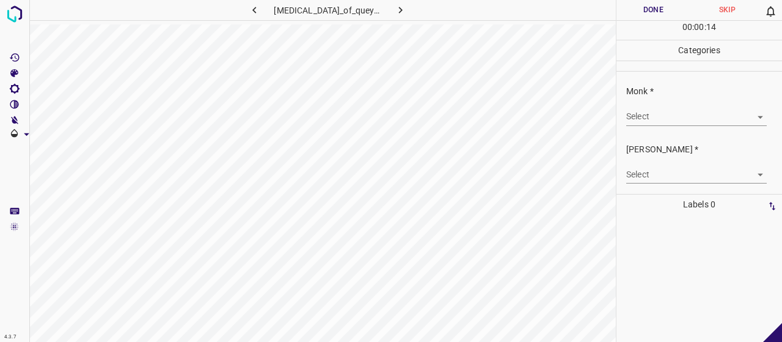
click at [692, 103] on div "Select ​" at bounding box center [696, 112] width 141 height 28
click at [697, 122] on body "4.3.7 erythroplasia_of_queyrat20.jpg Done Skip 0 00 : 00 : 15 Categories Monk *…" at bounding box center [391, 171] width 782 height 342
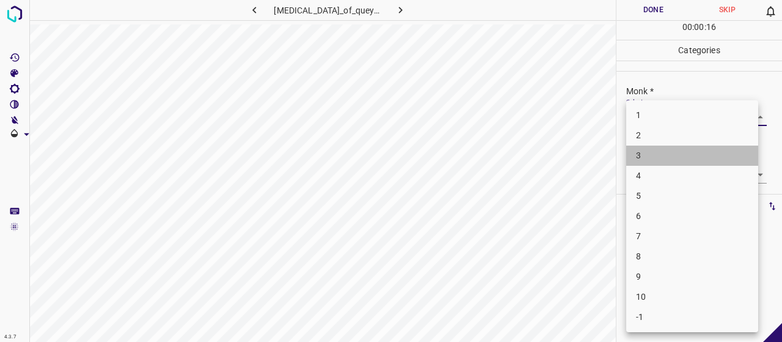
click at [698, 152] on li "3" at bounding box center [692, 155] width 132 height 20
type input "3"
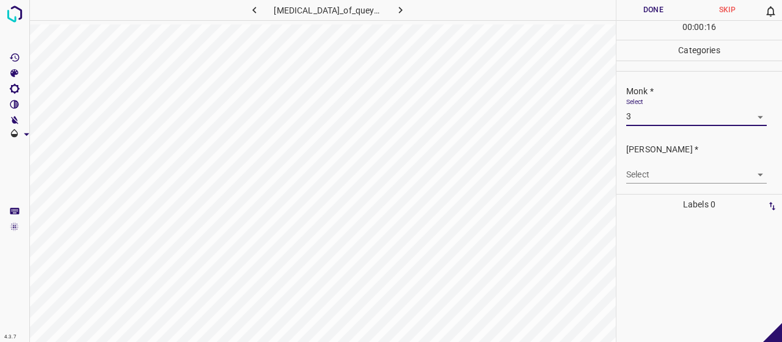
click at [694, 163] on div "Select ​" at bounding box center [696, 170] width 141 height 28
click at [694, 172] on body "4.3.7 erythroplasia_of_queyrat20.jpg Done Skip 0 00 : 00 : 16 Categories Monk *…" at bounding box center [391, 171] width 782 height 342
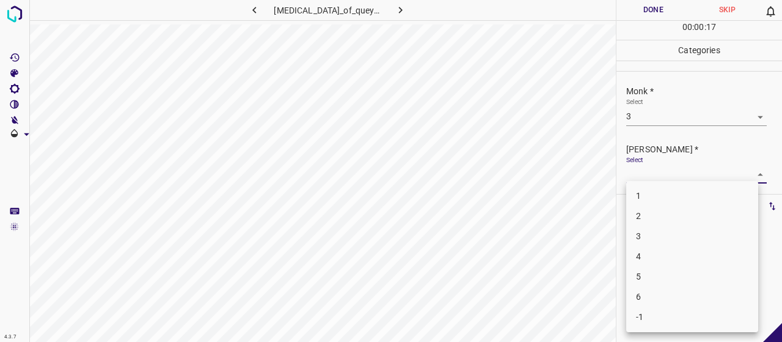
click at [692, 211] on li "2" at bounding box center [692, 216] width 132 height 20
type input "2"
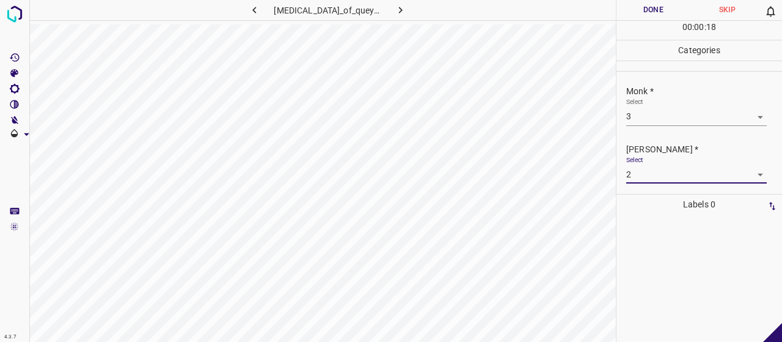
click at [649, 2] on button "Done" at bounding box center [654, 10] width 74 height 20
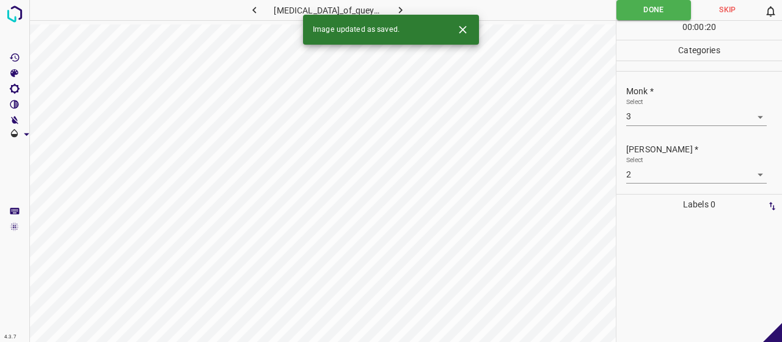
click at [406, 5] on button "button" at bounding box center [400, 10] width 39 height 20
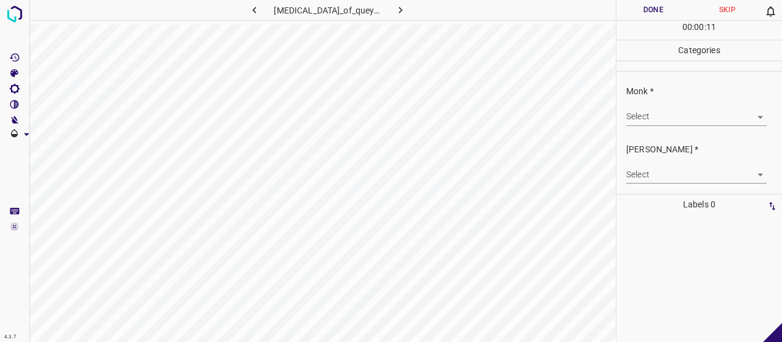
click at [718, 113] on body "4.3.7 erythroplasia_of_queyrat27.jpg Done Skip 0 00 : 00 : 11 Categories Monk *…" at bounding box center [391, 171] width 782 height 342
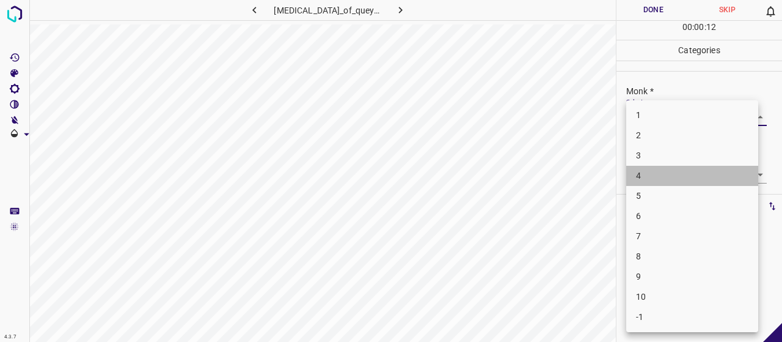
click at [709, 174] on li "4" at bounding box center [692, 176] width 132 height 20
type input "4"
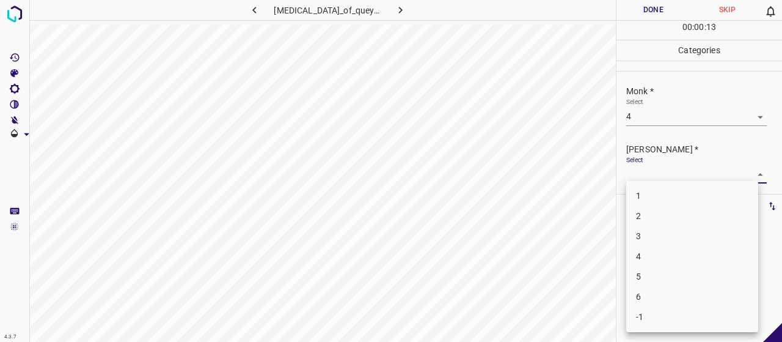
click at [694, 178] on body "4.3.7 erythroplasia_of_queyrat27.jpg Done Skip 0 00 : 00 : 13 Categories Monk *…" at bounding box center [391, 171] width 782 height 342
click at [700, 210] on li "2" at bounding box center [692, 216] width 132 height 20
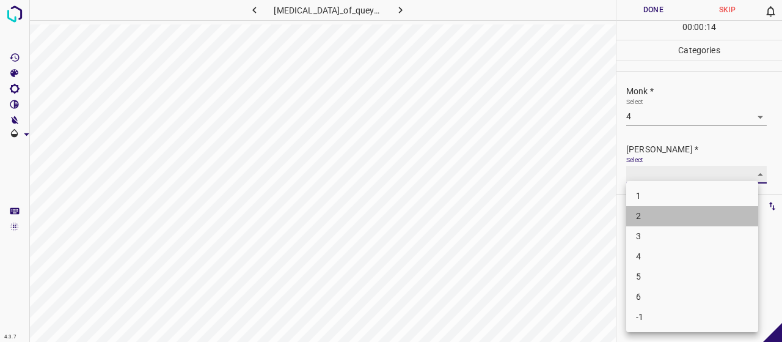
type input "2"
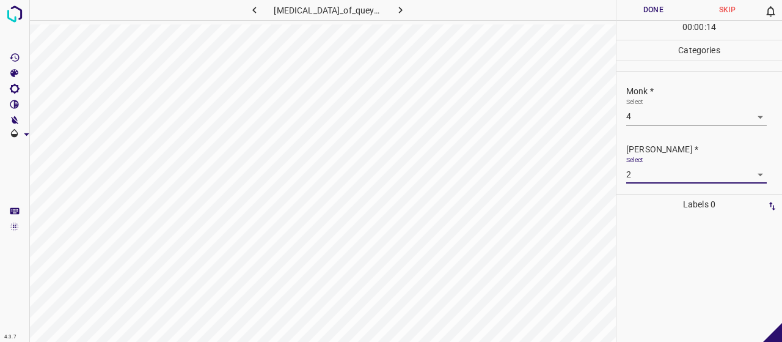
click at [654, 9] on button "Done" at bounding box center [654, 10] width 74 height 20
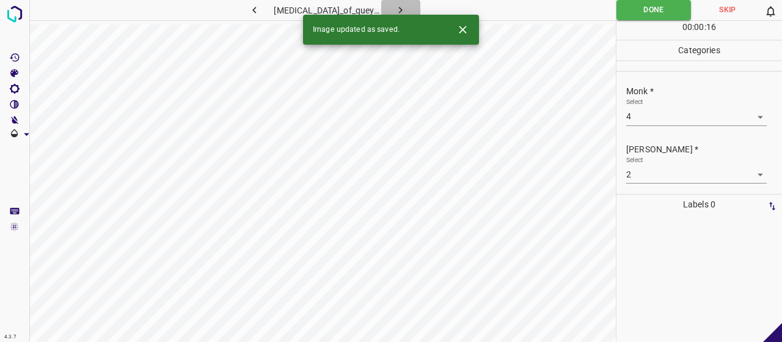
click at [405, 6] on button "button" at bounding box center [400, 10] width 39 height 20
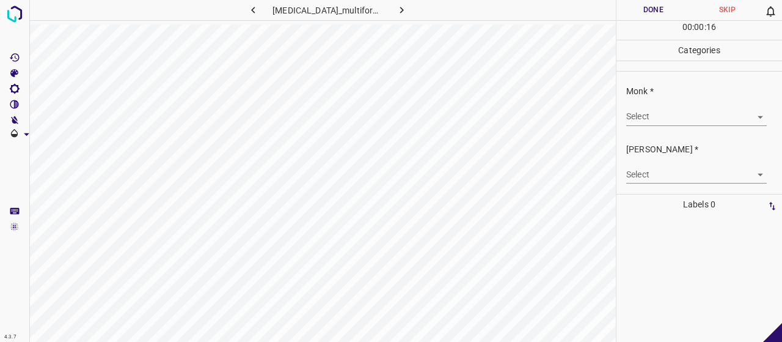
click at [680, 105] on div "Select ​" at bounding box center [696, 112] width 141 height 28
click at [693, 120] on body "4.3.7 erythema_multiforme133.jpg Done Skip 0 00 : 00 : 16 Categories Monk * Sel…" at bounding box center [391, 171] width 782 height 342
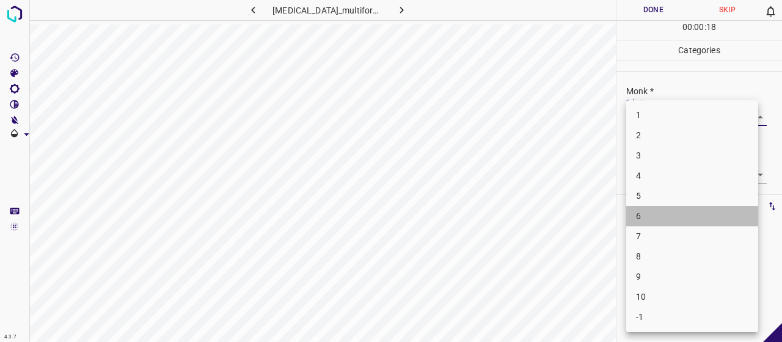
click at [732, 217] on li "6" at bounding box center [692, 216] width 132 height 20
type input "6"
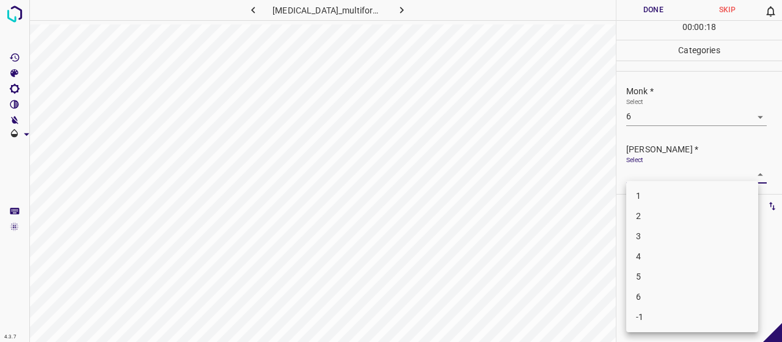
click at [675, 178] on body "4.3.7 erythema_multiforme133.jpg Done Skip 0 00 : 00 : 18 Categories Monk * Sel…" at bounding box center [391, 171] width 782 height 342
click at [705, 258] on li "4" at bounding box center [692, 256] width 132 height 20
type input "4"
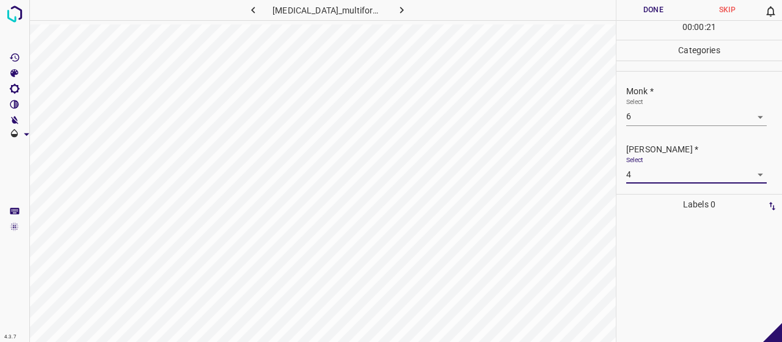
click at [655, 1] on button "Done" at bounding box center [654, 10] width 74 height 20
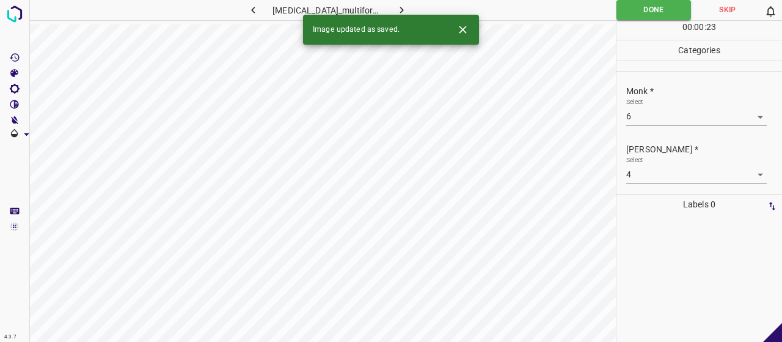
click at [397, 10] on icon "button" at bounding box center [401, 10] width 13 height 13
click at [649, 116] on body "4.3.7 erythema_multiforme167.jpg Done Skip 0 00 : 00 : 17 Categories Monk * Sel…" at bounding box center [391, 171] width 782 height 342
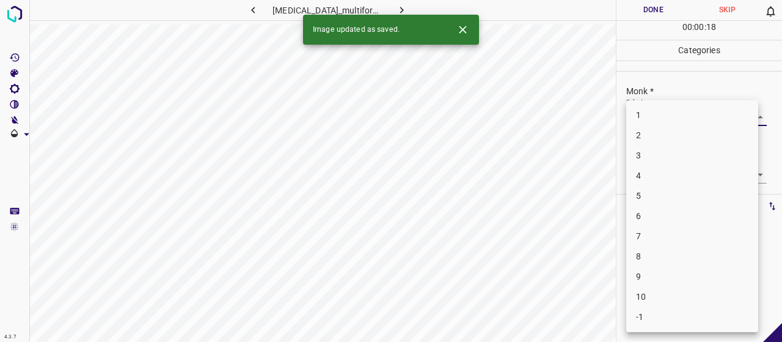
click at [655, 169] on li "4" at bounding box center [692, 176] width 132 height 20
type input "4"
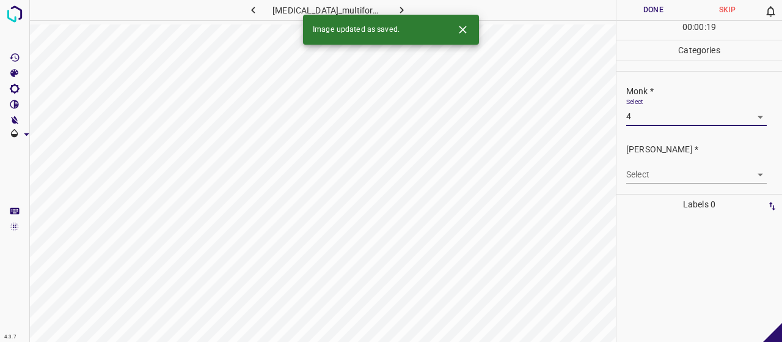
click at [667, 176] on body "4.3.7 erythema_multiforme167.jpg Done Skip 0 00 : 00 : 19 Categories Monk * Sel…" at bounding box center [391, 171] width 782 height 342
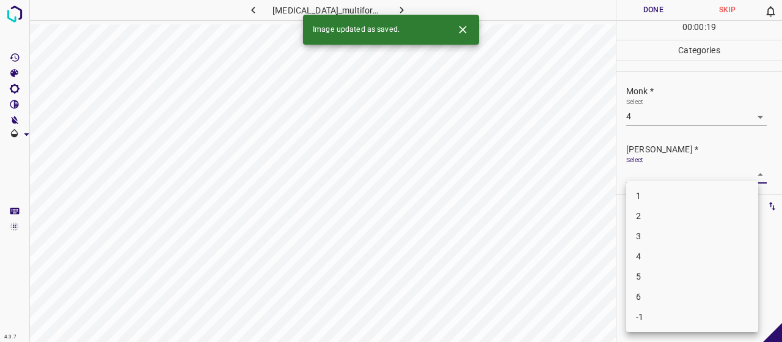
click at [681, 207] on li "2" at bounding box center [692, 216] width 132 height 20
type input "2"
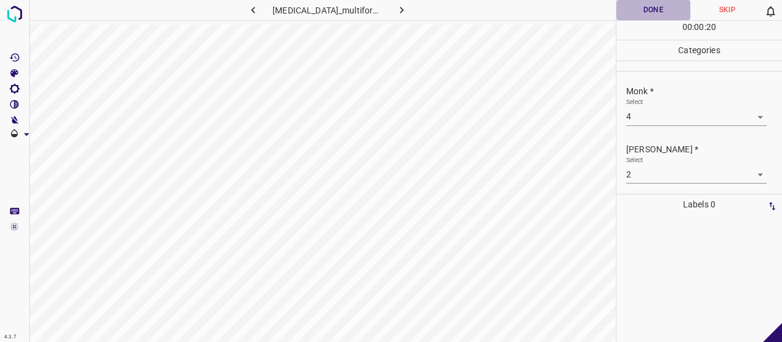
drag, startPoint x: 662, startPoint y: 2, endPoint x: 617, endPoint y: 17, distance: 47.5
click at [662, 2] on button "Done" at bounding box center [654, 10] width 74 height 20
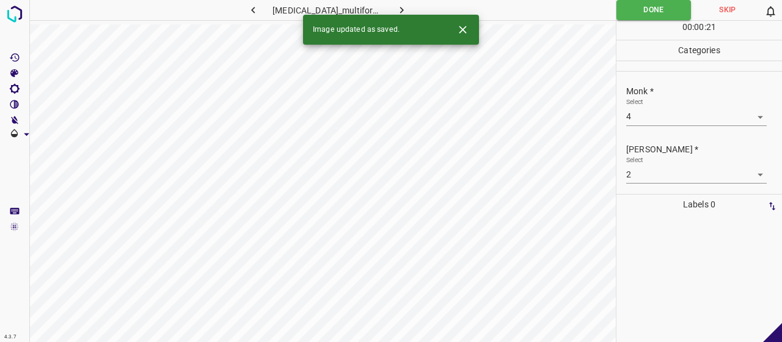
click at [397, 8] on icon "button" at bounding box center [401, 10] width 13 height 13
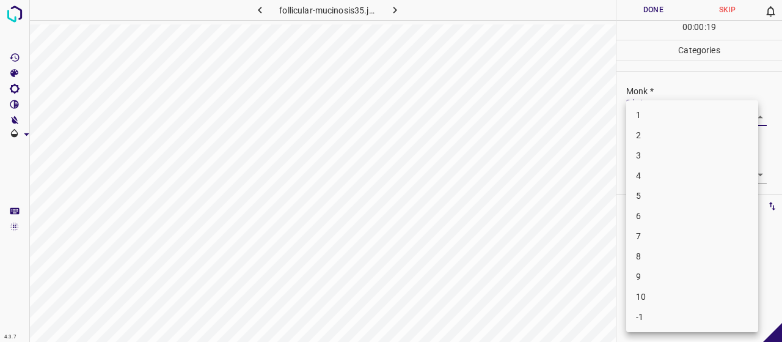
click at [662, 114] on body "4.3.7 follicular-mucinosis35.jpg Done Skip 0 00 : 00 : 19 Categories Monk * Sel…" at bounding box center [391, 171] width 782 height 342
click at [659, 173] on li "4" at bounding box center [692, 176] width 132 height 20
type input "4"
click at [660, 173] on body "4.3.7 follicular-mucinosis35.jpg Done Skip 0 00 : 00 : 20 Categories Monk * Sel…" at bounding box center [391, 171] width 782 height 342
click at [659, 221] on li "2" at bounding box center [692, 216] width 132 height 20
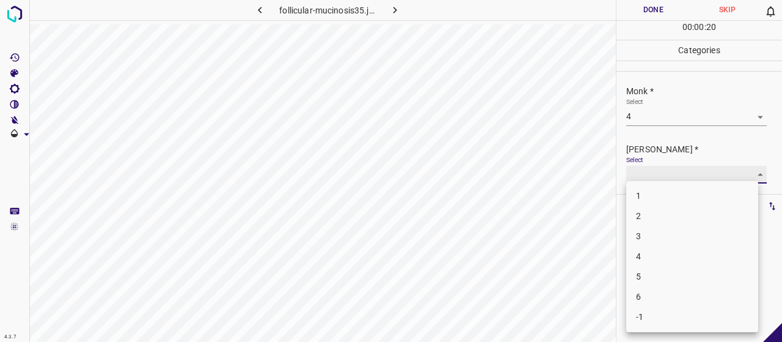
type input "2"
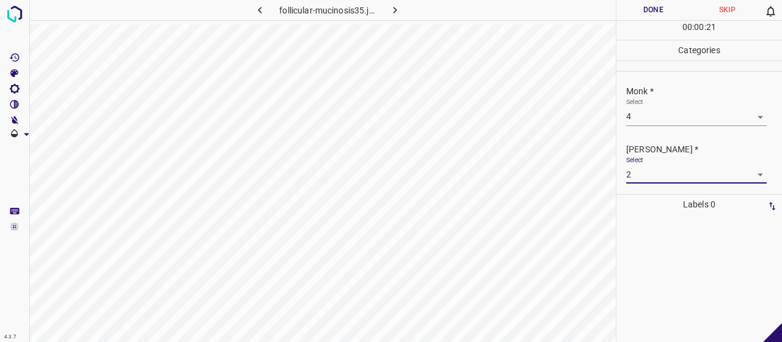
click at [654, 1] on button "Done" at bounding box center [654, 10] width 74 height 20
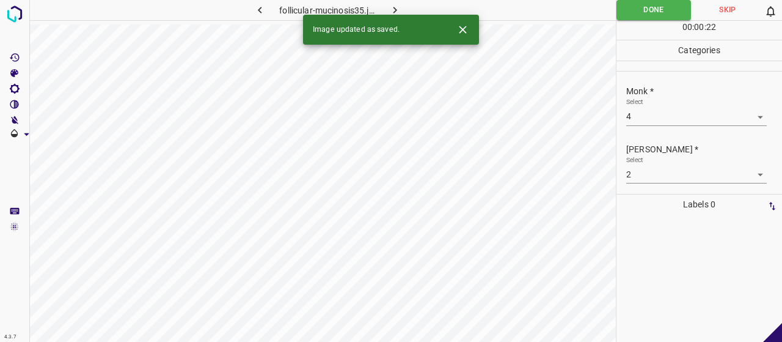
click at [403, 12] on button "button" at bounding box center [395, 10] width 39 height 20
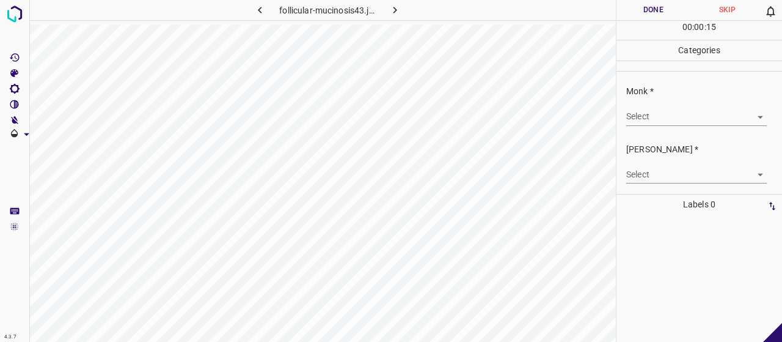
click at [706, 122] on body "4.3.7 follicular-mucinosis43.jpg Done Skip 0 00 : 00 : 15 Categories Monk * Sel…" at bounding box center [391, 171] width 782 height 342
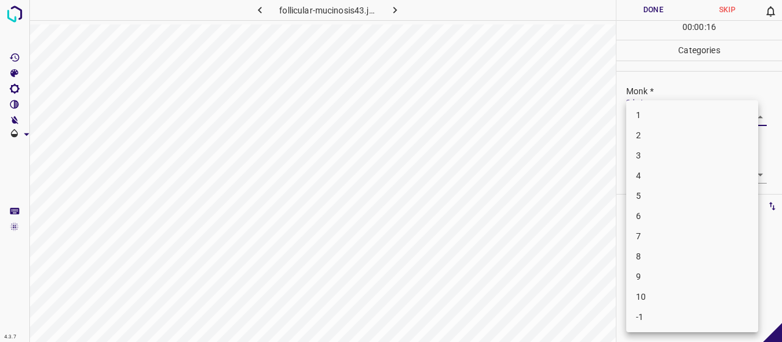
click at [693, 176] on li "4" at bounding box center [692, 176] width 132 height 20
type input "4"
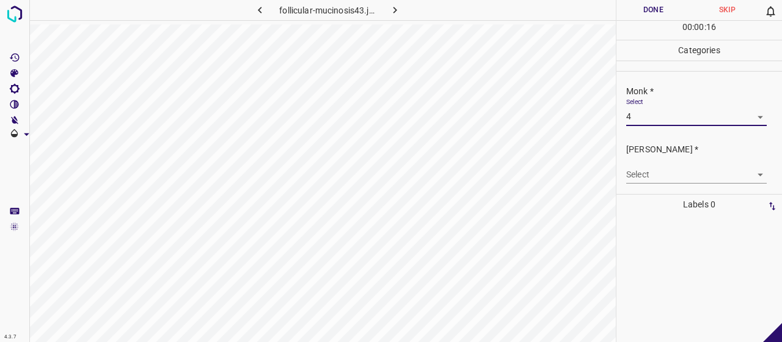
click at [688, 166] on body "4.3.7 follicular-mucinosis43.jpg Done Skip 0 00 : 00 : 16 Categories Monk * Sel…" at bounding box center [391, 171] width 782 height 342
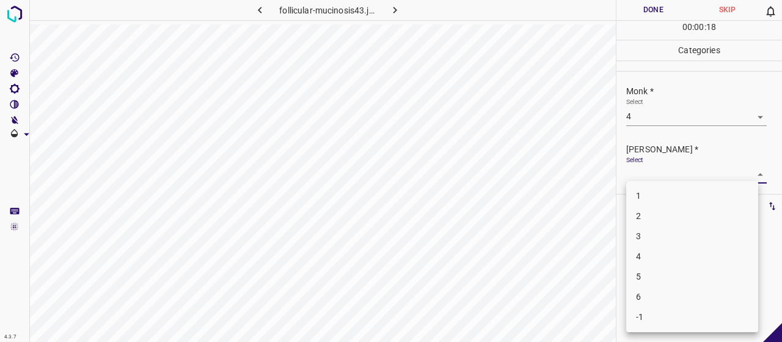
click at [680, 218] on li "2" at bounding box center [692, 216] width 132 height 20
type input "2"
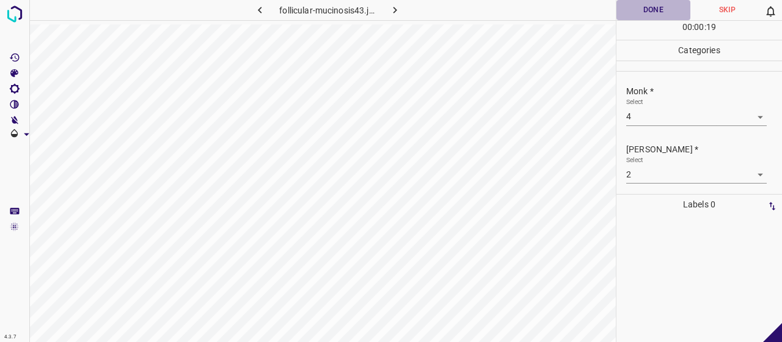
click at [656, 10] on button "Done" at bounding box center [654, 10] width 74 height 20
click at [403, 6] on button "button" at bounding box center [395, 10] width 39 height 20
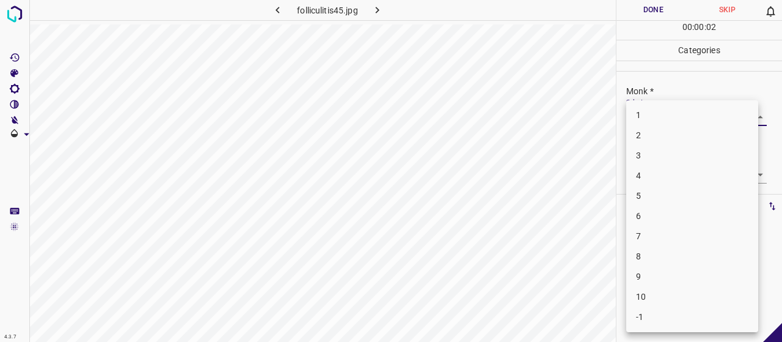
click at [652, 117] on body "4.3.7 folliculitis45.jpg Done Skip 0 00 : 00 : 02 Categories Monk * Select ​ Fi…" at bounding box center [391, 171] width 782 height 342
click at [657, 172] on li "4" at bounding box center [692, 176] width 132 height 20
type input "4"
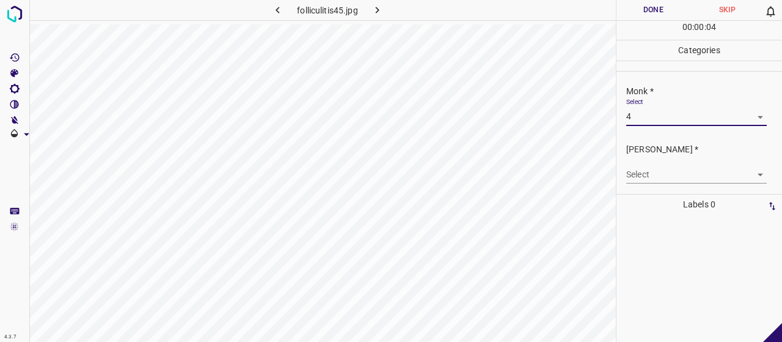
click at [662, 177] on body "4.3.7 folliculitis45.jpg Done Skip 0 00 : 00 : 04 Categories Monk * Select 4 4 …" at bounding box center [391, 171] width 782 height 342
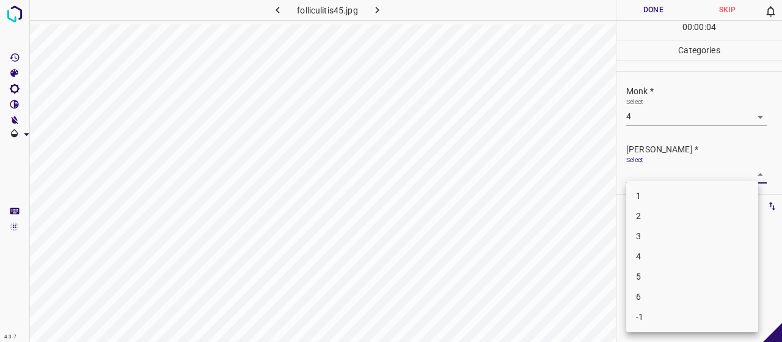
click at [662, 217] on li "2" at bounding box center [692, 216] width 132 height 20
type input "2"
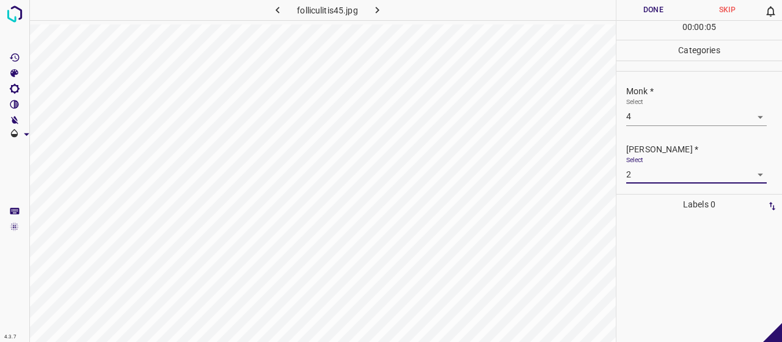
click at [643, 7] on button "Done" at bounding box center [654, 10] width 74 height 20
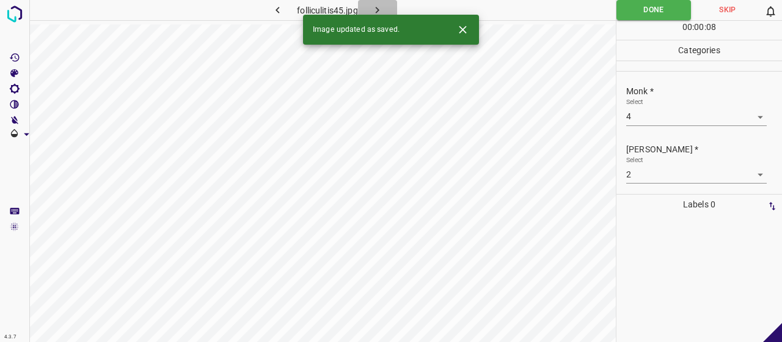
click at [387, 7] on button "button" at bounding box center [377, 10] width 39 height 20
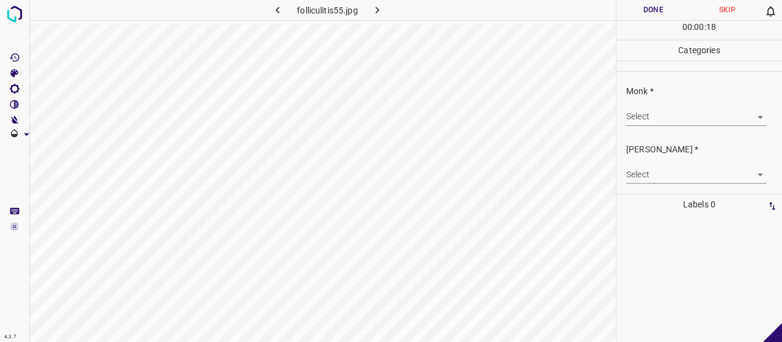
click at [691, 103] on div "Select ​" at bounding box center [696, 112] width 141 height 28
click at [695, 122] on body "4.3.7 folliculitis55.jpg Done Skip 0 00 : 00 : 18 Categories Monk * Select ​ Fi…" at bounding box center [391, 171] width 782 height 342
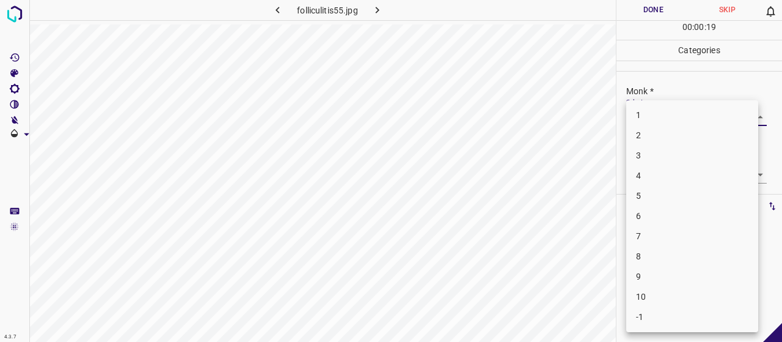
click at [664, 155] on li "3" at bounding box center [692, 155] width 132 height 20
type input "3"
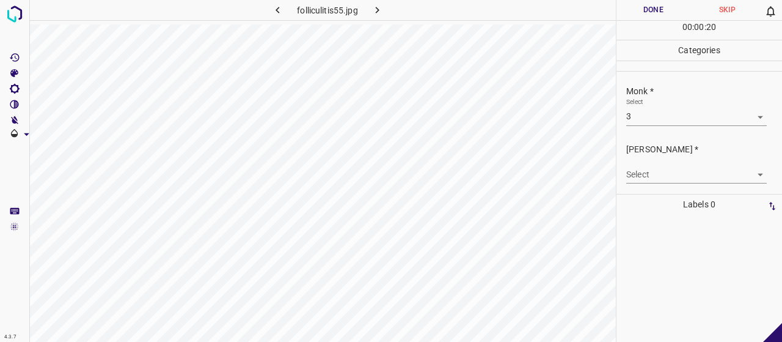
click at [658, 166] on body "4.3.7 folliculitis55.jpg Done Skip 0 00 : 00 : 20 Categories Monk * Select 3 3 …" at bounding box center [391, 171] width 782 height 342
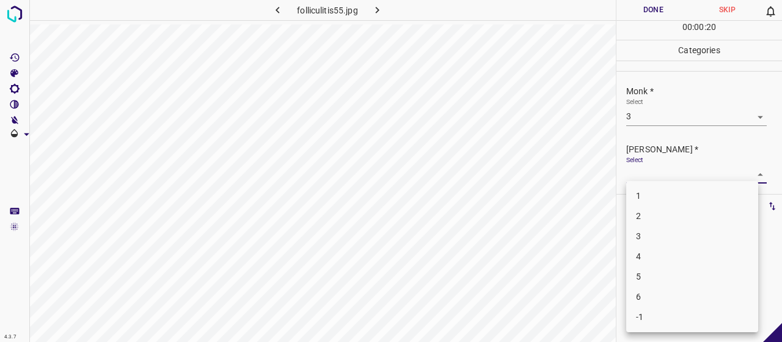
click at [651, 215] on li "2" at bounding box center [692, 216] width 132 height 20
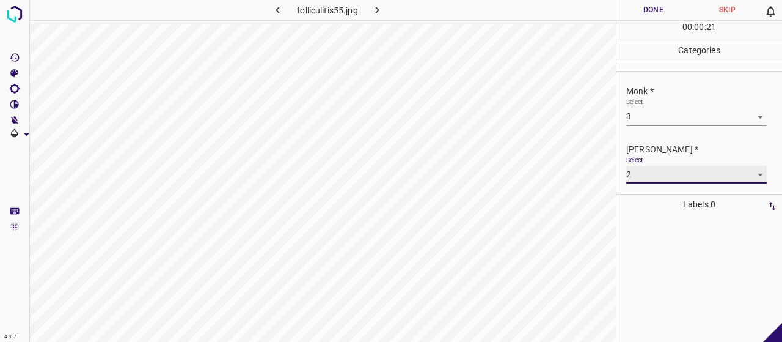
type input "2"
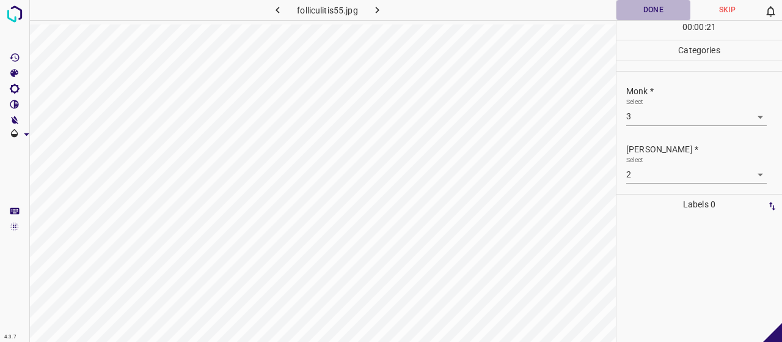
click at [647, 17] on button "Done" at bounding box center [654, 10] width 74 height 20
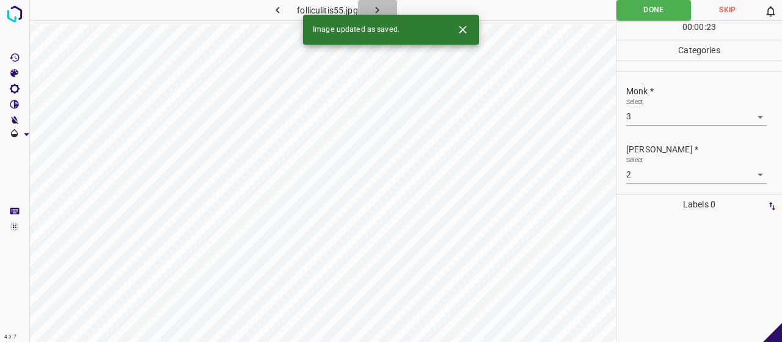
click at [383, 11] on icon "button" at bounding box center [377, 10] width 13 height 13
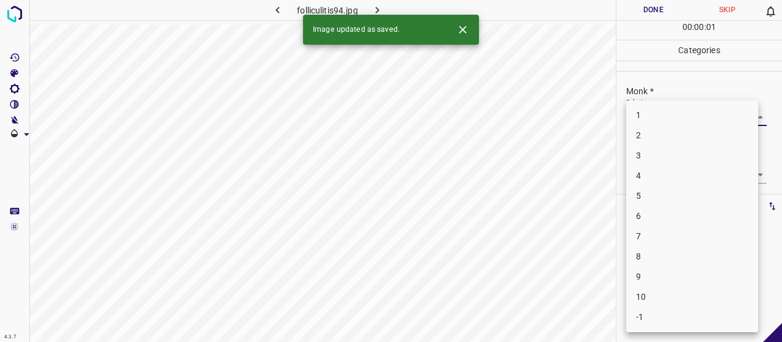
click at [659, 117] on body "4.3.7 folliculitis94.jpg Done Skip 0 00 : 00 : 01 Categories Monk * Select ​ Fi…" at bounding box center [391, 171] width 782 height 342
click at [654, 171] on li "4" at bounding box center [692, 176] width 132 height 20
type input "4"
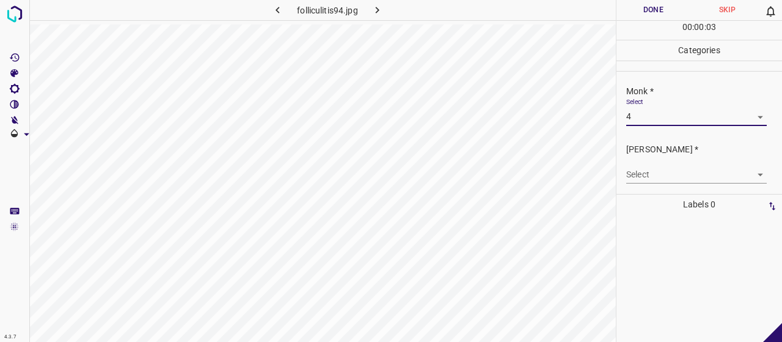
click at [651, 182] on body "4.3.7 folliculitis94.jpg Done Skip 0 00 : 00 : 03 Categories Monk * Select 4 4 …" at bounding box center [391, 171] width 782 height 342
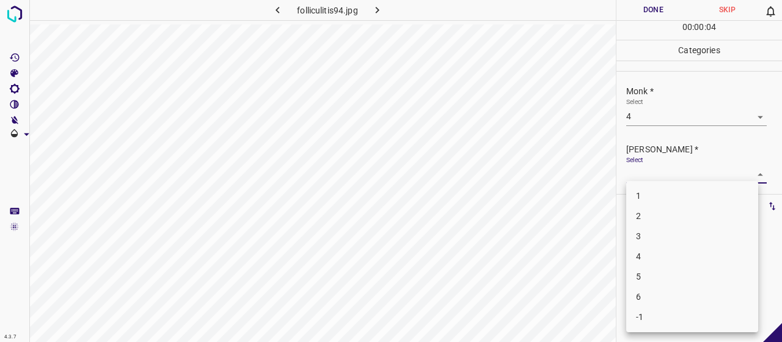
click at [649, 225] on li "2" at bounding box center [692, 216] width 132 height 20
type input "2"
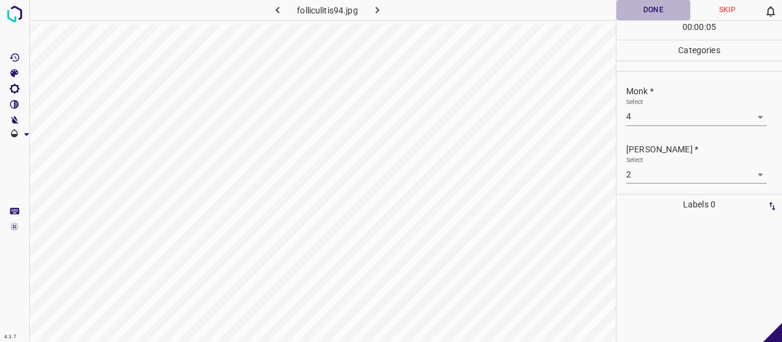
click at [660, 5] on button "Done" at bounding box center [654, 10] width 74 height 20
click at [384, 8] on icon "button" at bounding box center [377, 10] width 13 height 13
click at [733, 117] on body "4.3.7 fixed_drug_eruption61.jpg Done Skip 0 00 : 00 : 02 Categories Monk * Sele…" at bounding box center [391, 171] width 782 height 342
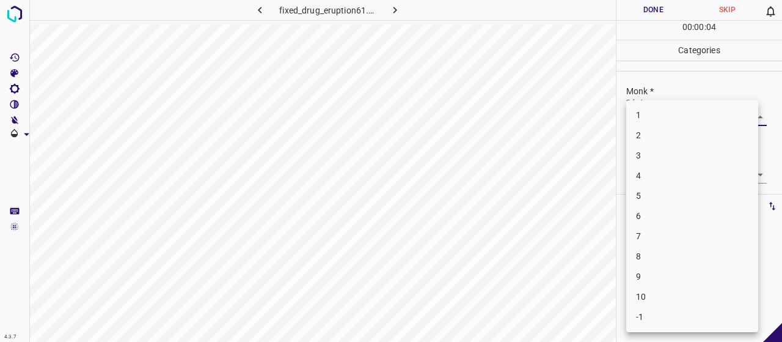
click at [682, 145] on li "2" at bounding box center [692, 135] width 132 height 20
type input "2"
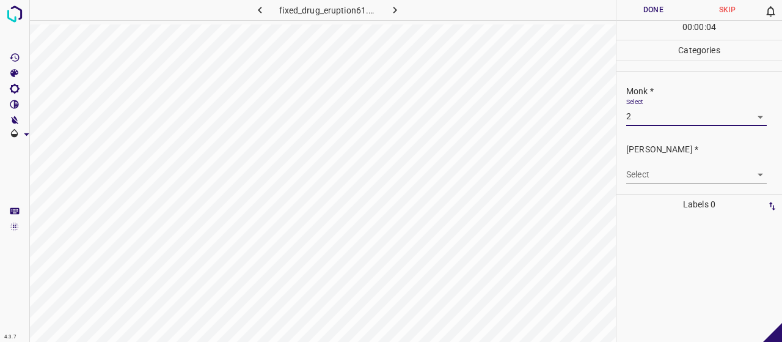
click at [667, 168] on body "4.3.7 fixed_drug_eruption61.jpg Done Skip 0 00 : 00 : 04 Categories Monk * Sele…" at bounding box center [391, 171] width 782 height 342
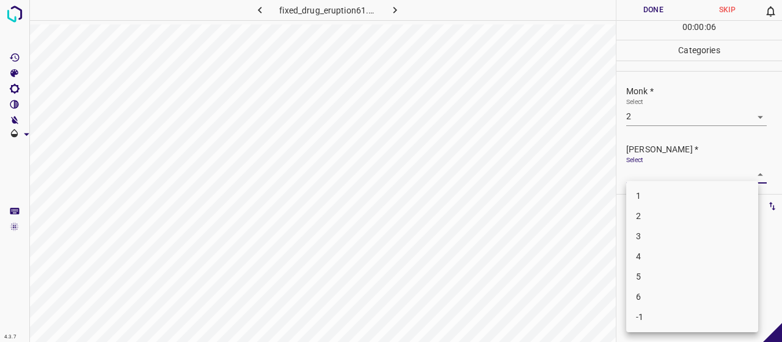
drag, startPoint x: 653, startPoint y: 210, endPoint x: 650, endPoint y: 203, distance: 7.4
click at [650, 203] on ul "1 2 3 4 5 6 -1" at bounding box center [692, 256] width 132 height 151
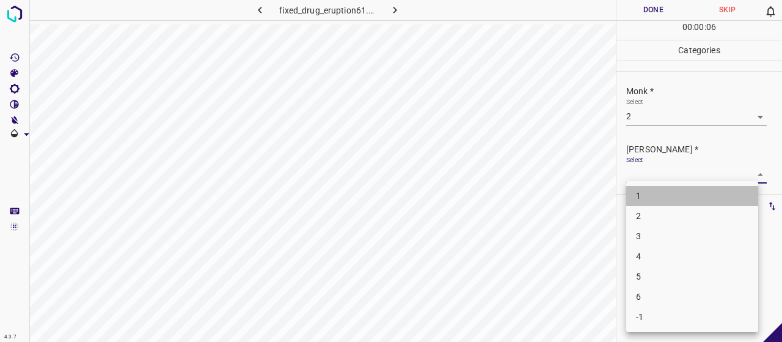
click at [650, 203] on li "1" at bounding box center [692, 196] width 132 height 20
type input "1"
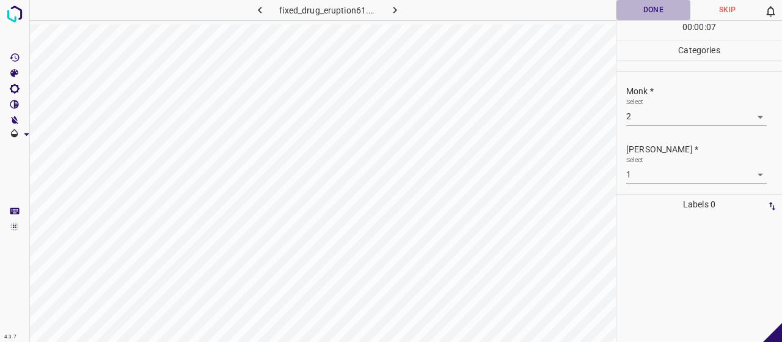
click at [636, 10] on button "Done" at bounding box center [654, 10] width 74 height 20
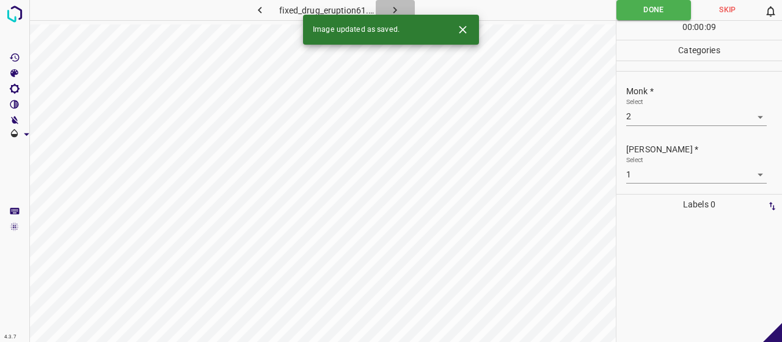
click at [384, 6] on button "button" at bounding box center [395, 10] width 39 height 20
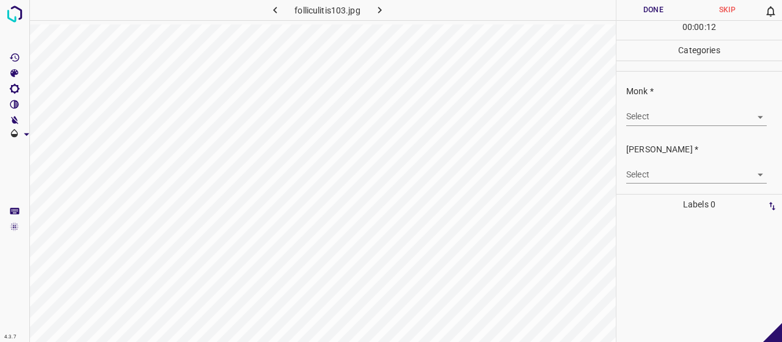
click at [677, 103] on div "Select ​" at bounding box center [696, 112] width 141 height 28
click at [678, 125] on div "Monk * Select ​" at bounding box center [700, 104] width 166 height 57
click at [676, 111] on body "4.3.7 folliculitis103.jpg Done Skip 0 00 : 00 : 14 Categories Monk * Select ​ F…" at bounding box center [391, 171] width 782 height 342
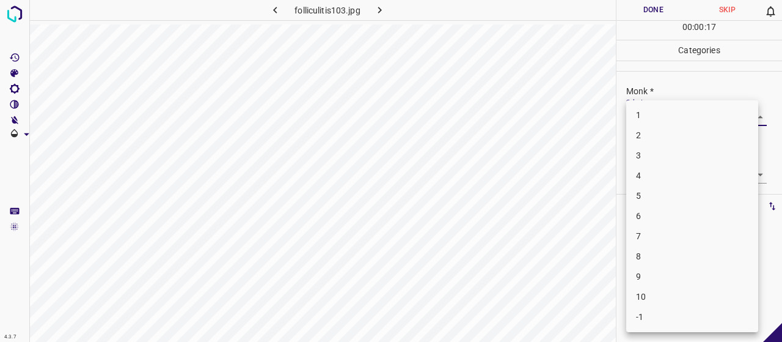
click at [650, 158] on li "3" at bounding box center [692, 155] width 132 height 20
type input "3"
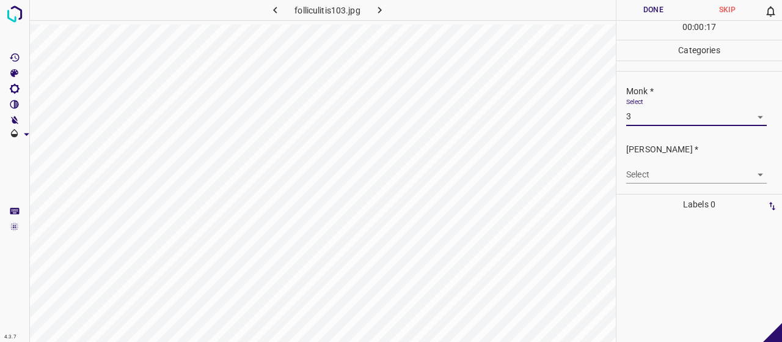
click at [650, 178] on body "4.3.7 folliculitis103.jpg Done Skip 0 00 : 00 : 17 Categories Monk * Select 3 3…" at bounding box center [391, 171] width 782 height 342
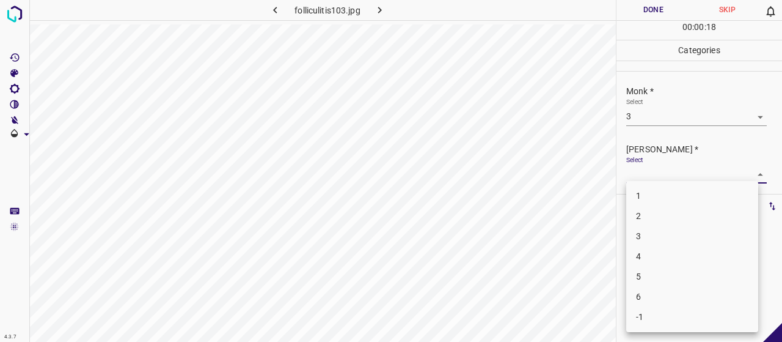
click at [653, 210] on li "2" at bounding box center [692, 216] width 132 height 20
type input "2"
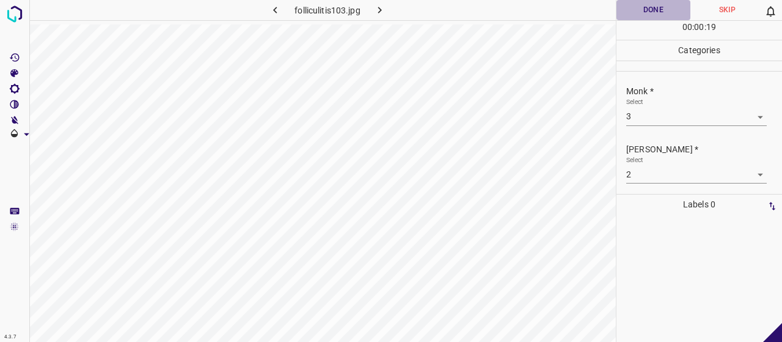
click at [667, 7] on button "Done" at bounding box center [654, 10] width 74 height 20
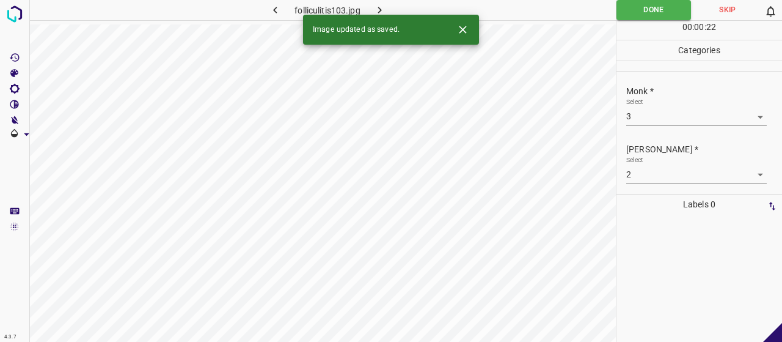
click at [391, 2] on button "button" at bounding box center [380, 10] width 39 height 20
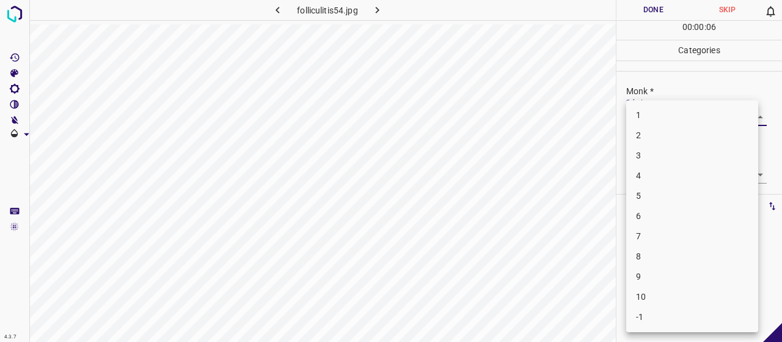
click at [665, 109] on body "4.3.7 folliculitis54.jpg Done Skip 0 00 : 00 : 06 Categories Monk * Select ​ Fi…" at bounding box center [391, 171] width 782 height 342
click at [670, 169] on li "4" at bounding box center [692, 176] width 132 height 20
type input "4"
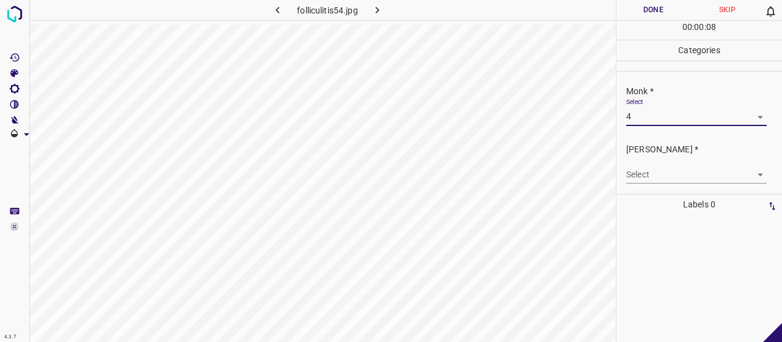
click at [662, 178] on body "4.3.7 folliculitis54.jpg Done Skip 0 00 : 00 : 08 Categories Monk * Select 4 4 …" at bounding box center [391, 171] width 782 height 342
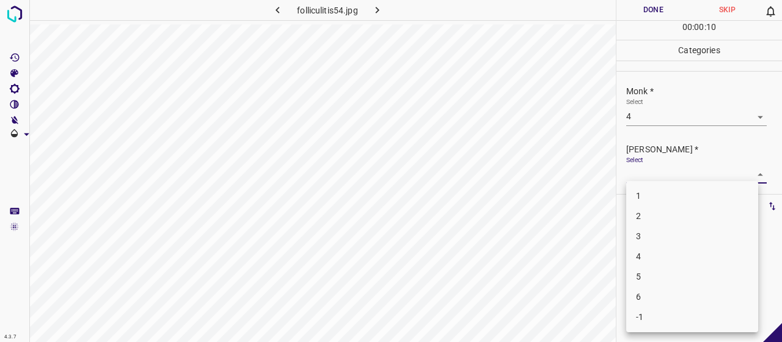
click at [691, 212] on li "2" at bounding box center [692, 216] width 132 height 20
type input "2"
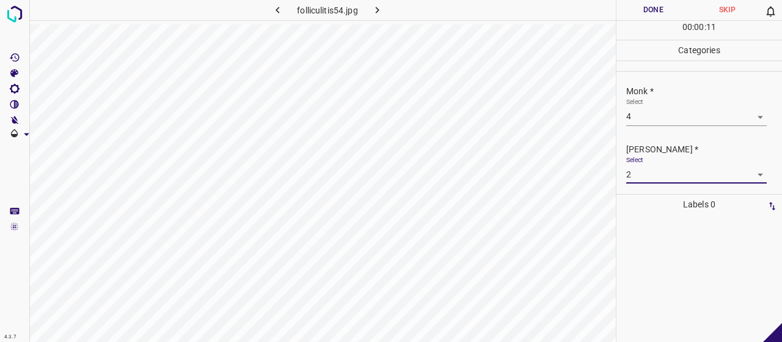
click at [636, 13] on button "Done" at bounding box center [654, 10] width 74 height 20
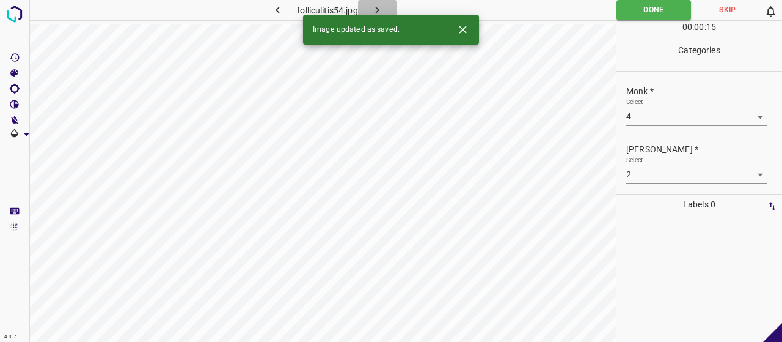
click at [390, 8] on button "button" at bounding box center [377, 10] width 39 height 20
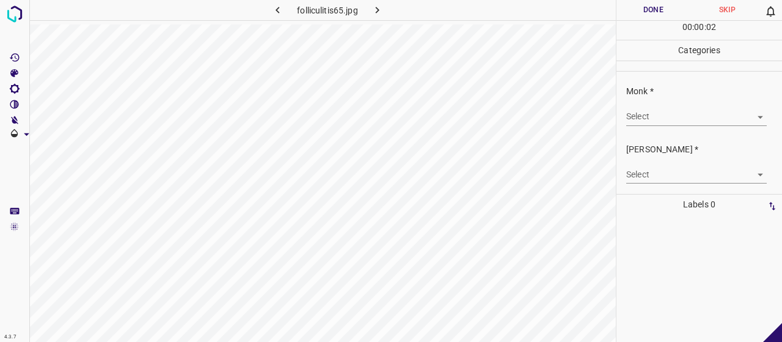
click at [728, 114] on body "4.3.7 folliculitis65.jpg Done Skip 0 00 : 00 : 02 Categories Monk * Select ​ Fi…" at bounding box center [391, 171] width 782 height 342
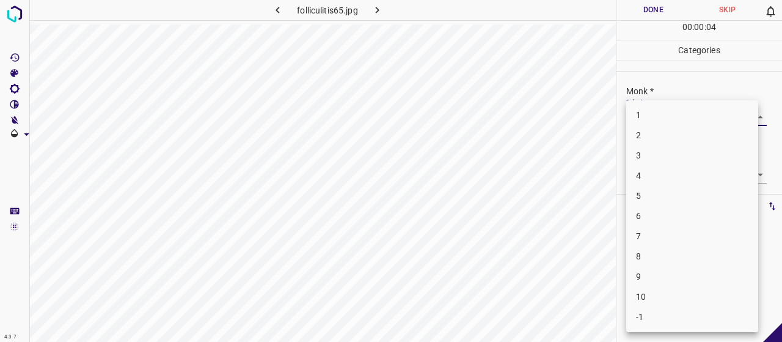
click at [710, 167] on li "4" at bounding box center [692, 176] width 132 height 20
type input "4"
click at [697, 174] on body "4.3.7 folliculitis65.jpg Done Skip 0 00 : 00 : 04 Categories Monk * Select 4 4 …" at bounding box center [391, 171] width 782 height 342
click at [684, 218] on li "2" at bounding box center [692, 216] width 132 height 20
type input "2"
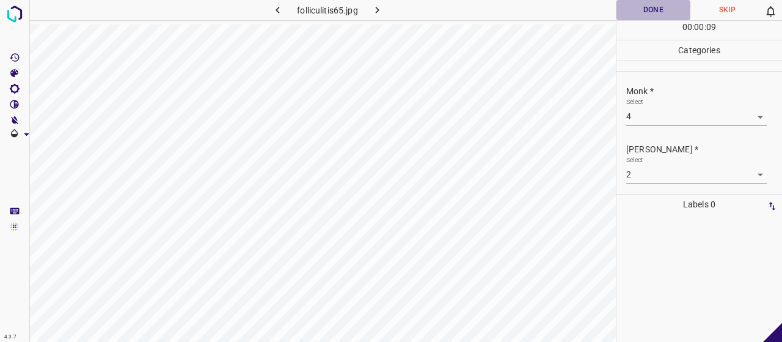
click at [661, 12] on button "Done" at bounding box center [654, 10] width 74 height 20
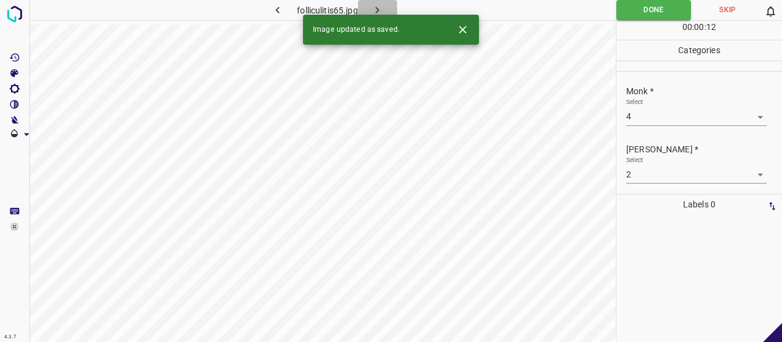
click at [381, 4] on icon "button" at bounding box center [377, 10] width 13 height 13
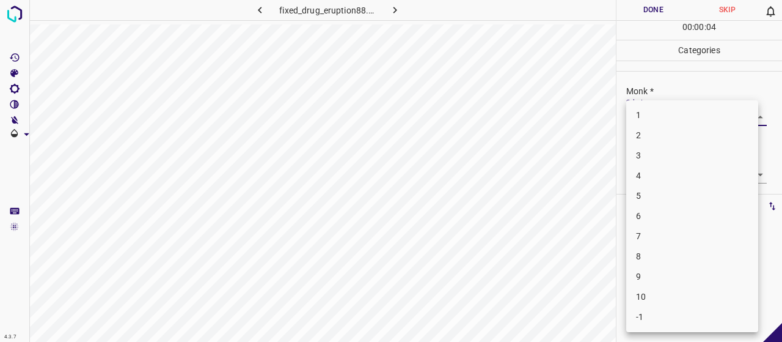
click at [634, 115] on body "4.3.7 fixed_drug_eruption88.jpg Done Skip 0 00 : 00 : 04 Categories Monk * Sele…" at bounding box center [391, 171] width 782 height 342
click at [670, 155] on li "3" at bounding box center [692, 155] width 132 height 20
type input "3"
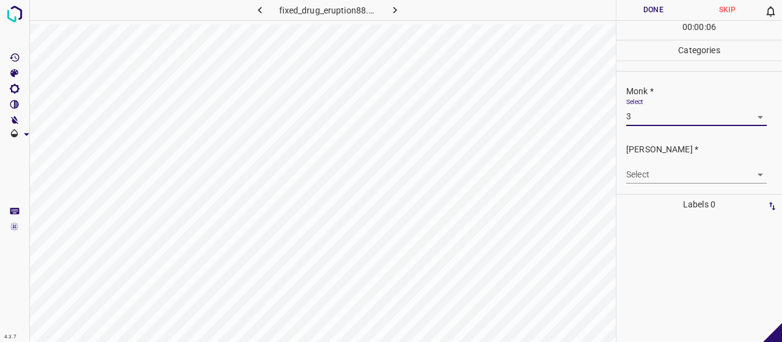
click at [662, 182] on body "4.3.7 fixed_drug_eruption88.jpg Done Skip 0 00 : 00 : 06 Categories Monk * Sele…" at bounding box center [391, 171] width 782 height 342
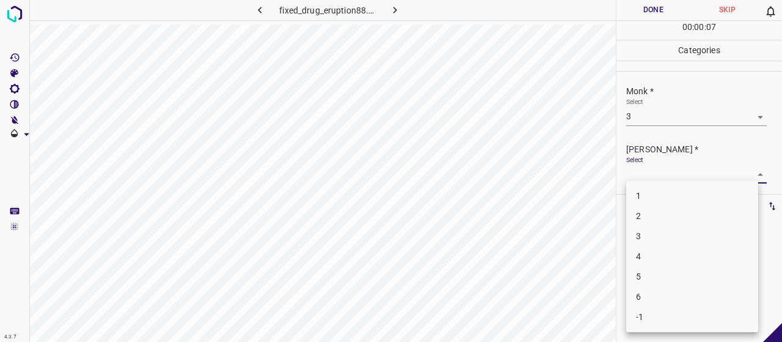
click at [666, 218] on li "2" at bounding box center [692, 216] width 132 height 20
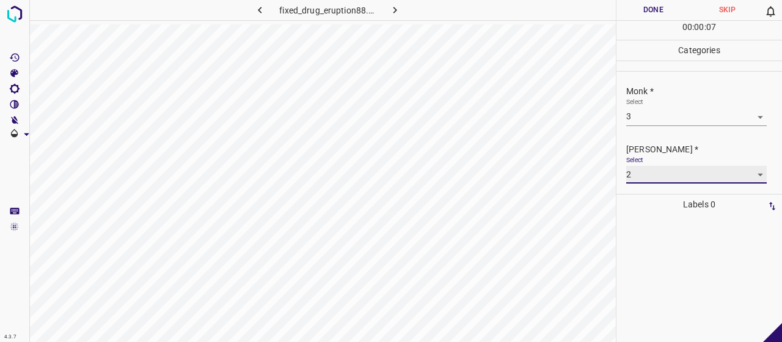
type input "2"
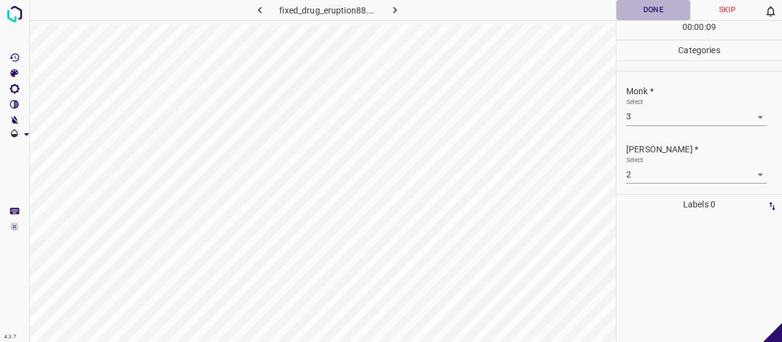
click at [634, 12] on button "Done" at bounding box center [654, 10] width 74 height 20
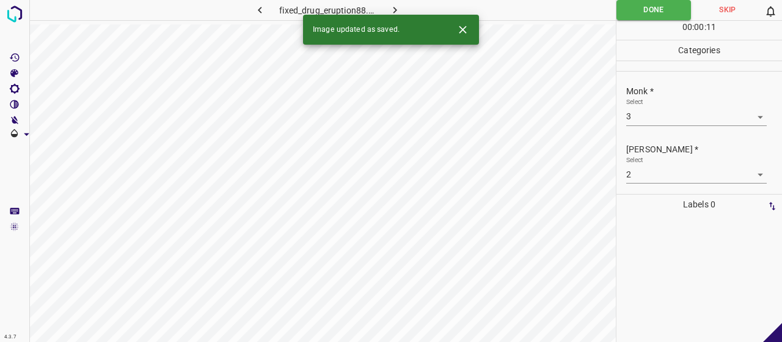
click at [391, 15] on div "Image updated as saved." at bounding box center [391, 30] width 176 height 30
click at [393, 7] on icon "button" at bounding box center [395, 10] width 13 height 13
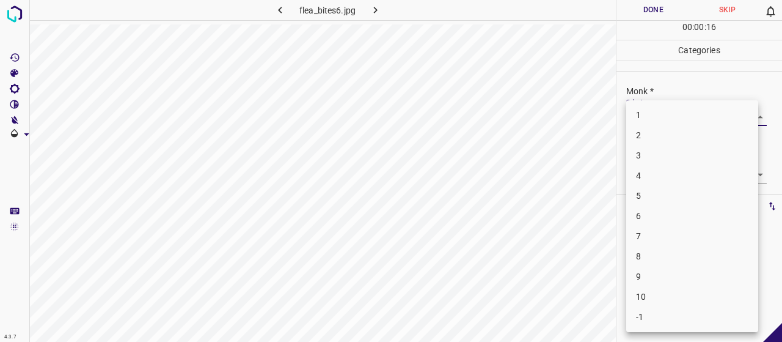
click at [631, 117] on body "4.3.7 flea_bites6.jpg Done Skip 0 00 : 00 : 16 Categories Monk * Select ​ Fitzp…" at bounding box center [391, 171] width 782 height 342
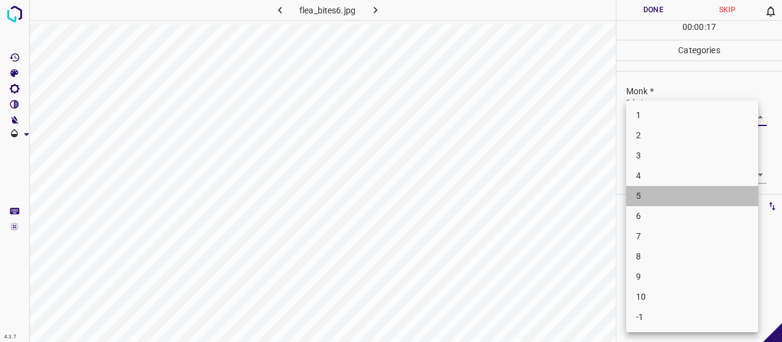
click at [662, 205] on li "5" at bounding box center [692, 196] width 132 height 20
type input "5"
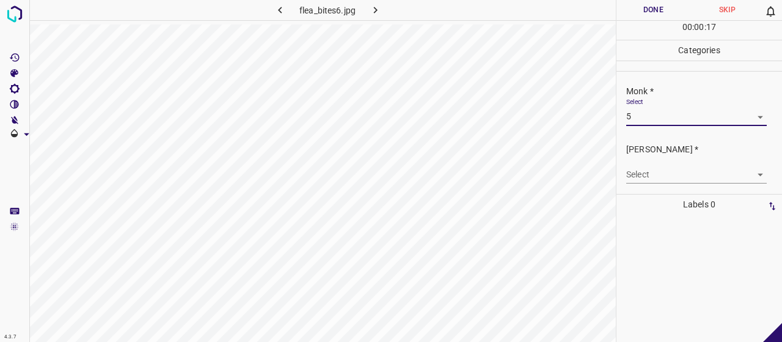
click at [656, 169] on body "4.3.7 flea_bites6.jpg Done Skip 0 00 : 00 : 17 Categories Monk * Select 5 5 Fit…" at bounding box center [391, 171] width 782 height 342
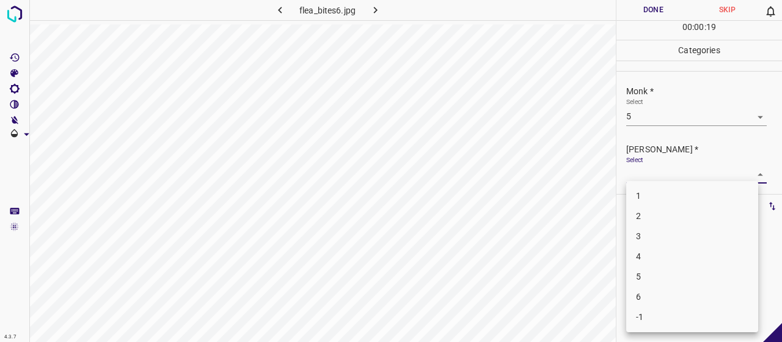
click at [683, 240] on li "3" at bounding box center [692, 236] width 132 height 20
type input "3"
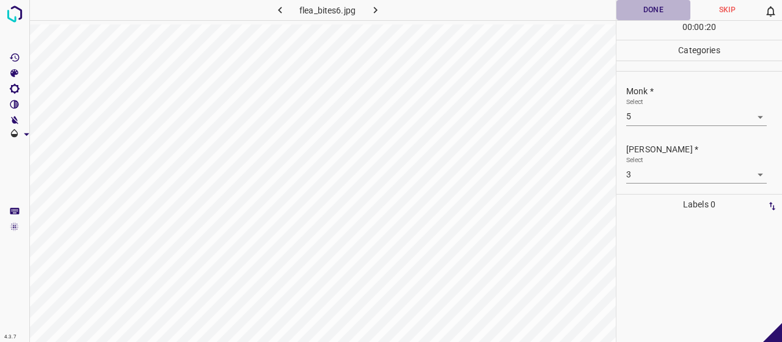
click at [656, 8] on button "Done" at bounding box center [654, 10] width 74 height 20
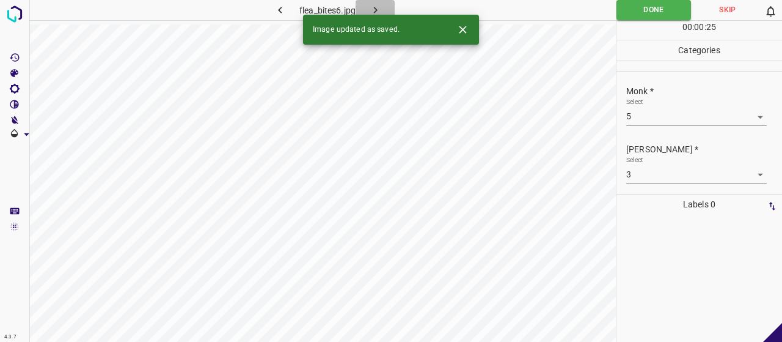
click at [370, 8] on icon "button" at bounding box center [375, 10] width 13 height 13
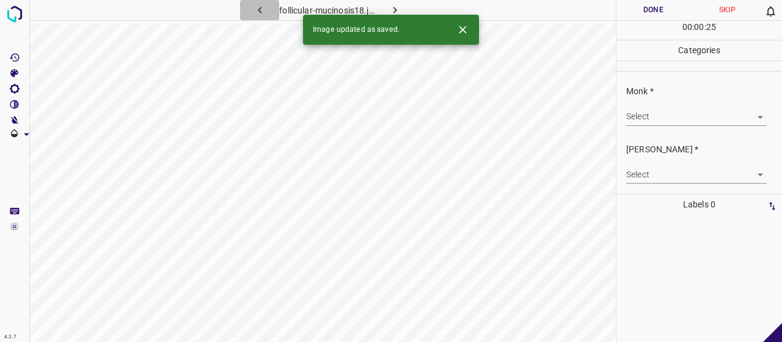
click at [259, 6] on icon "button" at bounding box center [260, 10] width 13 height 13
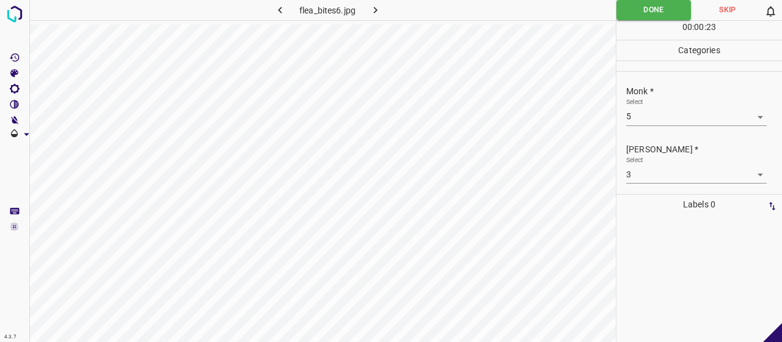
click at [372, 8] on icon "button" at bounding box center [375, 10] width 13 height 13
click at [667, 111] on body "4.3.7 follicular-mucinosis18.jpg Done Skip 0 00 : 00 : 05 Categories Monk * Sel…" at bounding box center [391, 171] width 782 height 342
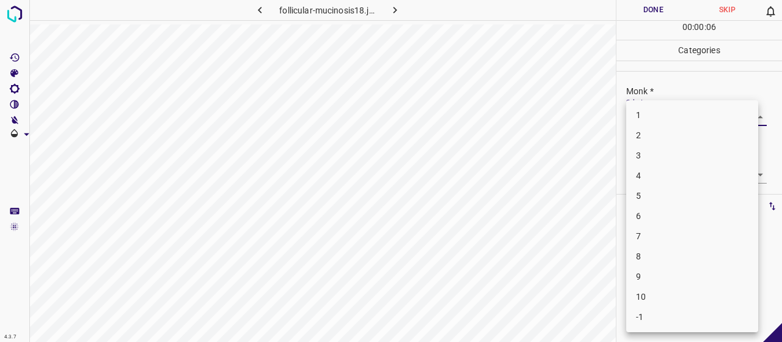
click at [677, 157] on li "3" at bounding box center [692, 155] width 132 height 20
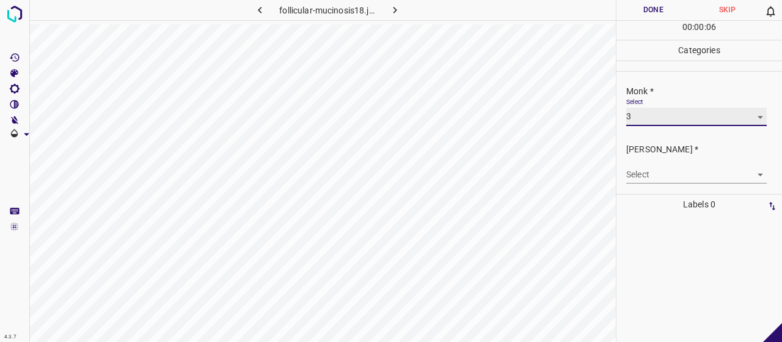
type input "3"
click at [666, 171] on body "4.3.7 follicular-mucinosis18.jpg Done Skip 0 00 : 00 : 07 Categories Monk * Sel…" at bounding box center [391, 171] width 782 height 342
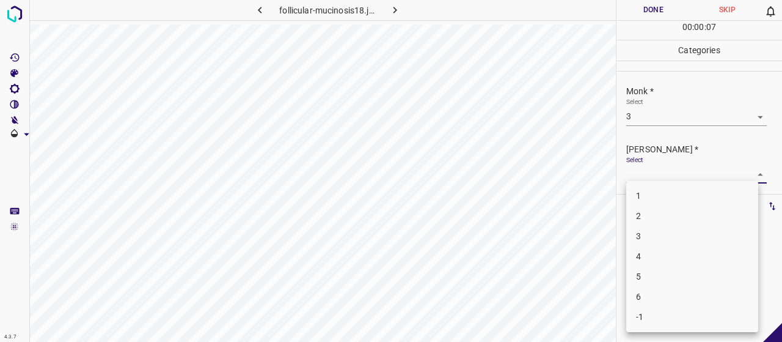
click at [672, 218] on li "2" at bounding box center [692, 216] width 132 height 20
type input "2"
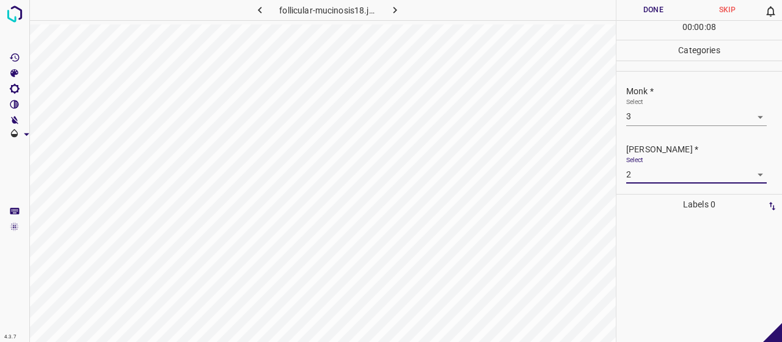
click at [633, 13] on button "Done" at bounding box center [654, 10] width 74 height 20
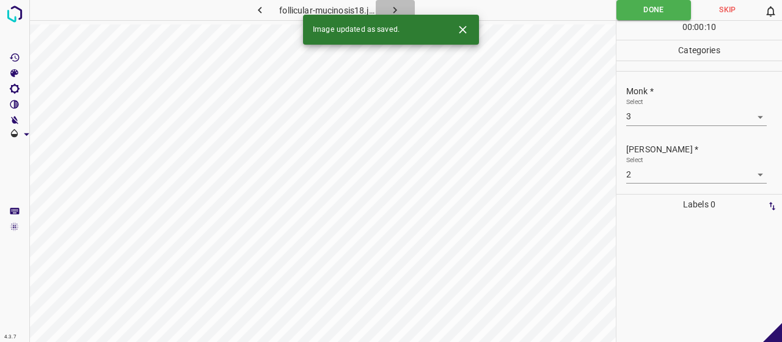
click at [392, 9] on icon "button" at bounding box center [395, 10] width 13 height 13
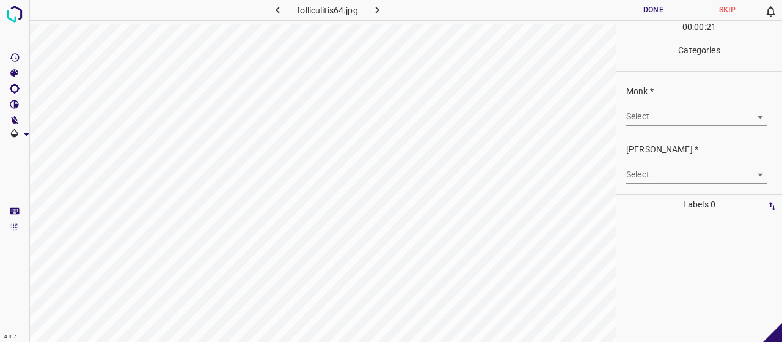
click at [677, 110] on body "4.3.7 folliculitis64.jpg Done Skip 0 00 : 00 : 21 Categories Monk * Select ​ Fi…" at bounding box center [391, 171] width 782 height 342
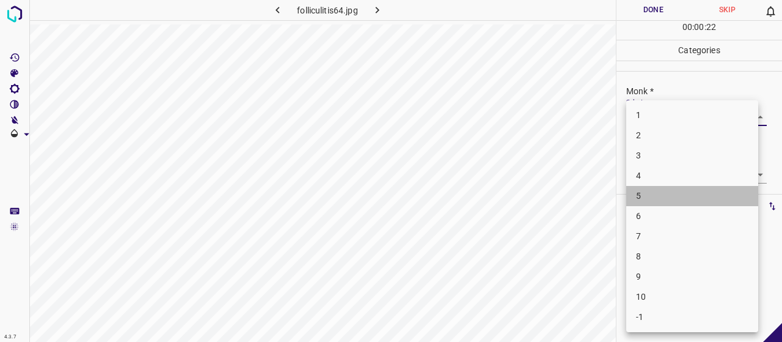
click at [673, 204] on li "5" at bounding box center [692, 196] width 132 height 20
type input "5"
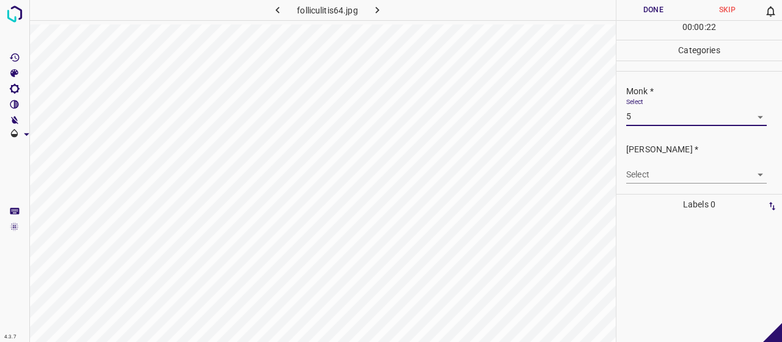
click at [666, 175] on body "4.3.7 folliculitis64.jpg Done Skip 0 00 : 00 : 22 Categories Monk * Select 5 5 …" at bounding box center [391, 171] width 782 height 342
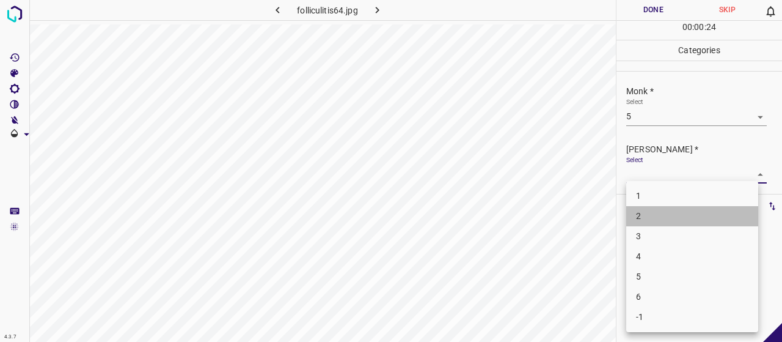
click at [656, 224] on li "2" at bounding box center [692, 216] width 132 height 20
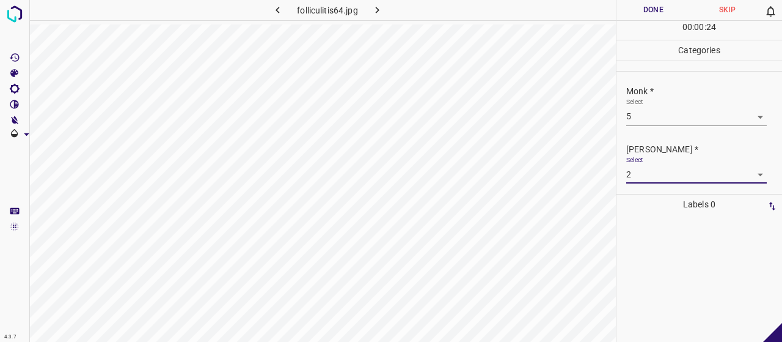
click at [643, 178] on body "4.3.7 folliculitis64.jpg Done Skip 0 00 : 00 : 24 Categories Monk * Select 5 5 …" at bounding box center [391, 171] width 782 height 342
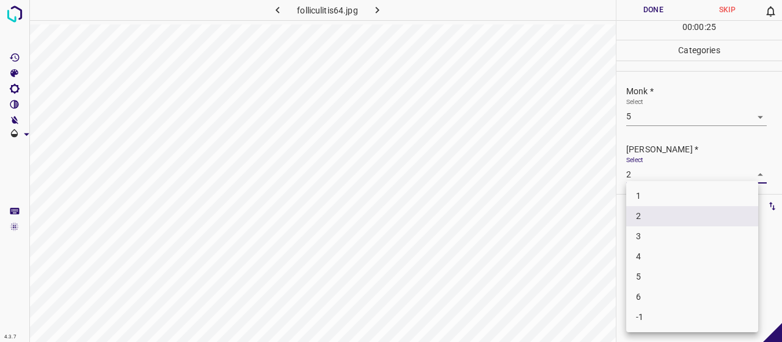
click at [648, 233] on li "3" at bounding box center [692, 236] width 132 height 20
type input "3"
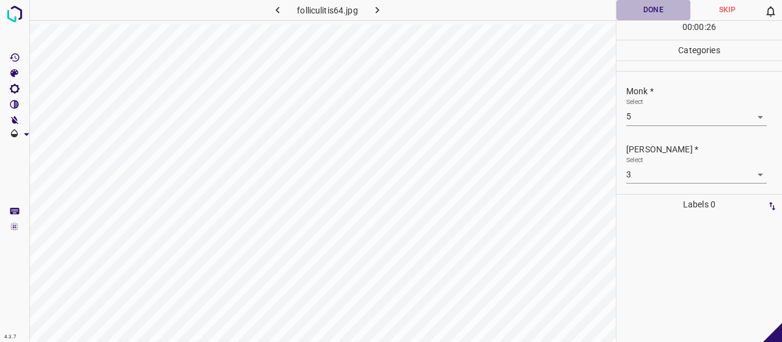
click at [634, 15] on button "Done" at bounding box center [654, 10] width 74 height 20
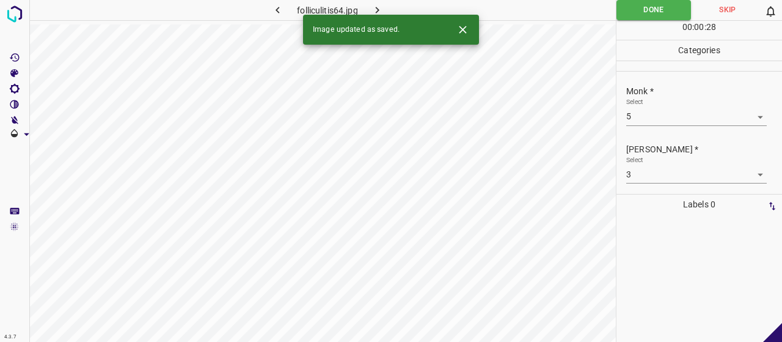
click at [370, 15] on div "Image updated as saved." at bounding box center [391, 30] width 176 height 30
click at [376, 5] on icon "button" at bounding box center [377, 10] width 13 height 13
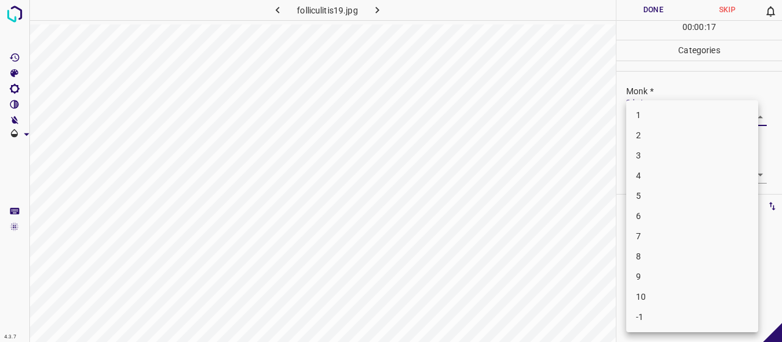
click at [688, 109] on body "4.3.7 folliculitis19.jpg Done Skip 0 00 : 00 : 17 Categories Monk * Select ​ Fi…" at bounding box center [391, 171] width 782 height 342
click at [669, 239] on li "7" at bounding box center [692, 236] width 132 height 20
type input "7"
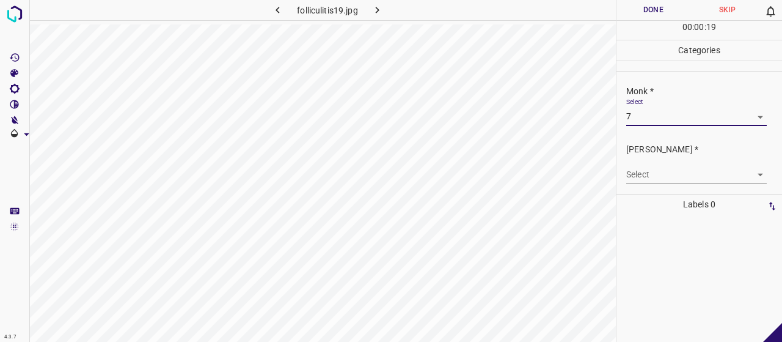
click at [649, 179] on body "4.3.7 folliculitis19.jpg Done Skip 0 00 : 00 : 19 Categories Monk * Select 7 7 …" at bounding box center [391, 171] width 782 height 342
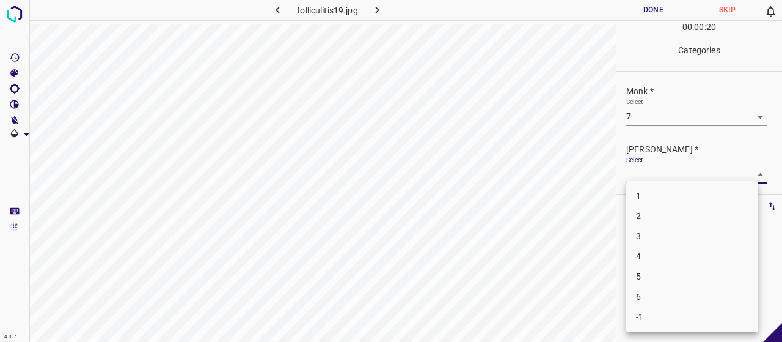
click at [645, 281] on li "5" at bounding box center [692, 276] width 132 height 20
type input "5"
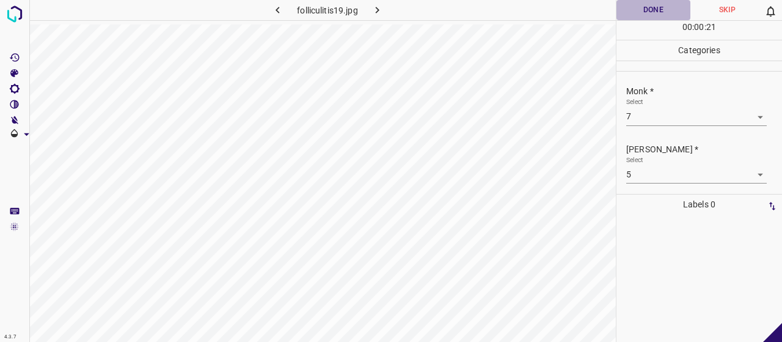
click at [646, 1] on button "Done" at bounding box center [654, 10] width 74 height 20
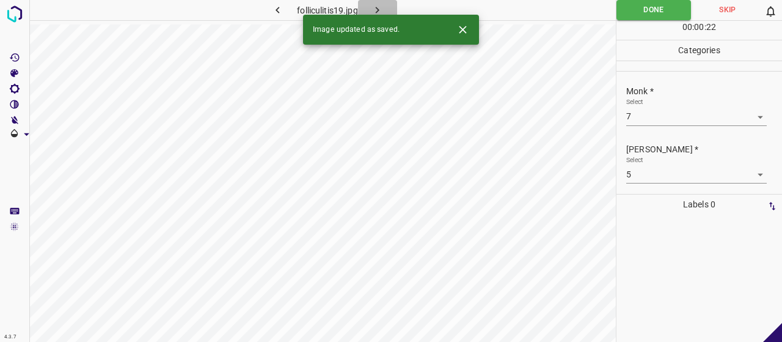
click at [386, 9] on button "button" at bounding box center [377, 10] width 39 height 20
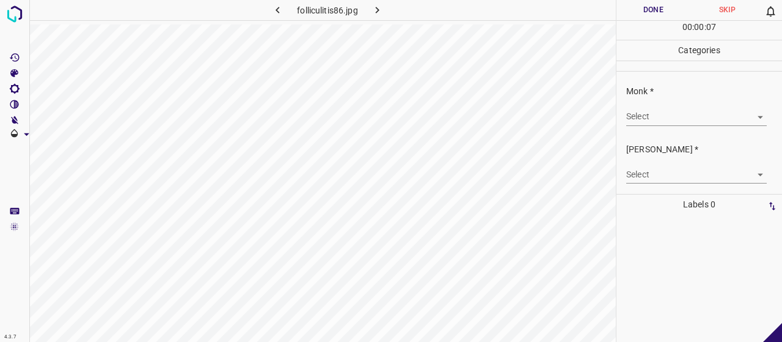
click at [680, 118] on body "4.3.7 folliculitis86.jpg Done Skip 0 00 : 00 : 07 Categories Monk * Select ​ Fi…" at bounding box center [391, 171] width 782 height 342
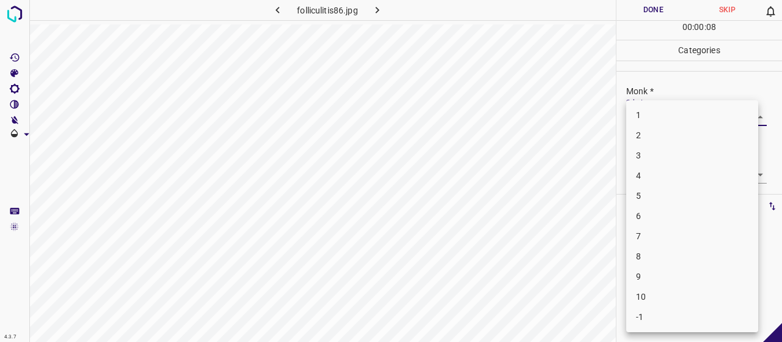
click at [672, 221] on li "6" at bounding box center [692, 216] width 132 height 20
type input "6"
click at [676, 179] on body "4.3.7 folliculitis86.jpg Done Skip 0 00 : 00 : 09 Categories Monk * Select 6 6 …" at bounding box center [391, 171] width 782 height 342
click at [673, 257] on li "4" at bounding box center [692, 256] width 132 height 20
type input "4"
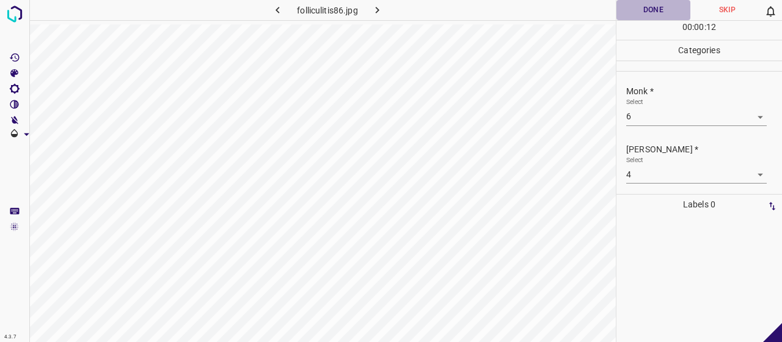
click at [651, 12] on button "Done" at bounding box center [654, 10] width 74 height 20
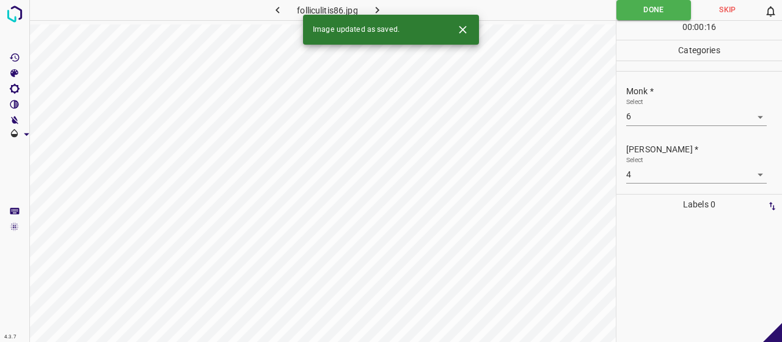
click at [392, 11] on button "button" at bounding box center [377, 10] width 39 height 20
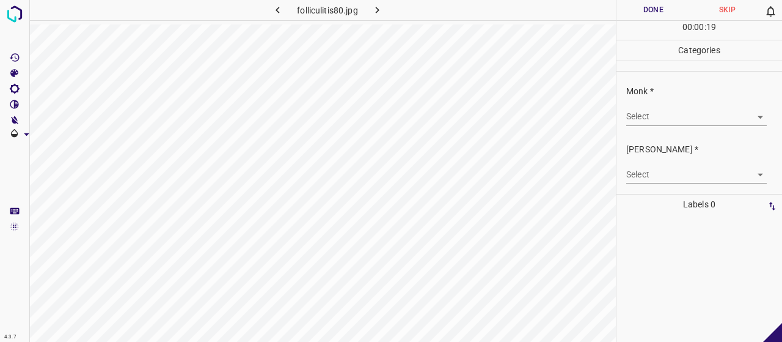
click at [729, 116] on body "4.3.7 folliculitis80.jpg Done Skip 0 00 : 00 : 19 Categories Monk * Select ​ Fi…" at bounding box center [391, 171] width 782 height 342
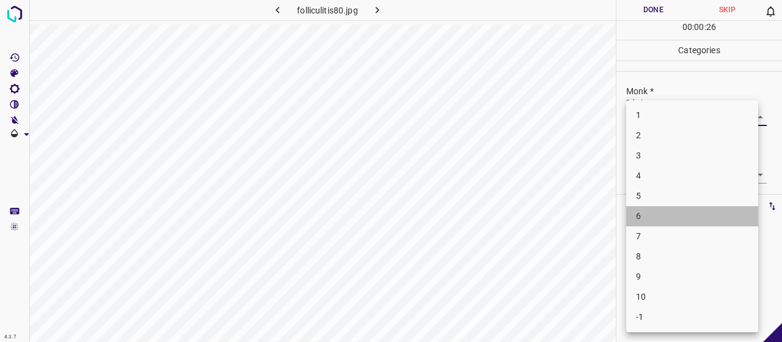
click at [634, 208] on li "6" at bounding box center [692, 216] width 132 height 20
type input "6"
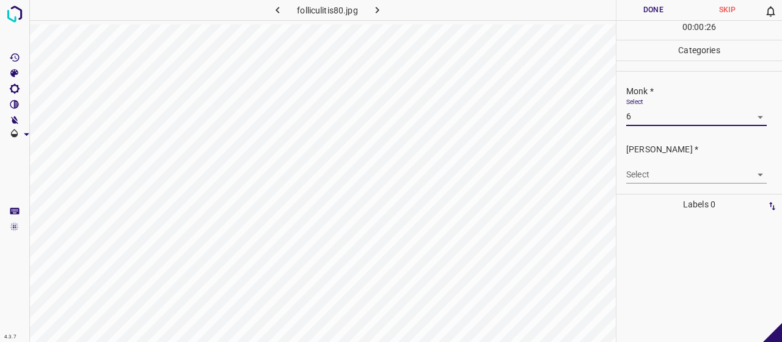
click at [657, 178] on body "4.3.7 folliculitis80.jpg Done Skip 0 00 : 00 : 26 Categories Monk * Select 6 6 …" at bounding box center [391, 171] width 782 height 342
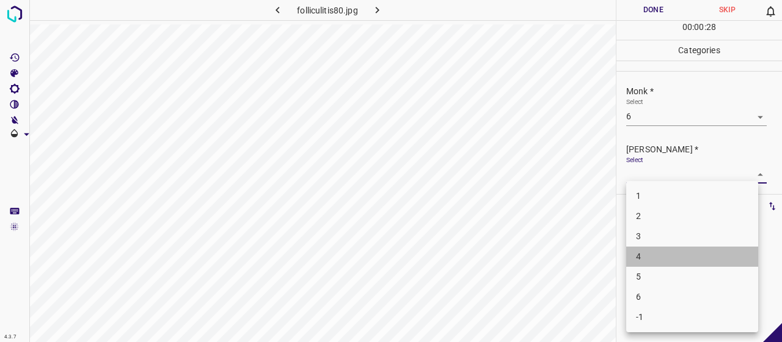
click at [667, 254] on li "4" at bounding box center [692, 256] width 132 height 20
type input "4"
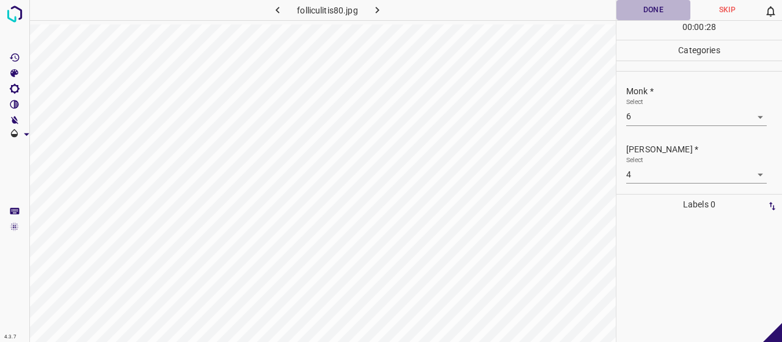
click at [633, 17] on button "Done" at bounding box center [654, 10] width 74 height 20
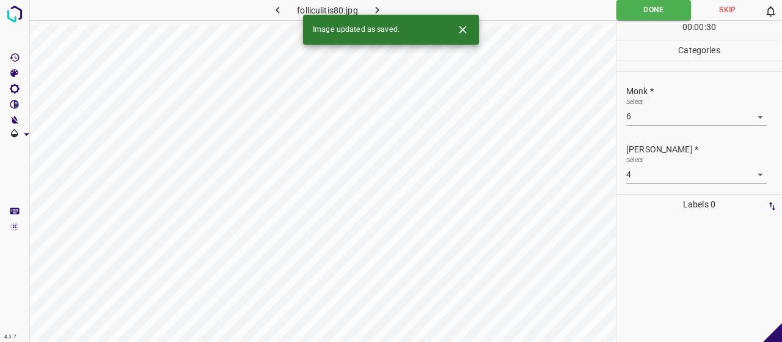
click at [383, 1] on button "button" at bounding box center [377, 10] width 39 height 20
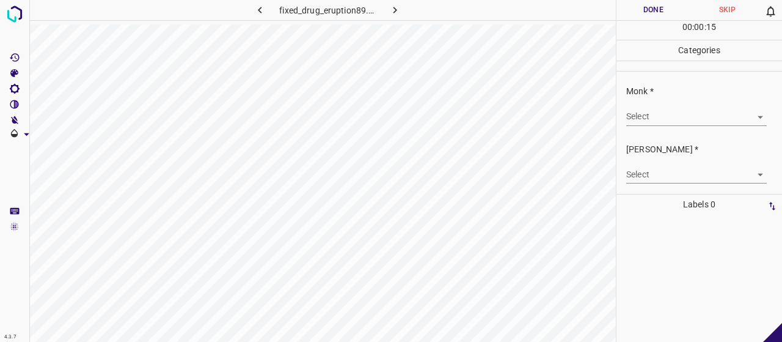
click at [721, 106] on div "Select ​" at bounding box center [696, 112] width 141 height 28
click at [722, 107] on body "4.3.7 fixed_drug_eruption89.jpg Done Skip 0 00 : 00 : 15 Categories Monk * Sele…" at bounding box center [391, 171] width 782 height 342
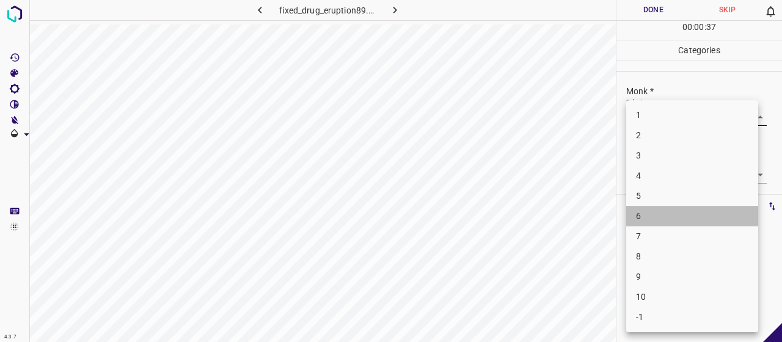
click at [653, 209] on li "6" at bounding box center [692, 216] width 132 height 20
type input "6"
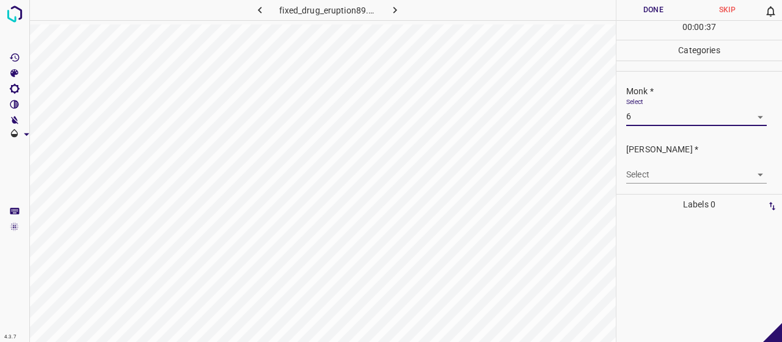
drag, startPoint x: 655, startPoint y: 189, endPoint x: 649, endPoint y: 188, distance: 6.2
click at [649, 188] on div "Fitzpatrick * Select ​" at bounding box center [700, 162] width 166 height 57
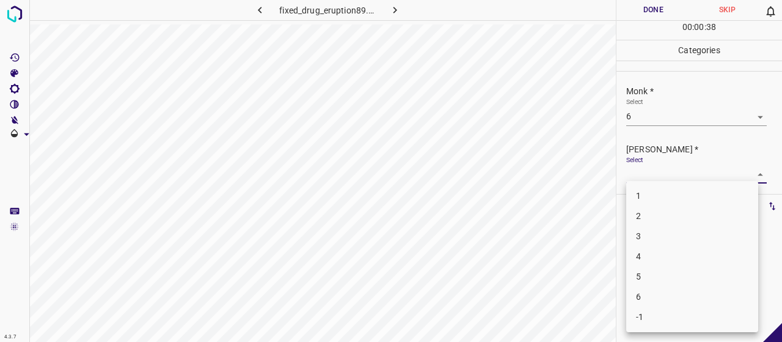
click at [650, 178] on body "4.3.7 fixed_drug_eruption89.jpg Done Skip 0 00 : 00 : 38 Categories Monk * Sele…" at bounding box center [391, 171] width 782 height 342
click at [671, 256] on li "4" at bounding box center [692, 256] width 132 height 20
type input "4"
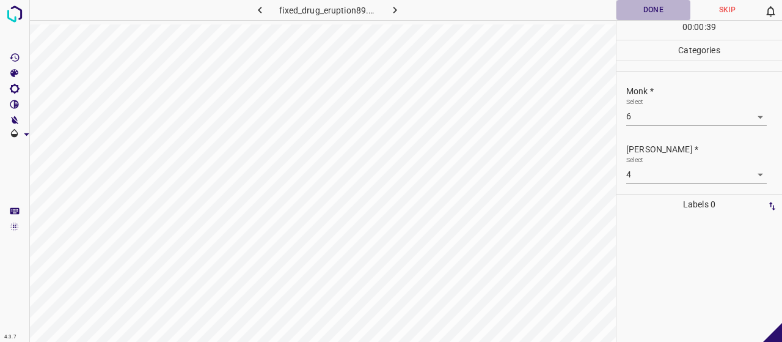
click at [642, 0] on button "Done" at bounding box center [654, 10] width 74 height 20
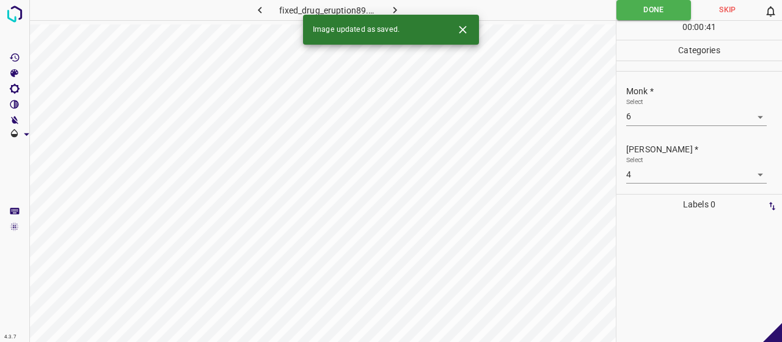
click at [401, 6] on icon "button" at bounding box center [395, 10] width 13 height 13
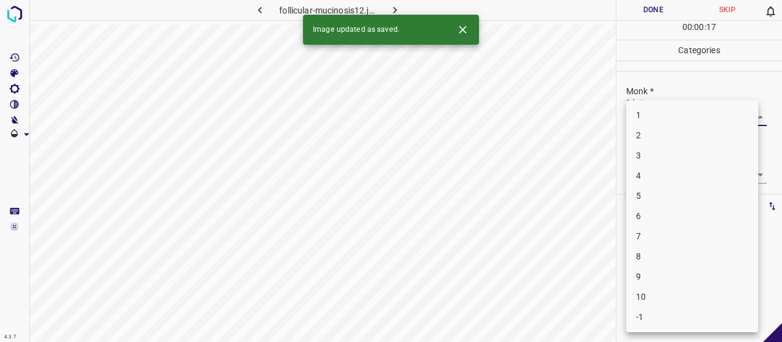
click at [716, 112] on body "4.3.7 follicular-mucinosis12.jpg Done Skip 0 00 : 00 : 17 Categories Monk * Sel…" at bounding box center [391, 171] width 782 height 342
click at [699, 153] on li "3" at bounding box center [692, 155] width 132 height 20
type input "3"
click at [682, 172] on body "4.3.7 follicular-mucinosis12.jpg Done Skip 0 00 : 00 : 18 Categories Monk * Sel…" at bounding box center [391, 171] width 782 height 342
click at [667, 213] on li "2" at bounding box center [692, 216] width 132 height 20
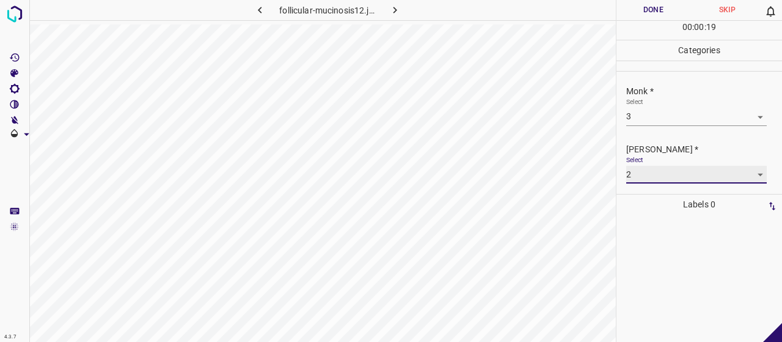
type input "2"
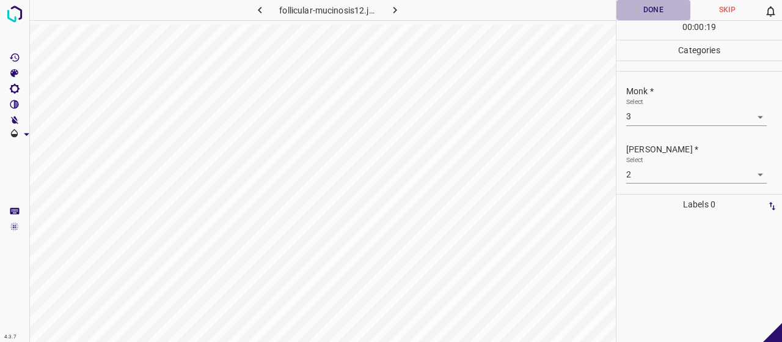
click at [664, 6] on button "Done" at bounding box center [654, 10] width 74 height 20
click at [405, 7] on button "button" at bounding box center [395, 10] width 39 height 20
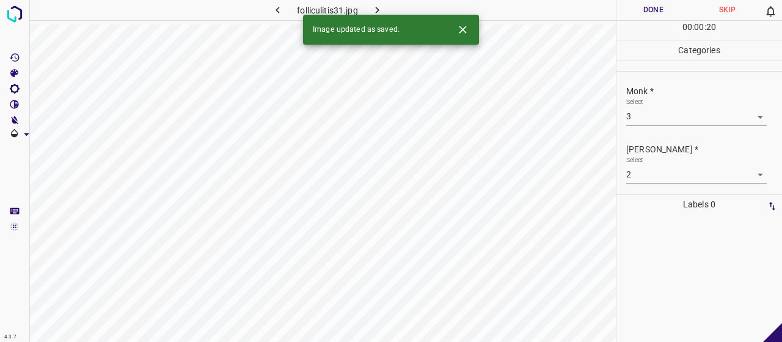
click at [654, 9] on button "Done" at bounding box center [654, 10] width 74 height 20
click at [384, 4] on icon "button" at bounding box center [377, 10] width 13 height 13
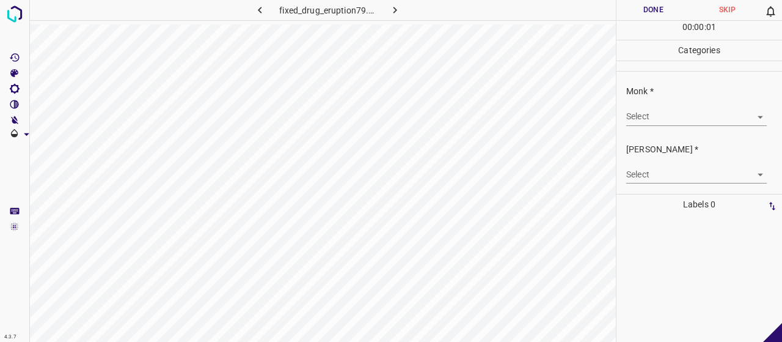
click at [707, 118] on body "4.3.7 fixed_drug_eruption79.jpg Done Skip 0 00 : 00 : 01 Categories Monk * Sele…" at bounding box center [391, 171] width 782 height 342
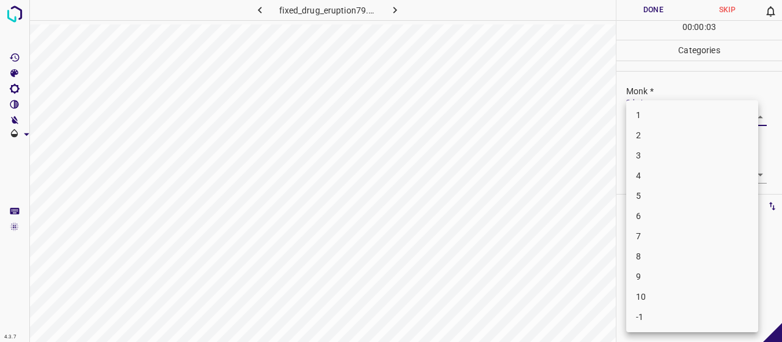
click at [649, 197] on li "5" at bounding box center [692, 196] width 132 height 20
type input "5"
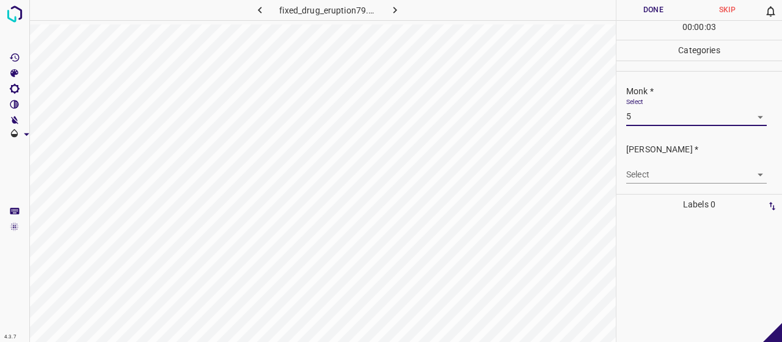
click at [655, 172] on body "4.3.7 fixed_drug_eruption79.jpg Done Skip 0 00 : 00 : 03 Categories Monk * Sele…" at bounding box center [391, 171] width 782 height 342
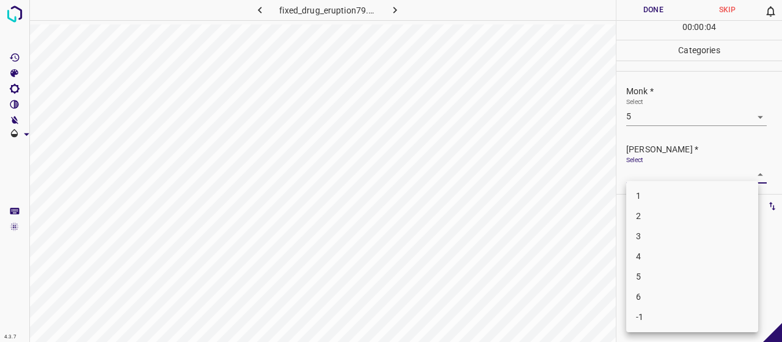
click at [666, 234] on li "3" at bounding box center [692, 236] width 132 height 20
type input "3"
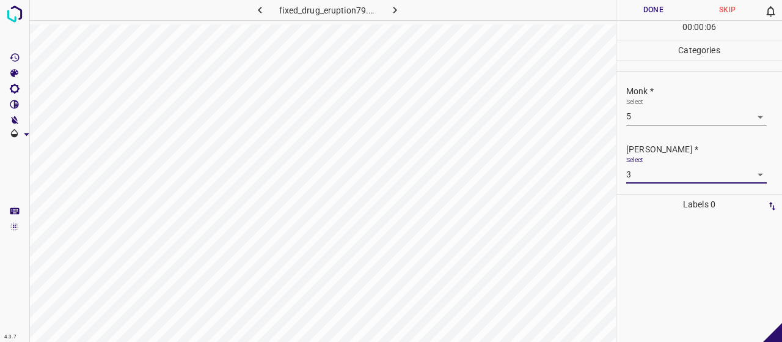
click at [648, 8] on button "Done" at bounding box center [654, 10] width 74 height 20
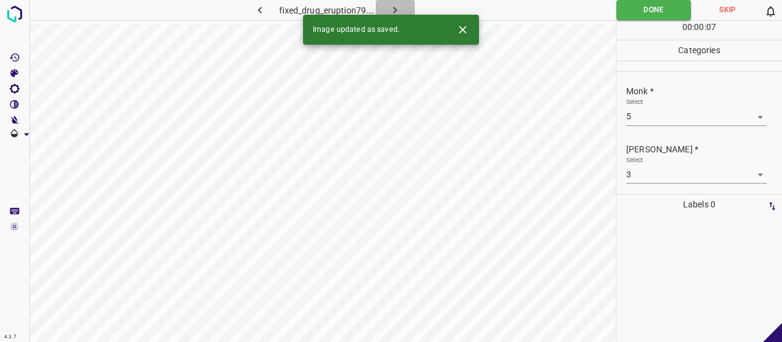
click at [407, 11] on button "button" at bounding box center [395, 10] width 39 height 20
click at [740, 113] on body "4.3.7 follicular-mucinosis34.jpg Done Skip 0 00 : 00 : 16 Categories Monk * Sel…" at bounding box center [391, 171] width 782 height 342
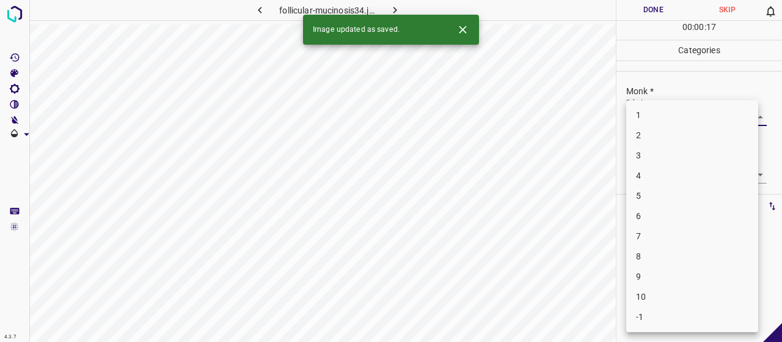
click at [686, 279] on li "9" at bounding box center [692, 276] width 132 height 20
type input "9"
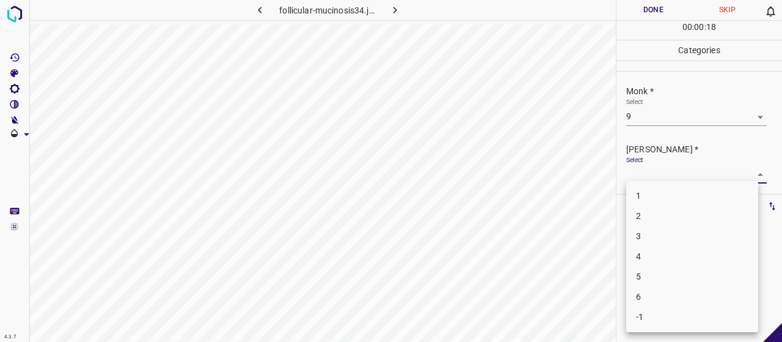
click at [678, 171] on body "4.3.7 follicular-mucinosis34.jpg Done Skip 0 00 : 00 : 18 Categories Monk * Sel…" at bounding box center [391, 171] width 782 height 342
click at [671, 293] on li "6" at bounding box center [692, 297] width 132 height 20
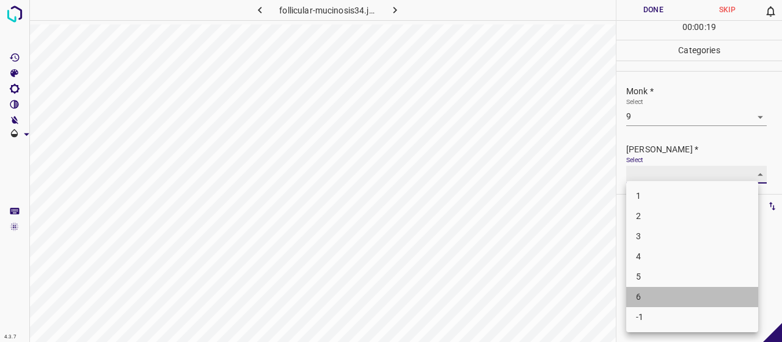
type input "6"
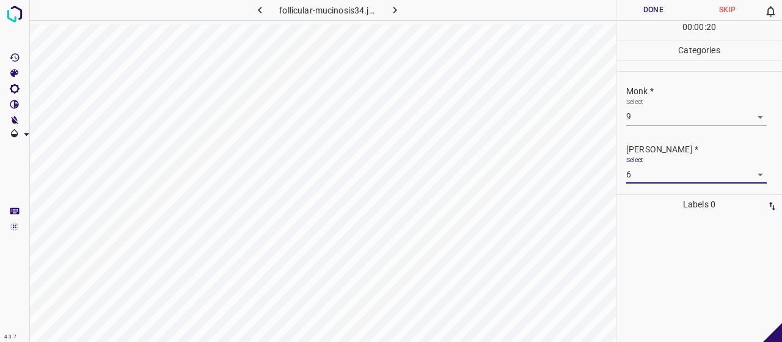
click at [661, 7] on button "Done" at bounding box center [654, 10] width 74 height 20
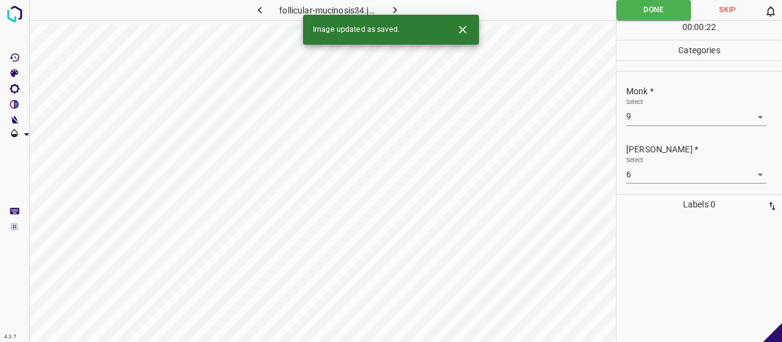
click at [413, 19] on div "Image updated as saved." at bounding box center [391, 30] width 176 height 30
click at [401, 9] on icon "button" at bounding box center [395, 10] width 13 height 13
click at [706, 118] on body "4.3.7 folliculitis68.jpg Done Skip 0 00 : 00 : 02 Categories Monk * Select ​ Fi…" at bounding box center [391, 171] width 782 height 342
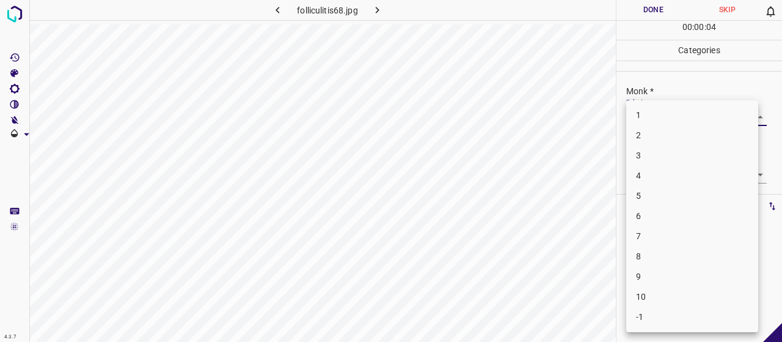
click at [700, 314] on li "-1" at bounding box center [692, 317] width 132 height 20
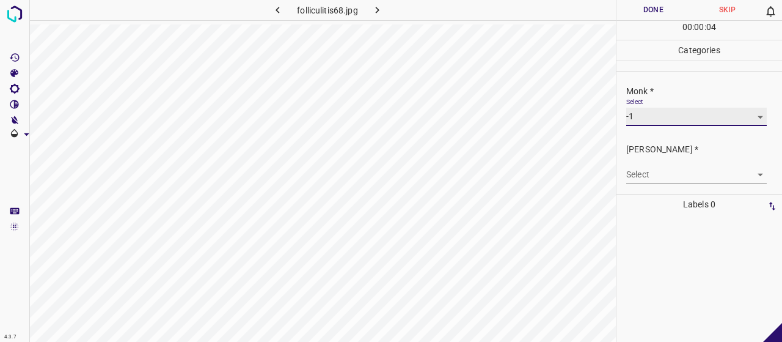
type input "-1"
click at [703, 179] on body "4.3.7 folliculitis68.jpg Done Skip 0 00 : 00 : 05 Categories Monk * Select -1 -…" at bounding box center [391, 171] width 782 height 342
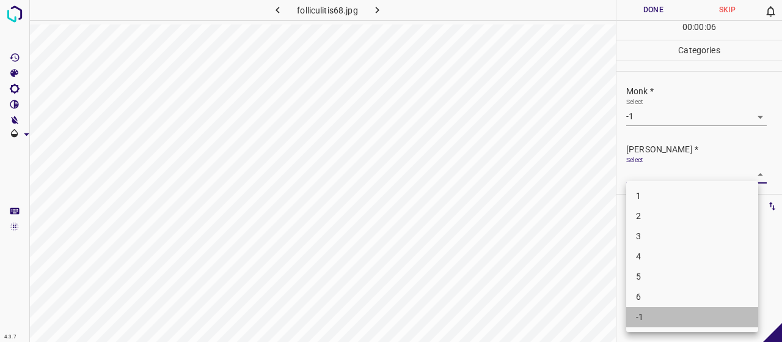
click at [668, 312] on li "-1" at bounding box center [692, 317] width 132 height 20
type input "-1"
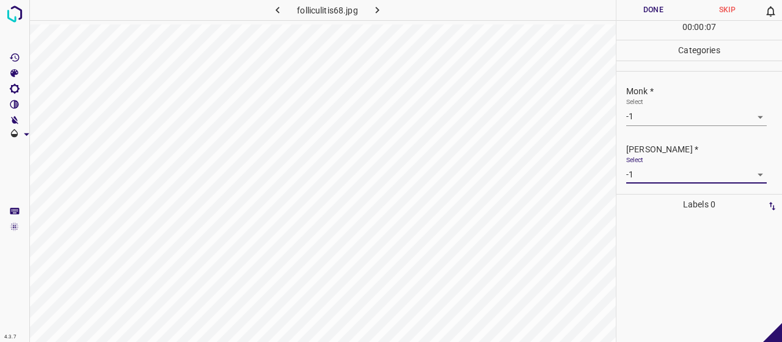
click at [656, 13] on button "Done" at bounding box center [654, 10] width 74 height 20
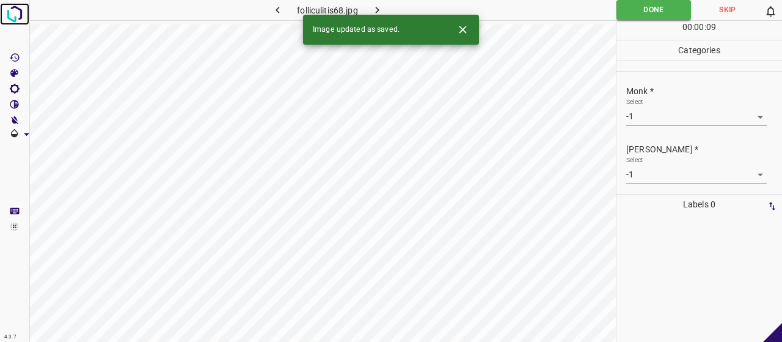
click at [15, 12] on img at bounding box center [15, 14] width 22 height 22
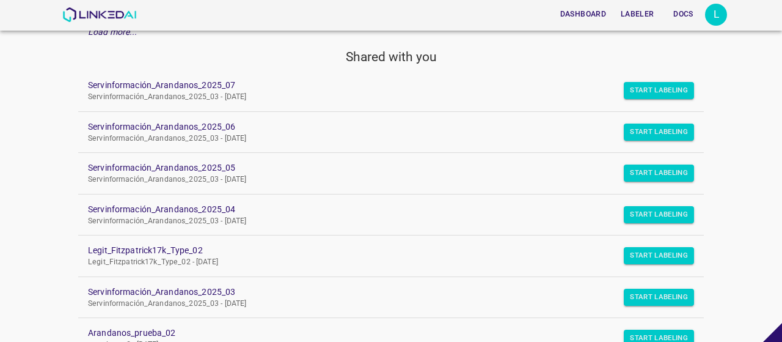
scroll to position [161, 0]
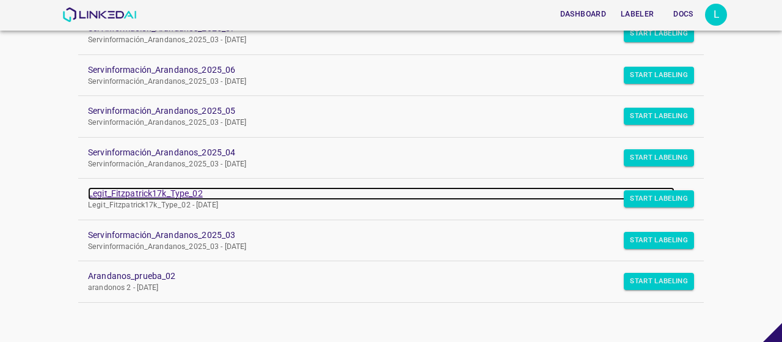
click at [128, 189] on link "Legit_Fitzpatrick17k_Type_02" at bounding box center [381, 193] width 587 height 13
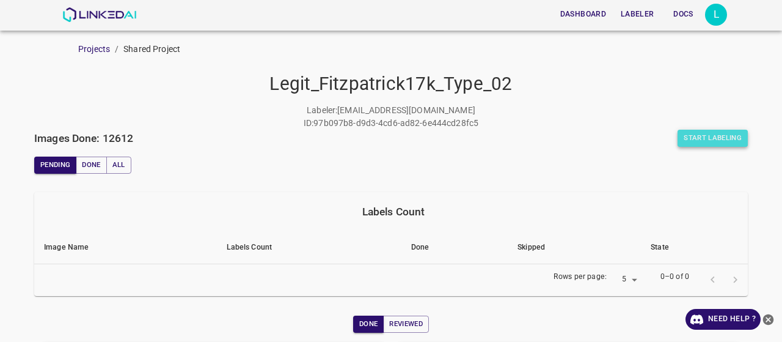
click at [708, 134] on button "Start Labeling" at bounding box center [713, 138] width 70 height 17
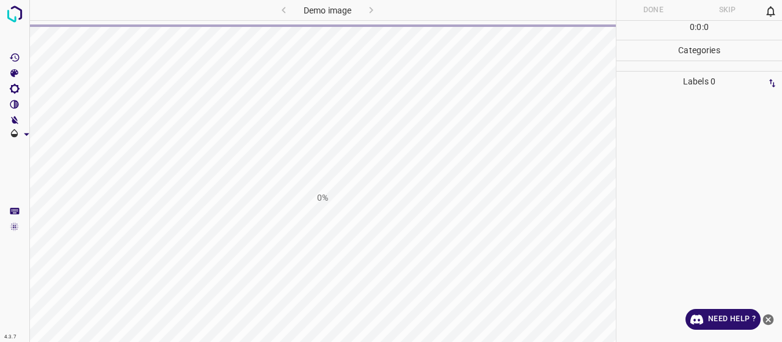
click at [438, 160] on div "0%" at bounding box center [322, 198] width 587 height 342
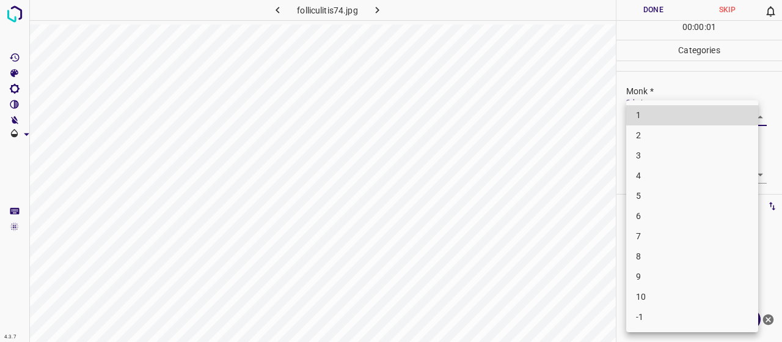
click at [662, 118] on body "4.3.7 folliculitis74.jpg Done Skip 0 00 : 00 : 01 Categories Monk * Select ​ [P…" at bounding box center [391, 171] width 782 height 342
click at [661, 187] on li "5" at bounding box center [692, 196] width 132 height 20
type input "5"
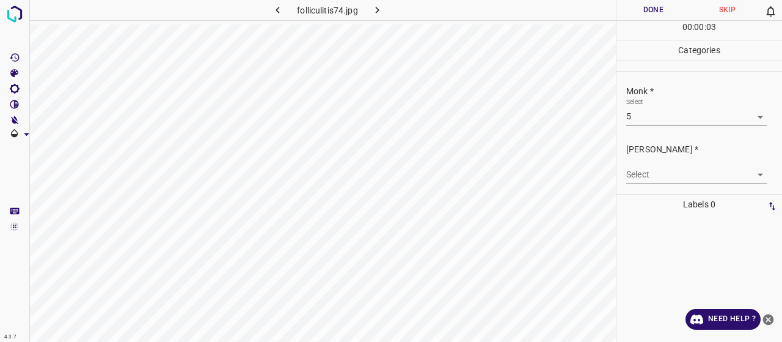
click at [661, 187] on div "[PERSON_NAME] * Select ​" at bounding box center [700, 162] width 166 height 57
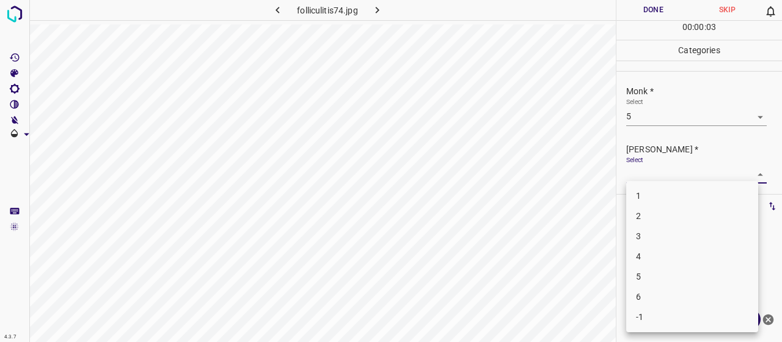
click at [661, 172] on body "4.3.7 folliculitis74.jpg Done Skip 0 00 : 00 : 03 Categories Monk * Select 5 5 …" at bounding box center [391, 171] width 782 height 342
click at [659, 240] on li "3" at bounding box center [692, 236] width 132 height 20
type input "3"
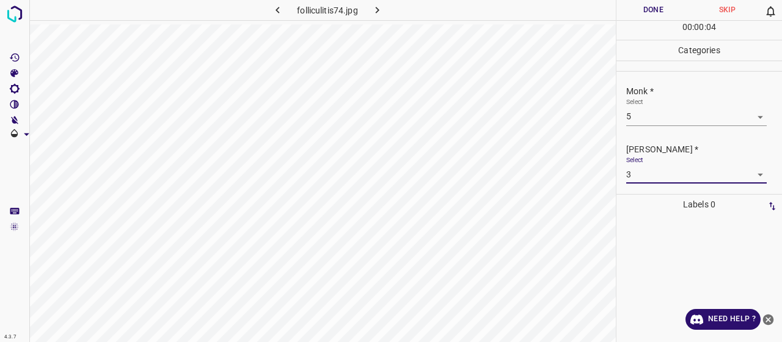
click at [650, 17] on button "Done" at bounding box center [654, 10] width 74 height 20
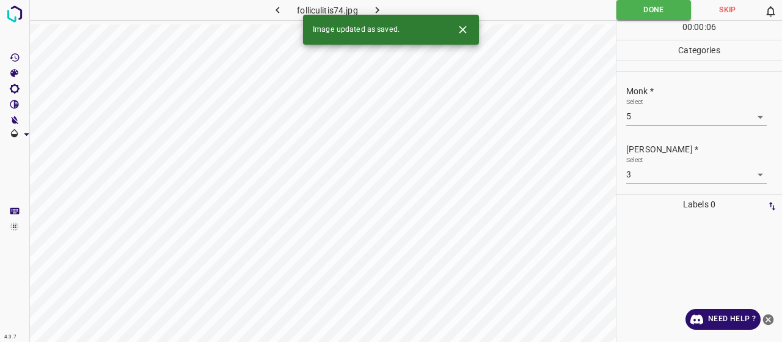
click at [376, 10] on icon "button" at bounding box center [377, 10] width 13 height 13
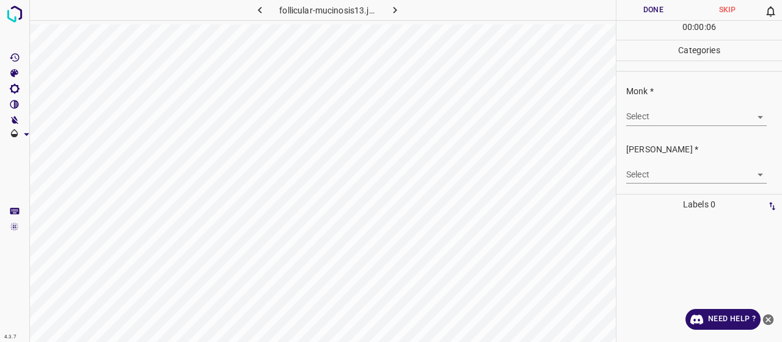
click at [662, 116] on body "4.3.7 follicular-mucinosis13.jpg Done Skip 0 00 : 00 : 06 Categories Monk * Sel…" at bounding box center [391, 171] width 782 height 342
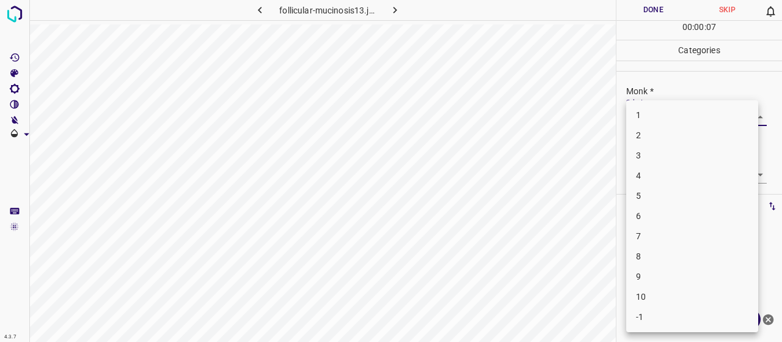
click at [670, 169] on li "4" at bounding box center [692, 176] width 132 height 20
type input "4"
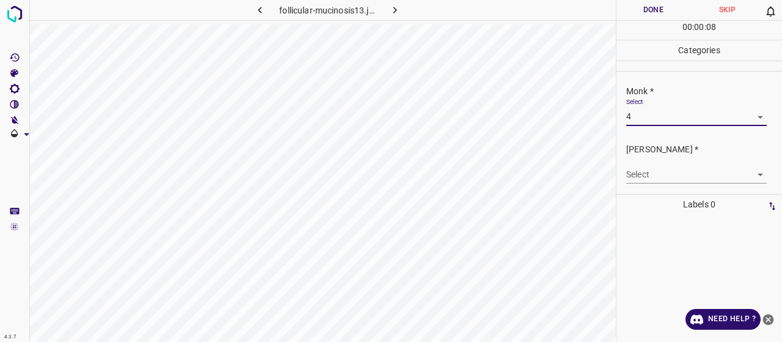
click at [638, 180] on body "4.3.7 follicular-mucinosis13.jpg Done Skip 0 00 : 00 : 08 Categories Monk * Sel…" at bounding box center [391, 171] width 782 height 342
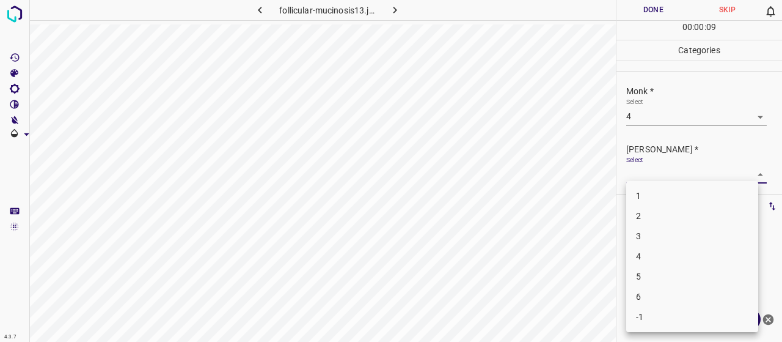
click at [646, 219] on li "2" at bounding box center [692, 216] width 132 height 20
type input "2"
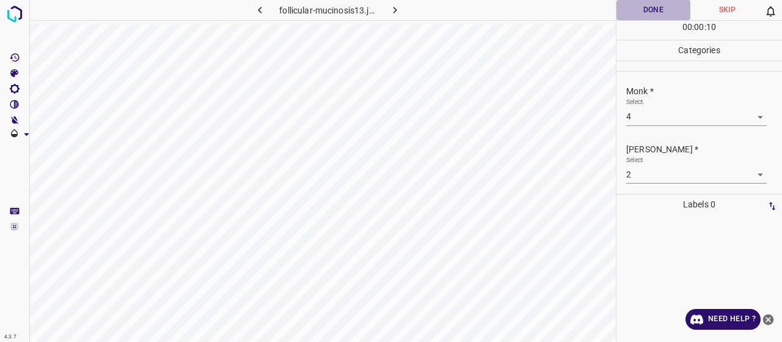
click at [658, 13] on button "Done" at bounding box center [654, 10] width 74 height 20
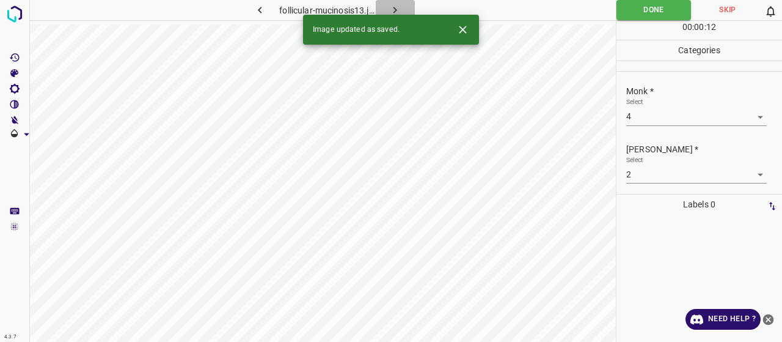
click at [391, 9] on icon "button" at bounding box center [395, 10] width 13 height 13
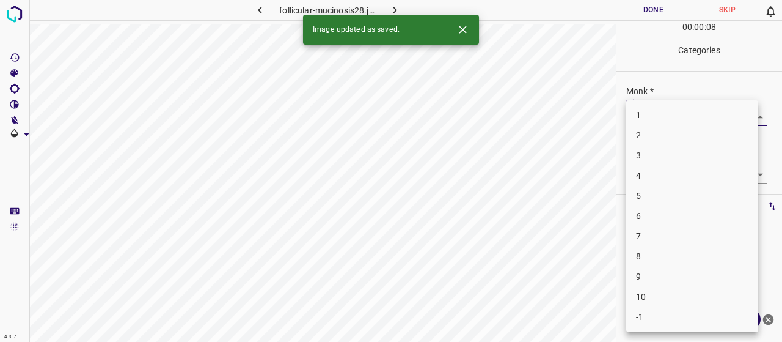
click at [737, 108] on body "4.3.7 follicular-mucinosis28.jpg Done Skip 0 00 : 00 : 08 Categories Monk * Sel…" at bounding box center [391, 171] width 782 height 342
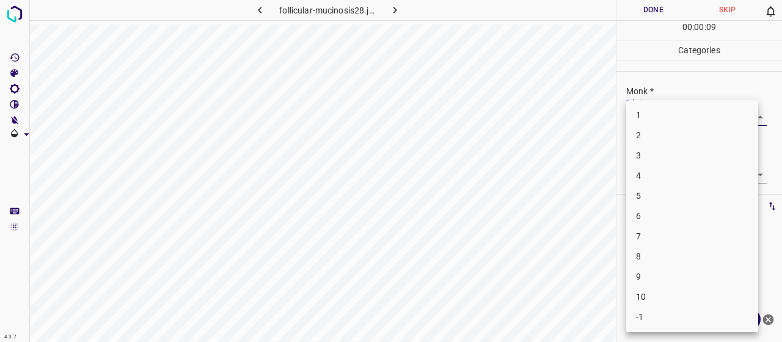
click at [683, 233] on li "7" at bounding box center [692, 236] width 132 height 20
type input "7"
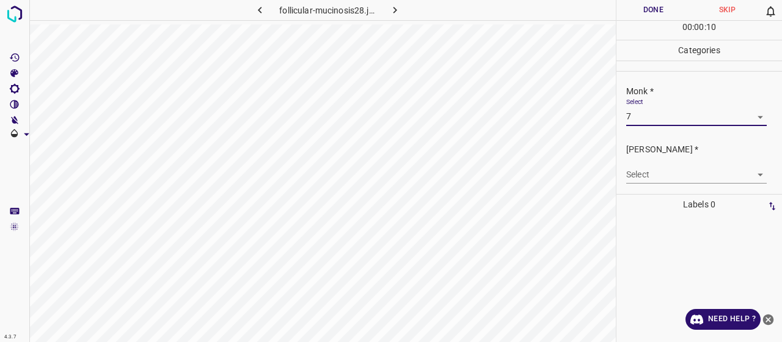
click at [681, 178] on body "4.3.7 follicular-mucinosis28.jpg Done Skip 0 00 : 00 : 10 Categories Monk * Sel…" at bounding box center [391, 171] width 782 height 342
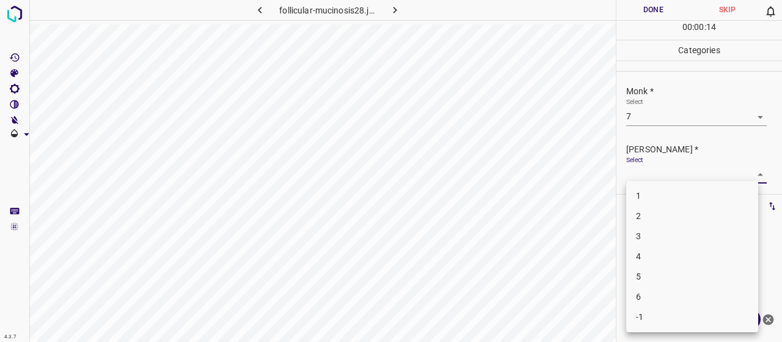
click at [681, 276] on li "5" at bounding box center [692, 276] width 132 height 20
type input "5"
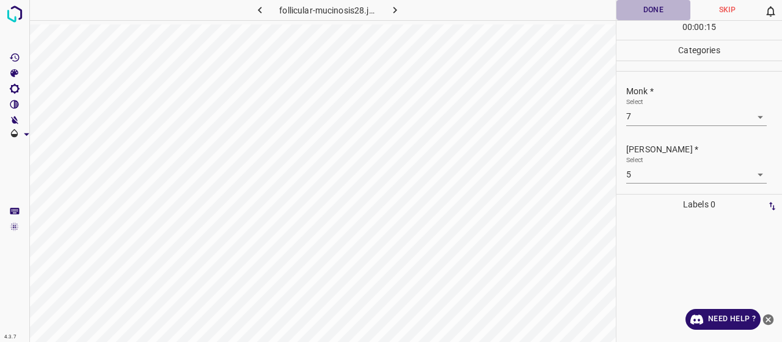
click at [667, 12] on button "Done" at bounding box center [654, 10] width 74 height 20
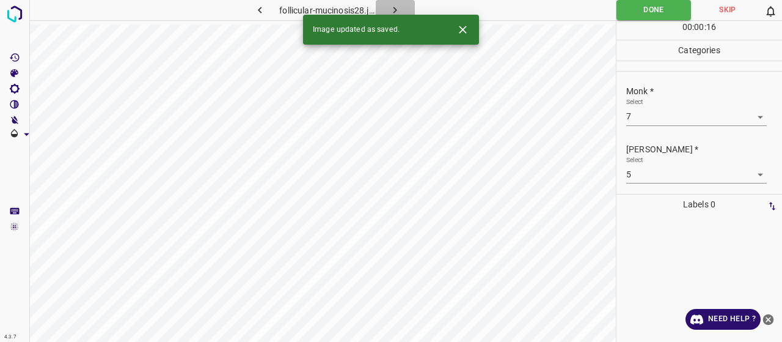
click at [389, 10] on icon "button" at bounding box center [395, 10] width 13 height 13
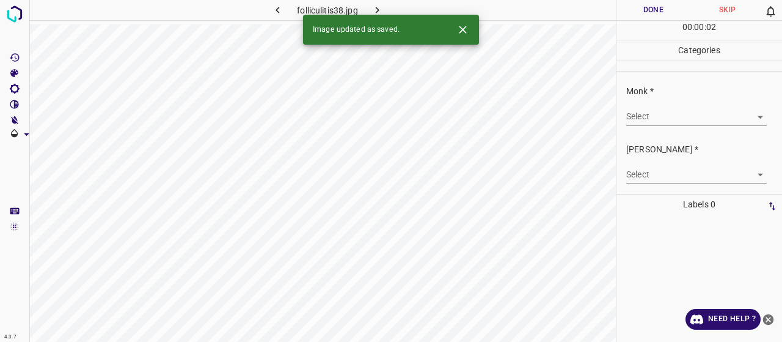
click at [659, 116] on body "4.3.7 folliculitis38.jpg Done Skip 0 00 : 00 : 02 Categories Monk * Select ​ Fi…" at bounding box center [391, 171] width 782 height 342
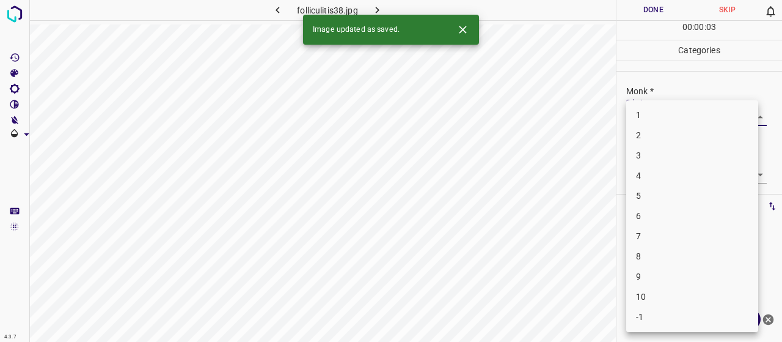
click at [667, 194] on li "5" at bounding box center [692, 196] width 132 height 20
type input "5"
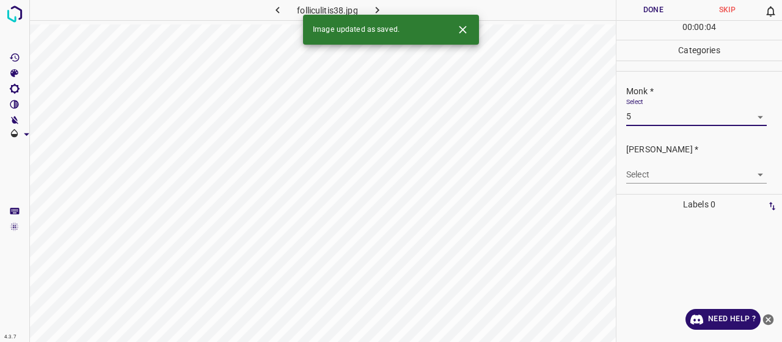
click at [675, 186] on div "Fitzpatrick * Select ​" at bounding box center [700, 162] width 166 height 57
click at [675, 176] on body "4.3.7 folliculitis38.jpg Done Skip 0 00 : 00 : 04 Categories Monk * Select 5 5 …" at bounding box center [391, 171] width 782 height 342
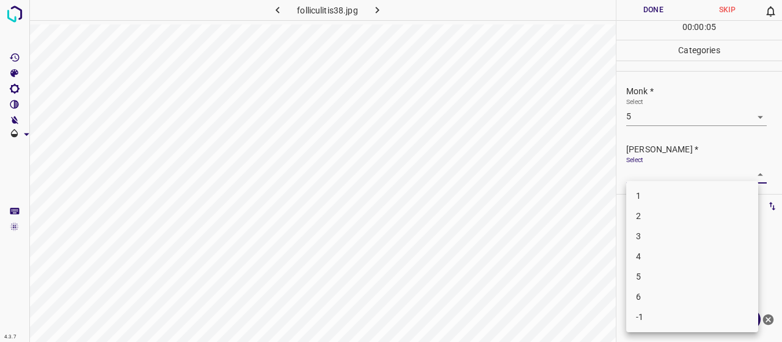
click at [684, 234] on li "3" at bounding box center [692, 236] width 132 height 20
type input "3"
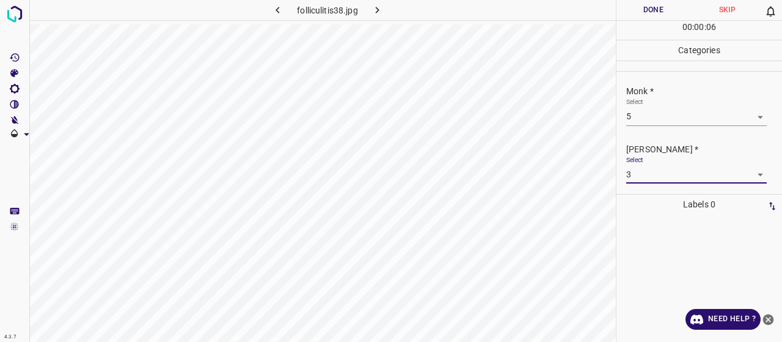
click at [637, 26] on div "00 : 00 : 06" at bounding box center [700, 30] width 166 height 19
click at [636, 8] on button "Done" at bounding box center [654, 10] width 74 height 20
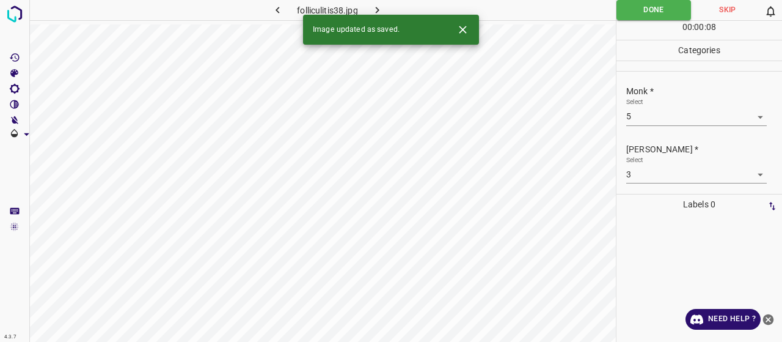
click at [390, 11] on button "button" at bounding box center [377, 10] width 39 height 20
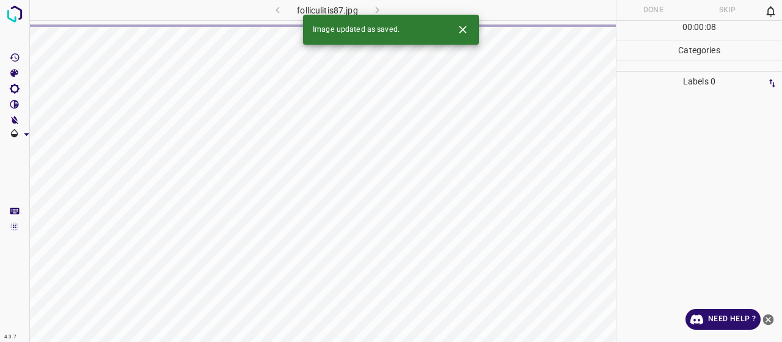
click at [463, 29] on icon "Close" at bounding box center [462, 29] width 7 height 7
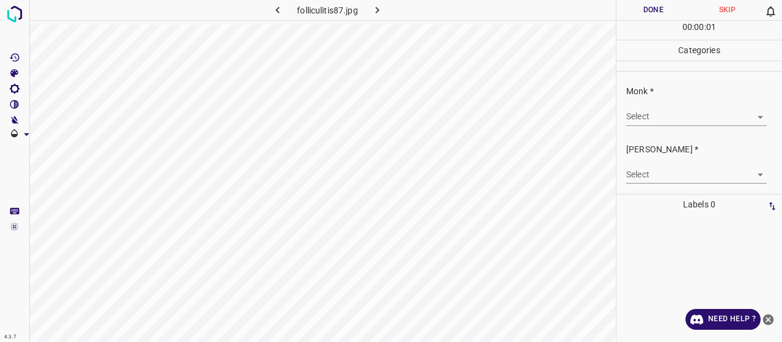
click at [645, 122] on body "4.3.7 folliculitis87.jpg Done Skip 0 00 : 00 : 01 Categories Monk * Select ​ Fi…" at bounding box center [391, 171] width 782 height 342
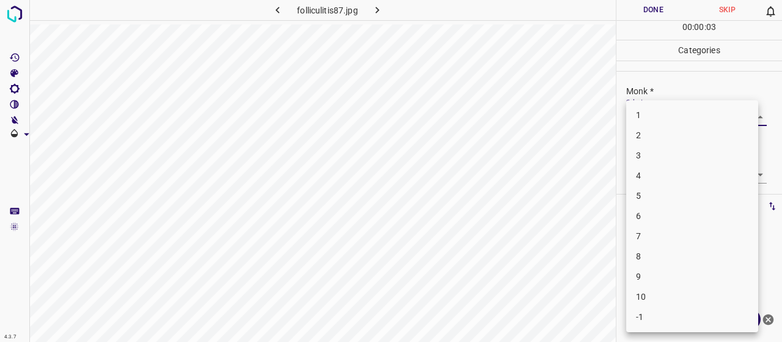
click at [650, 232] on li "7" at bounding box center [692, 236] width 132 height 20
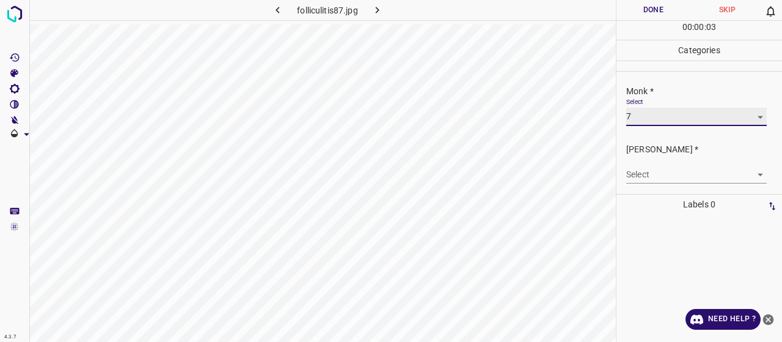
type input "7"
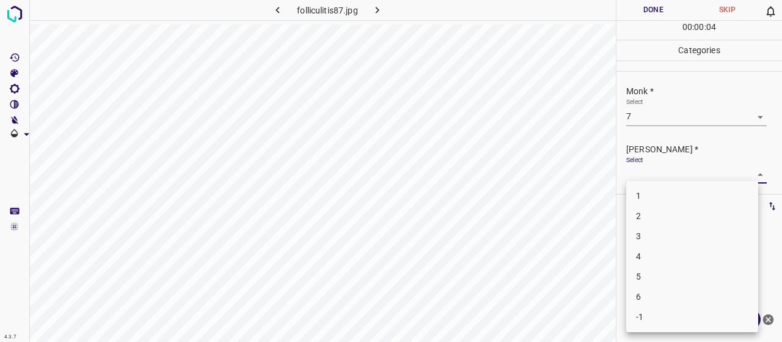
click at [650, 171] on body "4.3.7 folliculitis87.jpg Done Skip 0 00 : 00 : 04 Categories Monk * Select 7 7 …" at bounding box center [391, 171] width 782 height 342
click at [651, 276] on li "5" at bounding box center [692, 276] width 132 height 20
type input "5"
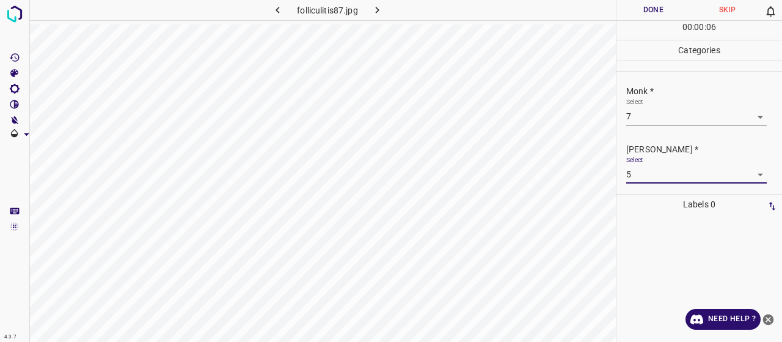
click at [644, 13] on button "Done" at bounding box center [654, 10] width 74 height 20
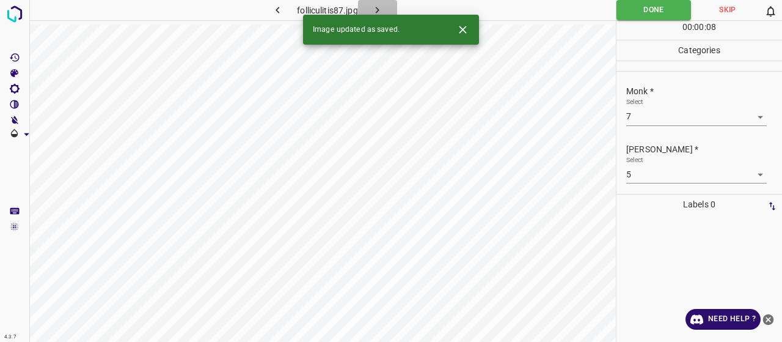
click at [370, 7] on button "button" at bounding box center [377, 10] width 39 height 20
click at [658, 114] on body "4.3.7 fordyce-spots10.jpg Done Skip 0 00 : 00 : 01 Categories Monk * Select ​ F…" at bounding box center [391, 171] width 782 height 342
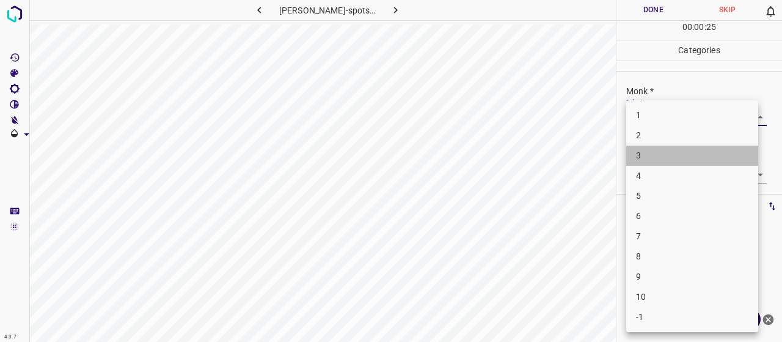
click at [638, 157] on li "3" at bounding box center [692, 155] width 132 height 20
type input "3"
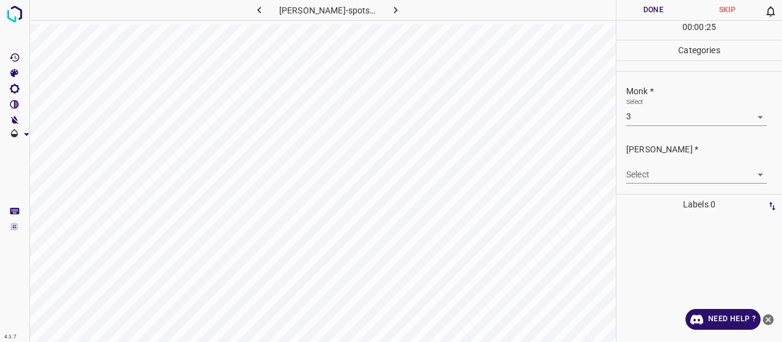
click at [640, 157] on div "Select ​" at bounding box center [696, 170] width 141 height 28
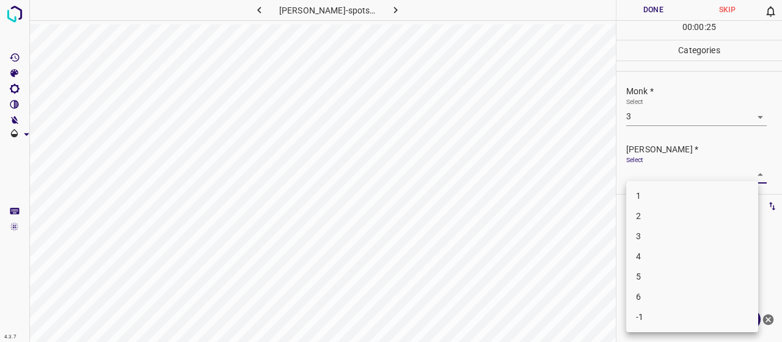
click at [647, 168] on body "4.3.7 fordyce-spots10.jpg Done Skip 0 00 : 00 : 25 Categories Monk * Select 3 3…" at bounding box center [391, 171] width 782 height 342
click at [677, 226] on li "3" at bounding box center [692, 236] width 132 height 20
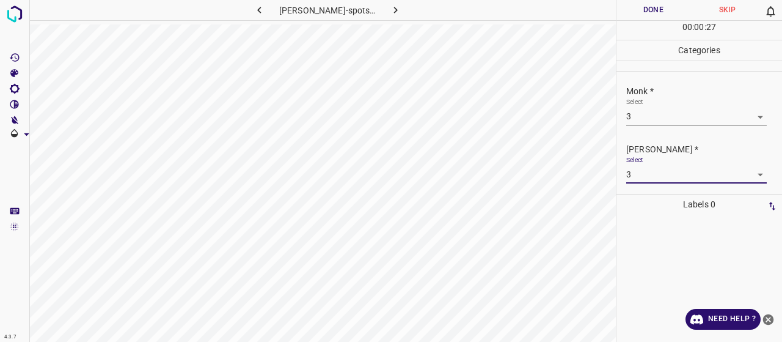
click at [669, 172] on body "4.3.7 fordyce-spots10.jpg Done Skip 0 00 : 00 : 27 Categories Monk * Select 3 3…" at bounding box center [391, 171] width 782 height 342
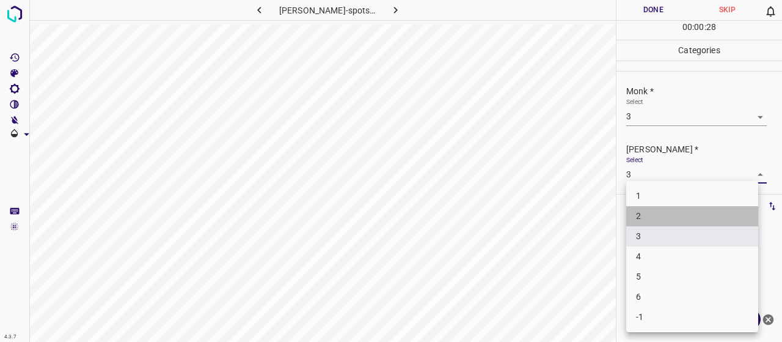
click at [669, 212] on li "2" at bounding box center [692, 216] width 132 height 20
type input "2"
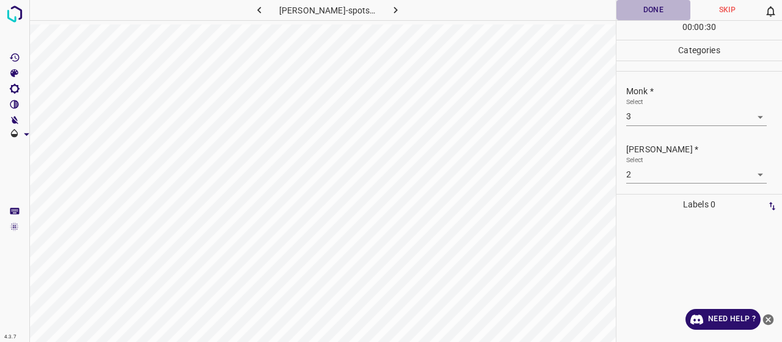
click at [635, 9] on button "Done" at bounding box center [654, 10] width 74 height 20
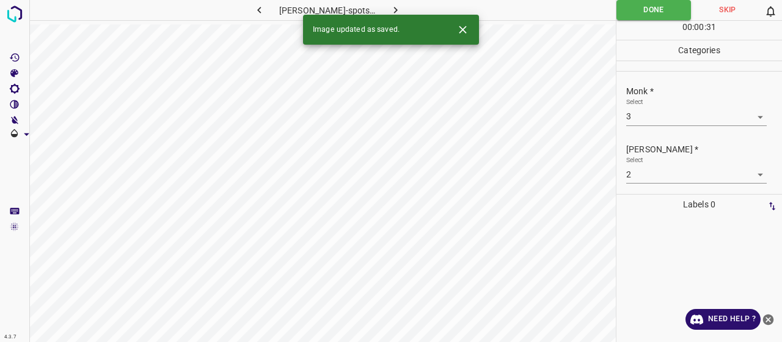
click at [389, 12] on icon "button" at bounding box center [395, 10] width 13 height 13
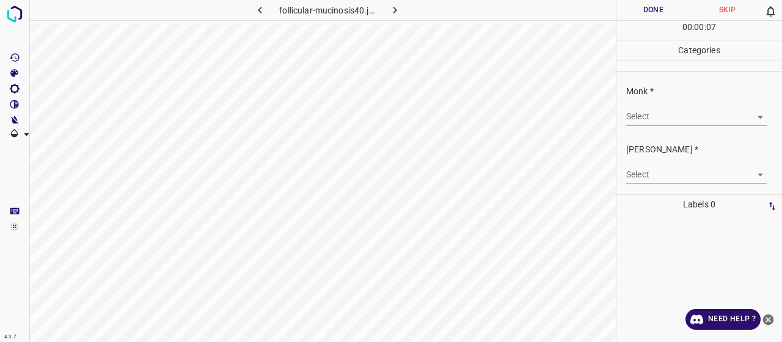
click at [692, 124] on body "4.3.7 follicular-mucinosis40.jpg Done Skip 0 00 : 00 : 07 Categories Monk * Sel…" at bounding box center [391, 171] width 782 height 342
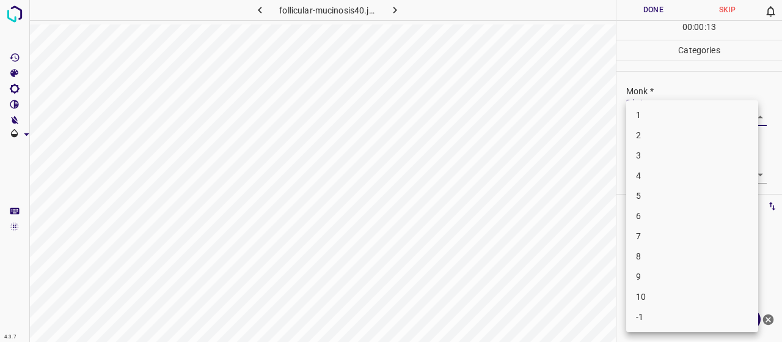
click at [665, 241] on li "7" at bounding box center [692, 236] width 132 height 20
type input "7"
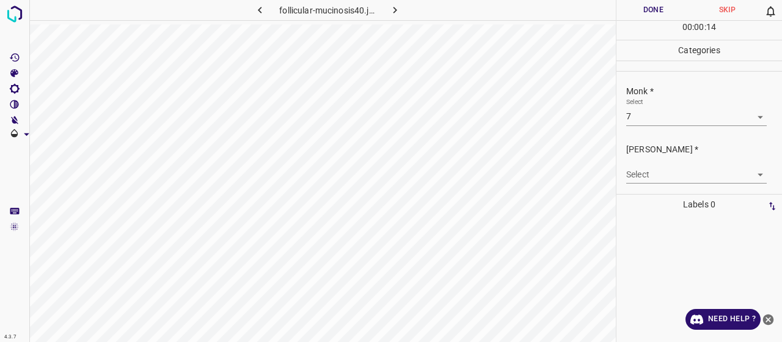
click at [649, 183] on div "Fitzpatrick * Select ​" at bounding box center [700, 162] width 166 height 57
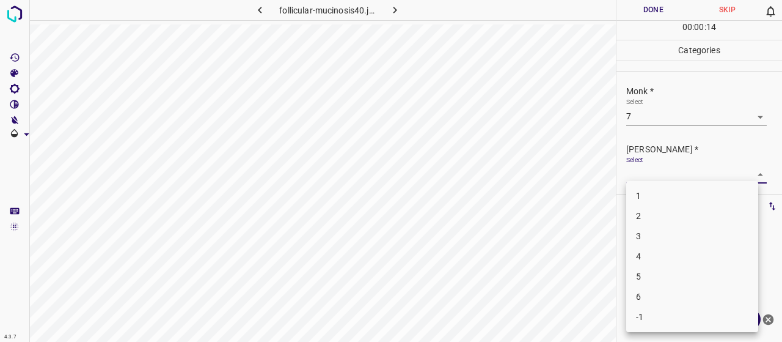
click at [649, 177] on body "4.3.7 follicular-mucinosis40.jpg Done Skip 0 00 : 00 : 14 Categories Monk * Sel…" at bounding box center [391, 171] width 782 height 342
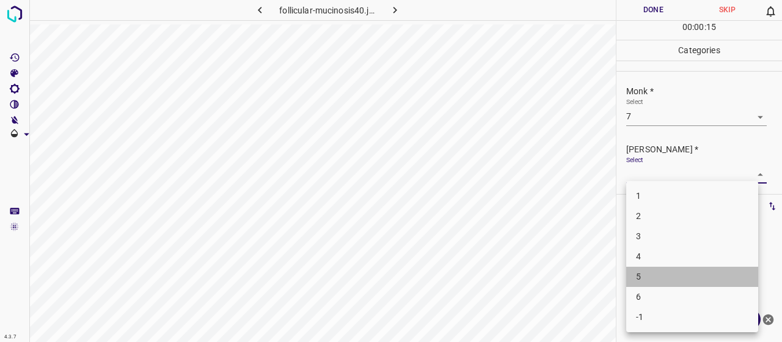
click at [659, 282] on li "5" at bounding box center [692, 276] width 132 height 20
type input "5"
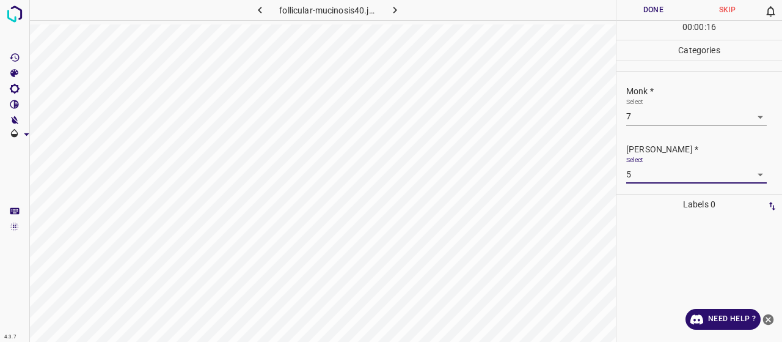
click at [629, 12] on button "Done" at bounding box center [654, 10] width 74 height 20
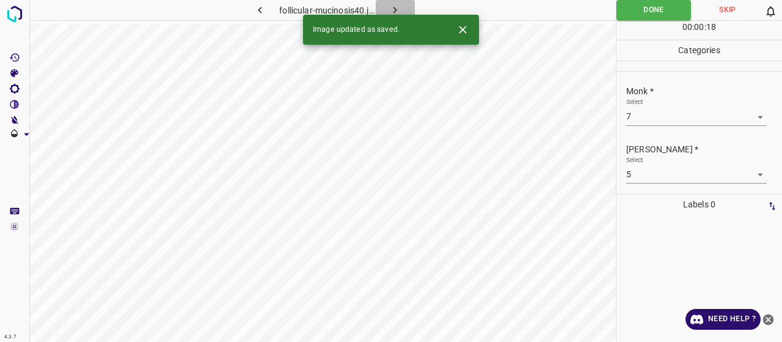
click at [400, 12] on icon "button" at bounding box center [395, 10] width 13 height 13
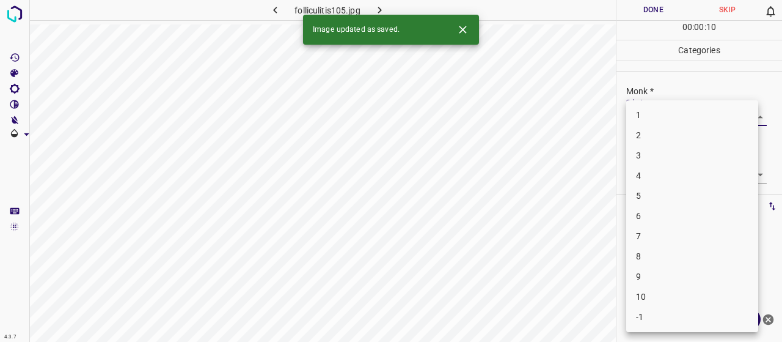
click at [693, 122] on body "4.3.7 folliculitis105.jpg Done Skip 0 00 : 00 : 10 Categories Monk * Select ​ F…" at bounding box center [391, 171] width 782 height 342
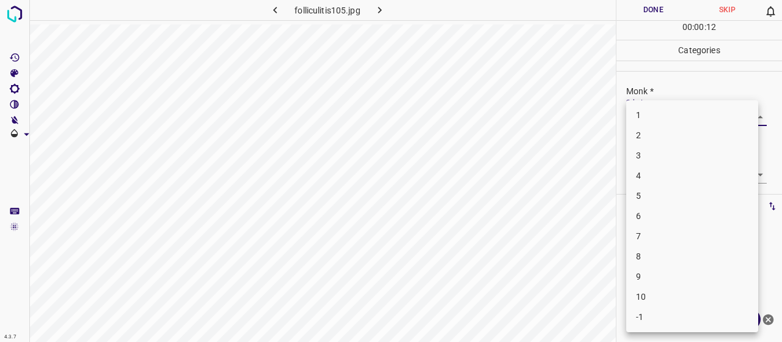
click at [679, 201] on li "5" at bounding box center [692, 196] width 132 height 20
type input "5"
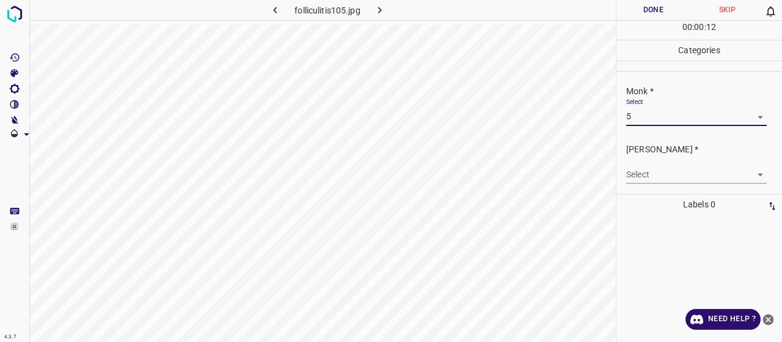
click at [673, 154] on p "Fitzpatrick *" at bounding box center [704, 149] width 156 height 13
click at [675, 167] on body "4.3.7 folliculitis105.jpg Done Skip 0 00 : 00 : 12 Categories Monk * Select 5 5…" at bounding box center [391, 171] width 782 height 342
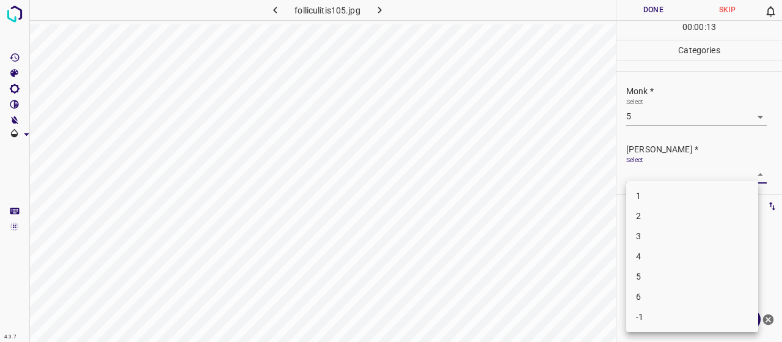
click at [669, 227] on li "3" at bounding box center [692, 236] width 132 height 20
type input "3"
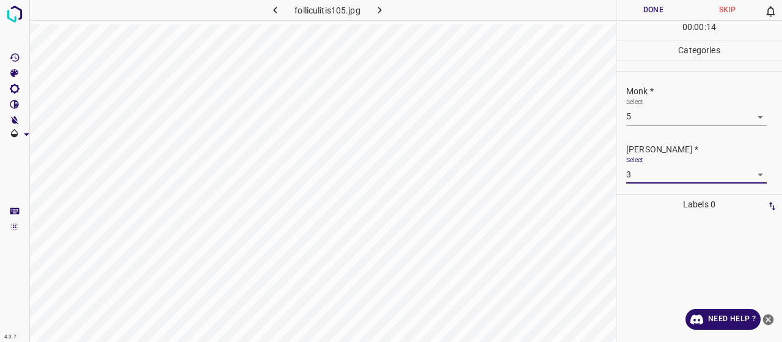
click at [651, 6] on button "Done" at bounding box center [654, 10] width 74 height 20
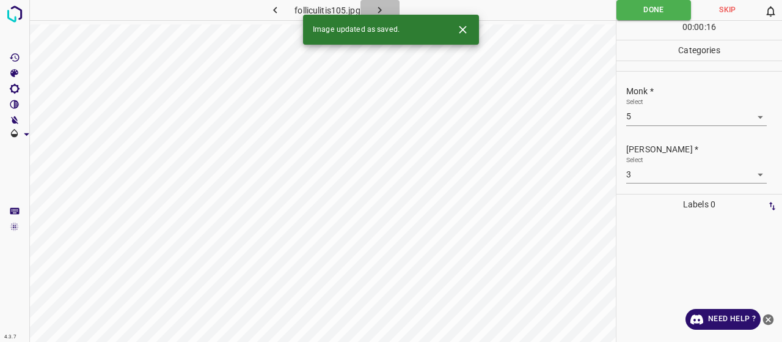
click at [395, 9] on button "button" at bounding box center [380, 10] width 39 height 20
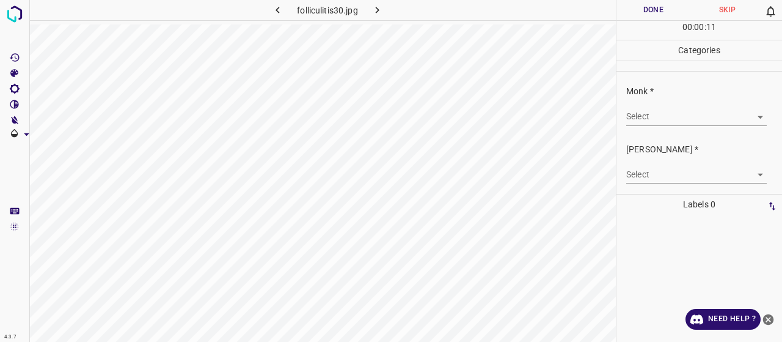
click at [674, 115] on body "4.3.7 folliculitis30.jpg Done Skip 0 00 : 00 : 11 Categories Monk * Select ​ Fi…" at bounding box center [391, 171] width 782 height 342
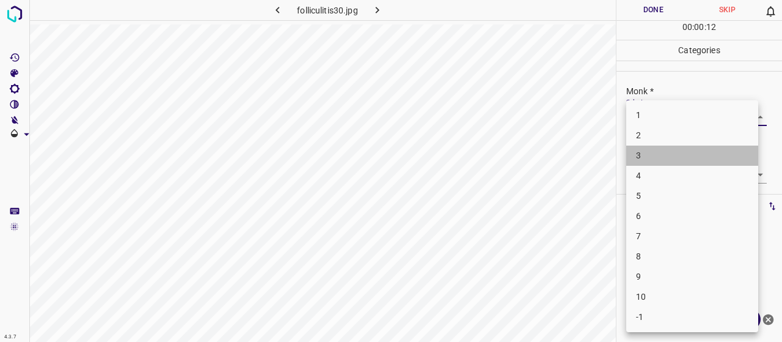
click at [645, 164] on li "3" at bounding box center [692, 155] width 132 height 20
type input "3"
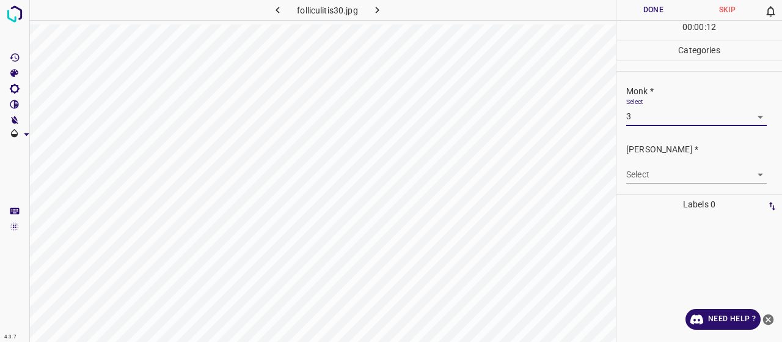
click at [649, 169] on body "4.3.7 folliculitis30.jpg Done Skip 0 00 : 00 : 12 Categories Monk * Select 3 3 …" at bounding box center [391, 171] width 782 height 342
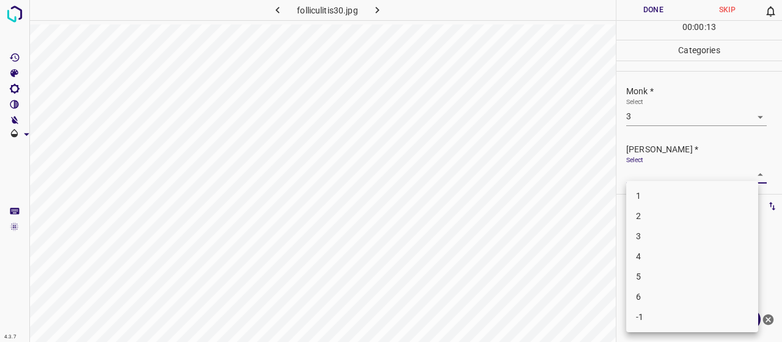
click at [651, 208] on li "2" at bounding box center [692, 216] width 132 height 20
type input "2"
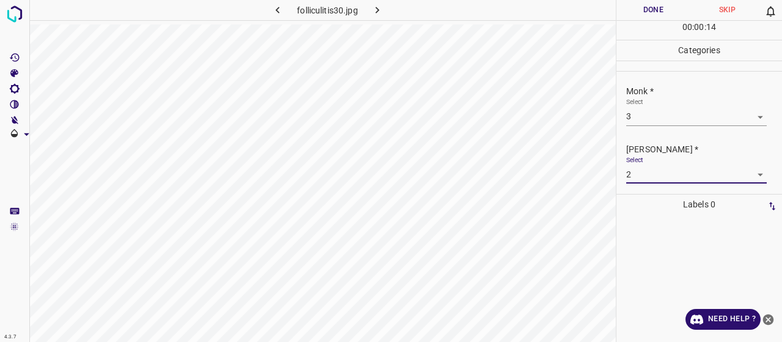
click at [644, 2] on button "Done" at bounding box center [654, 10] width 74 height 20
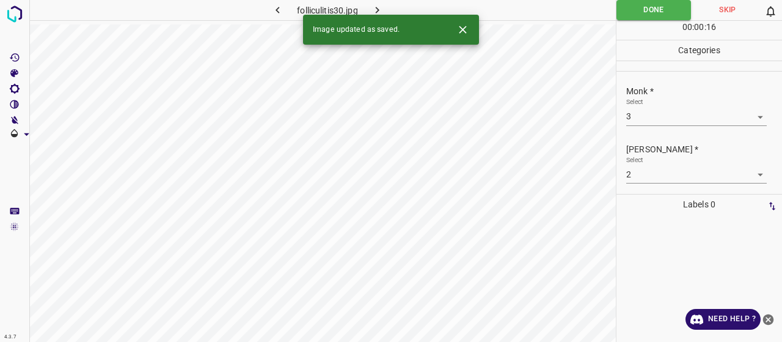
click at [386, 1] on button "button" at bounding box center [377, 10] width 39 height 20
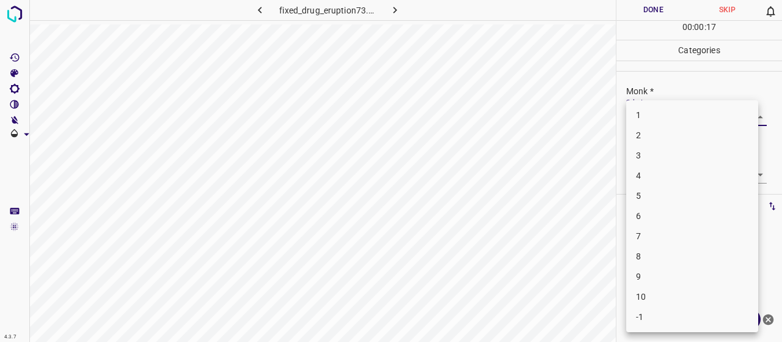
click at [671, 117] on body "4.3.7 fixed_drug_eruption73.jpg Done Skip 0 00 : 00 : 17 Categories Monk * Sele…" at bounding box center [391, 171] width 782 height 342
click at [680, 252] on li "8" at bounding box center [692, 256] width 132 height 20
type input "8"
click at [687, 177] on body "4.3.7 fixed_drug_eruption73.jpg Done Skip 0 00 : 00 : 19 Categories Monk * Sele…" at bounding box center [391, 171] width 782 height 342
click at [695, 279] on li "5" at bounding box center [692, 276] width 132 height 20
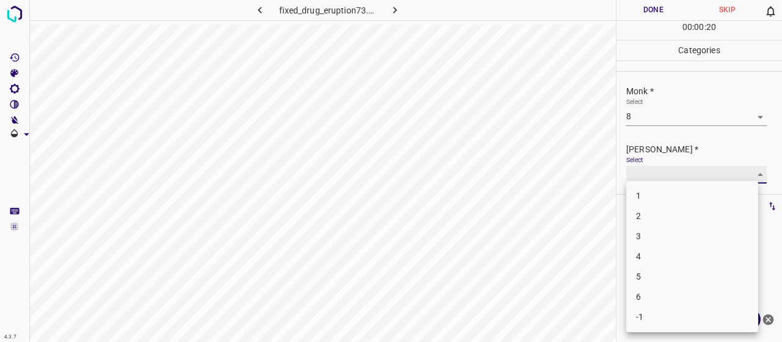
type input "5"
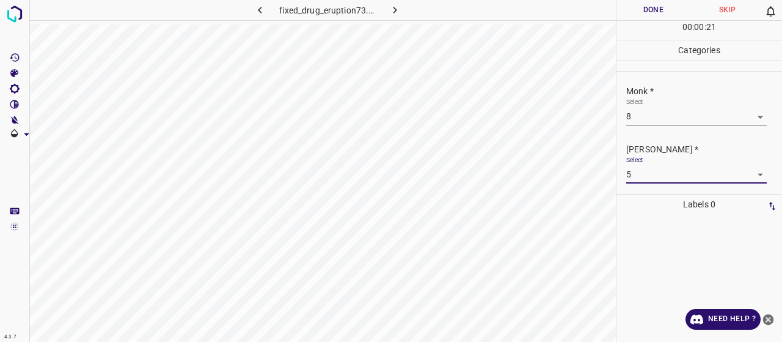
click at [633, 18] on button "Done" at bounding box center [654, 10] width 74 height 20
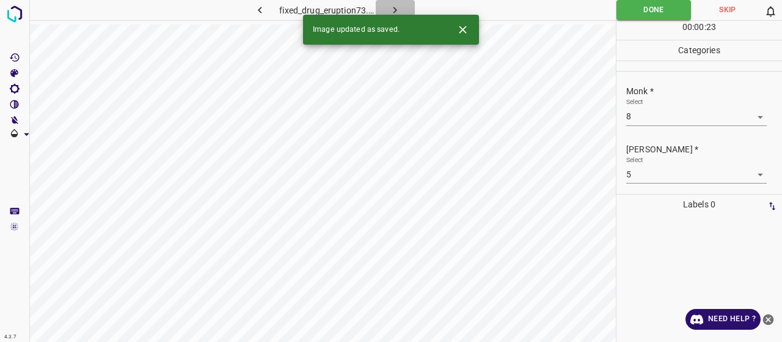
drag, startPoint x: 395, startPoint y: 4, endPoint x: 408, endPoint y: 1, distance: 13.1
click at [399, 4] on icon "button" at bounding box center [395, 10] width 13 height 13
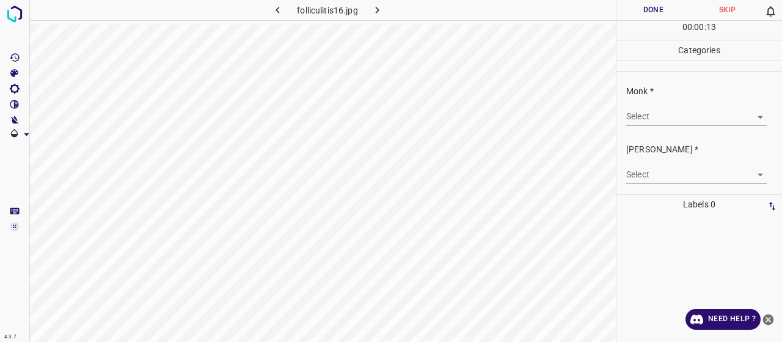
click at [656, 109] on body "4.3.7 folliculitis16.jpg Done Skip 0 00 : 00 : 13 Categories Monk * Select ​ Fi…" at bounding box center [391, 171] width 782 height 342
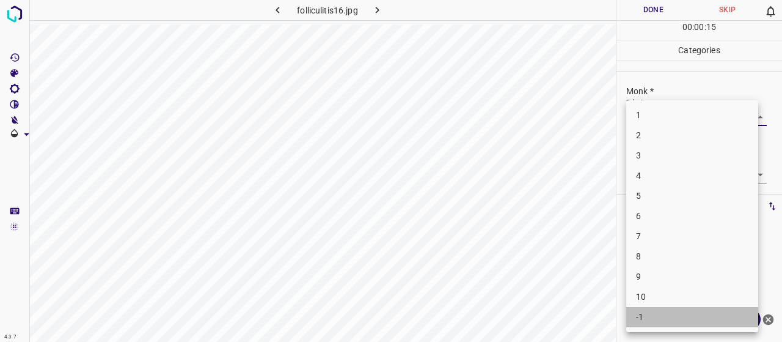
click at [674, 322] on li "-1" at bounding box center [692, 317] width 132 height 20
type input "-1"
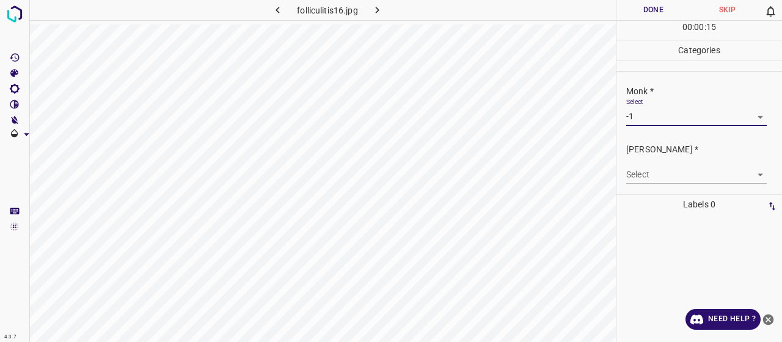
click at [642, 163] on div "Select ​" at bounding box center [696, 170] width 141 height 28
click at [653, 187] on div "Fitzpatrick * Select ​" at bounding box center [700, 162] width 166 height 57
click at [653, 179] on body "4.3.7 folliculitis16.jpg Done Skip 0 00 : 00 : 16 Categories Monk * Select -1 -…" at bounding box center [391, 171] width 782 height 342
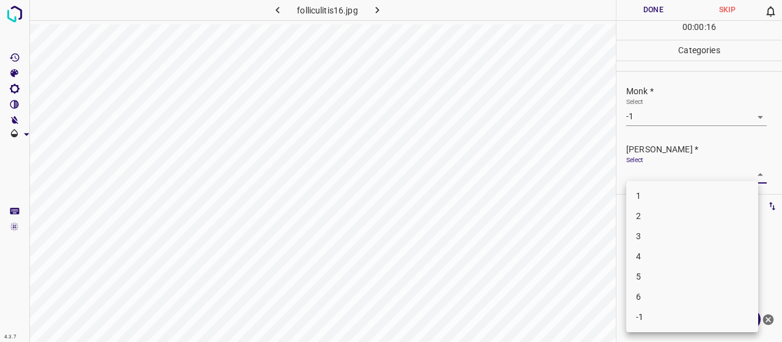
click at [642, 331] on ul "1 2 3 4 5 6 -1" at bounding box center [692, 256] width 132 height 151
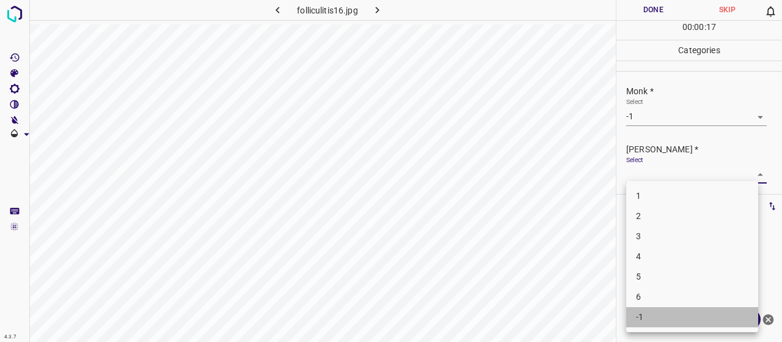
click at [640, 320] on li "-1" at bounding box center [692, 317] width 132 height 20
type input "-1"
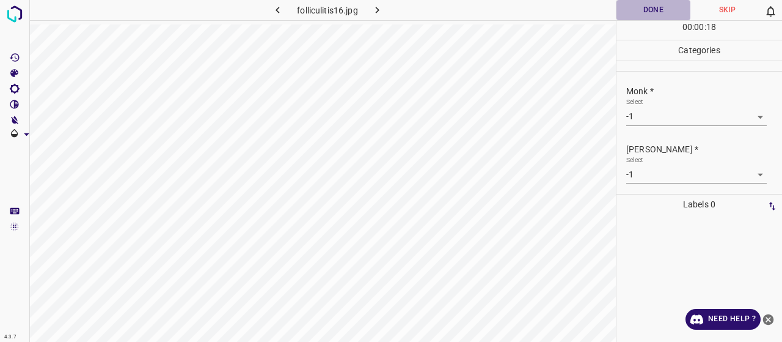
click at [651, 9] on button "Done" at bounding box center [654, 10] width 74 height 20
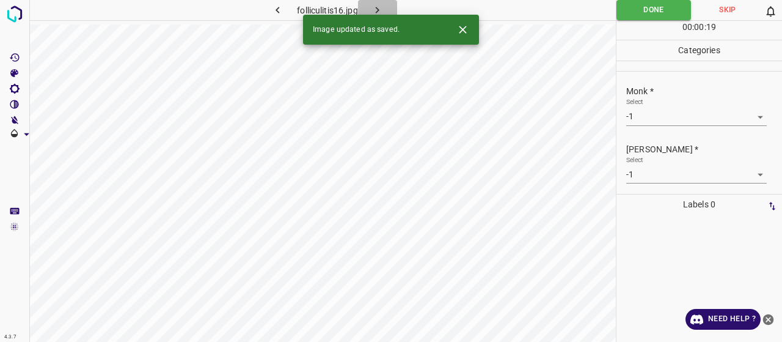
click at [381, 10] on icon "button" at bounding box center [377, 10] width 13 height 13
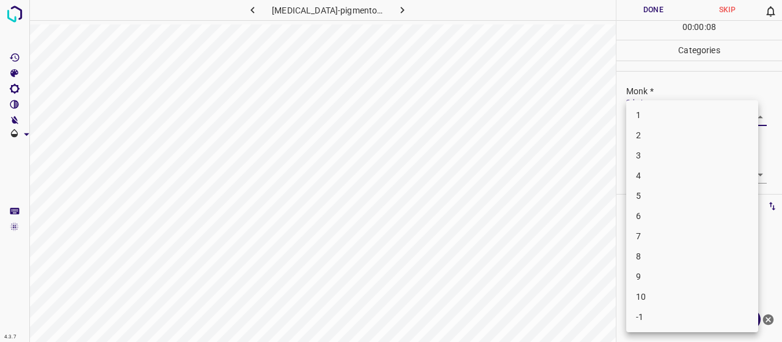
click at [671, 119] on body "4.3.7 urticaria-pigmentosa100.jpg Done Skip 0 00 : 00 : 08 Categories Monk * Se…" at bounding box center [391, 171] width 782 height 342
click at [687, 180] on li "4" at bounding box center [692, 176] width 132 height 20
type input "4"
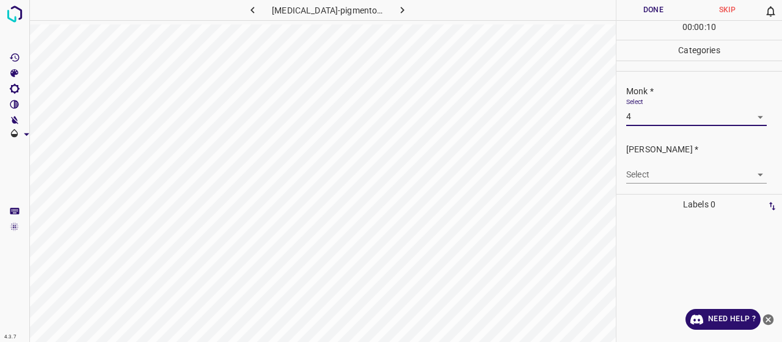
click at [683, 183] on div "Fitzpatrick * Select ​" at bounding box center [700, 162] width 166 height 57
click at [681, 178] on body "4.3.7 urticaria-pigmentosa100.jpg Done Skip 0 00 : 00 : 10 Categories Monk * Se…" at bounding box center [391, 171] width 782 height 342
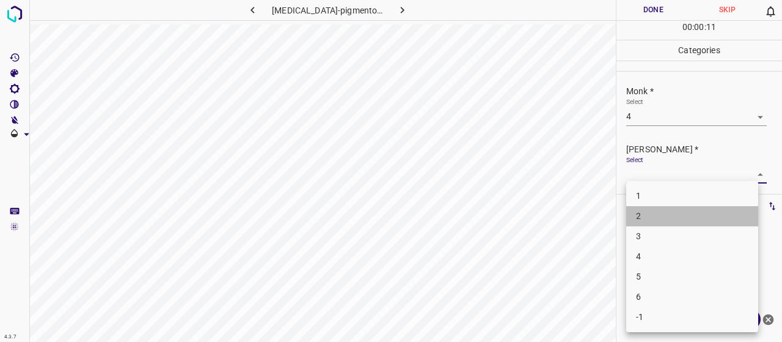
click at [672, 223] on li "2" at bounding box center [692, 216] width 132 height 20
type input "2"
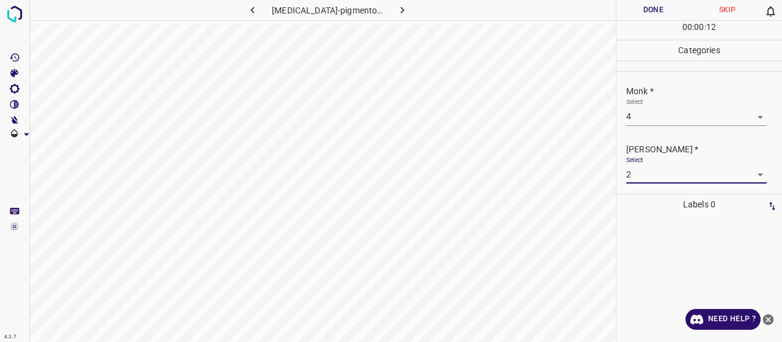
click at [636, 10] on button "Done" at bounding box center [654, 10] width 74 height 20
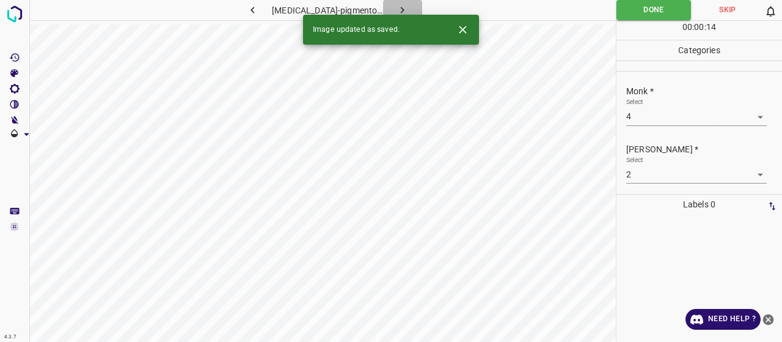
click at [396, 4] on icon "button" at bounding box center [402, 10] width 13 height 13
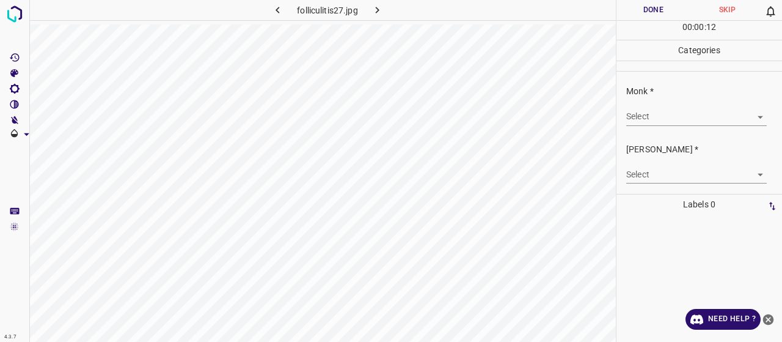
click at [744, 111] on body "4.3.7 folliculitis27.jpg Done Skip 0 00 : 00 : 12 Categories Monk * Select ​ Fi…" at bounding box center [391, 171] width 782 height 342
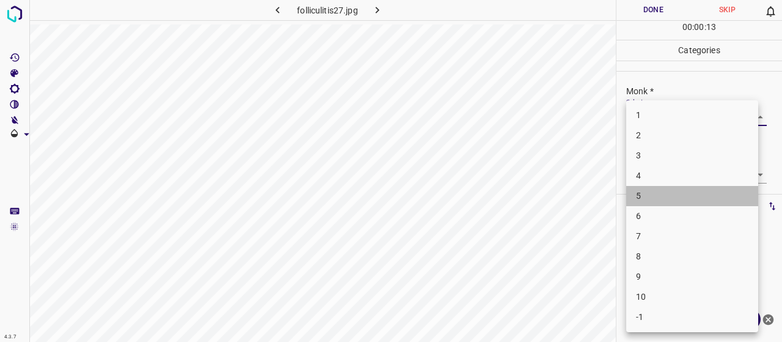
click at [675, 200] on li "5" at bounding box center [692, 196] width 132 height 20
type input "5"
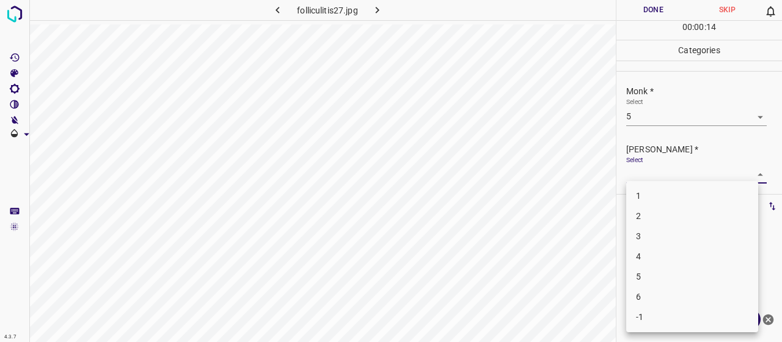
click at [660, 164] on body "4.3.7 folliculitis27.jpg Done Skip 0 00 : 00 : 14 Categories Monk * Select 5 5 …" at bounding box center [391, 171] width 782 height 342
click at [673, 235] on li "3" at bounding box center [692, 236] width 132 height 20
type input "3"
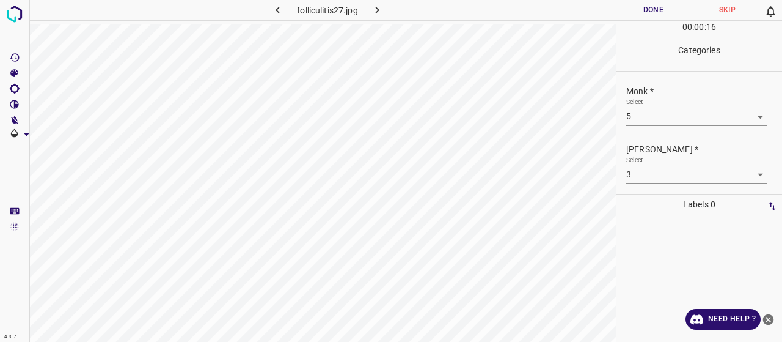
click at [643, 21] on div "00 : 00 : 16" at bounding box center [700, 30] width 166 height 19
click at [643, 16] on button "Done" at bounding box center [654, 10] width 74 height 20
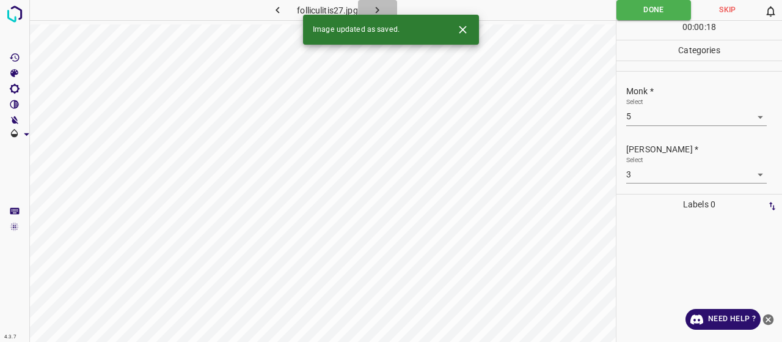
click at [389, 9] on button "button" at bounding box center [377, 10] width 39 height 20
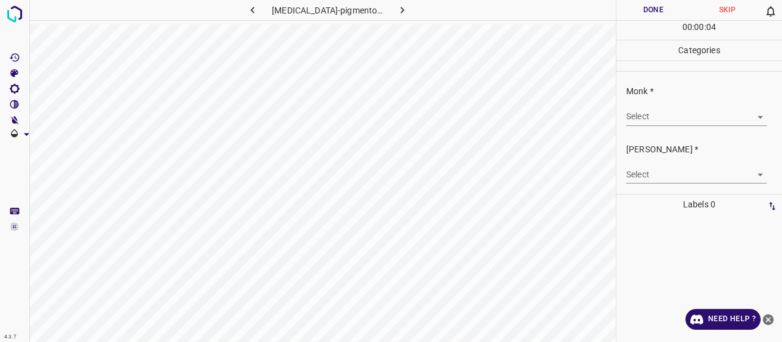
click at [688, 122] on body "4.3.7 urticaria-pigmentosa106.jpg Done Skip 0 00 : 00 : 04 Categories Monk * Se…" at bounding box center [391, 171] width 782 height 342
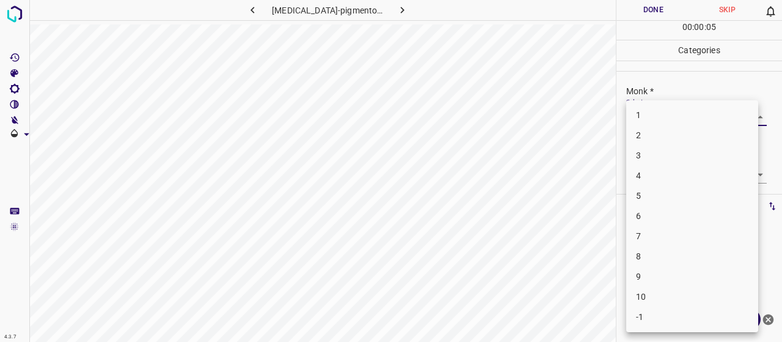
click at [649, 171] on li "4" at bounding box center [692, 176] width 132 height 20
type input "4"
click at [654, 172] on body "4.3.7 urticaria-pigmentosa106.jpg Done Skip 0 00 : 00 : 06 Categories Monk * Se…" at bounding box center [391, 171] width 782 height 342
drag, startPoint x: 664, startPoint y: 215, endPoint x: 664, endPoint y: 199, distance: 15.9
click at [664, 215] on li "2" at bounding box center [692, 216] width 132 height 20
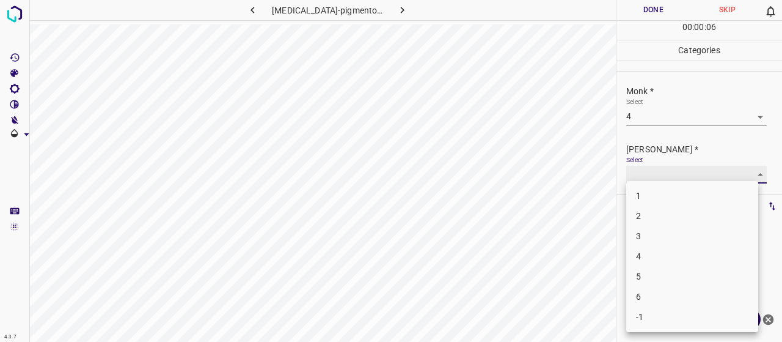
type input "2"
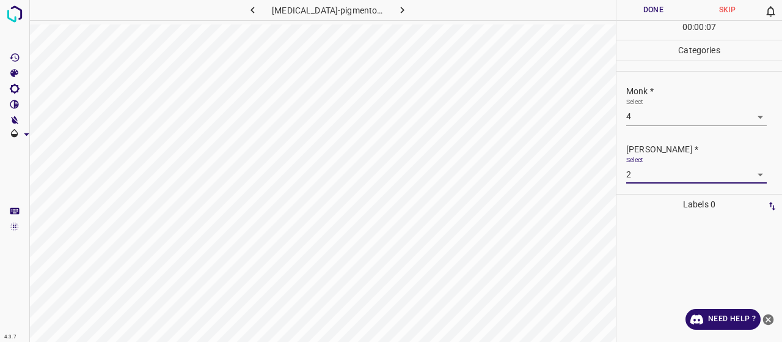
drag, startPoint x: 665, startPoint y: 7, endPoint x: 631, endPoint y: 17, distance: 35.0
click at [665, 7] on button "Done" at bounding box center [654, 10] width 74 height 20
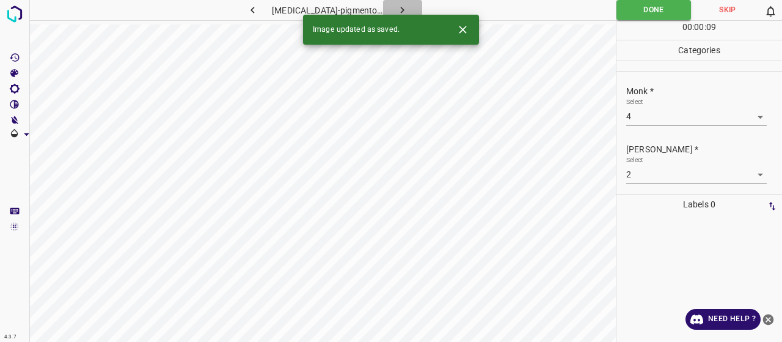
click at [400, 10] on icon "button" at bounding box center [402, 10] width 13 height 13
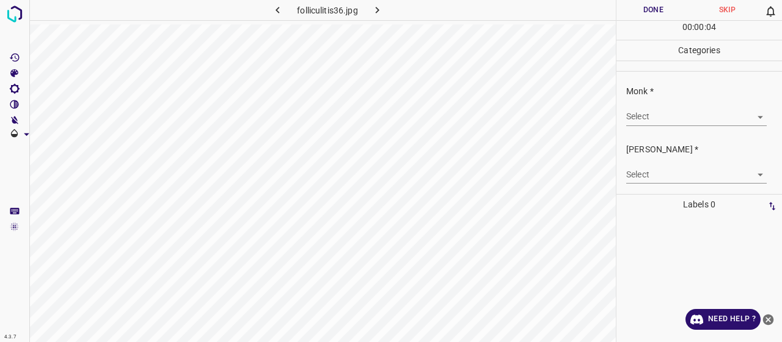
click at [680, 111] on body "4.3.7 folliculitis36.jpg Done Skip 0 00 : 00 : 04 Categories Monk * Select ​ Fi…" at bounding box center [391, 171] width 782 height 342
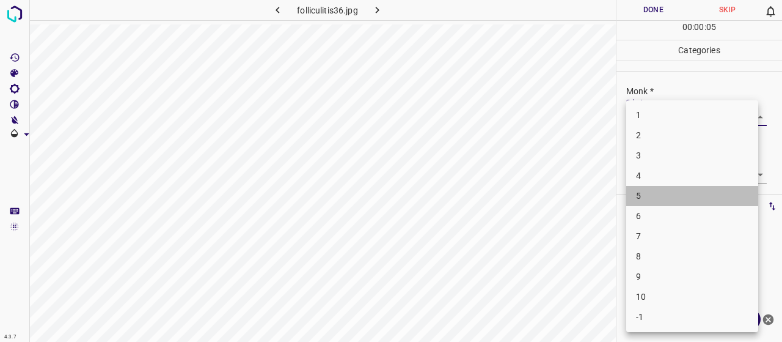
click at [670, 186] on li "5" at bounding box center [692, 196] width 132 height 20
type input "5"
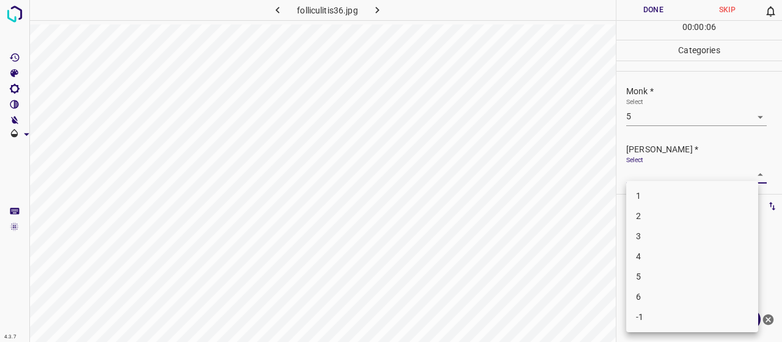
click at [665, 172] on body "4.3.7 folliculitis36.jpg Done Skip 0 00 : 00 : 06 Categories Monk * Select 5 5 …" at bounding box center [391, 171] width 782 height 342
click at [668, 229] on li "3" at bounding box center [692, 236] width 132 height 20
type input "3"
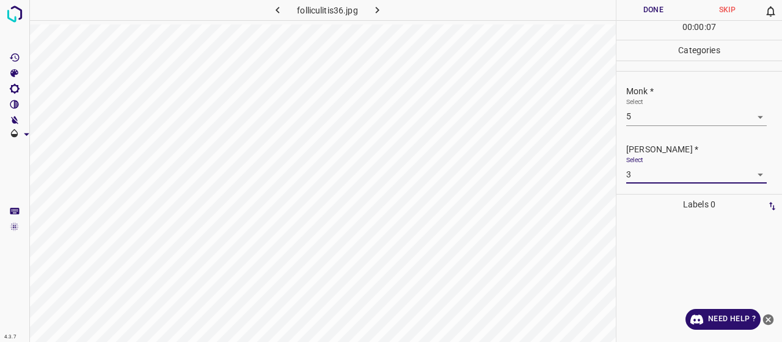
click at [661, 2] on button "Done" at bounding box center [654, 10] width 74 height 20
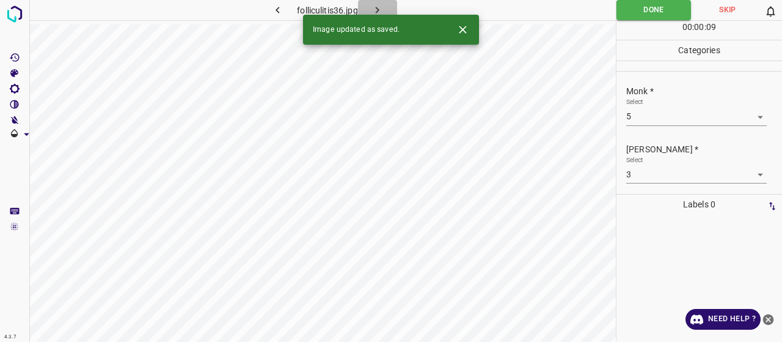
click at [371, 5] on button "button" at bounding box center [377, 10] width 39 height 20
click at [656, 111] on body "4.3.7 tungiasis44.jpg Done Skip 0 00 : 00 : 08 Categories Monk * Select ​ Fitzp…" at bounding box center [391, 171] width 782 height 342
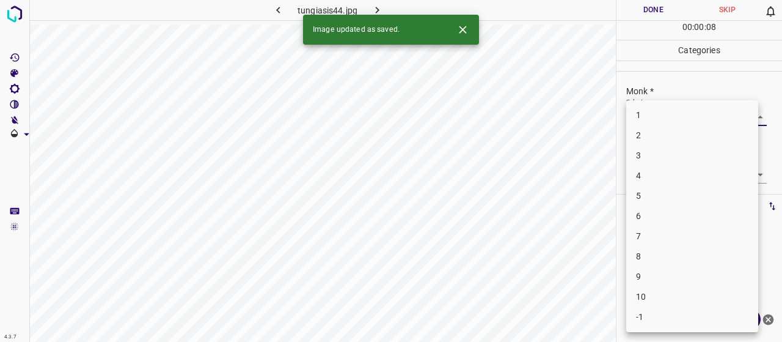
click at [661, 112] on li "1" at bounding box center [692, 115] width 132 height 20
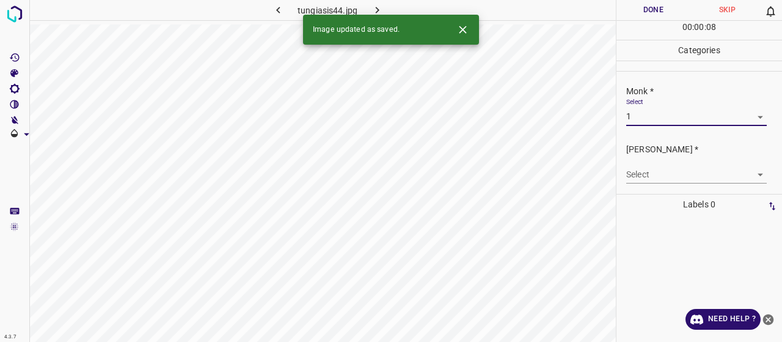
click at [664, 112] on body "4.3.7 tungiasis44.jpg Done Skip 0 00 : 00 : 08 Categories Monk * Select 1 1 Fit…" at bounding box center [391, 171] width 782 height 342
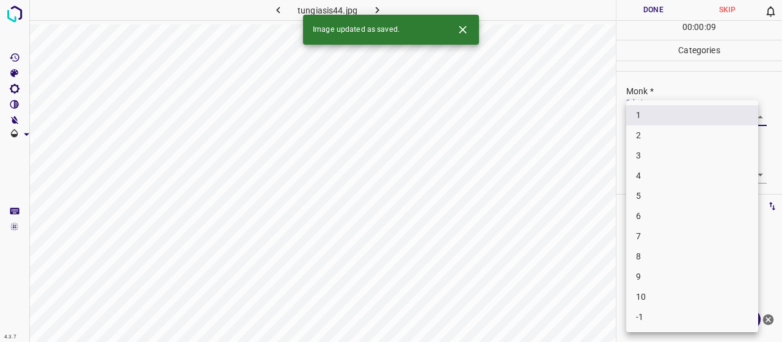
click at [664, 263] on li "8" at bounding box center [692, 256] width 132 height 20
type input "8"
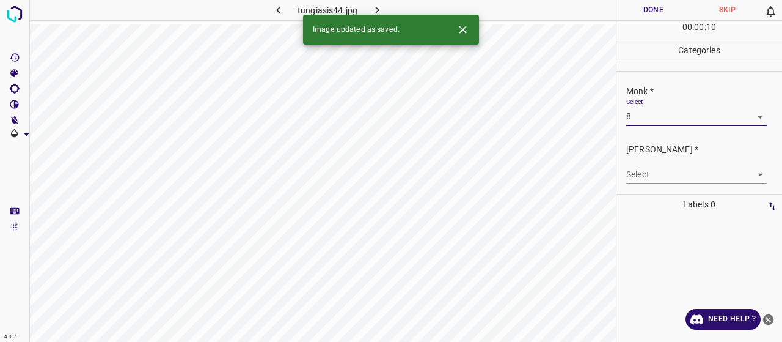
click at [645, 164] on body "4.3.7 tungiasis44.jpg Done Skip 0 00 : 00 : 10 Categories Monk * Select 8 8 Fit…" at bounding box center [391, 171] width 782 height 342
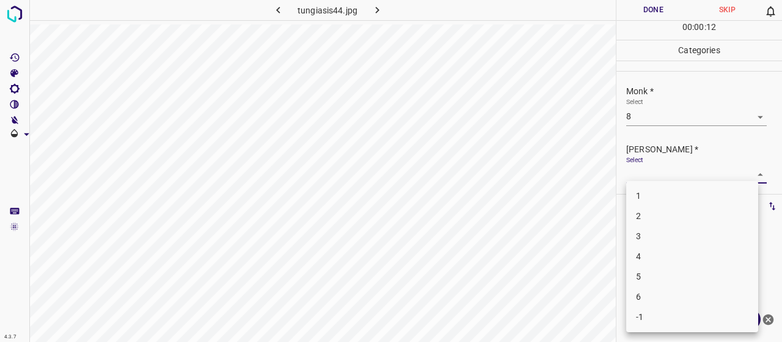
click at [670, 276] on li "5" at bounding box center [692, 276] width 132 height 20
type input "5"
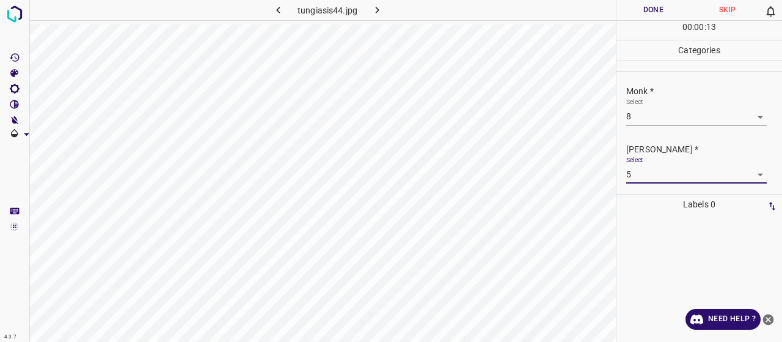
click at [653, 9] on button "Done" at bounding box center [654, 10] width 74 height 20
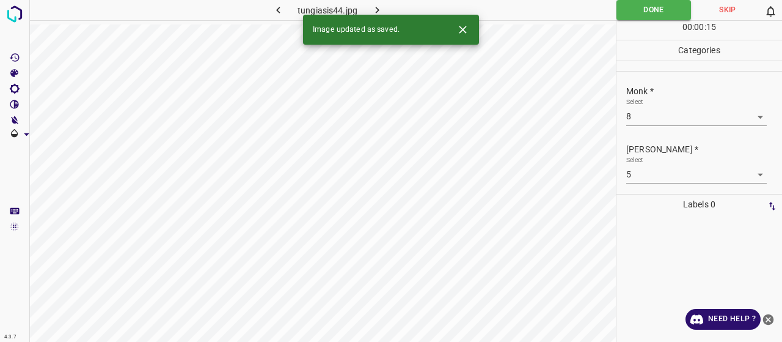
click at [388, 3] on button "button" at bounding box center [377, 10] width 39 height 20
click at [661, 127] on div "Monk * Select ​" at bounding box center [700, 104] width 166 height 57
click at [661, 117] on body "4.3.7 folliculitis33.jpg Done Skip 0 00 : 00 : 01 Categories Monk * Select ​ Fi…" at bounding box center [391, 171] width 782 height 342
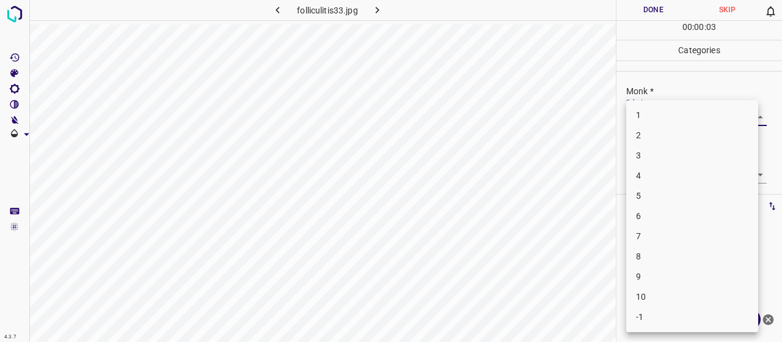
click at [637, 156] on li "3" at bounding box center [692, 155] width 132 height 20
type input "3"
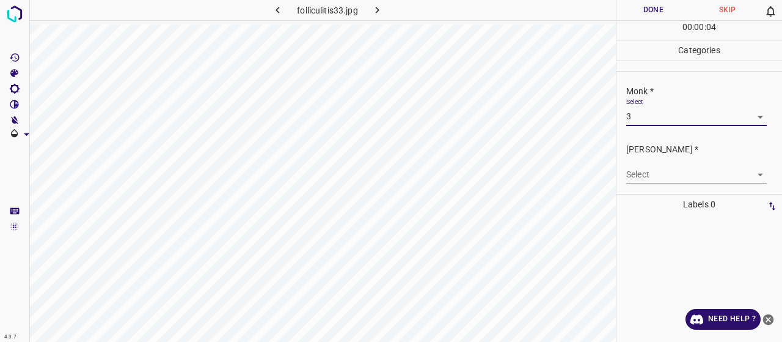
click at [637, 156] on div "Select ​" at bounding box center [696, 170] width 141 height 28
click at [638, 174] on body "4.3.7 folliculitis33.jpg Done Skip 0 00 : 00 : 04 Categories Monk * Select 3 3 …" at bounding box center [391, 171] width 782 height 342
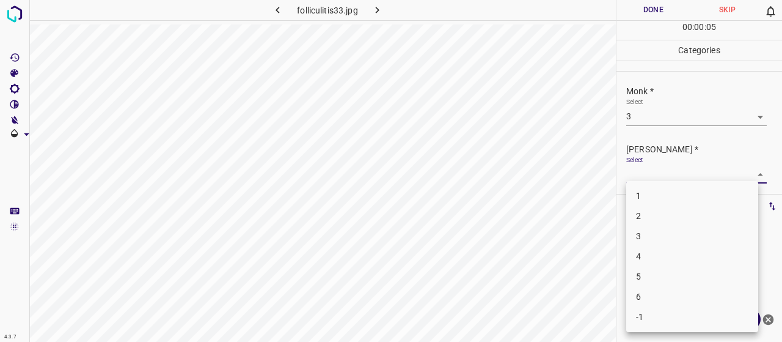
click at [648, 222] on li "2" at bounding box center [692, 216] width 132 height 20
type input "2"
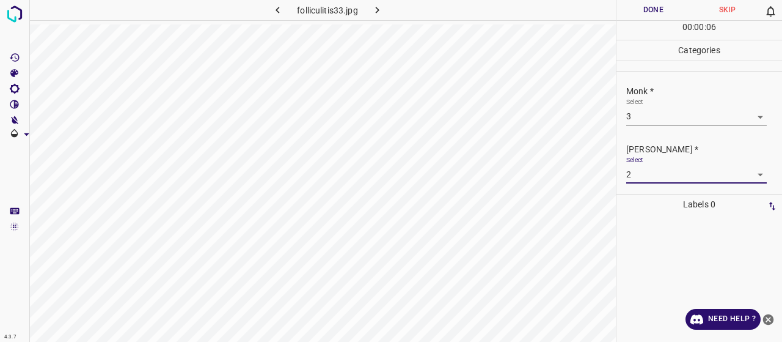
click at [661, 13] on button "Done" at bounding box center [654, 10] width 74 height 20
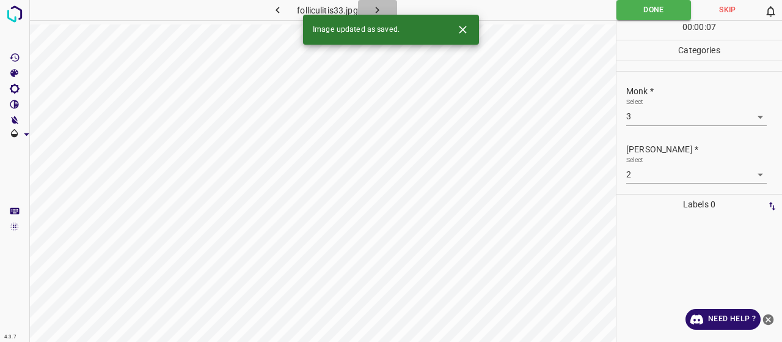
click at [378, 13] on icon "button" at bounding box center [377, 10] width 13 height 13
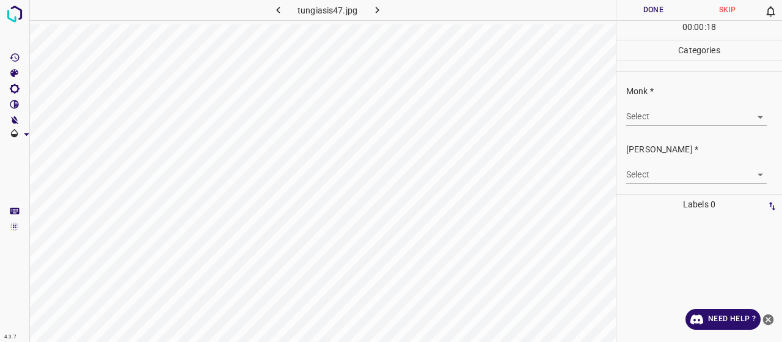
click at [682, 123] on body "4.3.7 tungiasis47.jpg Done Skip 0 00 : 00 : 18 Categories Monk * Select ​ Fitzp…" at bounding box center [391, 171] width 782 height 342
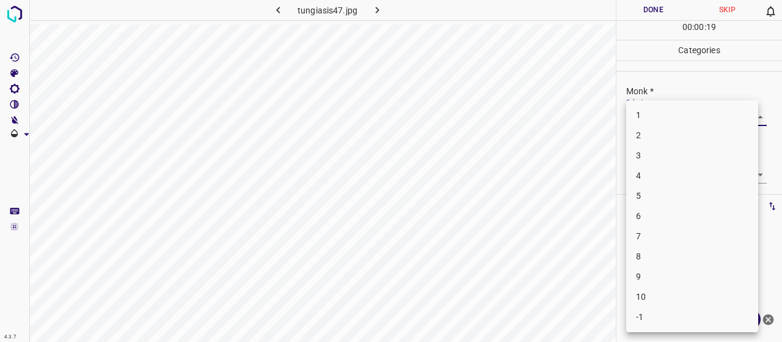
click at [660, 265] on li "8" at bounding box center [692, 256] width 132 height 20
type input "8"
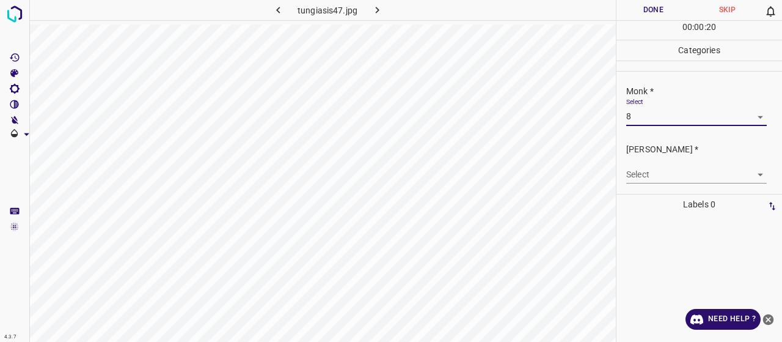
click at [654, 158] on div "Select ​" at bounding box center [696, 170] width 141 height 28
click at [658, 174] on body "4.3.7 tungiasis47.jpg Done Skip 0 00 : 00 : 20 Categories Monk * Select 8 8 Fit…" at bounding box center [391, 171] width 782 height 342
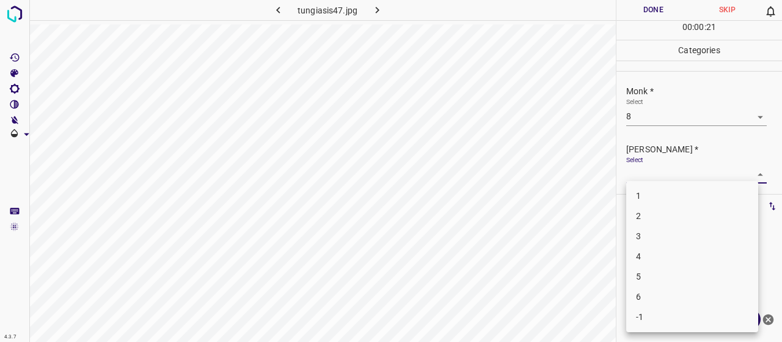
drag, startPoint x: 662, startPoint y: 288, endPoint x: 654, endPoint y: 281, distance: 11.3
click at [654, 281] on ul "1 2 3 4 5 6 -1" at bounding box center [692, 256] width 132 height 151
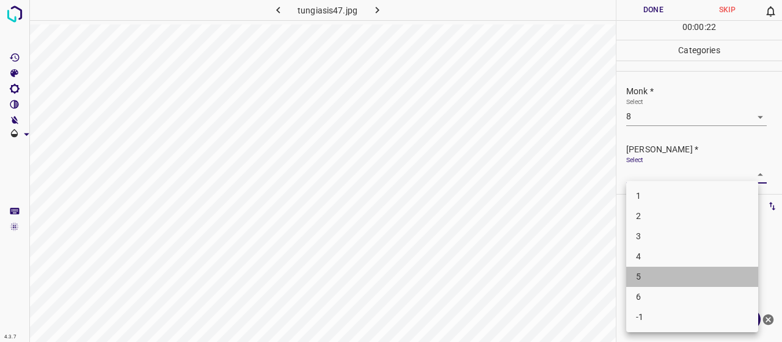
click at [654, 281] on li "5" at bounding box center [692, 276] width 132 height 20
type input "5"
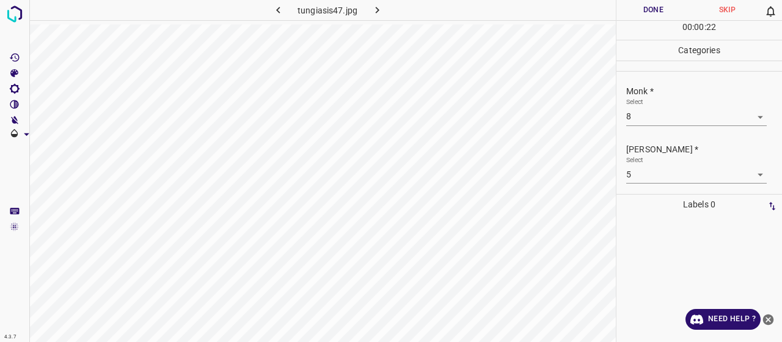
click at [629, 24] on div "00 : 00 : 22" at bounding box center [700, 30] width 166 height 19
click at [626, 13] on button "Done" at bounding box center [654, 10] width 74 height 20
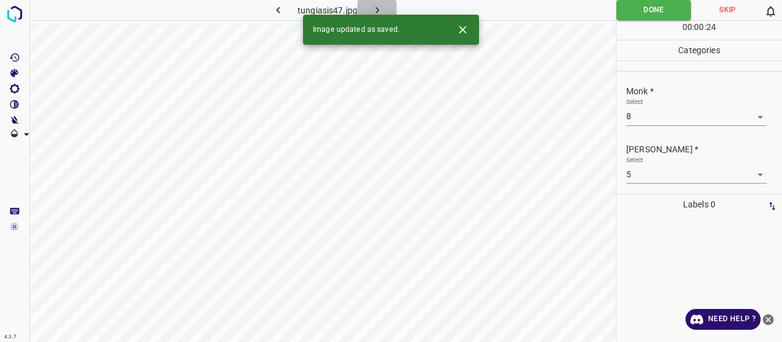
click at [390, 10] on button "button" at bounding box center [377, 10] width 39 height 20
click at [647, 109] on body "4.3.7 folliculitis75.jpg Done Skip 0 00 : 00 : 04 Categories Monk * Select ​ Fi…" at bounding box center [391, 171] width 782 height 342
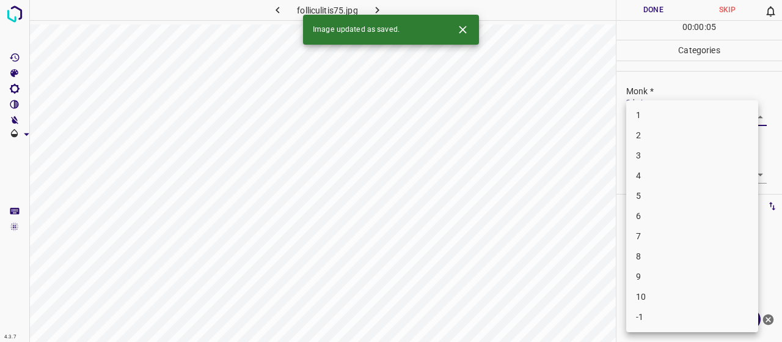
click at [666, 161] on li "3" at bounding box center [692, 155] width 132 height 20
type input "3"
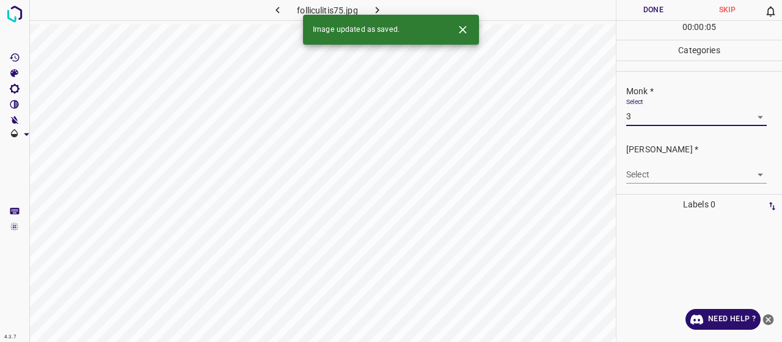
click at [669, 181] on body "4.3.7 folliculitis75.jpg Done Skip 0 00 : 00 : 05 Categories Monk * Select 3 3 …" at bounding box center [391, 171] width 782 height 342
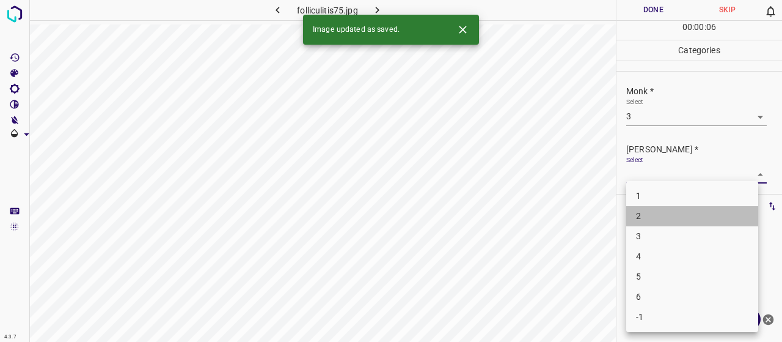
click at [662, 215] on li "2" at bounding box center [692, 216] width 132 height 20
type input "2"
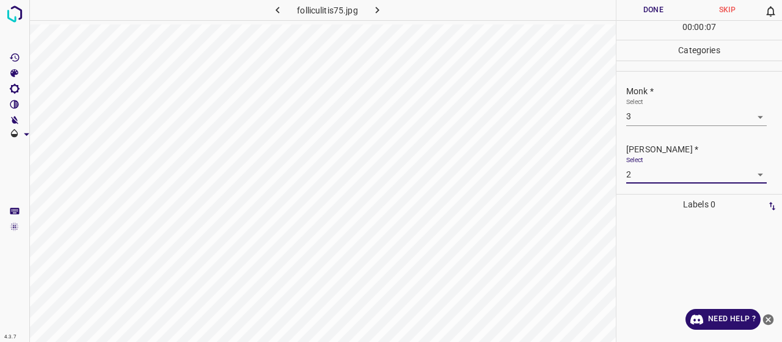
click at [655, 13] on button "Done" at bounding box center [654, 10] width 74 height 20
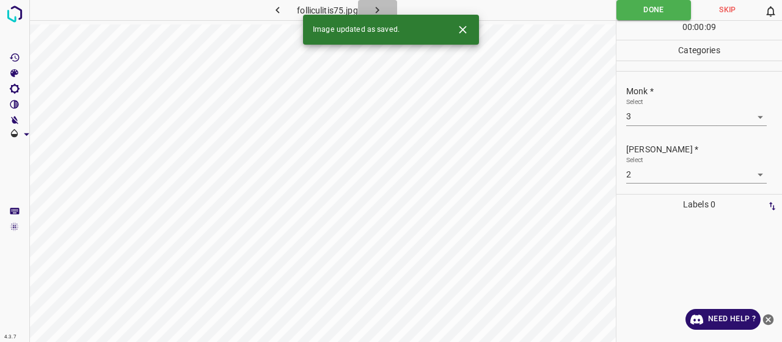
click at [380, 10] on icon "button" at bounding box center [377, 10] width 13 height 13
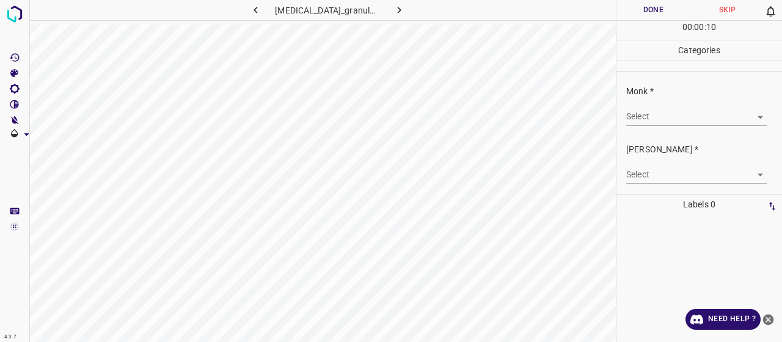
click at [741, 113] on body "4.3.7 umbilical_granuloma4.jpg Done Skip 0 00 : 00 : 10 Categories Monk * Selec…" at bounding box center [391, 171] width 782 height 342
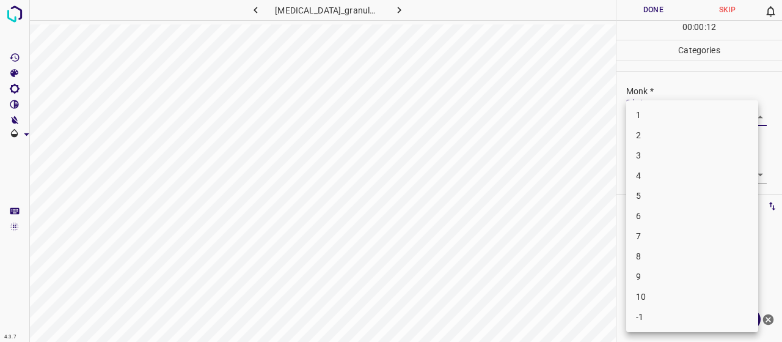
click at [680, 171] on li "4" at bounding box center [692, 176] width 132 height 20
type input "4"
click at [682, 171] on body "4.3.7 umbilical_granuloma4.jpg Done Skip 0 00 : 00 : 12 Categories Monk * Selec…" at bounding box center [391, 171] width 782 height 342
click at [666, 211] on li "2" at bounding box center [692, 216] width 132 height 20
type input "2"
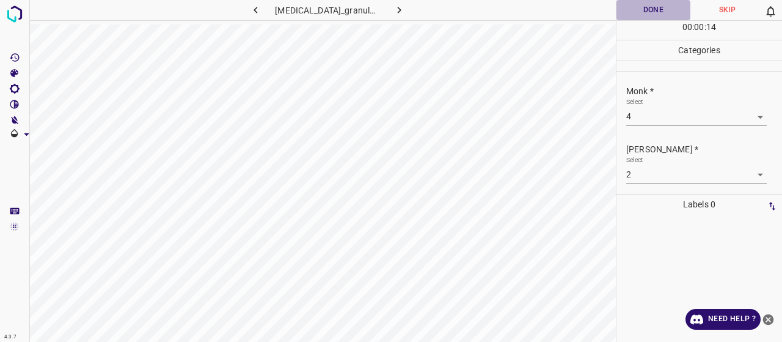
click at [667, 15] on button "Done" at bounding box center [654, 10] width 74 height 20
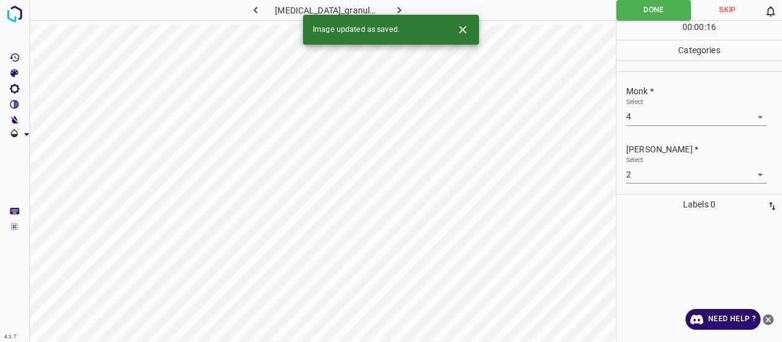
click at [395, 15] on div "Image updated as saved." at bounding box center [391, 30] width 176 height 30
click at [395, 10] on icon "button" at bounding box center [399, 10] width 13 height 13
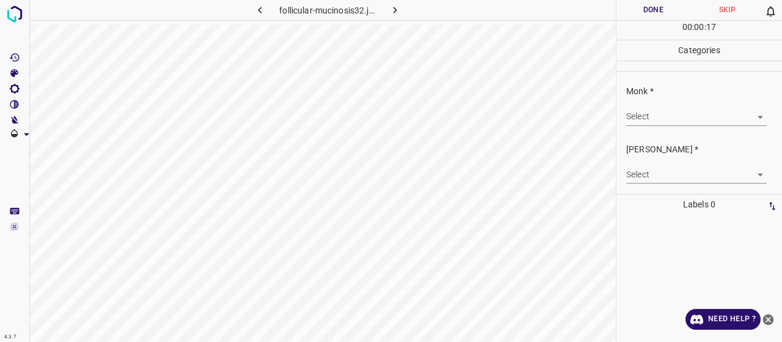
click at [704, 107] on body "4.3.7 follicular-mucinosis32.jpg Done Skip 0 00 : 00 : 17 Categories Monk * Sel…" at bounding box center [391, 171] width 782 height 342
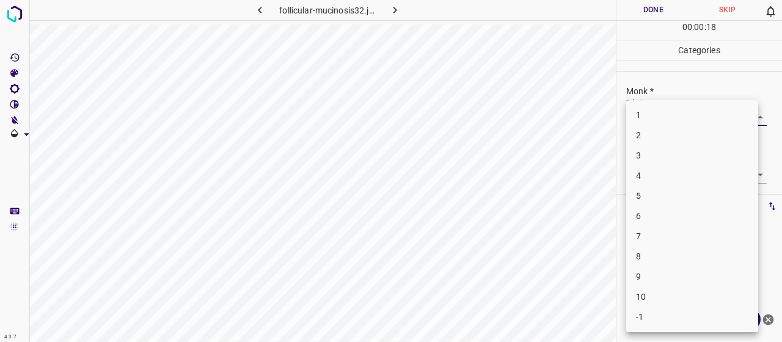
click at [694, 171] on li "4" at bounding box center [692, 176] width 132 height 20
type input "4"
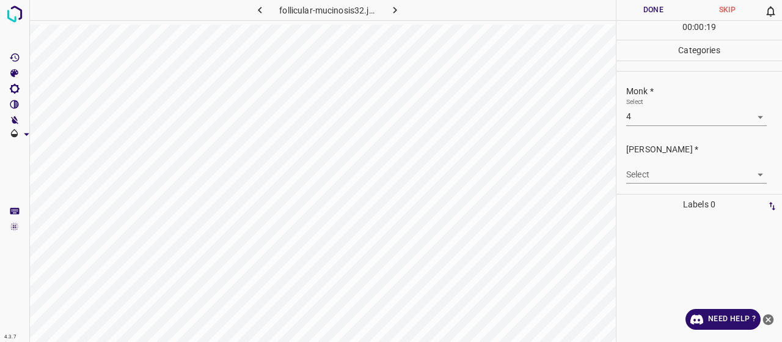
click at [685, 174] on body "4.3.7 follicular-mucinosis32.jpg Done Skip 0 00 : 00 : 19 Categories Monk * Sel…" at bounding box center [391, 171] width 782 height 342
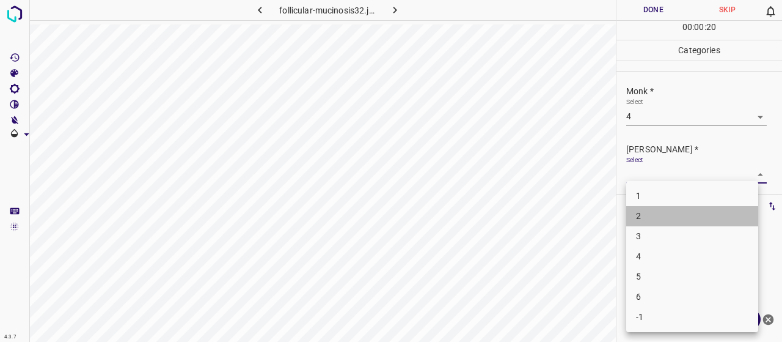
click at [661, 208] on li "2" at bounding box center [692, 216] width 132 height 20
type input "2"
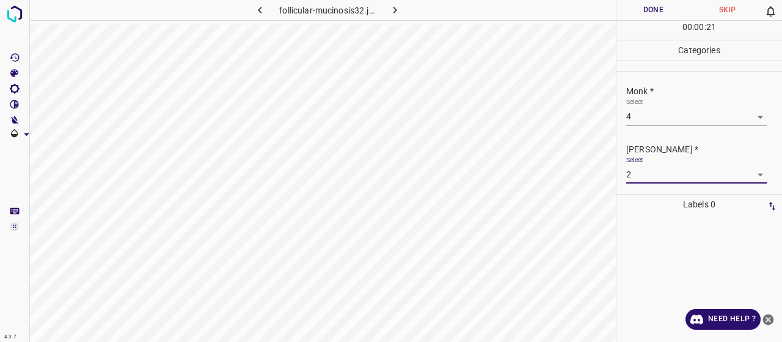
click at [638, 18] on button "Done" at bounding box center [654, 10] width 74 height 20
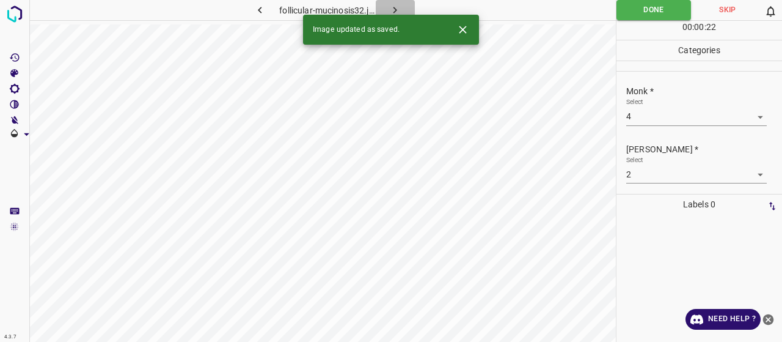
click at [401, 4] on icon "button" at bounding box center [395, 10] width 13 height 13
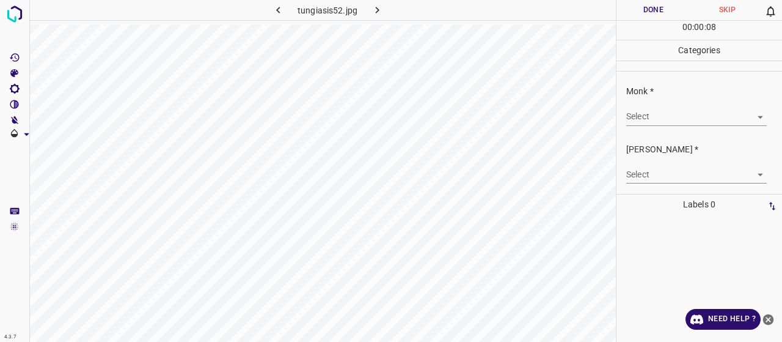
click at [648, 116] on body "4.3.7 tungiasis52.jpg Done Skip 0 00 : 00 : 08 Categories Monk * Select ​ Fitzp…" at bounding box center [391, 171] width 782 height 342
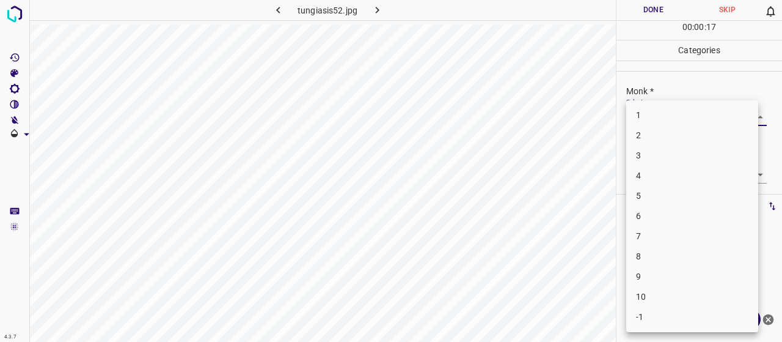
click at [655, 257] on li "8" at bounding box center [692, 256] width 132 height 20
type input "8"
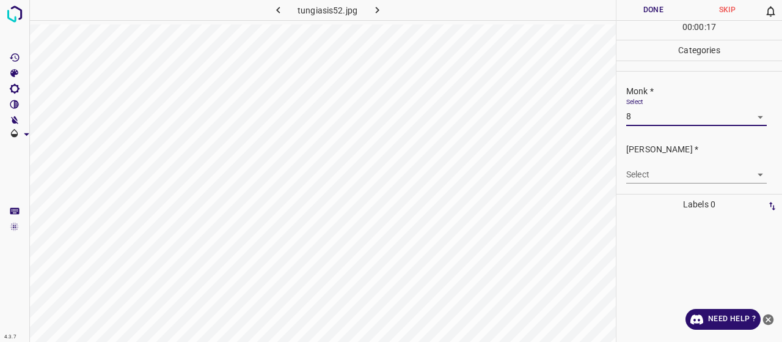
click at [647, 173] on body "4.3.7 tungiasis52.jpg Done Skip 0 00 : 00 : 17 Categories Monk * Select 8 8 Fit…" at bounding box center [391, 171] width 782 height 342
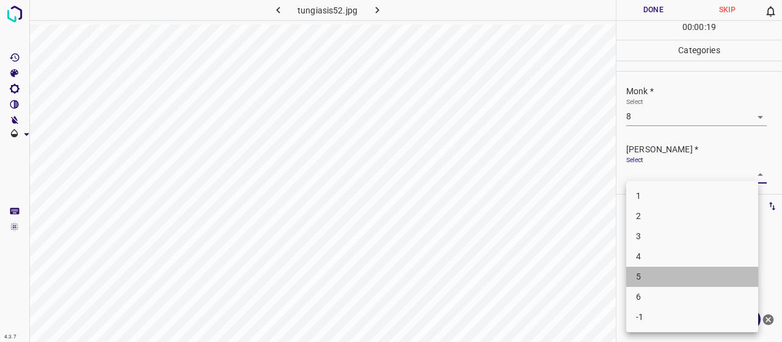
click at [653, 270] on li "5" at bounding box center [692, 276] width 132 height 20
type input "5"
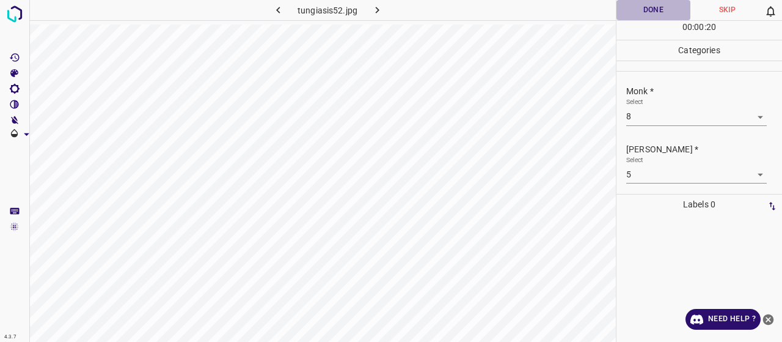
click at [642, 9] on button "Done" at bounding box center [654, 10] width 74 height 20
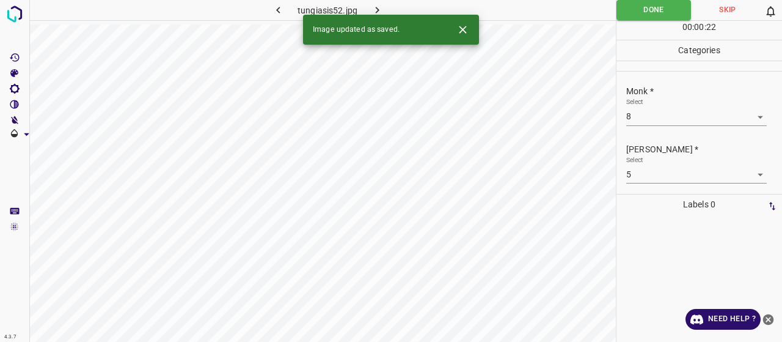
click at [381, 15] on div "Image updated as saved." at bounding box center [391, 30] width 176 height 30
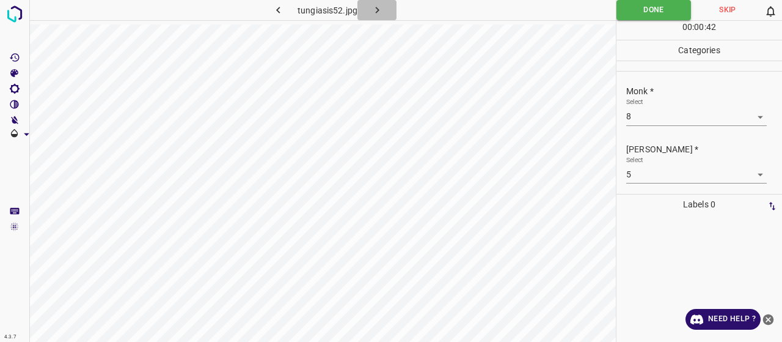
click at [378, 2] on button "button" at bounding box center [377, 10] width 39 height 20
click at [647, 109] on body "4.3.7 tungiasis3.jpg Done Skip 0 00 : 00 : 42 Categories Monk * Select ​ Fitzpa…" at bounding box center [391, 171] width 782 height 342
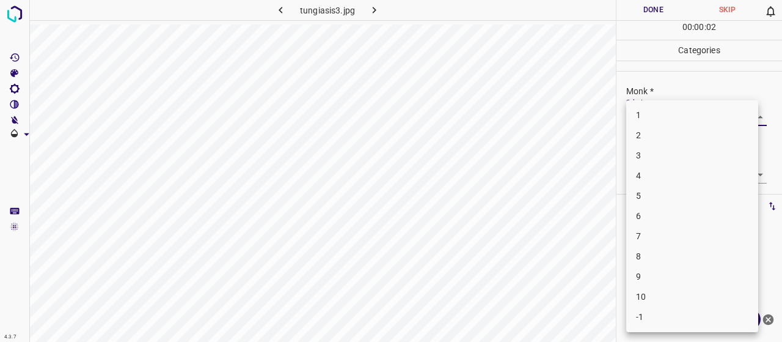
click at [686, 257] on li "8" at bounding box center [692, 256] width 132 height 20
type input "8"
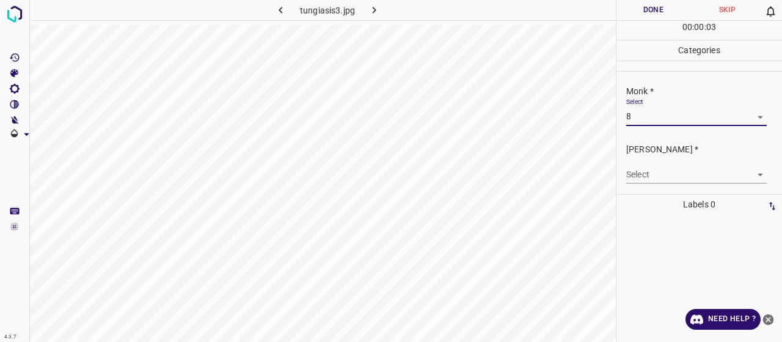
click at [662, 175] on body "4.3.7 tungiasis3.jpg Done Skip 0 00 : 00 : 03 Categories Monk * Select 8 8 Fitz…" at bounding box center [391, 171] width 782 height 342
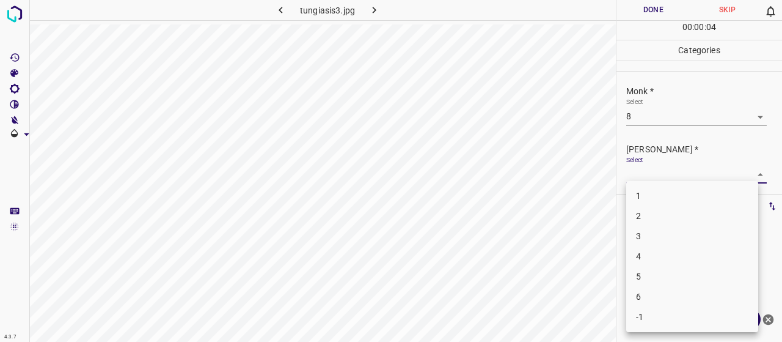
click at [658, 280] on li "5" at bounding box center [692, 276] width 132 height 20
type input "5"
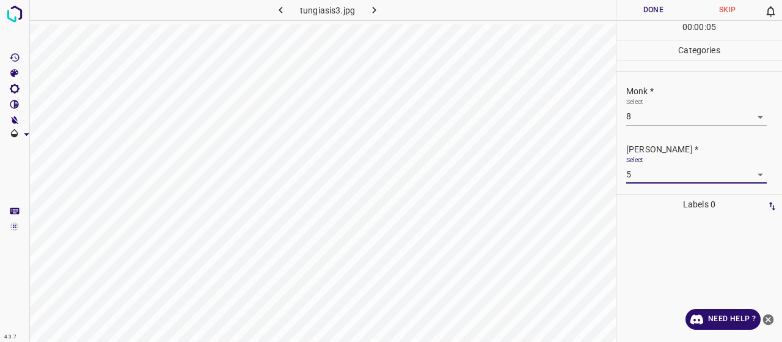
click at [644, 2] on button "Done" at bounding box center [654, 10] width 74 height 20
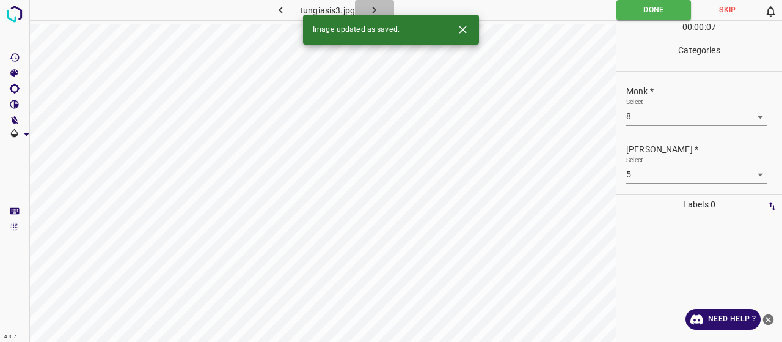
click at [373, 11] on icon "button" at bounding box center [374, 10] width 13 height 13
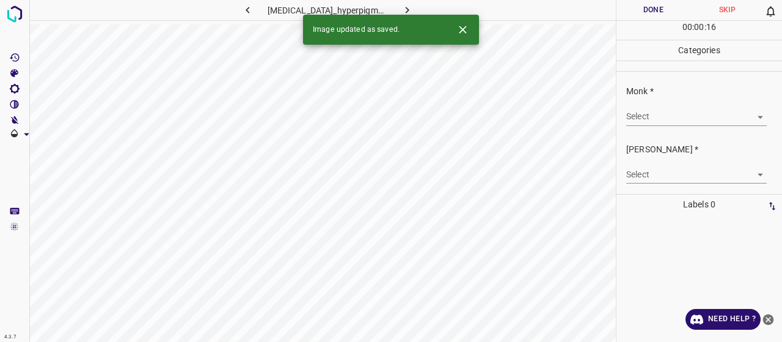
click at [716, 128] on div "Monk * Select ​" at bounding box center [700, 104] width 166 height 57
click at [700, 105] on div "Select ​" at bounding box center [696, 112] width 141 height 28
click at [681, 110] on body "4.3.7 vitiligo_hyperpigmentation3.jpg Done Skip 0 00 : 00 : 17 Categories Monk …" at bounding box center [391, 171] width 782 height 342
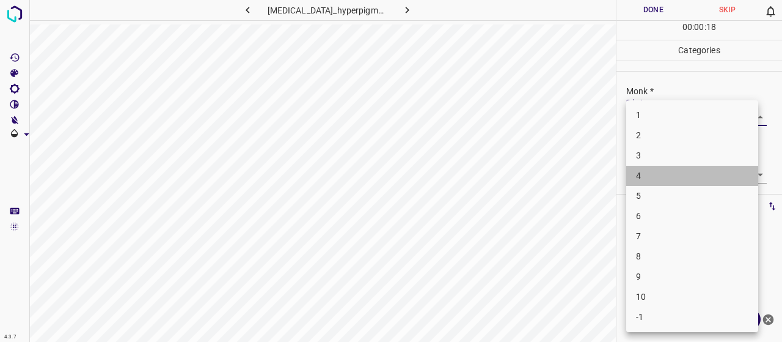
click at [690, 174] on li "4" at bounding box center [692, 176] width 132 height 20
type input "4"
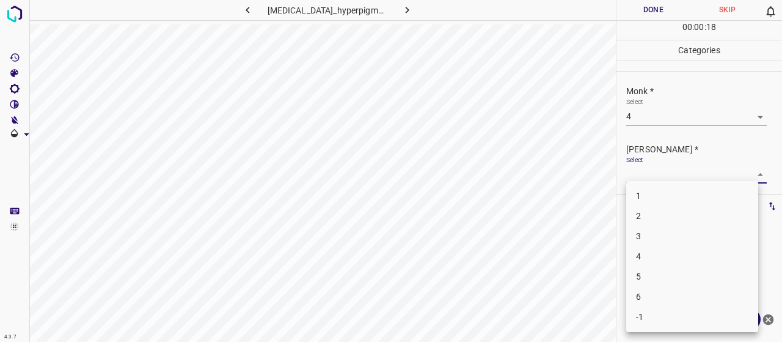
click at [698, 177] on body "4.3.7 vitiligo_hyperpigmentation3.jpg Done Skip 0 00 : 00 : 18 Categories Monk …" at bounding box center [391, 171] width 782 height 342
click at [668, 213] on li "2" at bounding box center [692, 216] width 132 height 20
type input "2"
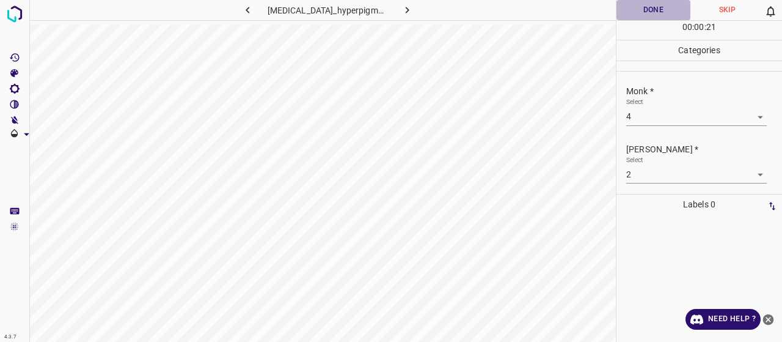
click at [629, 6] on button "Done" at bounding box center [654, 10] width 74 height 20
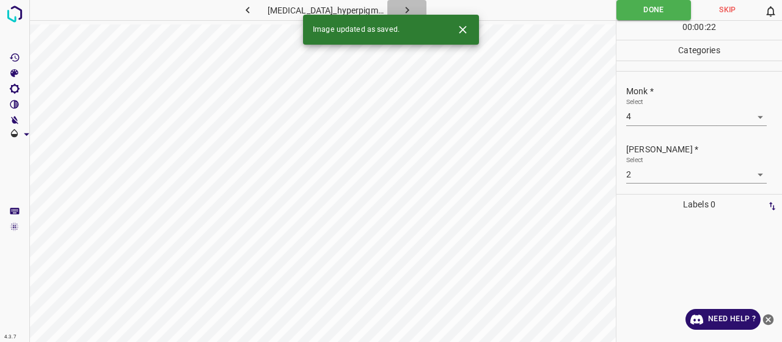
click at [401, 10] on icon "button" at bounding box center [407, 10] width 13 height 13
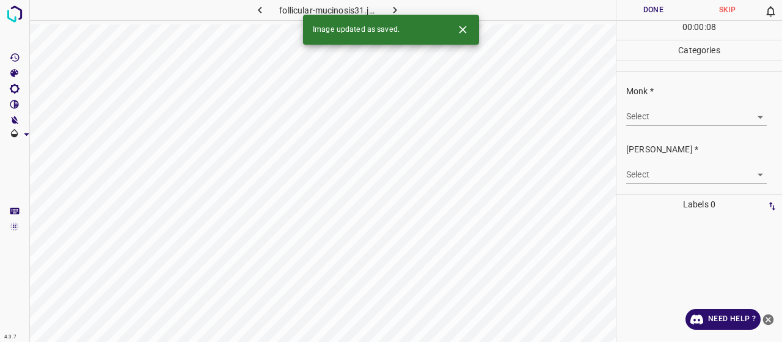
click at [741, 112] on body "4.3.7 follicular-mucinosis31.jpg Done Skip 0 00 : 00 : 08 Categories Monk * Sel…" at bounding box center [391, 171] width 782 height 342
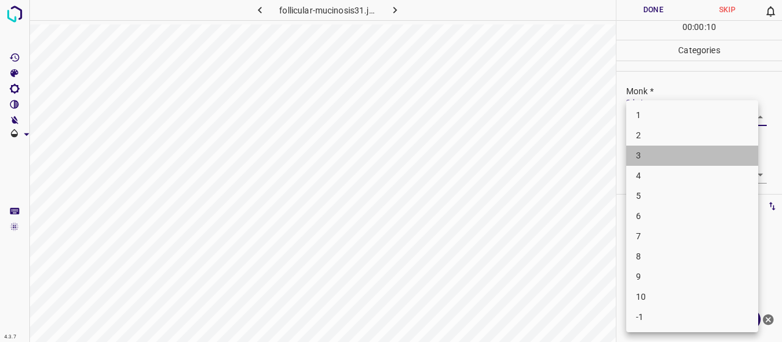
click at [680, 152] on li "3" at bounding box center [692, 155] width 132 height 20
type input "3"
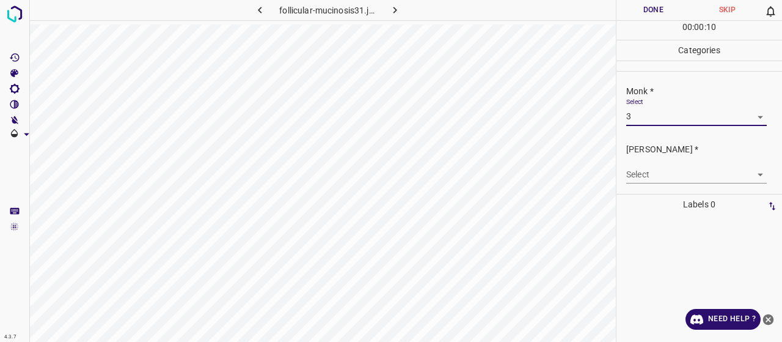
click at [683, 163] on div "Select ​" at bounding box center [696, 170] width 141 height 28
click at [687, 168] on body "4.3.7 follicular-mucinosis31.jpg Done Skip 0 00 : 00 : 10 Categories Monk * Sel…" at bounding box center [391, 171] width 782 height 342
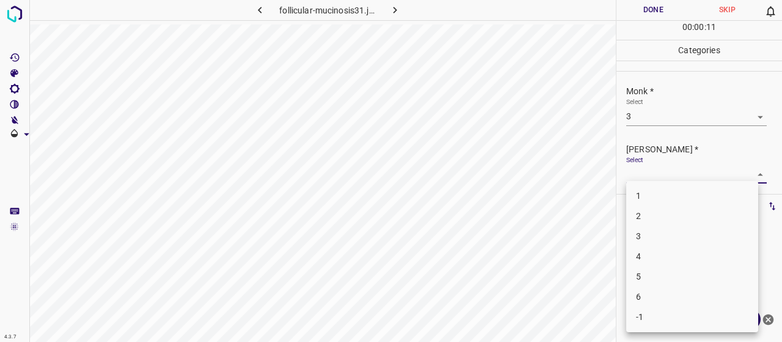
click at [699, 215] on li "2" at bounding box center [692, 216] width 132 height 20
type input "2"
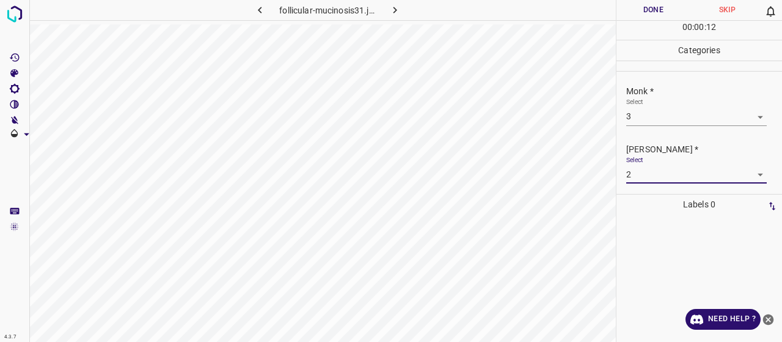
click at [646, 21] on div "00 : 00 : 12" at bounding box center [700, 30] width 166 height 19
click at [644, 7] on button "Done" at bounding box center [654, 10] width 74 height 20
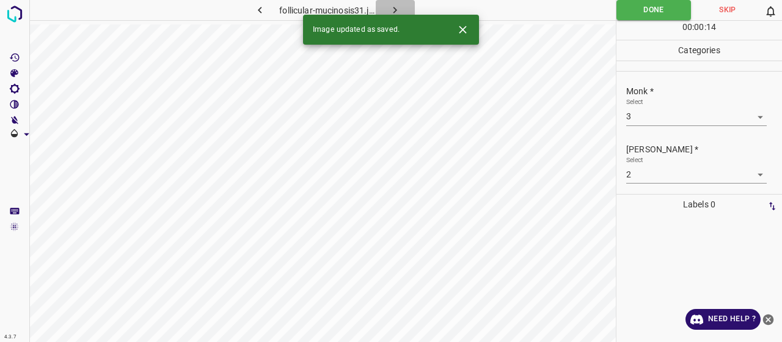
click at [405, 6] on button "button" at bounding box center [395, 10] width 39 height 20
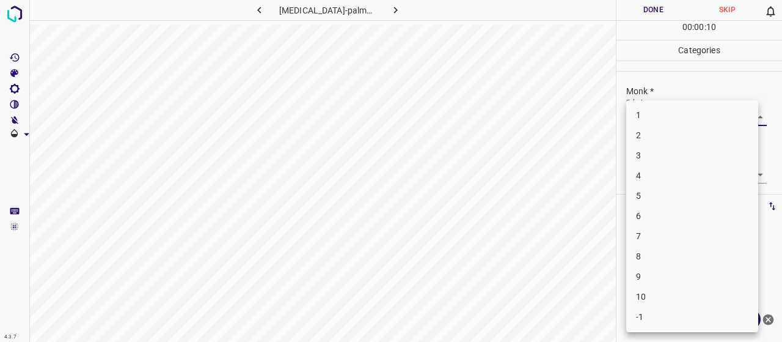
click at [634, 117] on body "4.3.7 xanthomas-palmar2.jpg Done Skip 0 00 : 00 : 10 Categories Monk * Select ​…" at bounding box center [391, 171] width 782 height 342
click at [684, 218] on li "6" at bounding box center [692, 216] width 132 height 20
type input "6"
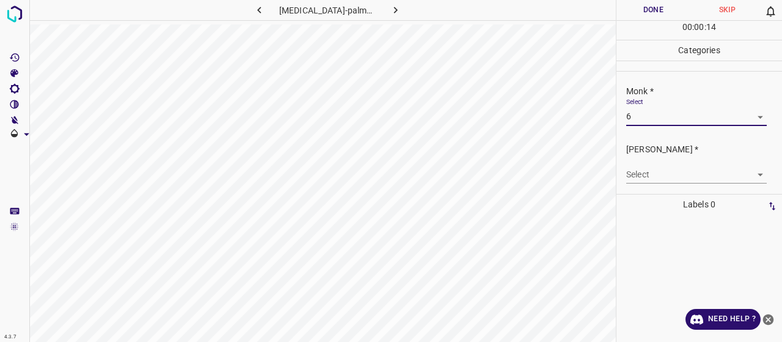
click at [655, 182] on body "4.3.7 xanthomas-palmar2.jpg Done Skip 0 00 : 00 : 14 Categories Monk * Select 6…" at bounding box center [391, 171] width 782 height 342
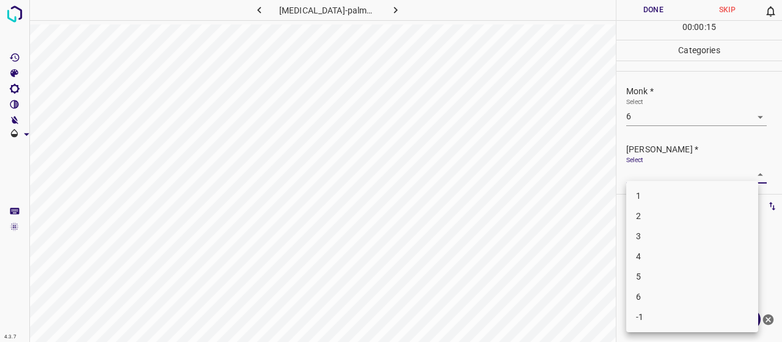
click at [638, 252] on li "4" at bounding box center [692, 256] width 132 height 20
type input "4"
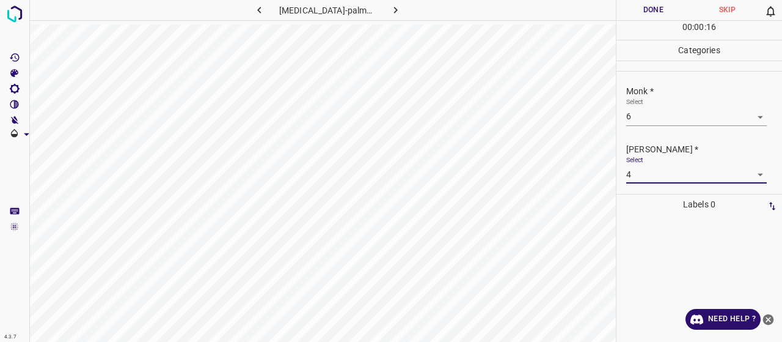
click at [662, 9] on button "Done" at bounding box center [654, 10] width 74 height 20
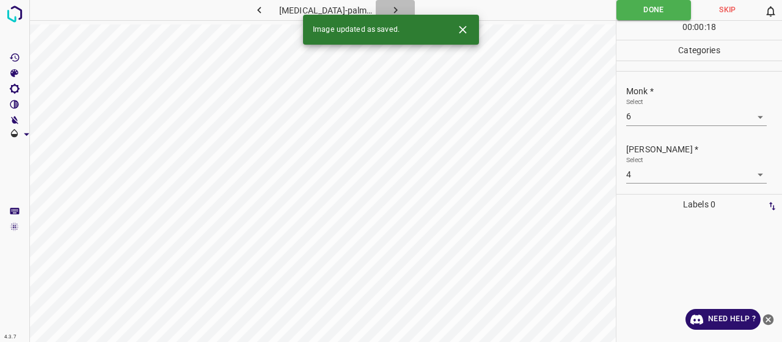
click at [390, 7] on icon "button" at bounding box center [395, 10] width 13 height 13
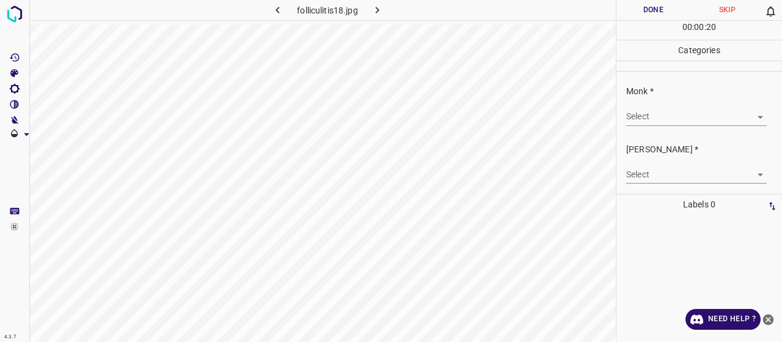
click at [675, 113] on body "4.3.7 folliculitis18.jpg Done Skip 0 00 : 00 : 20 Categories Monk * Select ​ Fi…" at bounding box center [391, 171] width 782 height 342
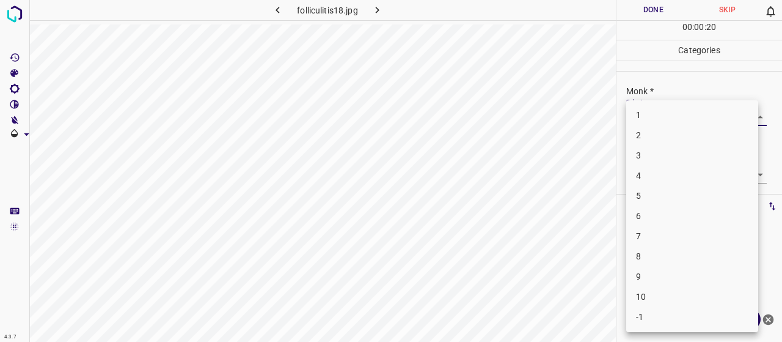
click at [669, 167] on li "4" at bounding box center [692, 176] width 132 height 20
type input "4"
click at [665, 174] on body "4.3.7 folliculitis18.jpg Done Skip 0 00 : 00 : 22 Categories Monk * Select 4 4 …" at bounding box center [391, 171] width 782 height 342
click at [639, 223] on li "2" at bounding box center [692, 216] width 132 height 20
type input "2"
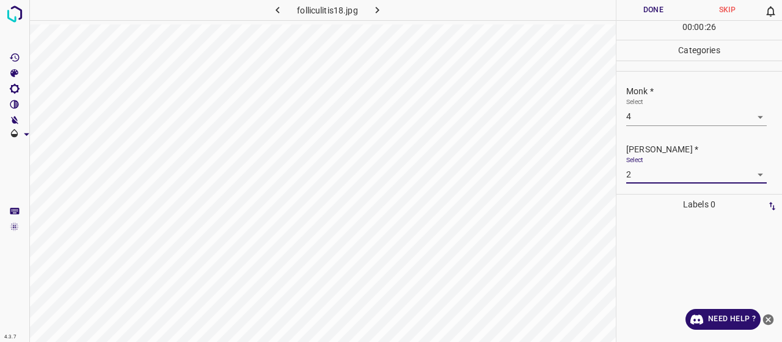
click at [643, 15] on button "Done" at bounding box center [654, 10] width 74 height 20
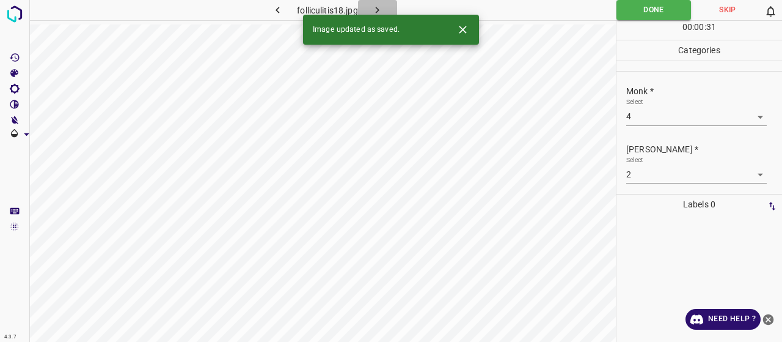
click at [376, 7] on icon "button" at bounding box center [378, 10] width 4 height 7
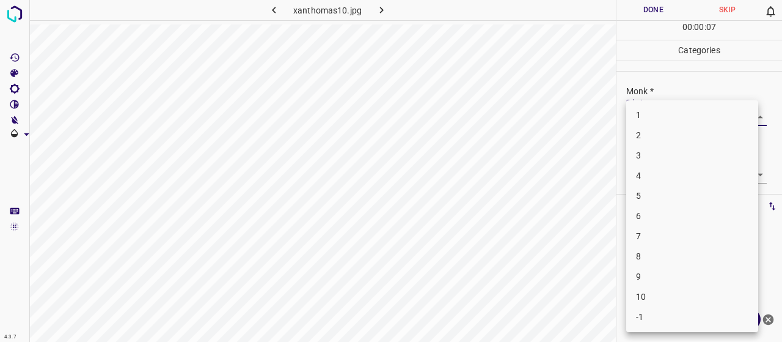
click at [653, 122] on body "4.3.7 xanthomas10.jpg Done Skip 0 00 : 00 : 07 Categories Monk * Select ​ Fitzp…" at bounding box center [391, 171] width 782 height 342
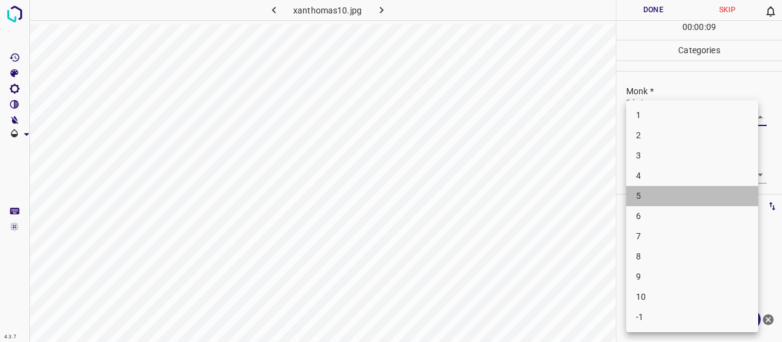
click at [681, 190] on li "5" at bounding box center [692, 196] width 132 height 20
type input "5"
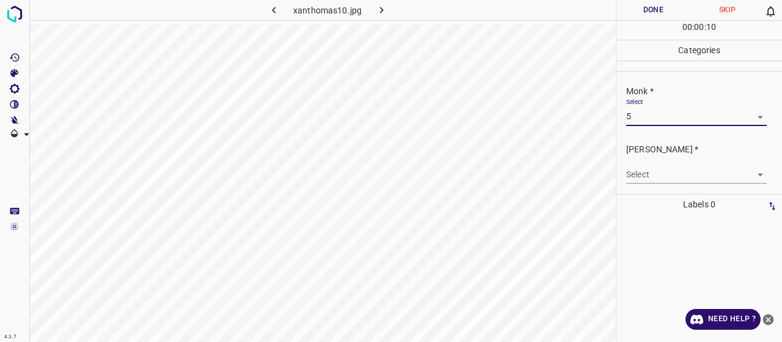
click at [684, 177] on body "4.3.7 xanthomas10.jpg Done Skip 0 00 : 00 : 10 Categories Monk * Select 5 5 Fit…" at bounding box center [391, 171] width 782 height 342
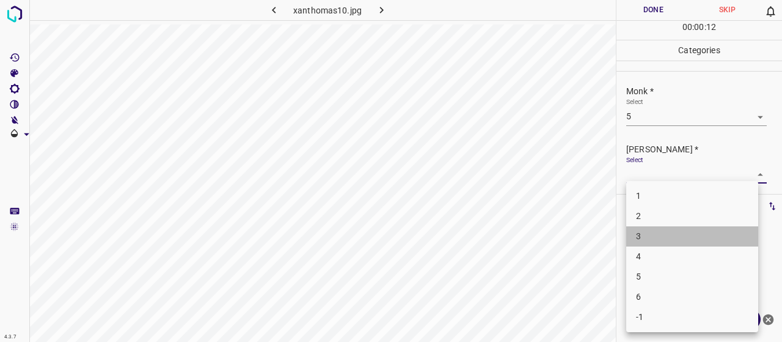
click at [667, 232] on li "3" at bounding box center [692, 236] width 132 height 20
type input "3"
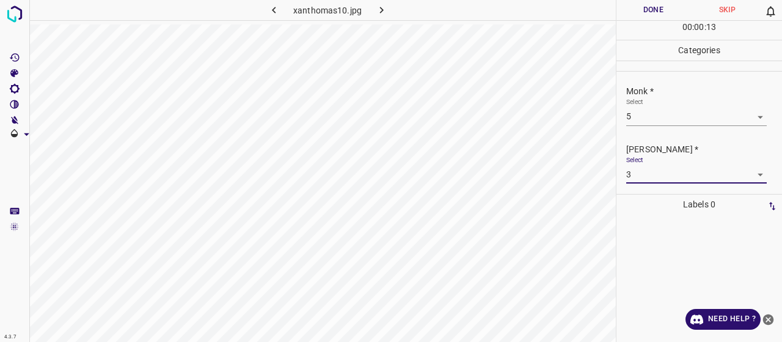
click at [647, 4] on button "Done" at bounding box center [654, 10] width 74 height 20
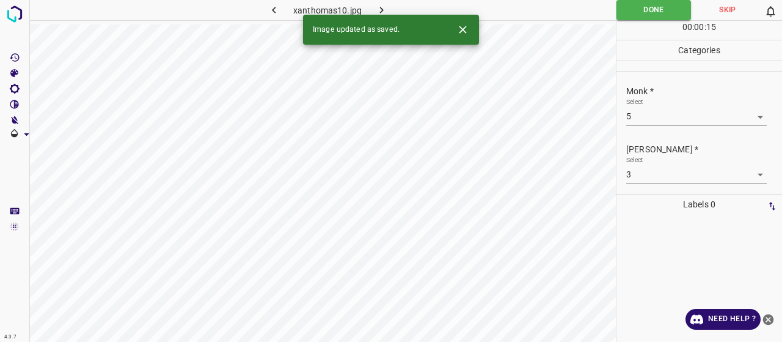
click at [378, 5] on icon "button" at bounding box center [381, 10] width 13 height 13
